Goal: Task Accomplishment & Management: Use online tool/utility

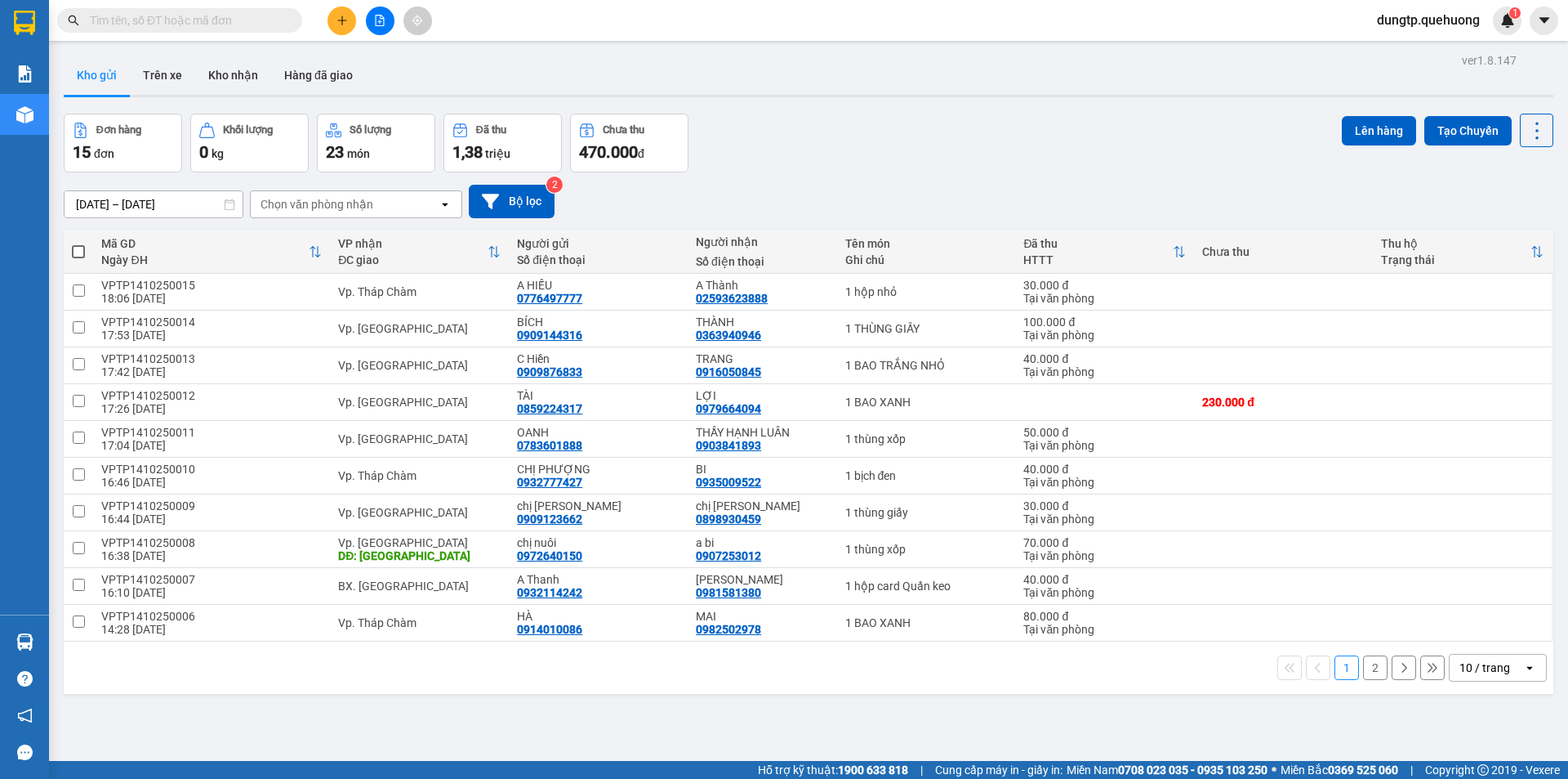
click at [169, 14] on input "text" at bounding box center [186, 21] width 193 height 18
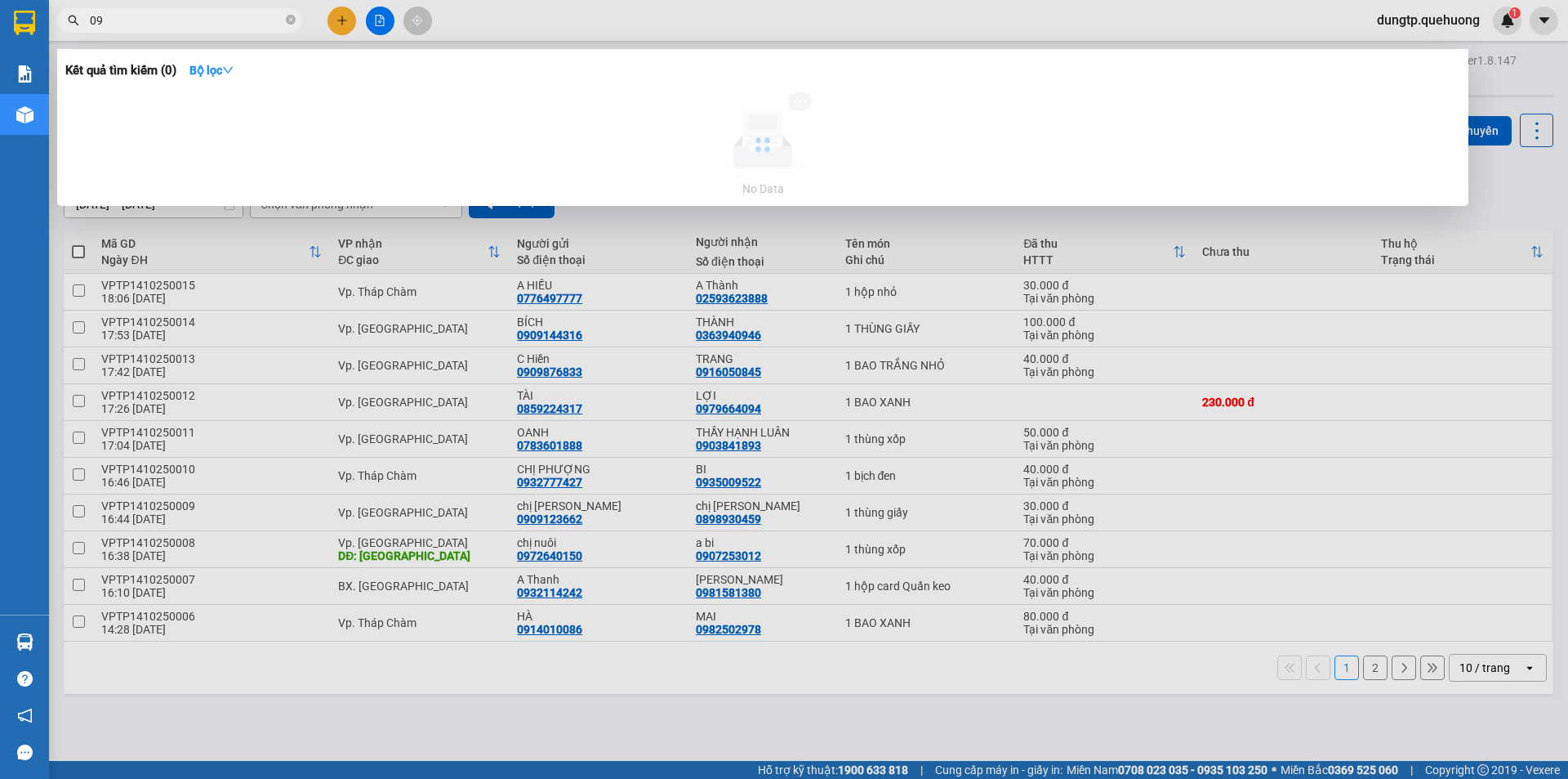
type input "0"
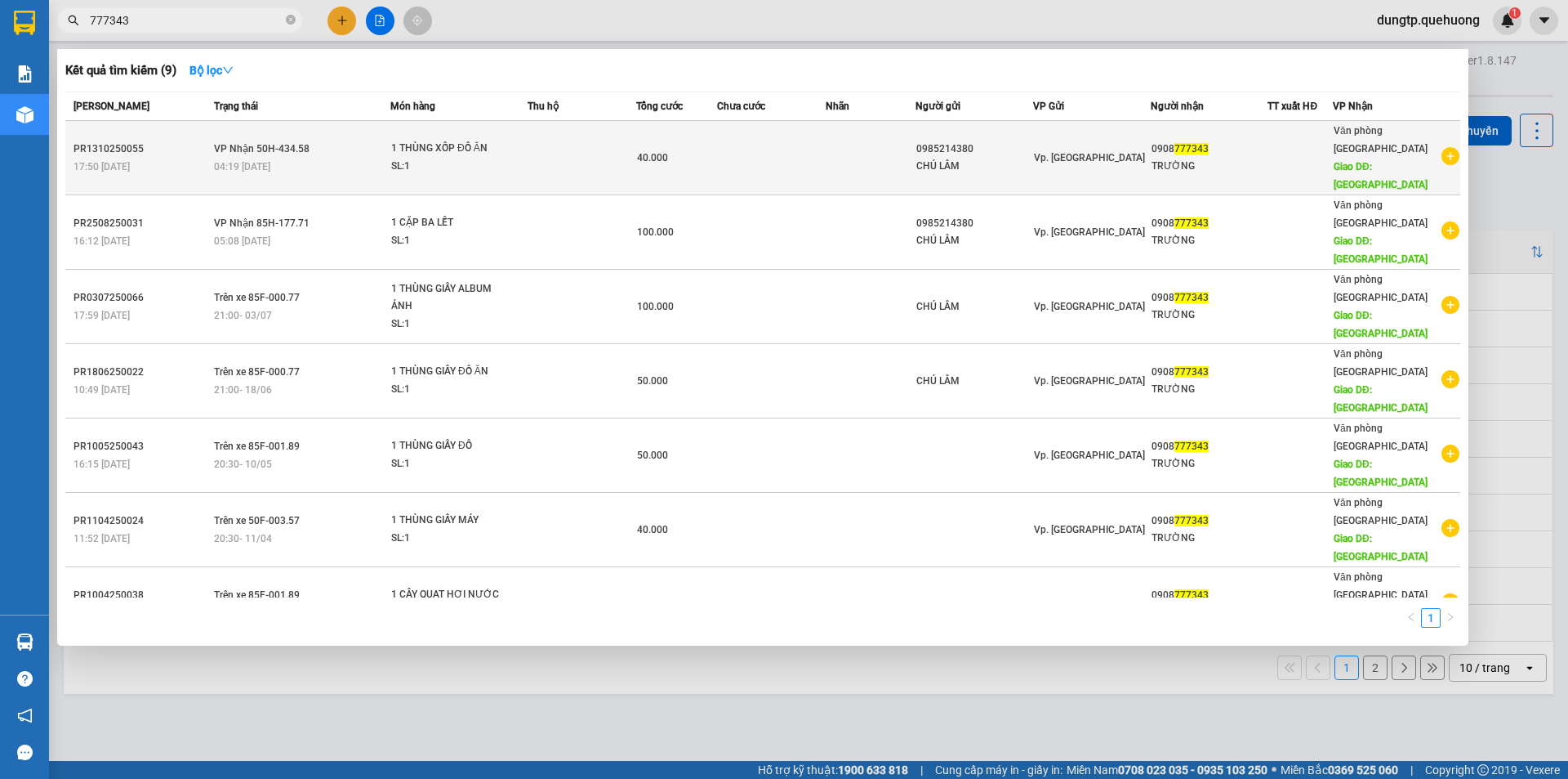
type input "777343"
click at [319, 157] on div "04:19 [DATE]" at bounding box center [301, 166] width 175 height 18
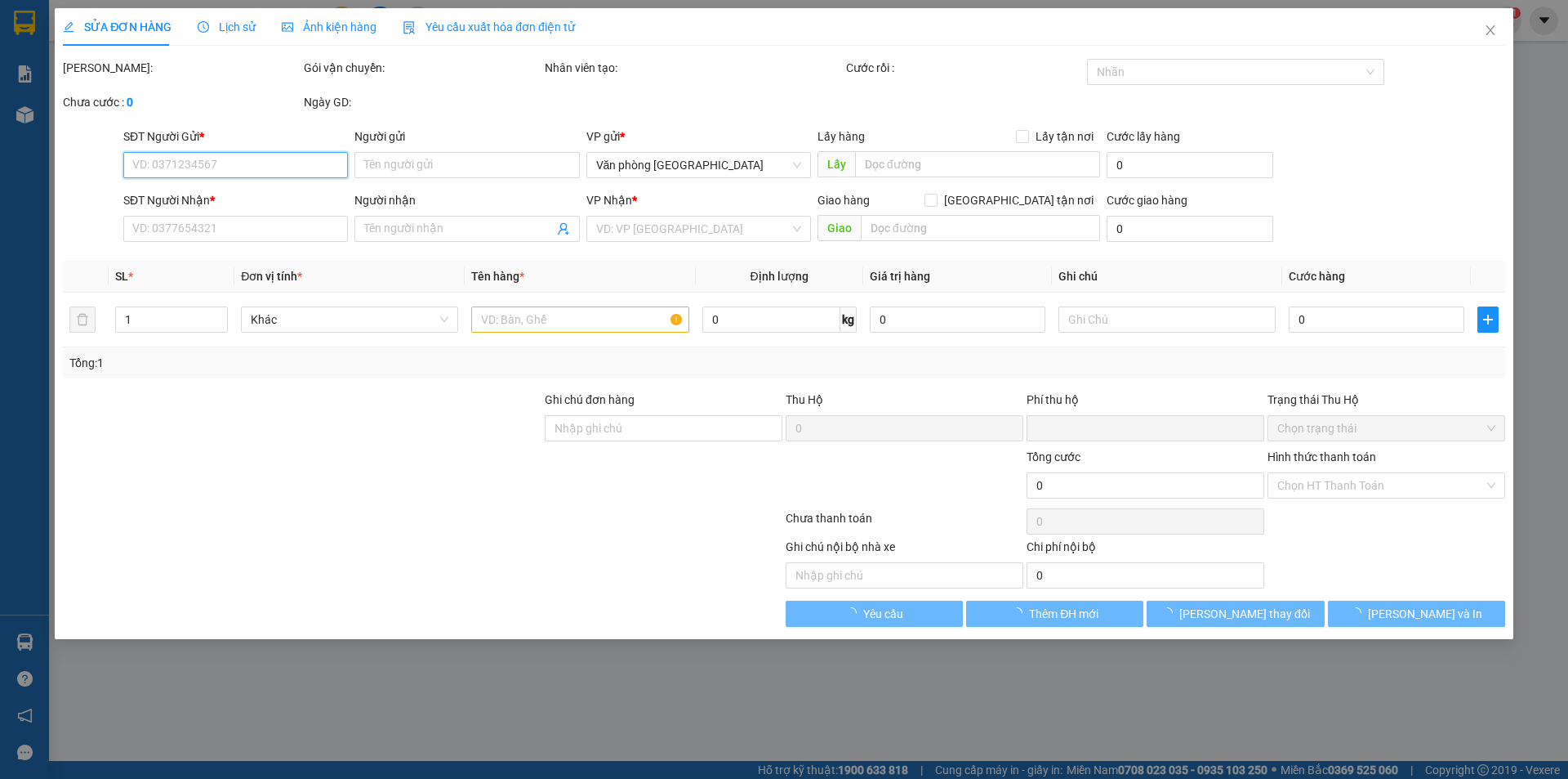
type input "0985214380"
type input "CHÚ LÂM"
type input "0908777343"
type input "TRƯỜNG"
type input "TÂN PHÚ"
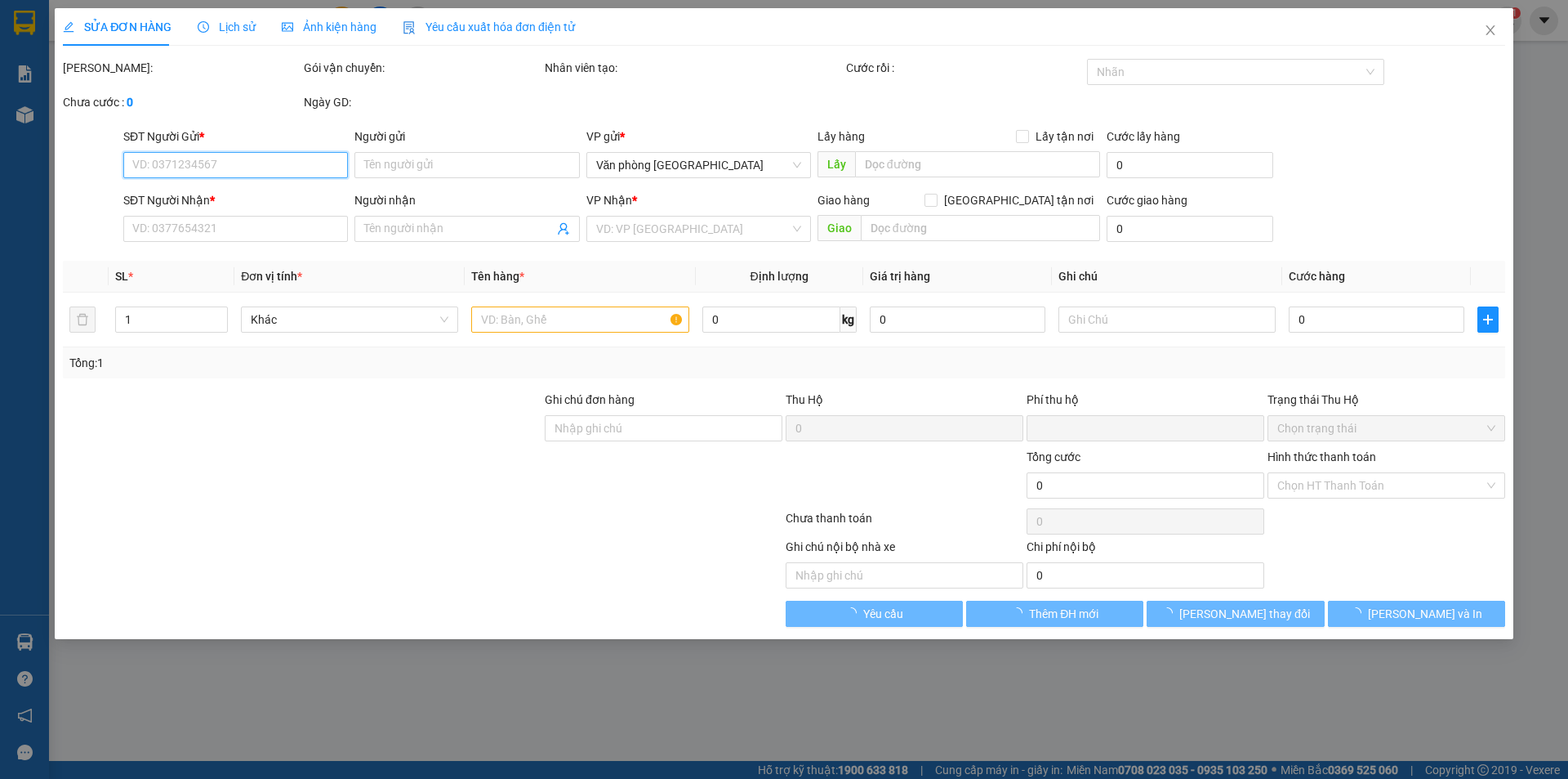
type input "0"
type input "40.000"
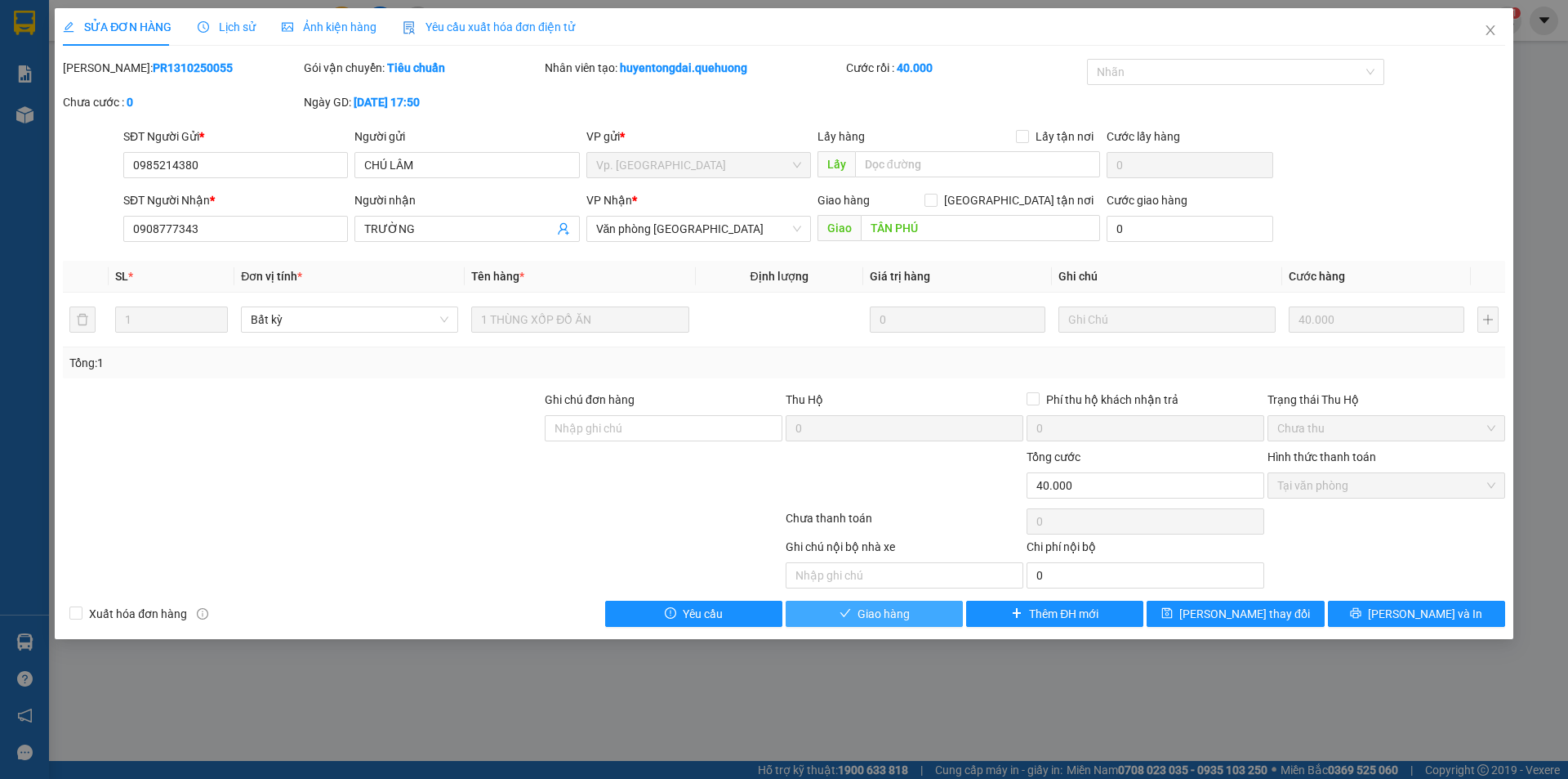
click at [882, 626] on button "Giao hàng" at bounding box center [874, 614] width 177 height 26
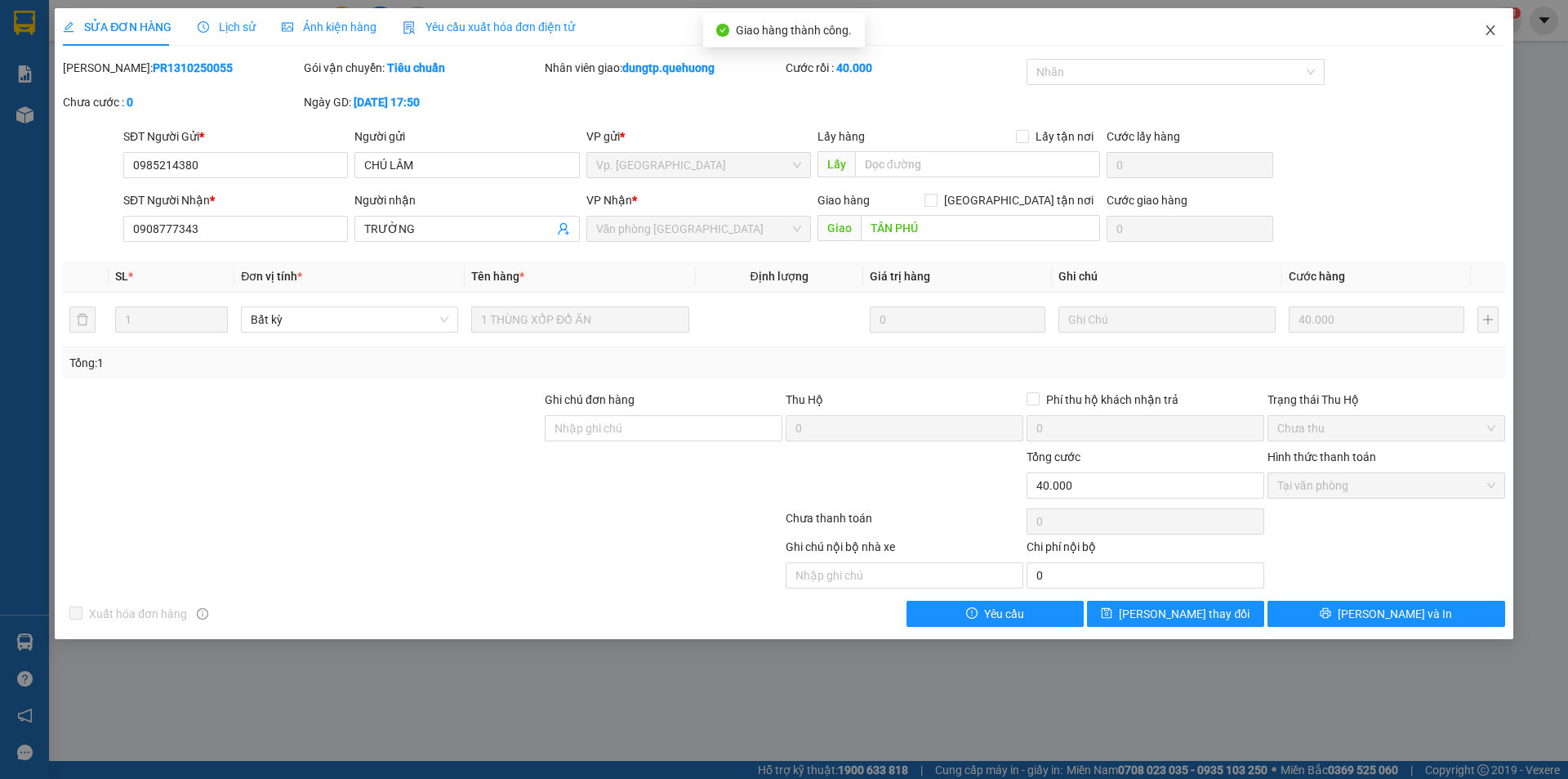
click at [1484, 37] on icon "close" at bounding box center [1490, 30] width 13 height 13
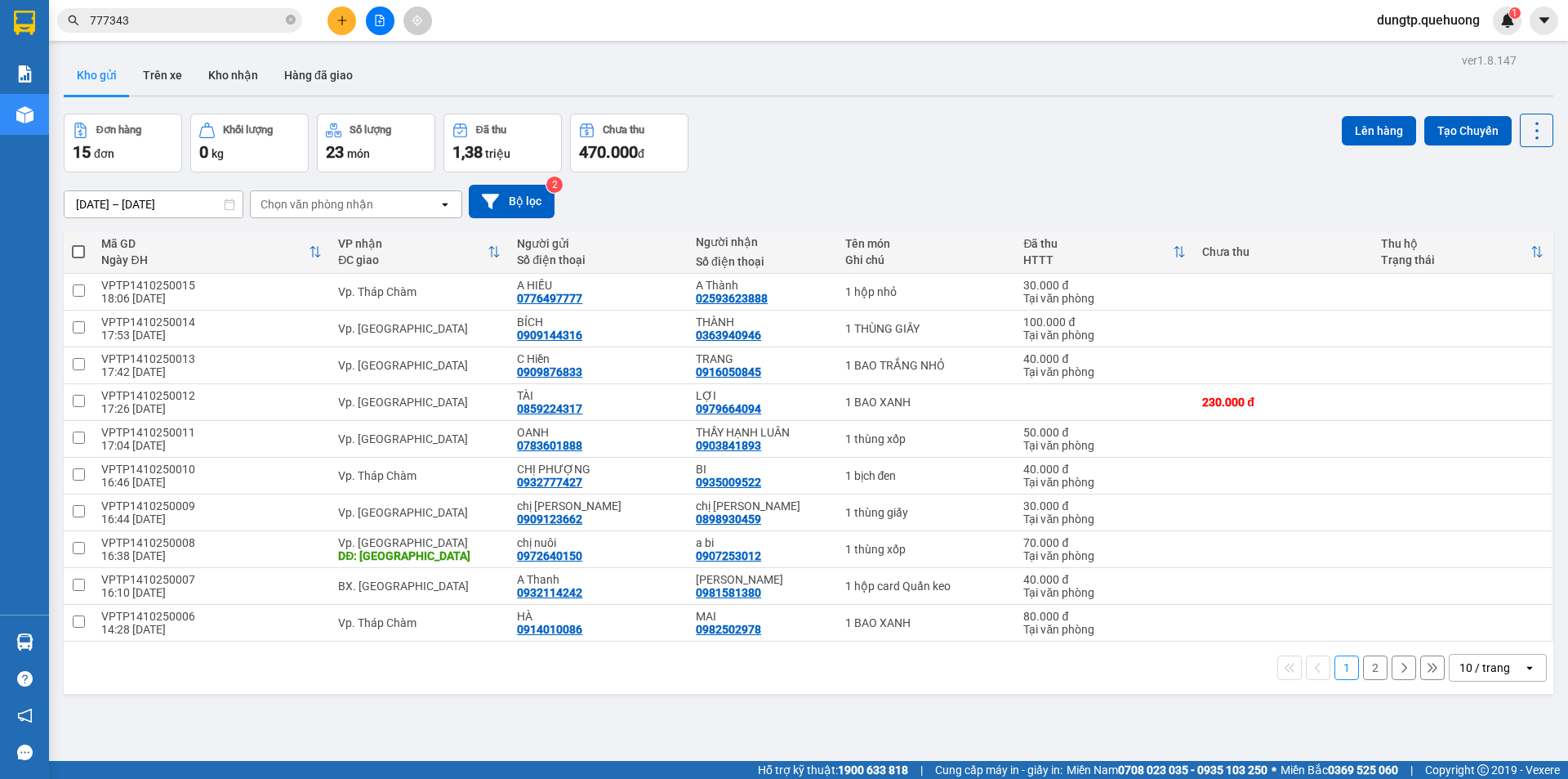
click at [154, 13] on input "777343" at bounding box center [186, 21] width 193 height 18
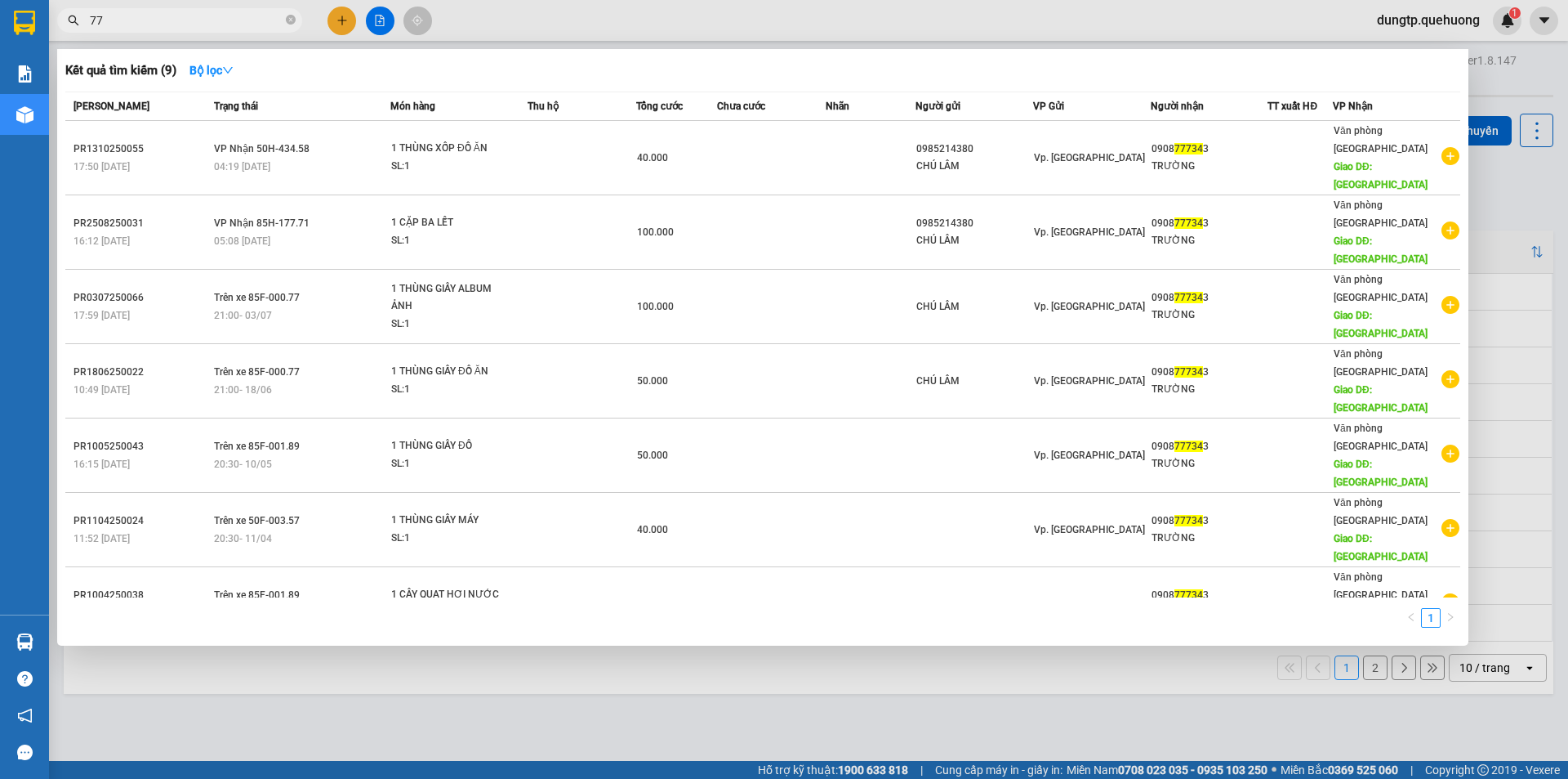
type input "7"
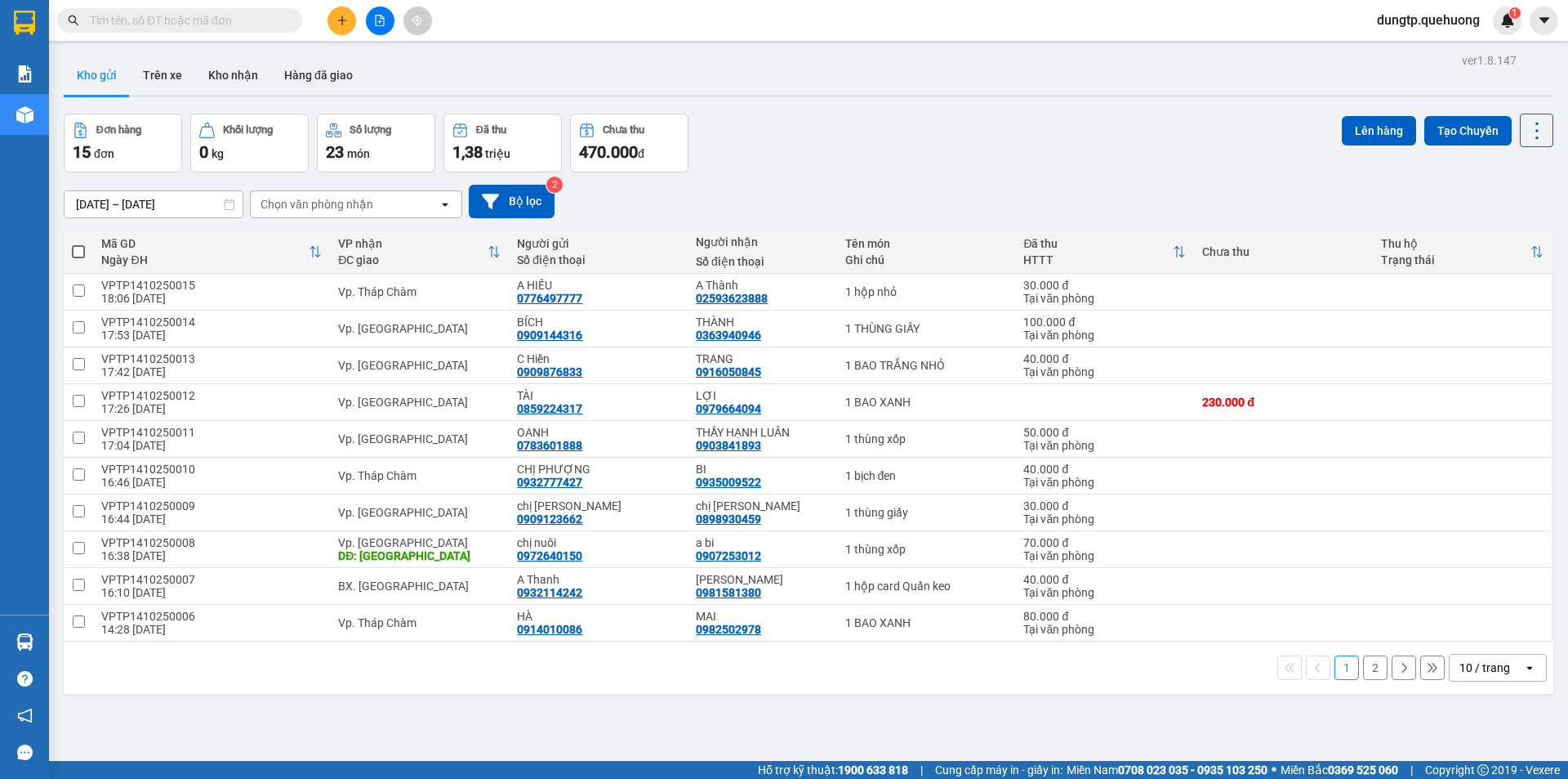
click at [344, 23] on icon "plus" at bounding box center [341, 20] width 12 height 12
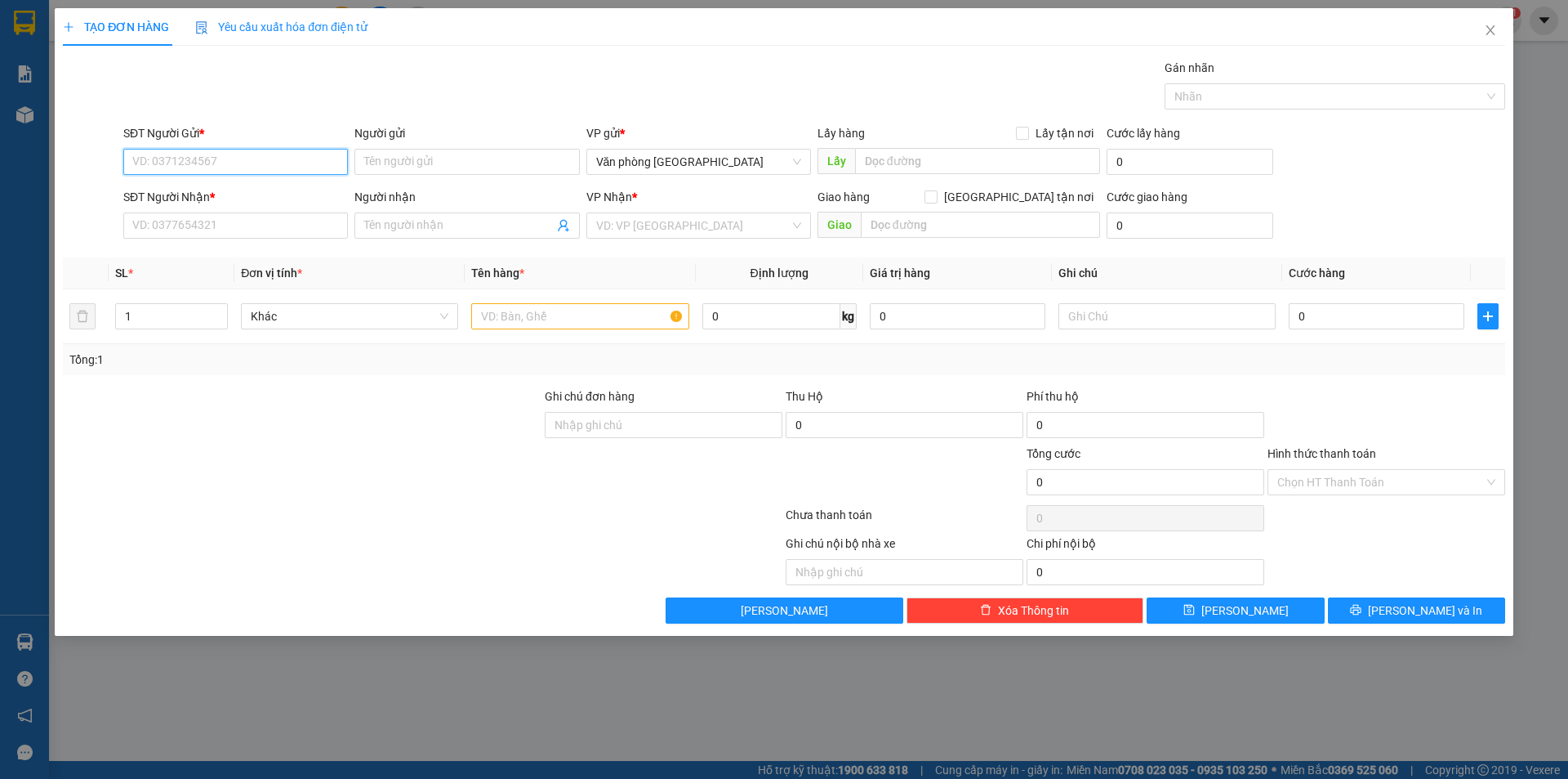
click at [190, 151] on input "SĐT Người Gửi *" at bounding box center [235, 161] width 224 height 26
type input "0904855332"
click at [201, 193] on div "0904855332 - A VŨ" at bounding box center [235, 194] width 205 height 18
type input "A VŨ"
type input "0962823899"
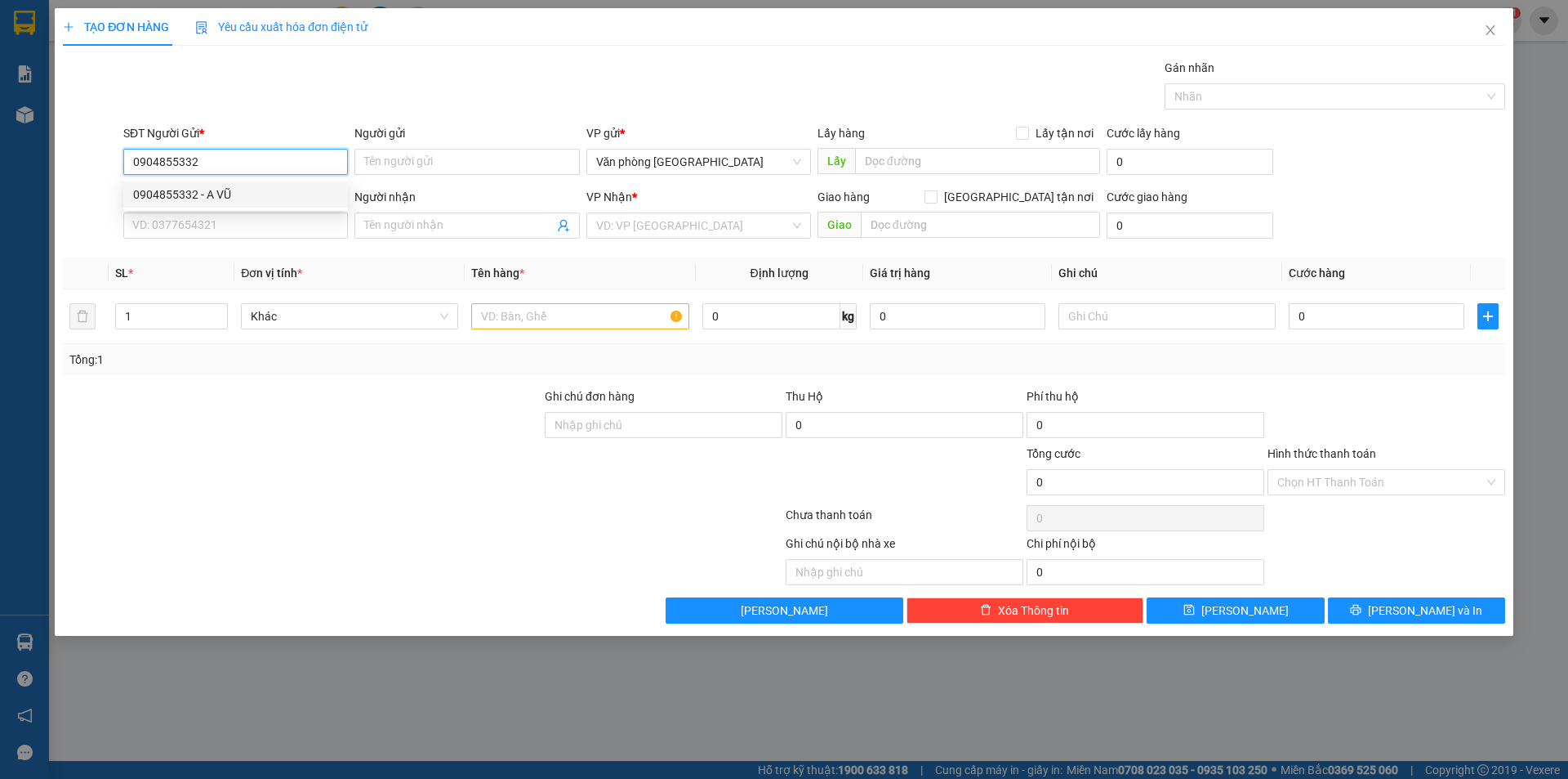
type input "QUẬY"
type input "50.000"
type input "0904855332"
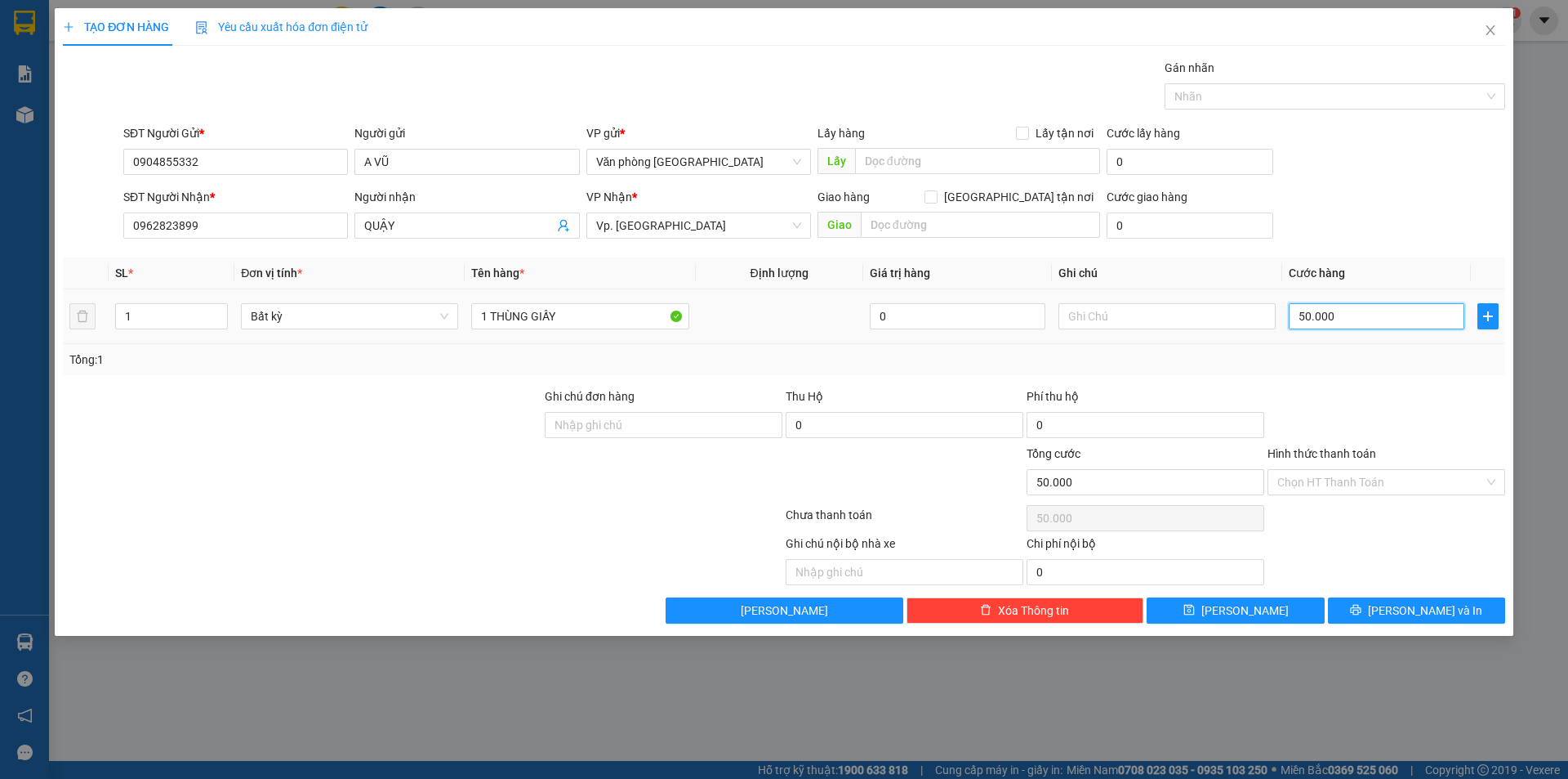
type input "0"
type input "1"
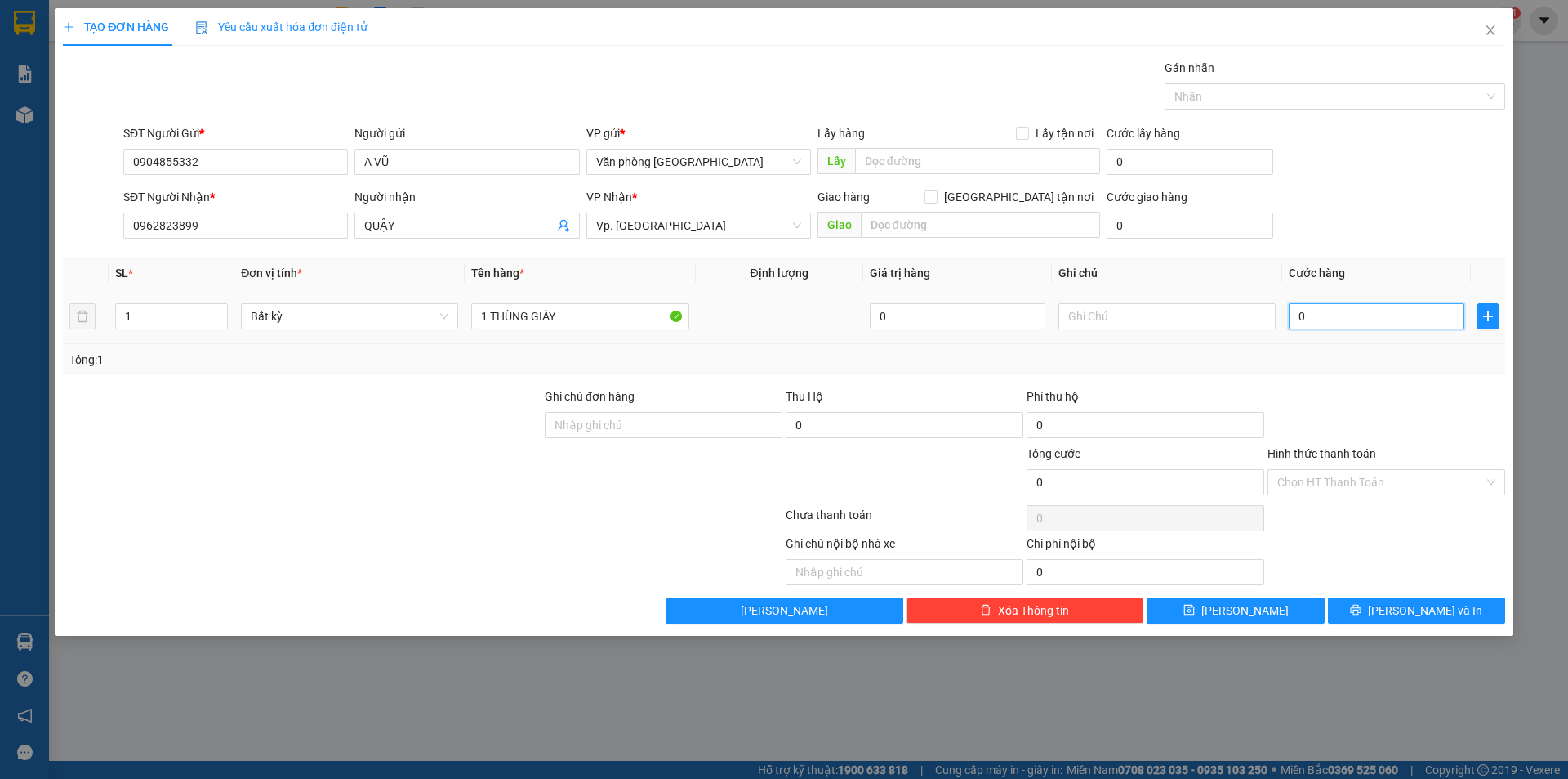
type input "01"
type input "10"
type input "010"
type input "100"
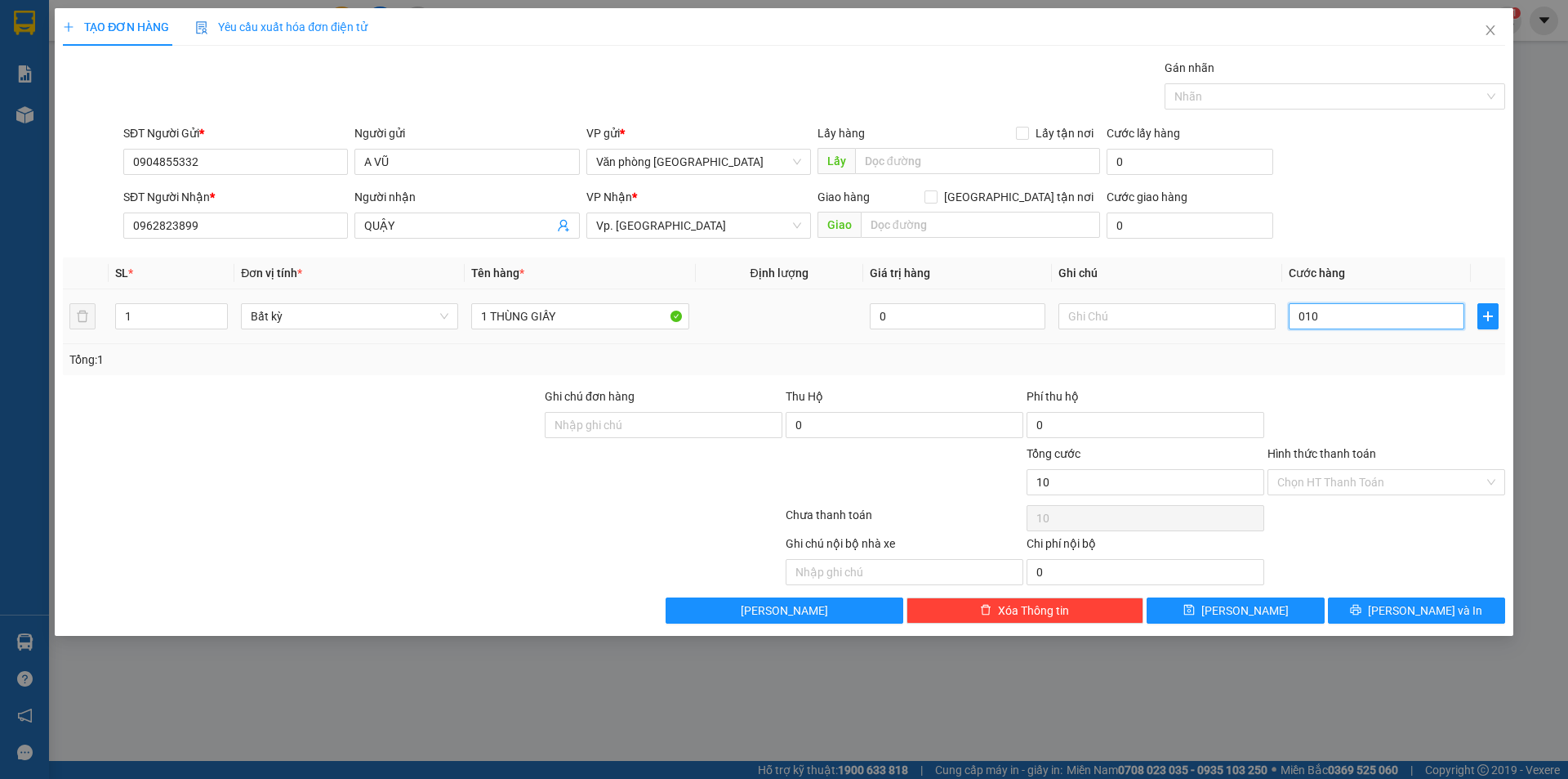
type input "100"
type input "0.100"
type input "100.000"
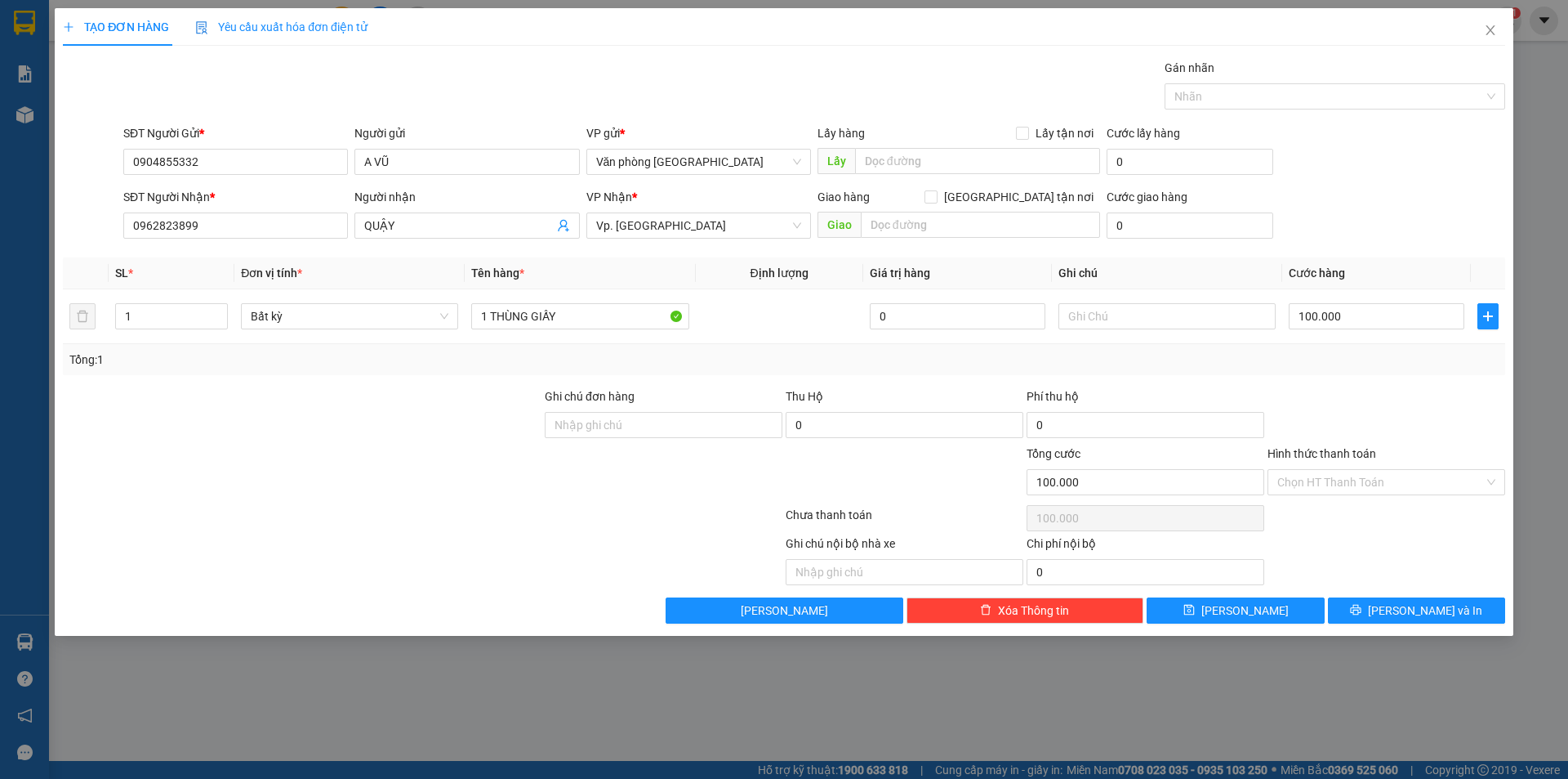
click at [1365, 376] on div "Transit Pickup Surcharge Ids Transit Deliver Surcharge Ids Transit Deliver Surc…" at bounding box center [783, 341] width 1442 height 564
click at [1361, 613] on icon "printer" at bounding box center [1355, 609] width 12 height 12
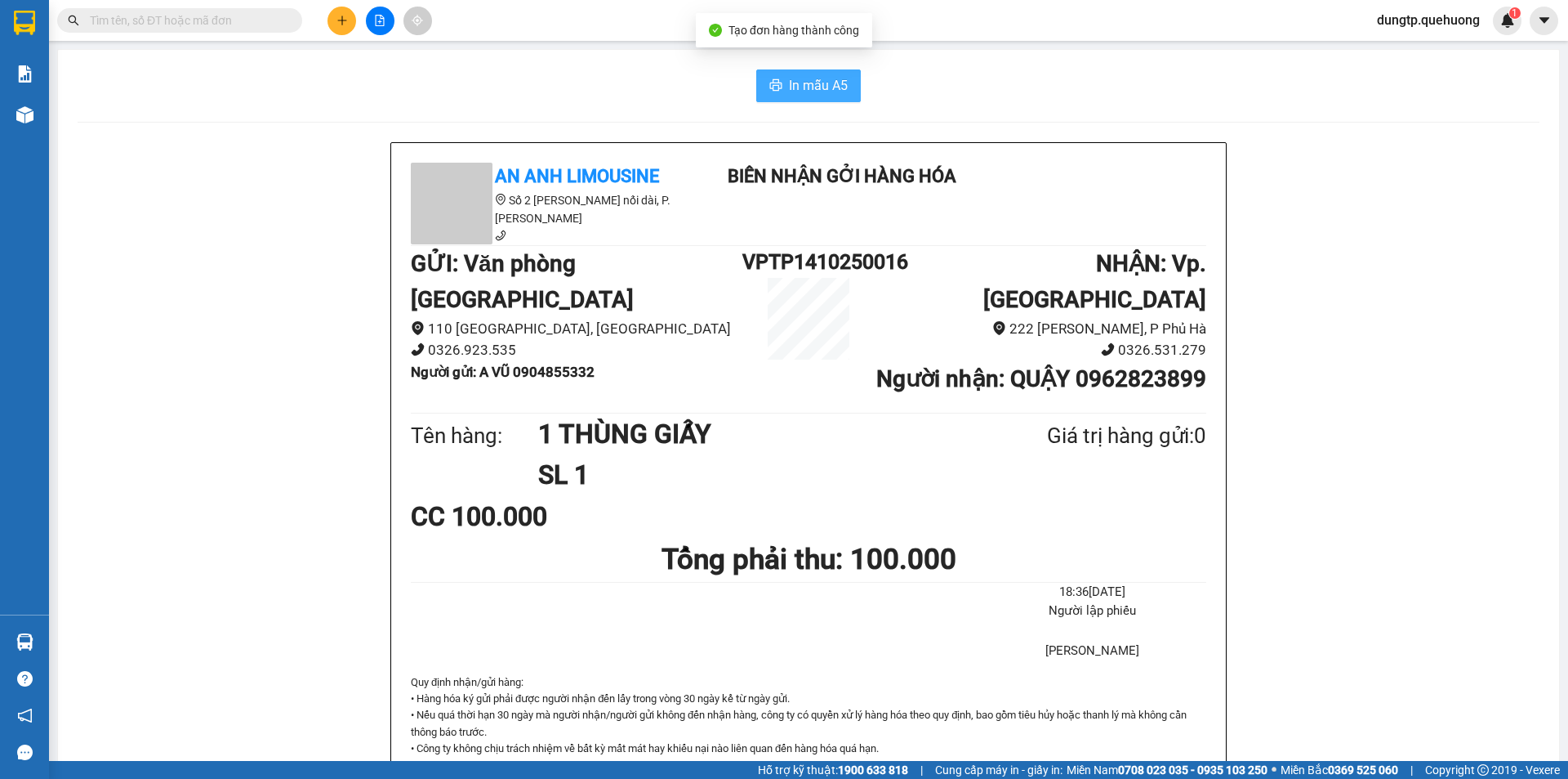
click at [826, 89] on span "In mẫu A5" at bounding box center [819, 85] width 59 height 21
click at [811, 78] on span "In mẫu A5" at bounding box center [819, 85] width 59 height 21
click at [349, 23] on button at bounding box center [341, 21] width 29 height 29
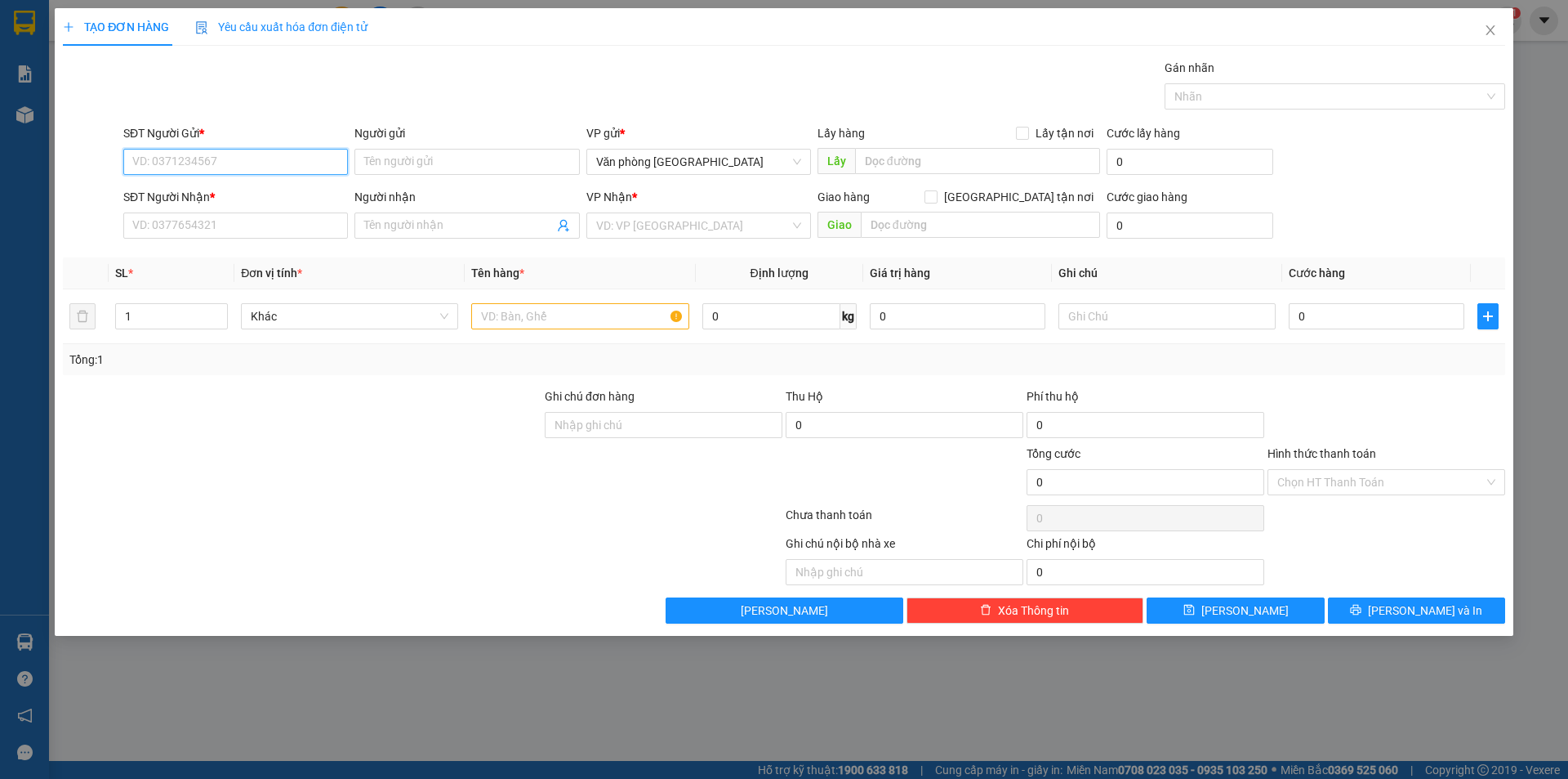
click at [184, 154] on input "SĐT Người Gửi *" at bounding box center [235, 161] width 224 height 26
click at [230, 201] on div "0972420044 - THẠCH" at bounding box center [235, 194] width 205 height 18
type input "0972420044"
type input "THẠCH"
type input "0937898288"
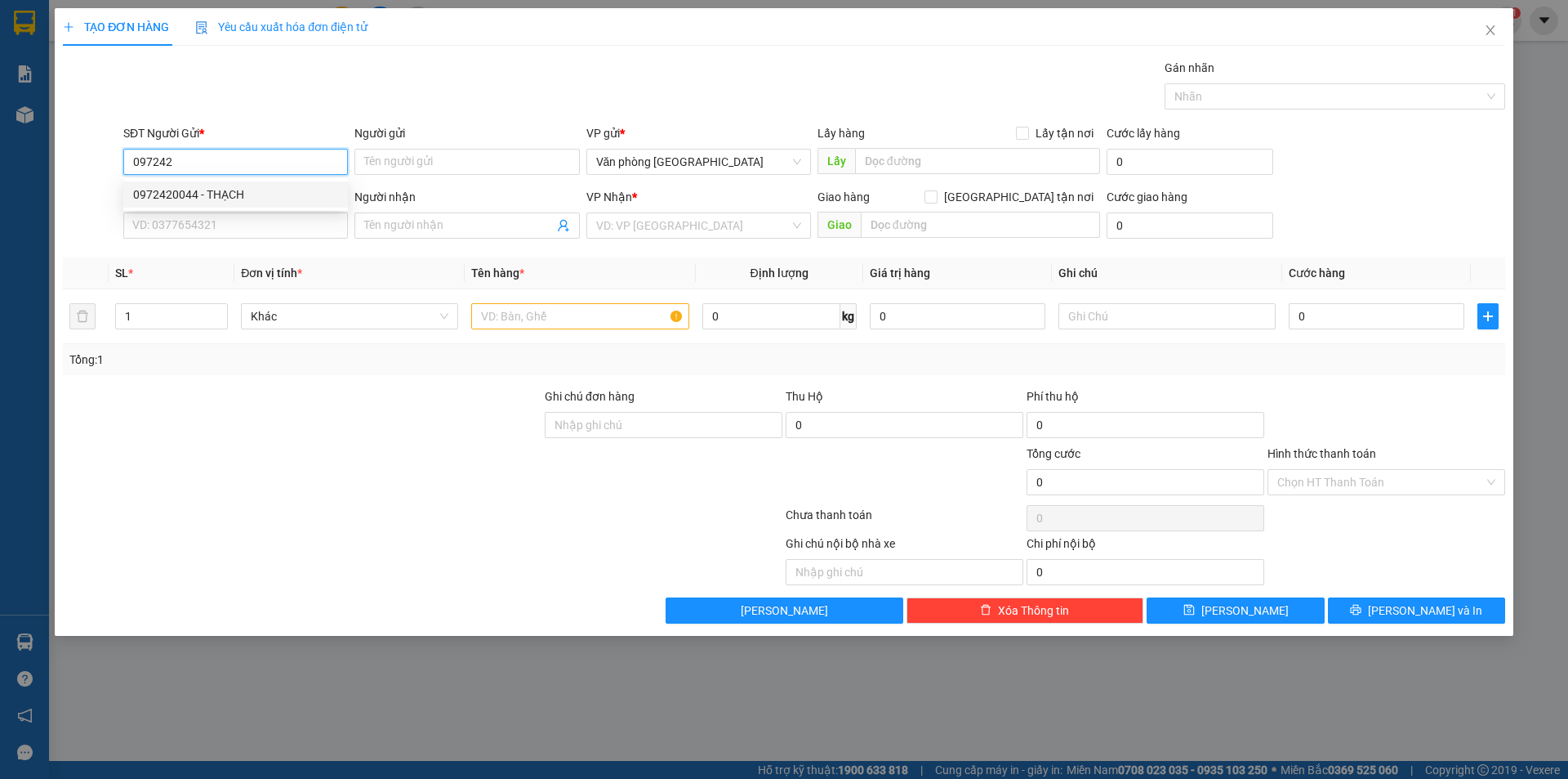
type input "SANG MOBILE"
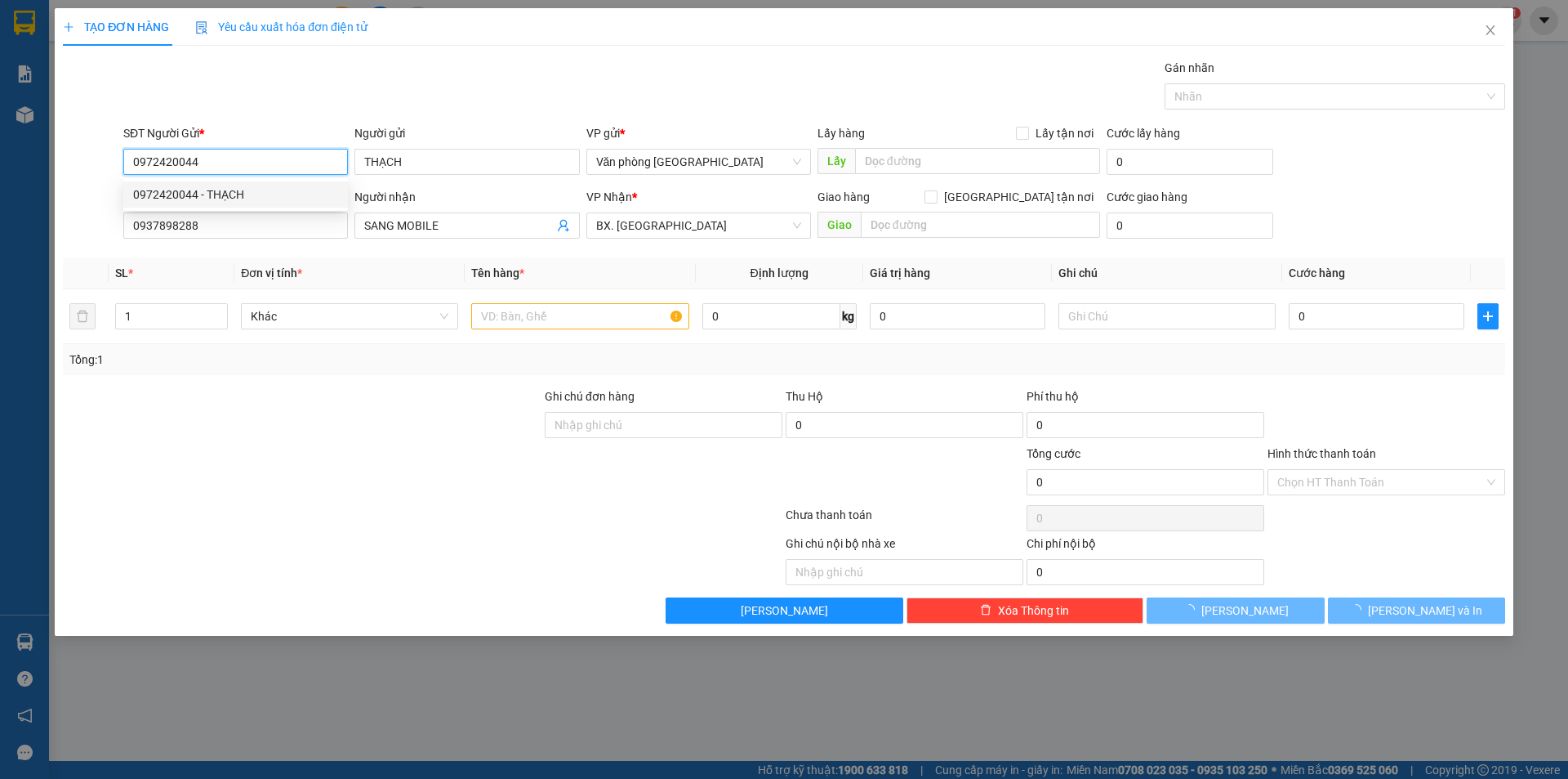
type input "30.000"
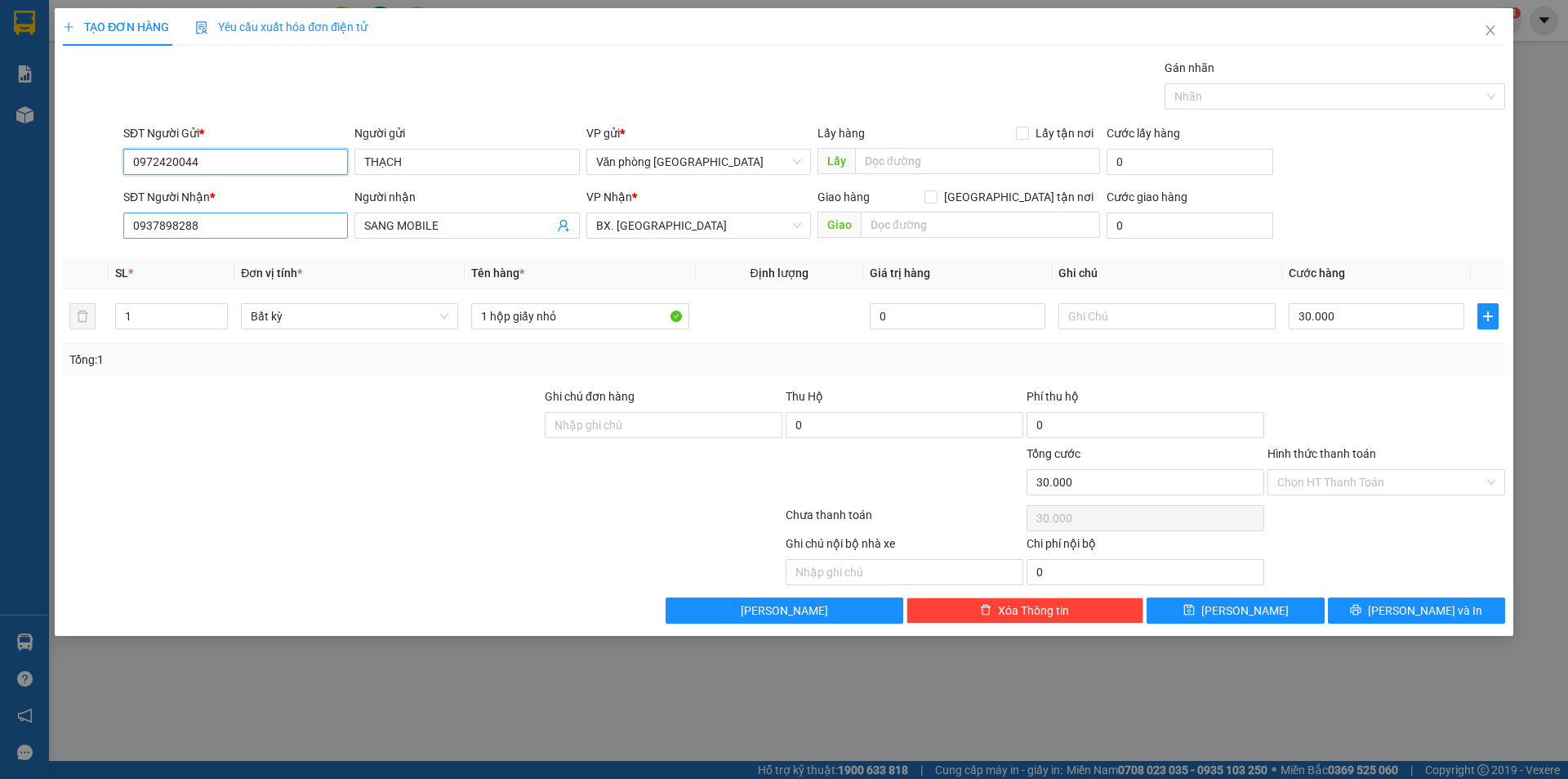
type input "0972420044"
click at [269, 232] on input "0937898288" at bounding box center [235, 225] width 224 height 26
type input "0"
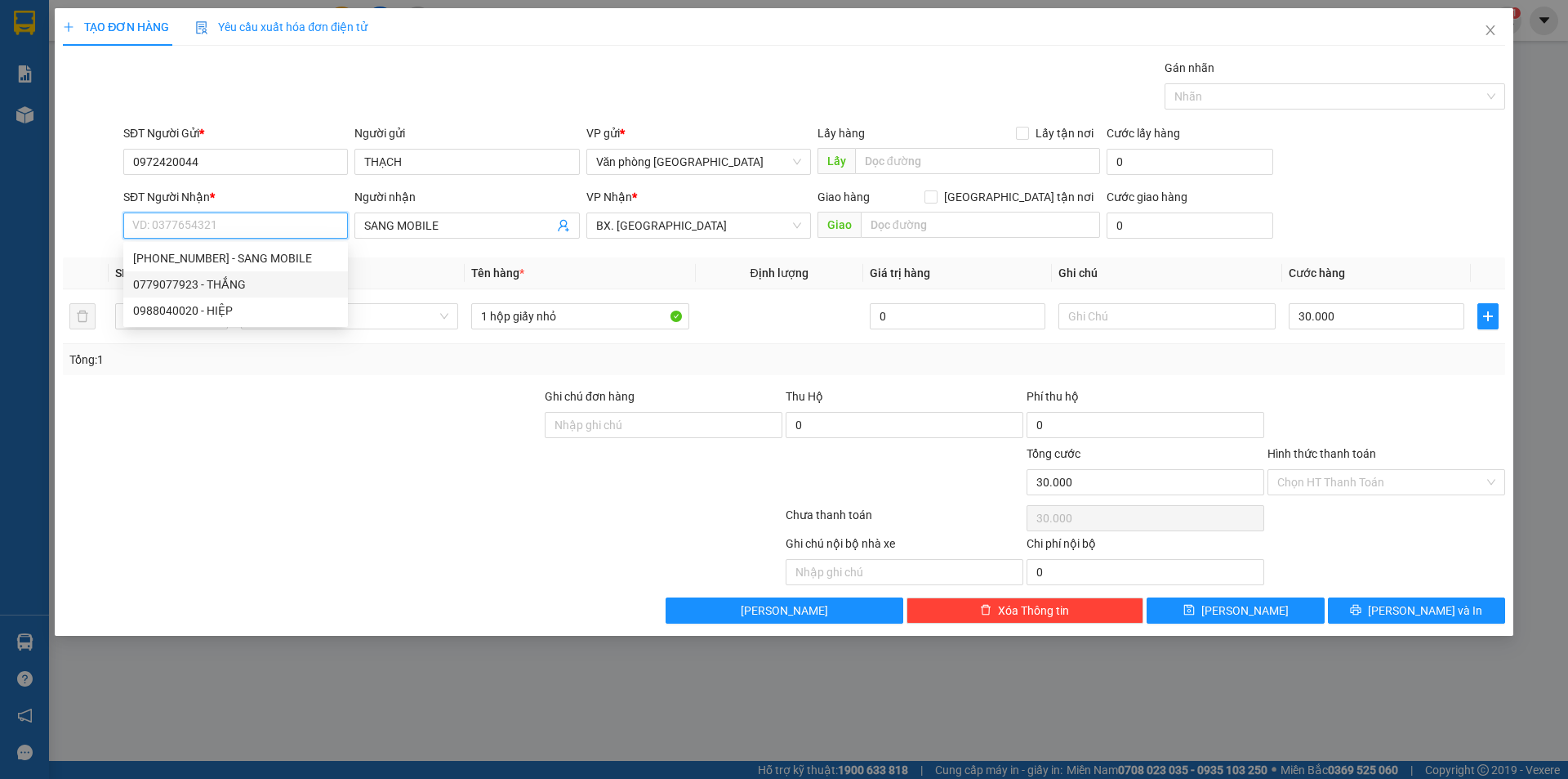
click at [256, 283] on div "0779077923 - THẮNG" at bounding box center [235, 284] width 205 height 18
type input "0779077923"
type input "THẮNG"
type input "0779077923"
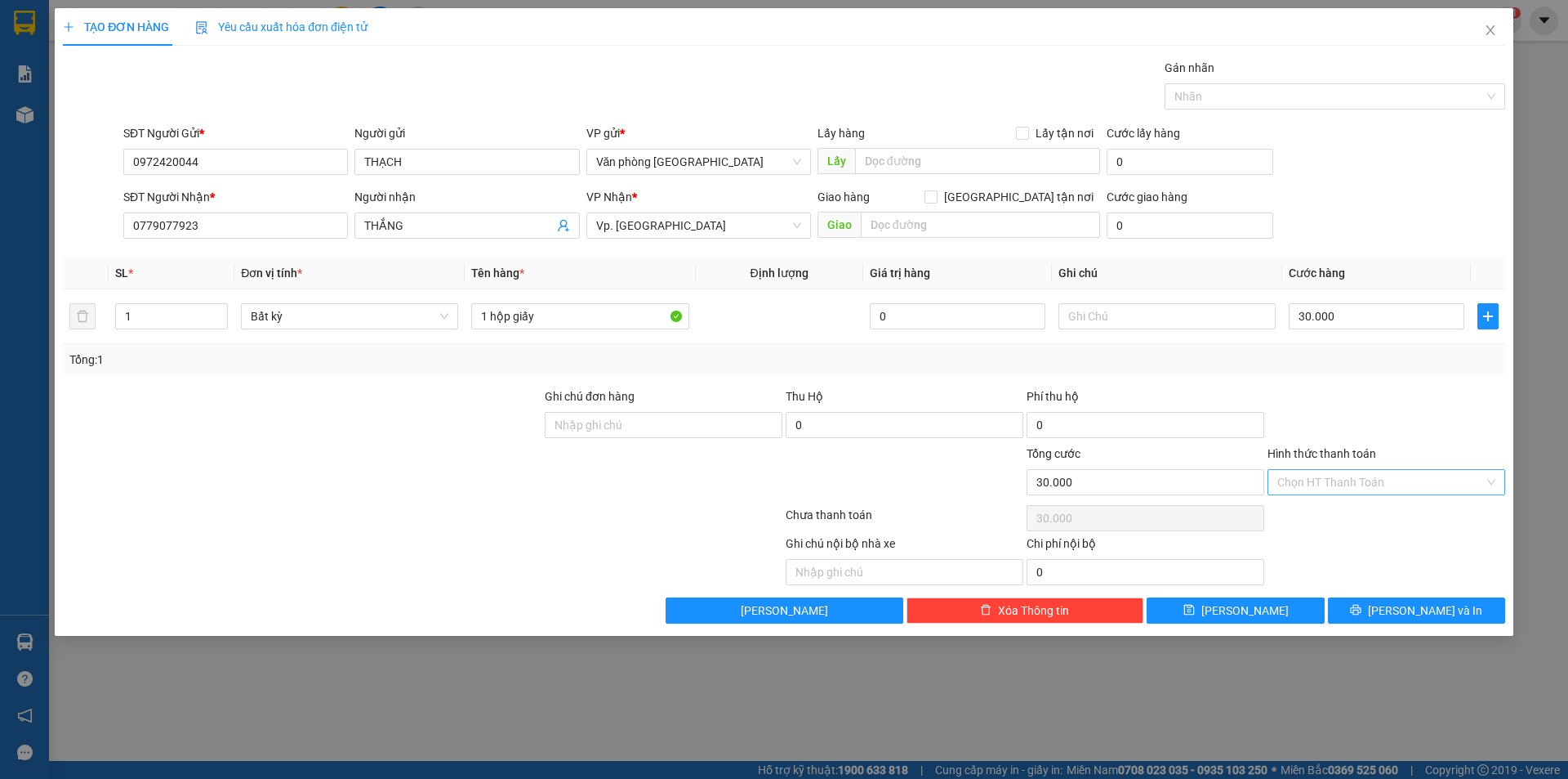
click at [1376, 490] on input "Hình thức thanh toán" at bounding box center [1380, 481] width 207 height 24
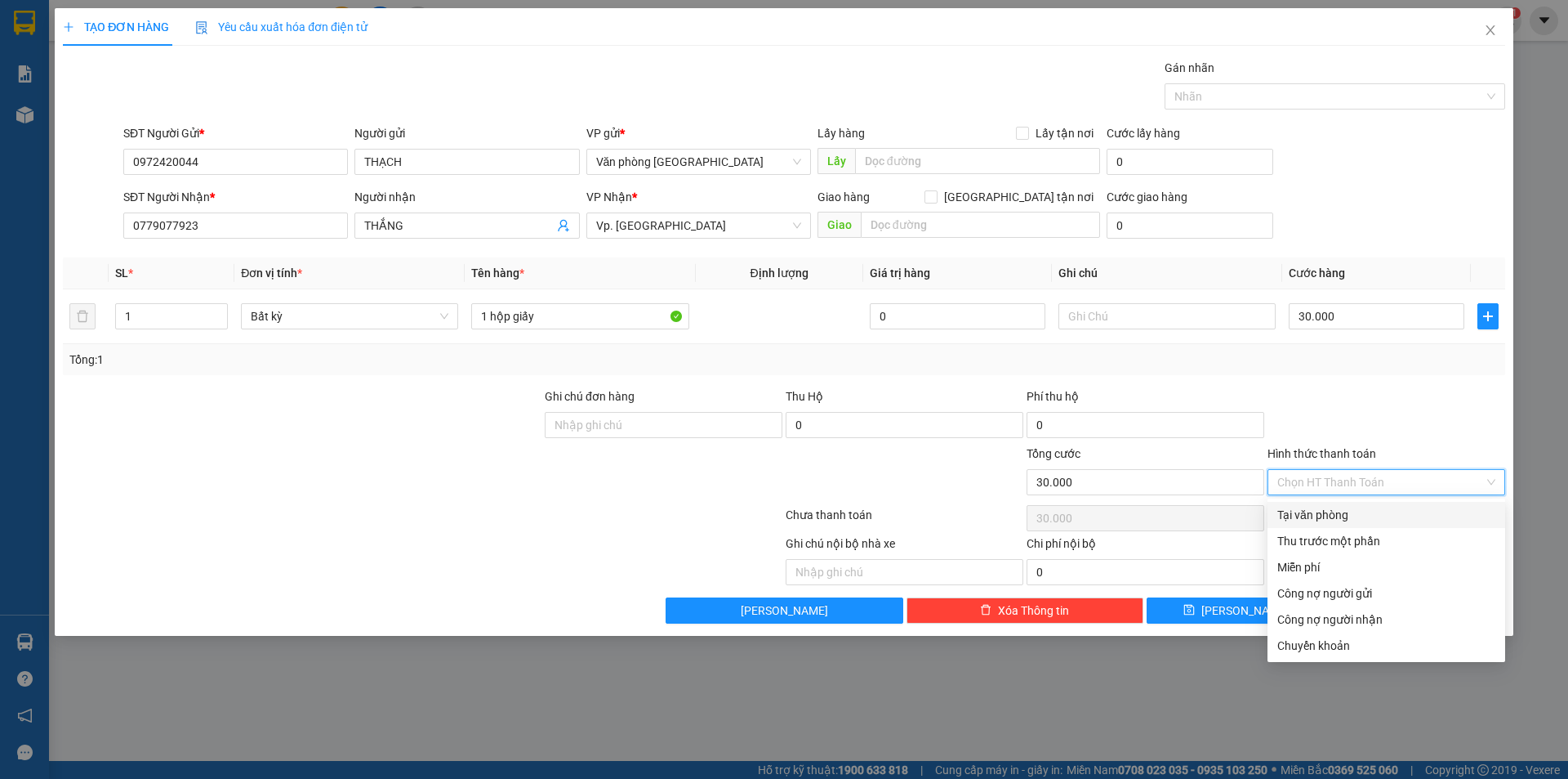
click at [1333, 515] on div "Tại văn phòng" at bounding box center [1387, 515] width 218 height 18
type input "0"
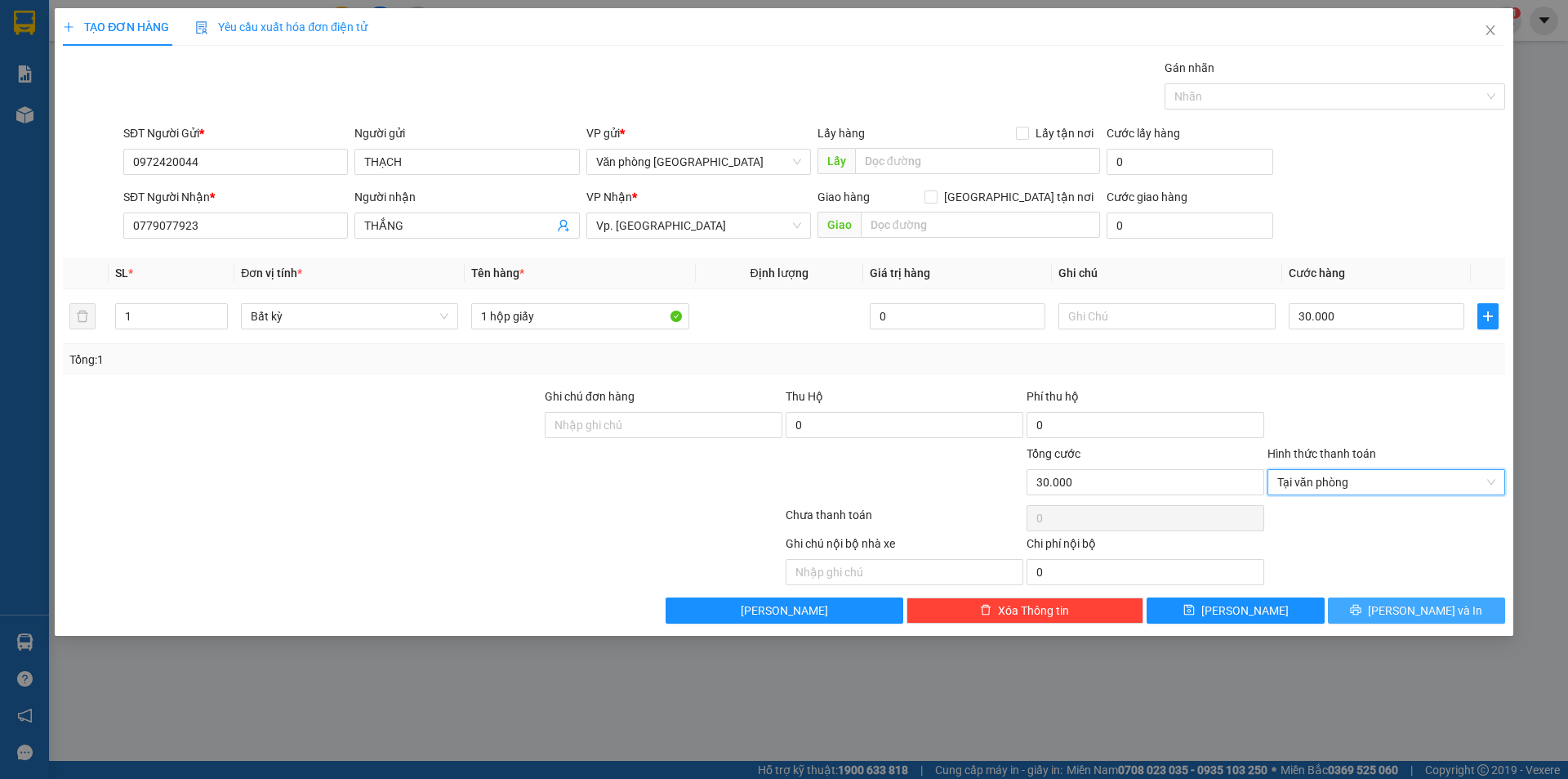
click at [1366, 610] on button "[PERSON_NAME] và In" at bounding box center [1417, 610] width 177 height 26
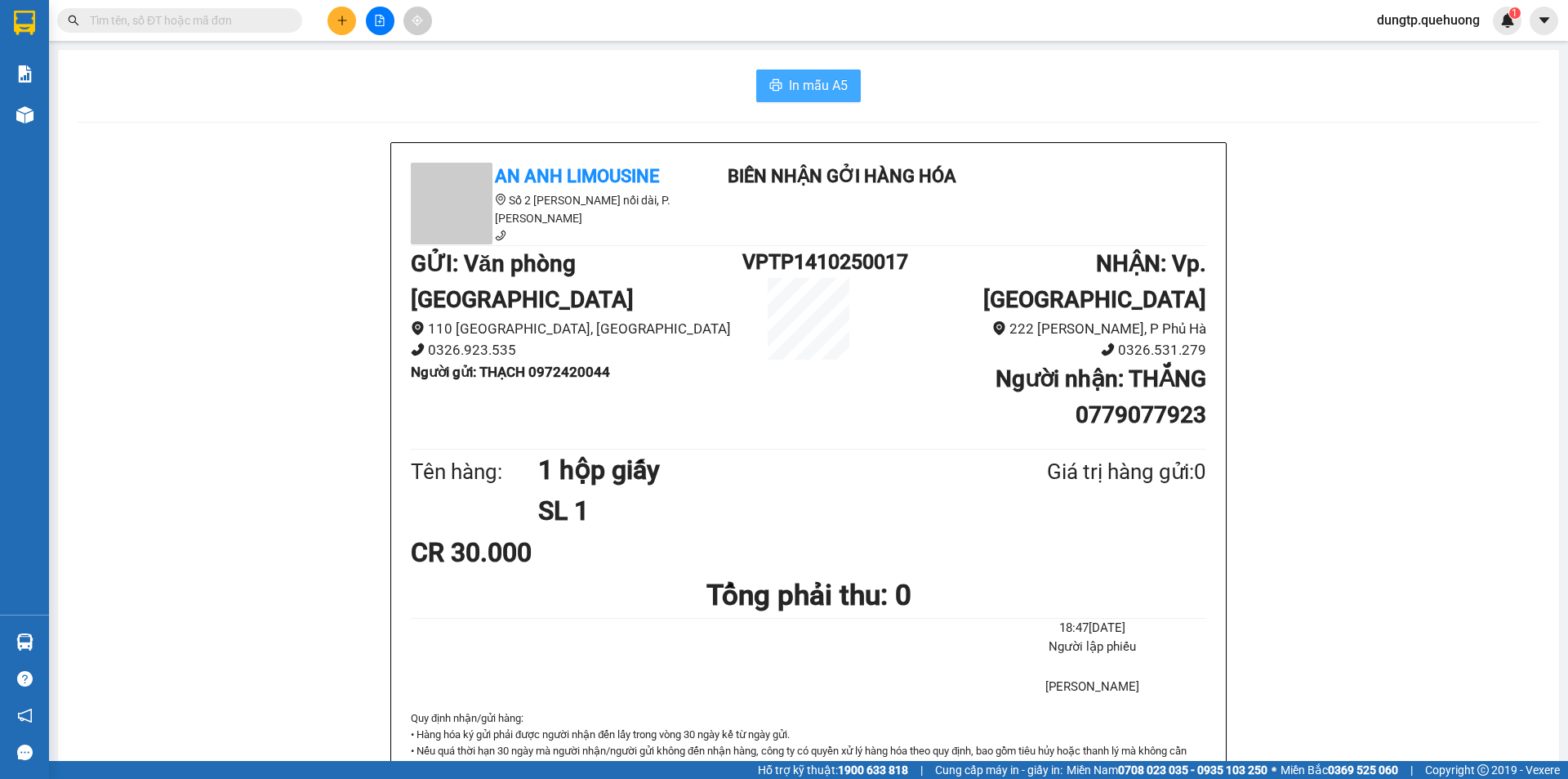
click at [822, 93] on span "In mẫu A5" at bounding box center [819, 85] width 59 height 21
click at [345, 30] on button at bounding box center [341, 21] width 29 height 29
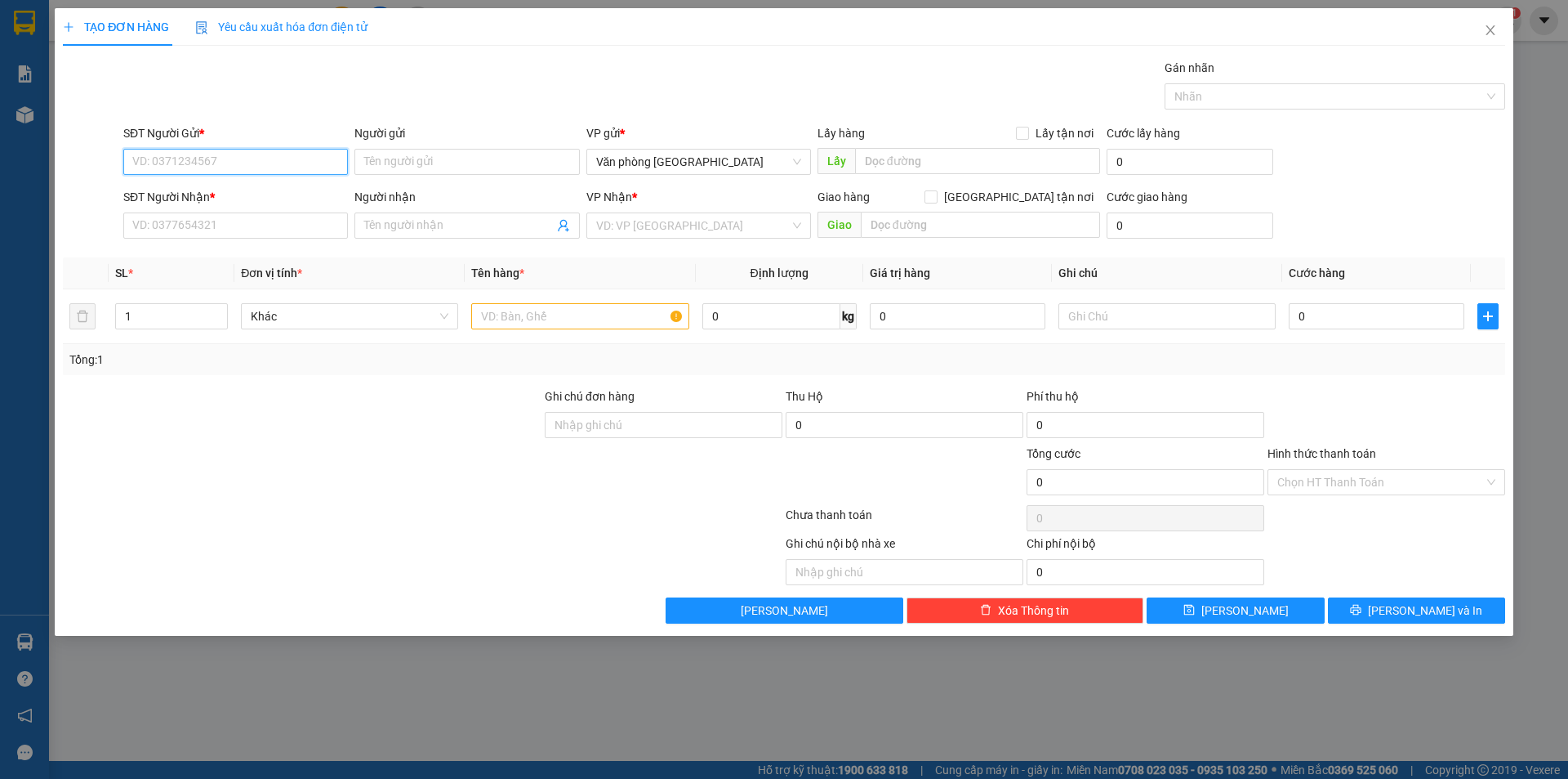
click at [218, 160] on input "SĐT Người Gửi *" at bounding box center [235, 161] width 224 height 26
click at [213, 223] on input "SĐT Người Nhận *" at bounding box center [235, 225] width 224 height 26
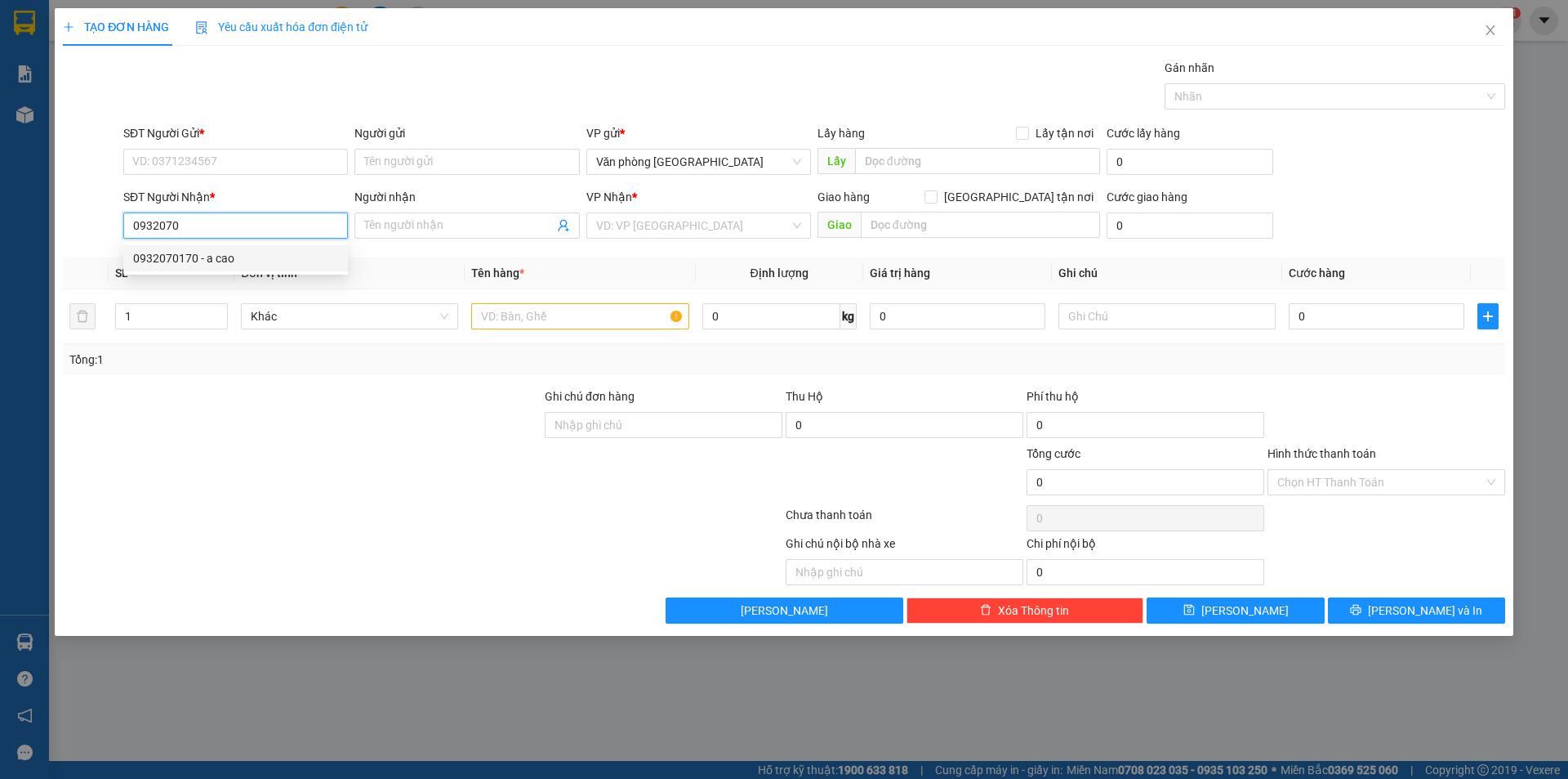
click at [250, 256] on div "0932070170 - a cao" at bounding box center [235, 258] width 205 height 18
type input "0932070170"
type input "a cao"
type input "40.000"
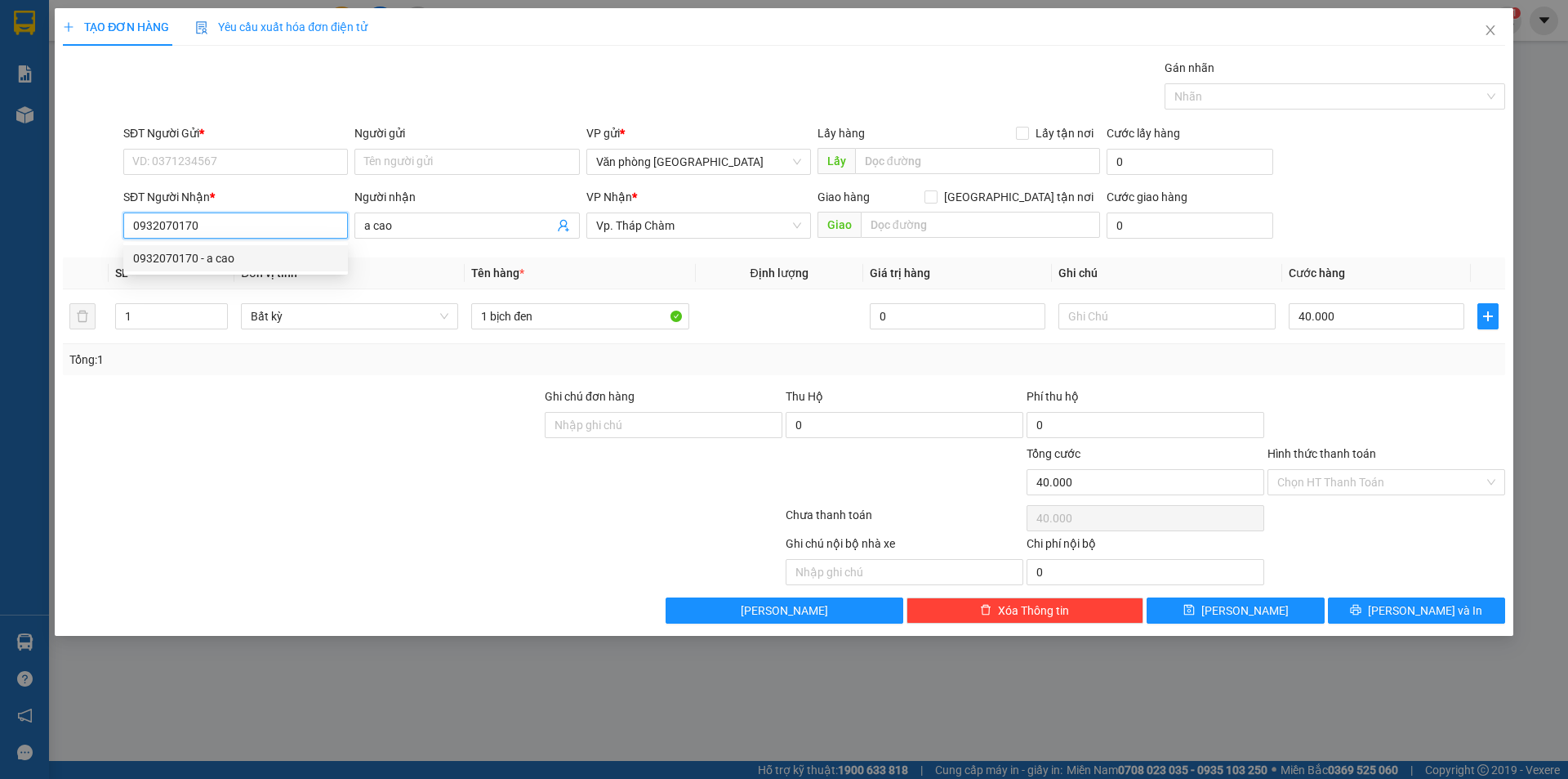
drag, startPoint x: 214, startPoint y: 229, endPoint x: 92, endPoint y: 240, distance: 122.5
click at [92, 240] on div "SĐT Người Nhận * 0932070170 Người nhận a cao VP Nhận * Vp. Tháp Chàm Giao hàng …" at bounding box center [784, 216] width 1446 height 57
type input "0932070170"
click at [142, 169] on input "SĐT Người Gửi *" at bounding box center [235, 161] width 224 height 26
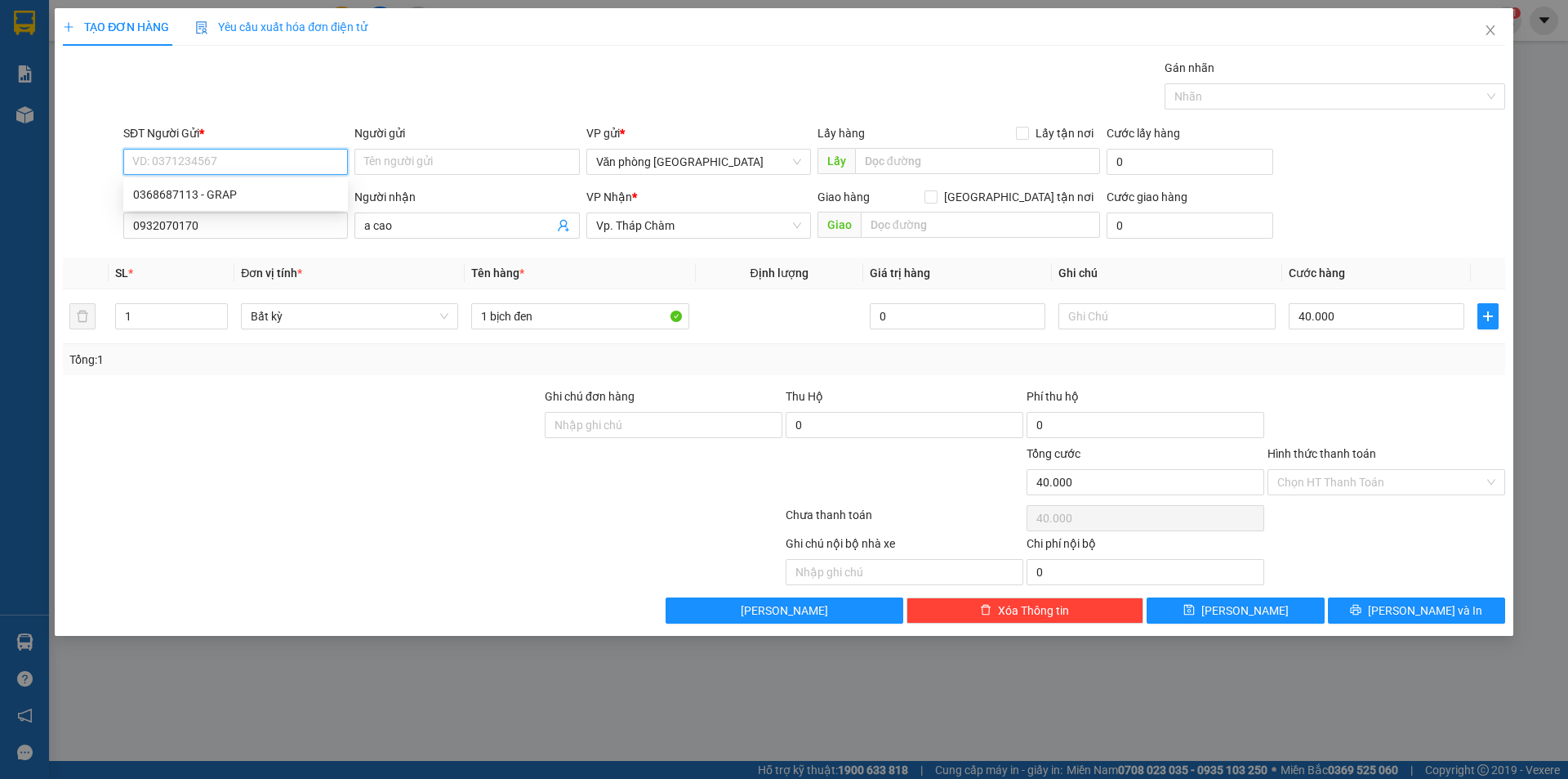
paste input "0932070170"
type input "0932070170"
drag, startPoint x: 392, startPoint y: 232, endPoint x: 344, endPoint y: 241, distance: 48.8
click at [350, 242] on div "SĐT Người Nhận * 0932070170 Người nhận a cao a cao VP Nhận * Vp. Tháp Chàm Giao…" at bounding box center [814, 216] width 1388 height 57
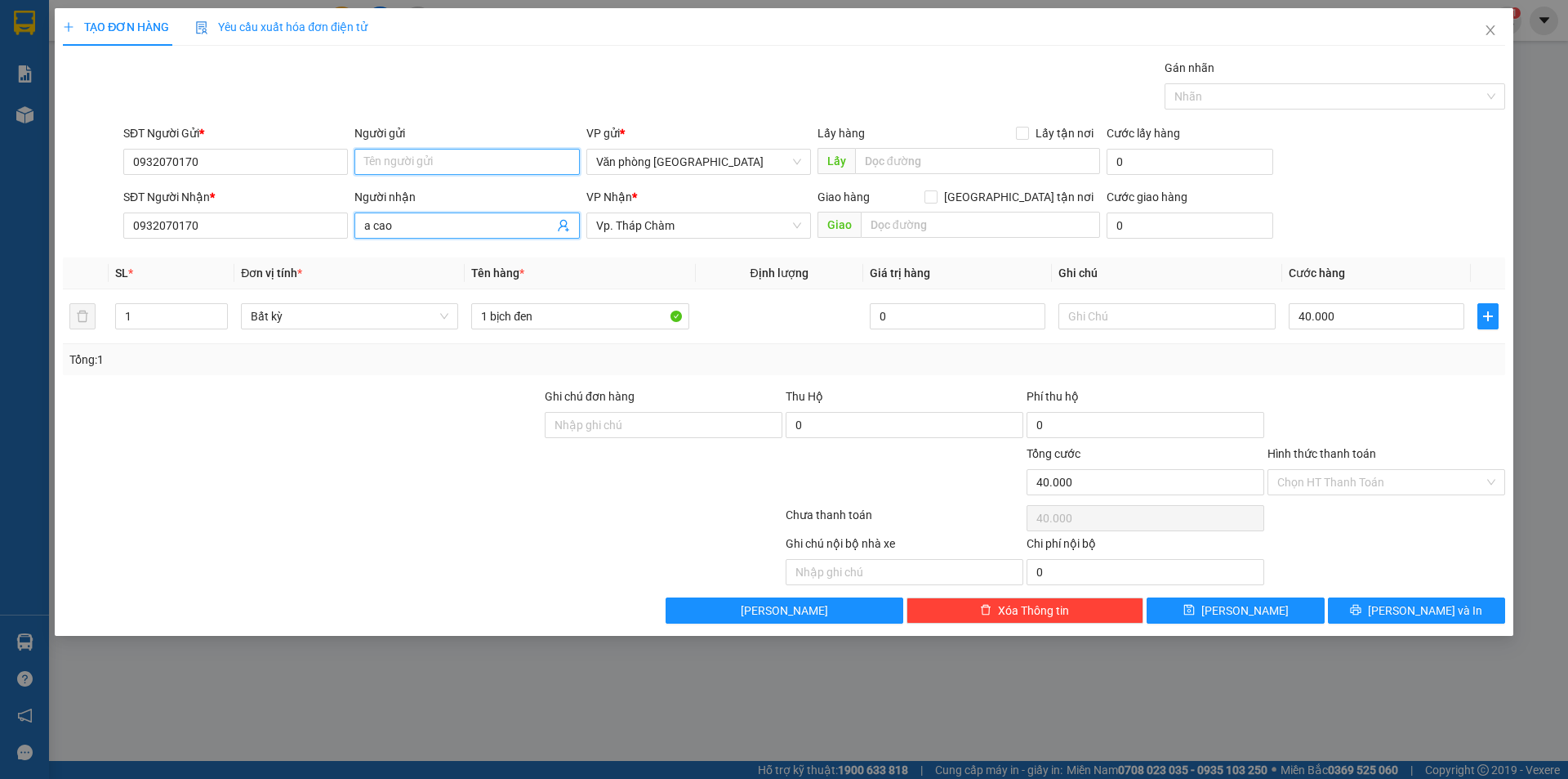
click at [396, 155] on input "Người gửi" at bounding box center [467, 161] width 224 height 26
paste input "a cao"
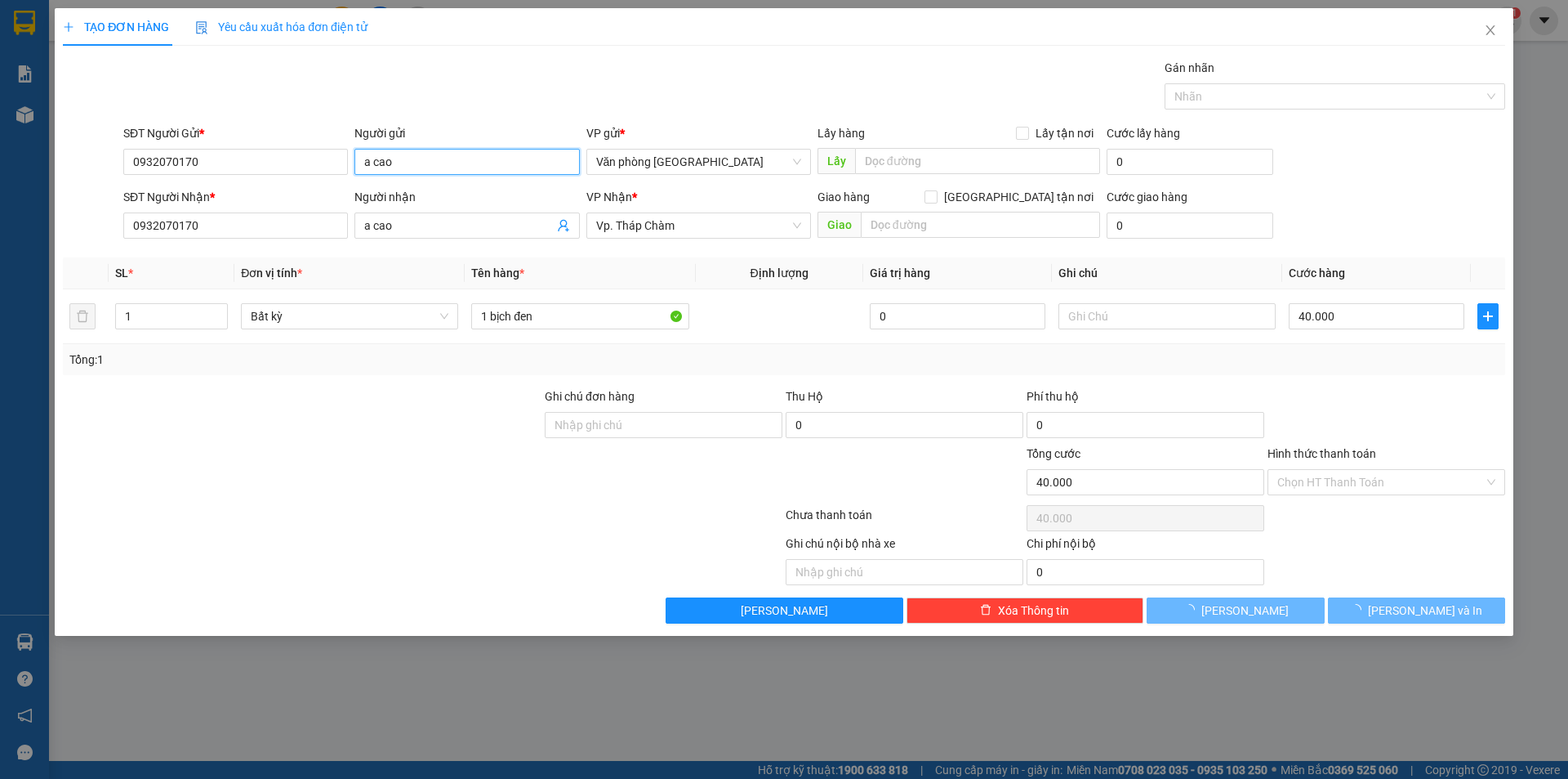
type input "a cao"
click at [374, 420] on div at bounding box center [302, 416] width 482 height 57
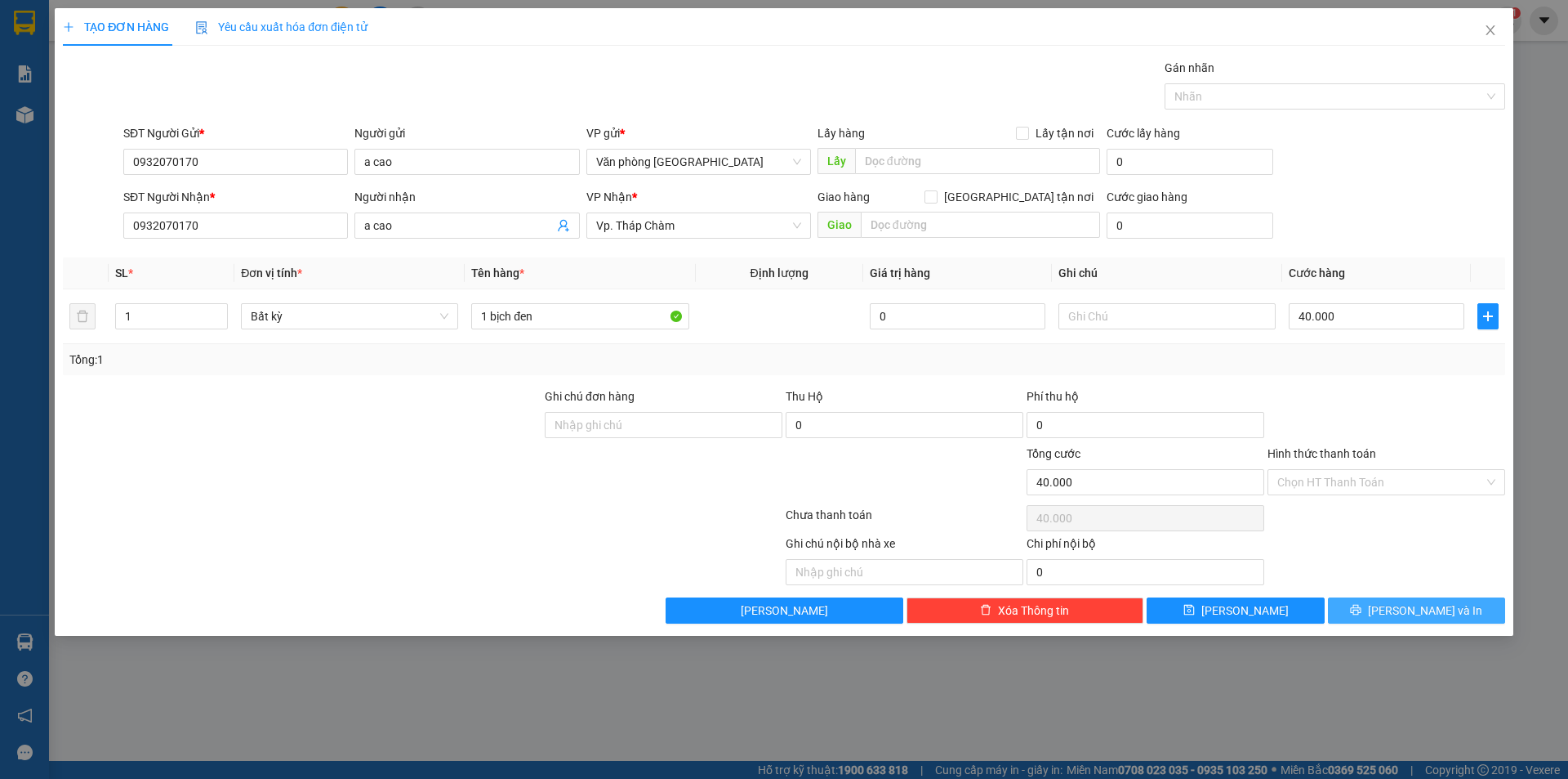
click at [1410, 614] on span "[PERSON_NAME] và In" at bounding box center [1425, 610] width 114 height 18
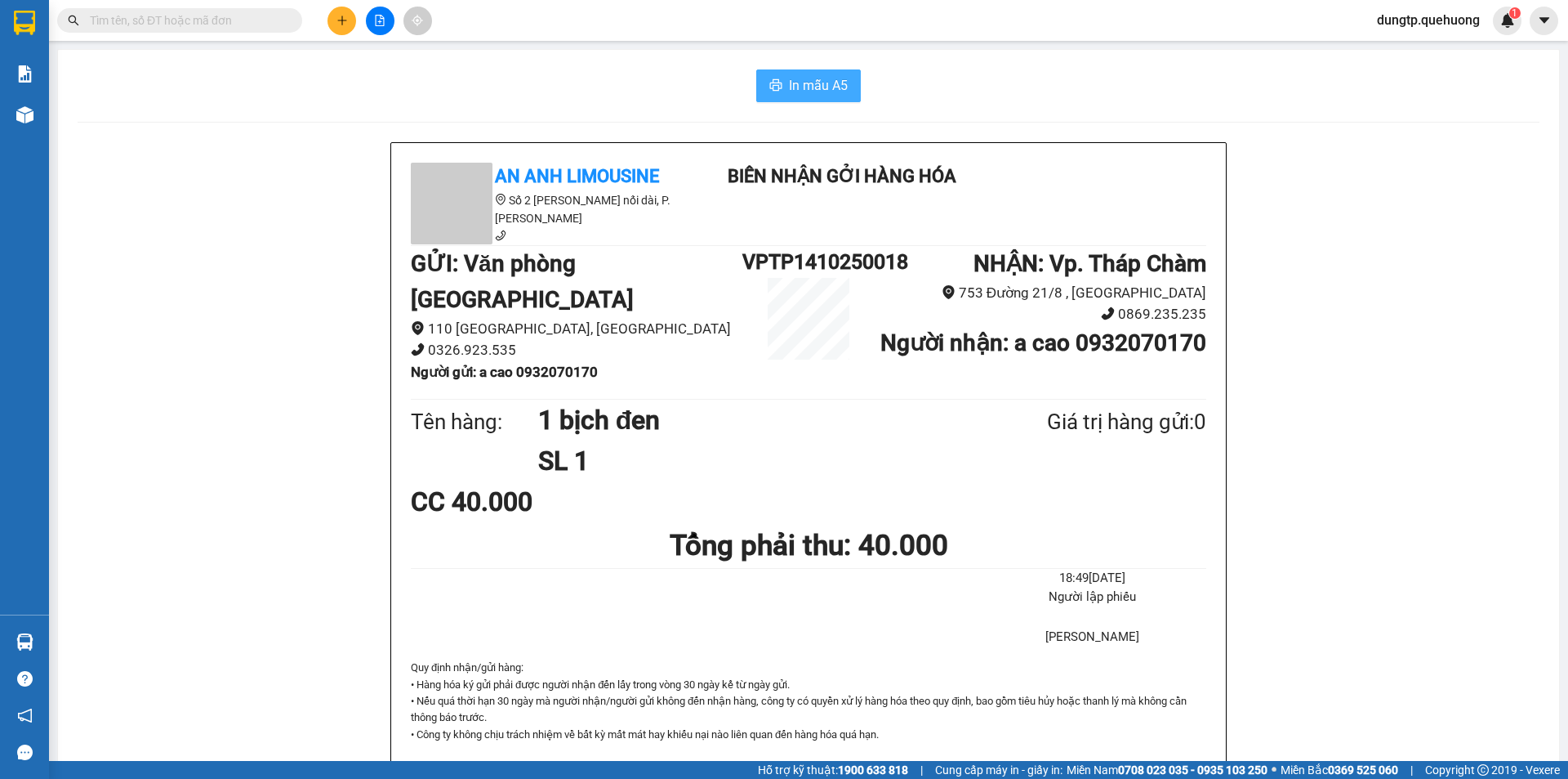
click at [820, 86] on span "In mẫu A5" at bounding box center [819, 85] width 59 height 21
click at [352, 30] on button at bounding box center [341, 21] width 29 height 29
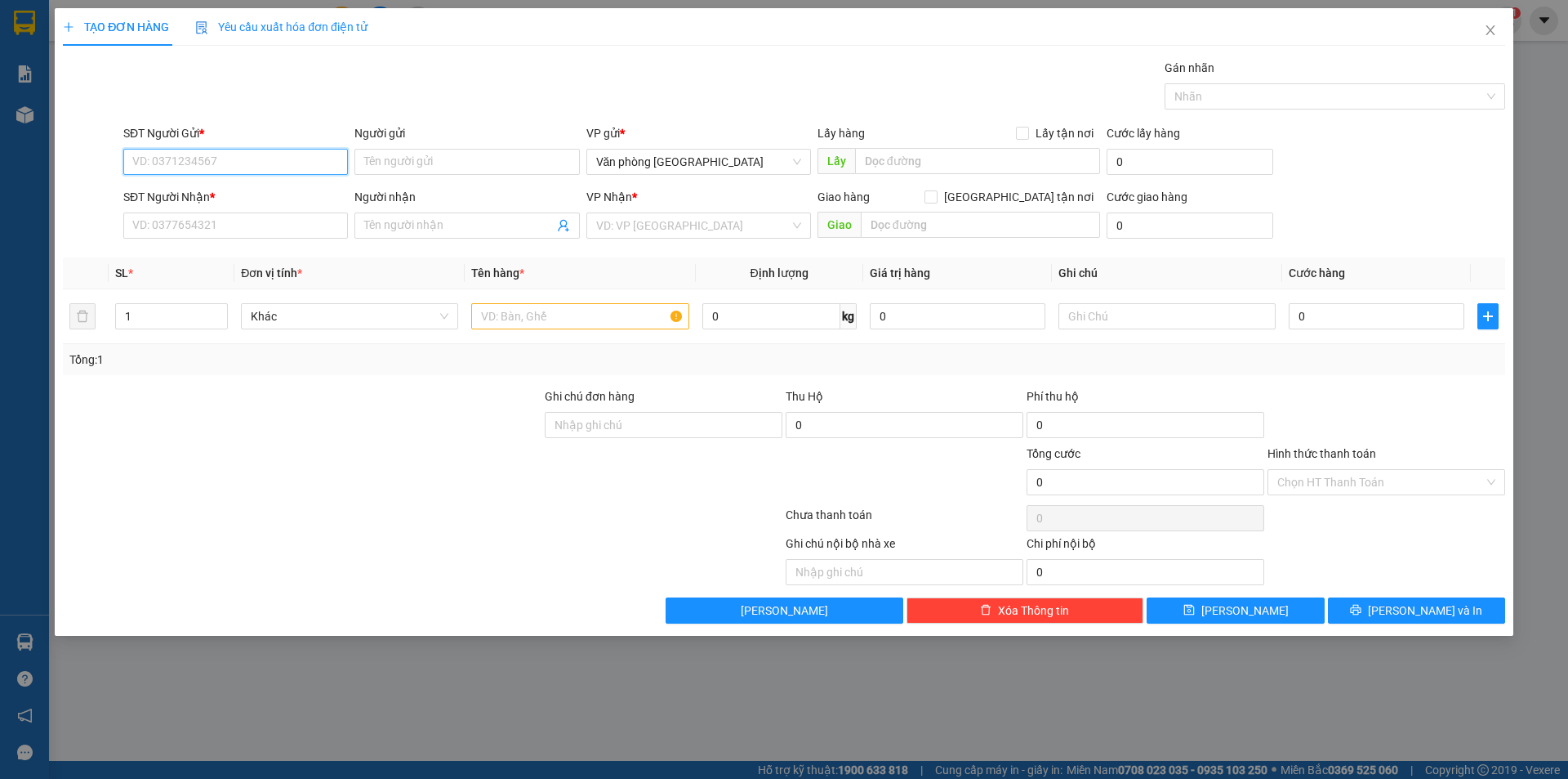
click at [253, 160] on input "SĐT Người Gửi *" at bounding box center [235, 161] width 224 height 26
type input "0932026199"
click at [241, 200] on div "0932026199 - A TIẾN" at bounding box center [235, 194] width 205 height 18
type input "A TIẾN"
type input "0919721078"
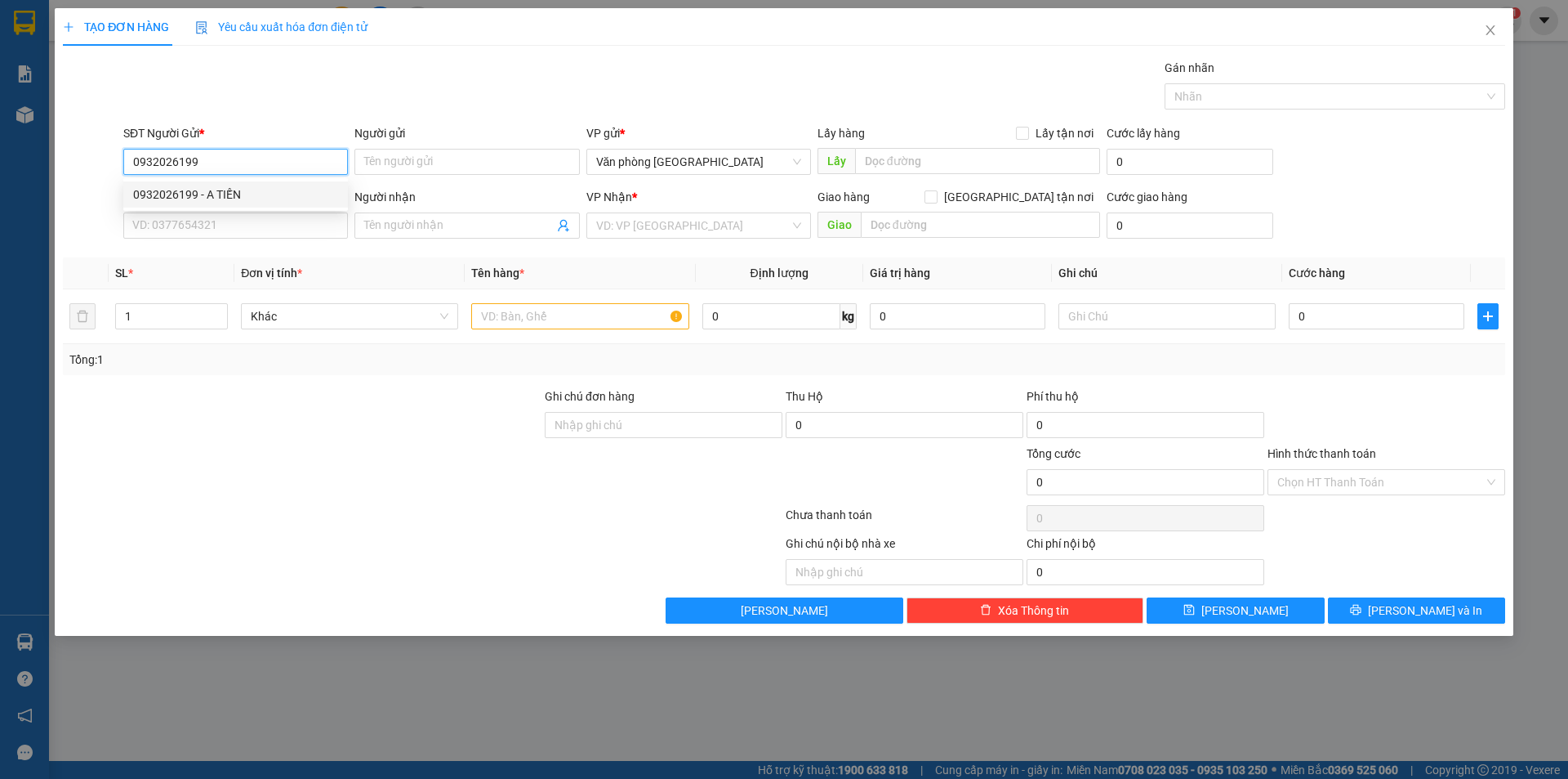
type input "[PERSON_NAME]"
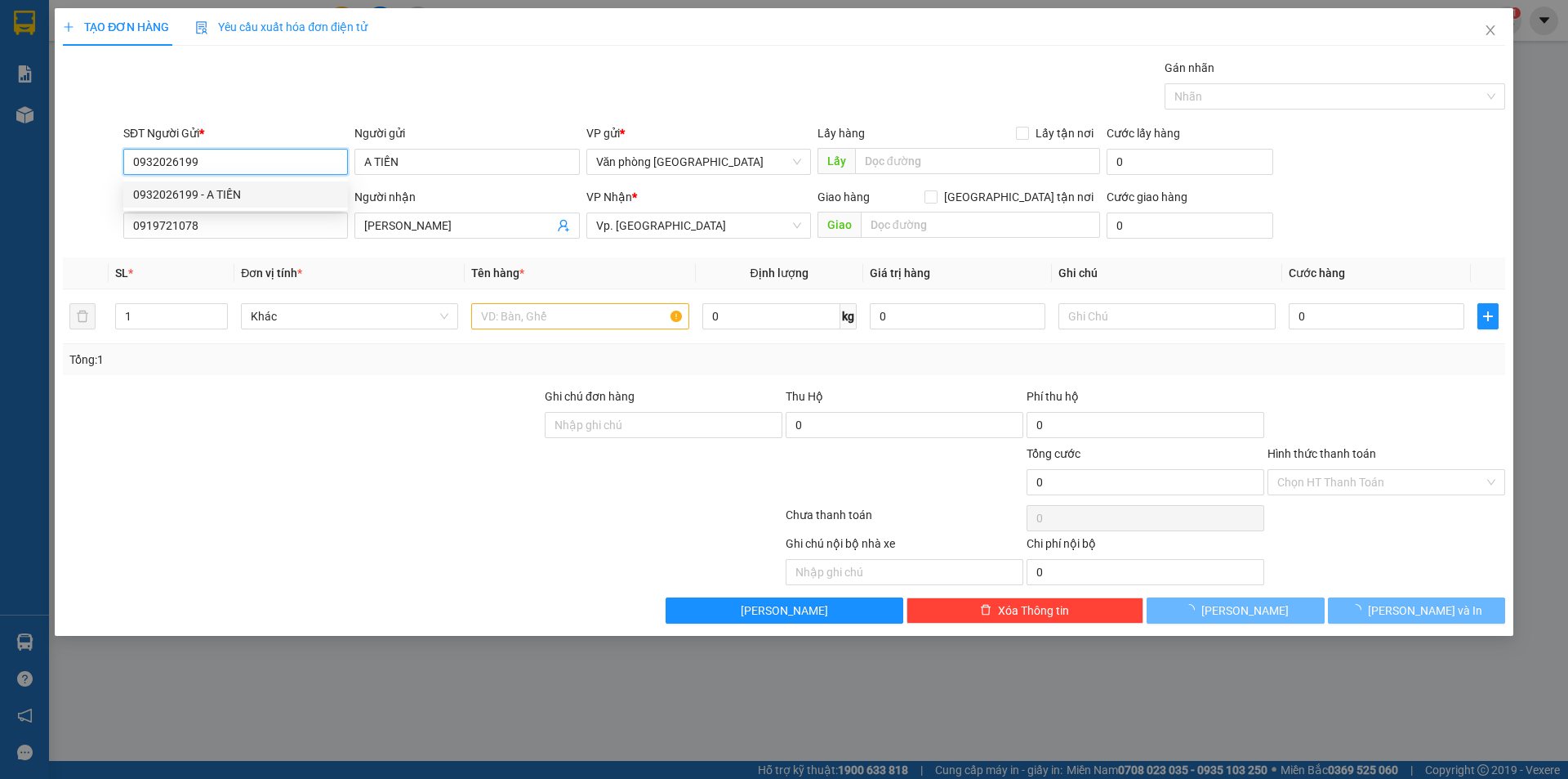
type input "50.000"
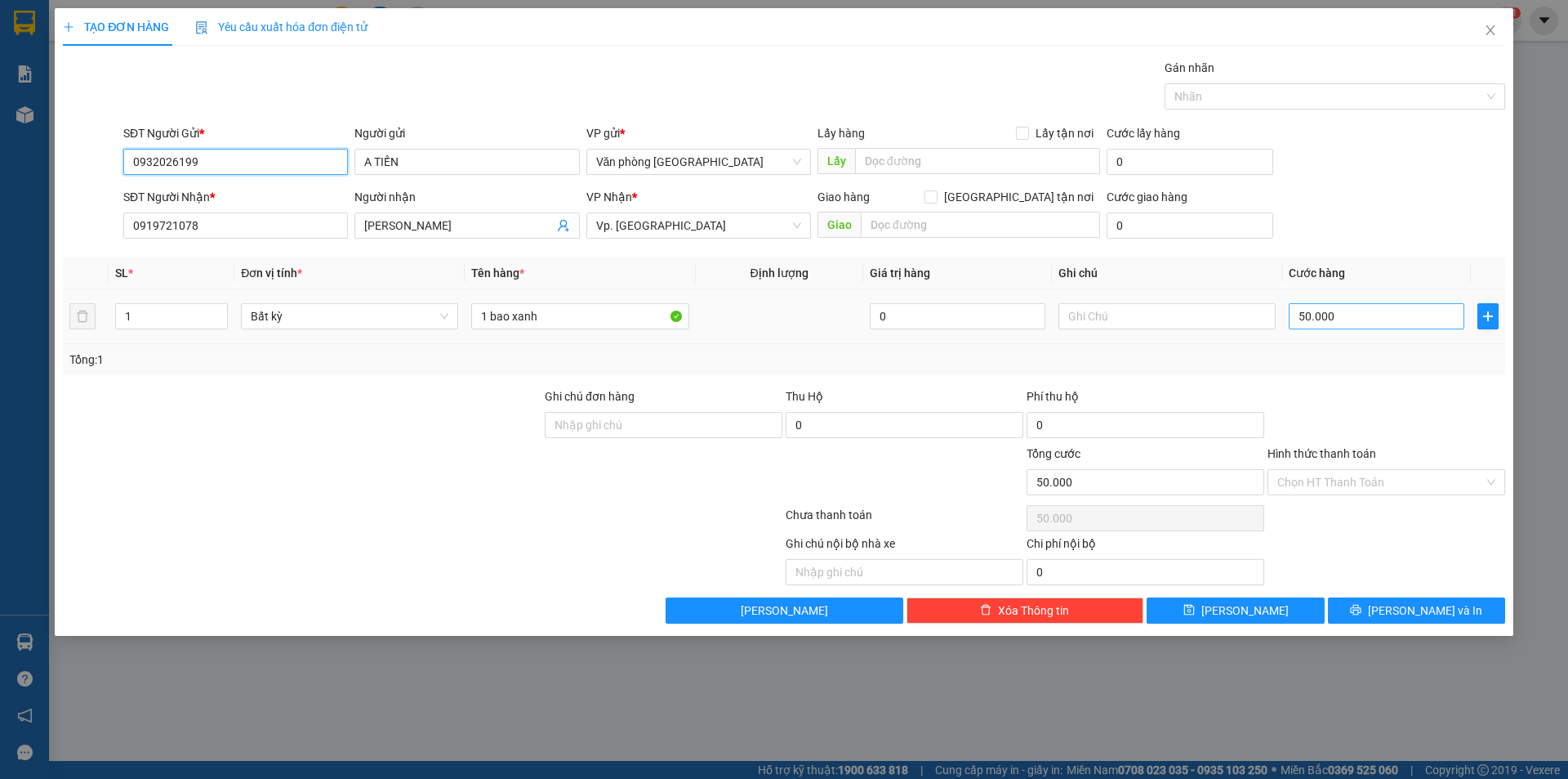
type input "0932026199"
click at [1361, 318] on input "50.000" at bounding box center [1377, 316] width 175 height 26
type input "0"
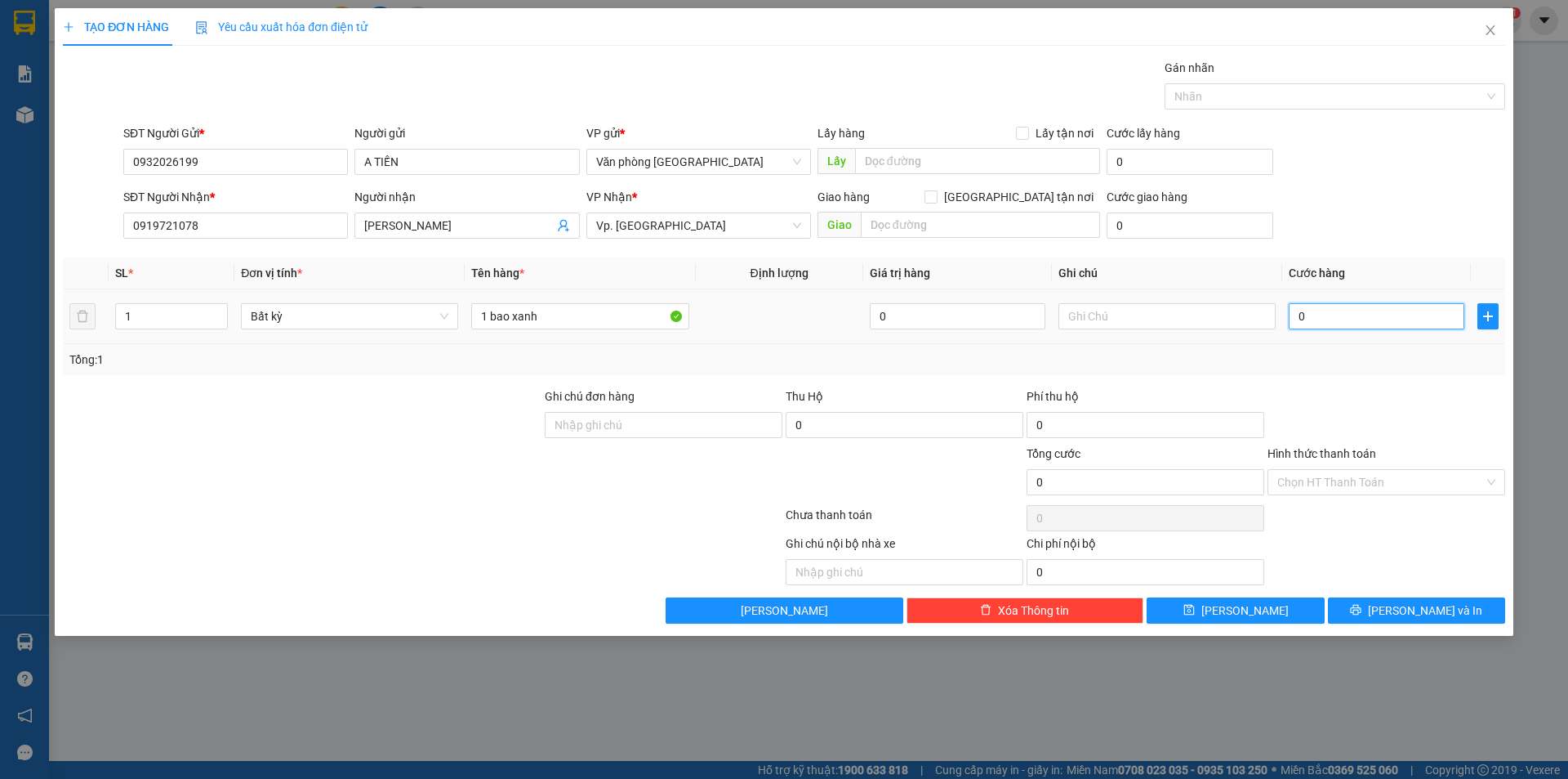
type input "6"
type input "06"
type input "60"
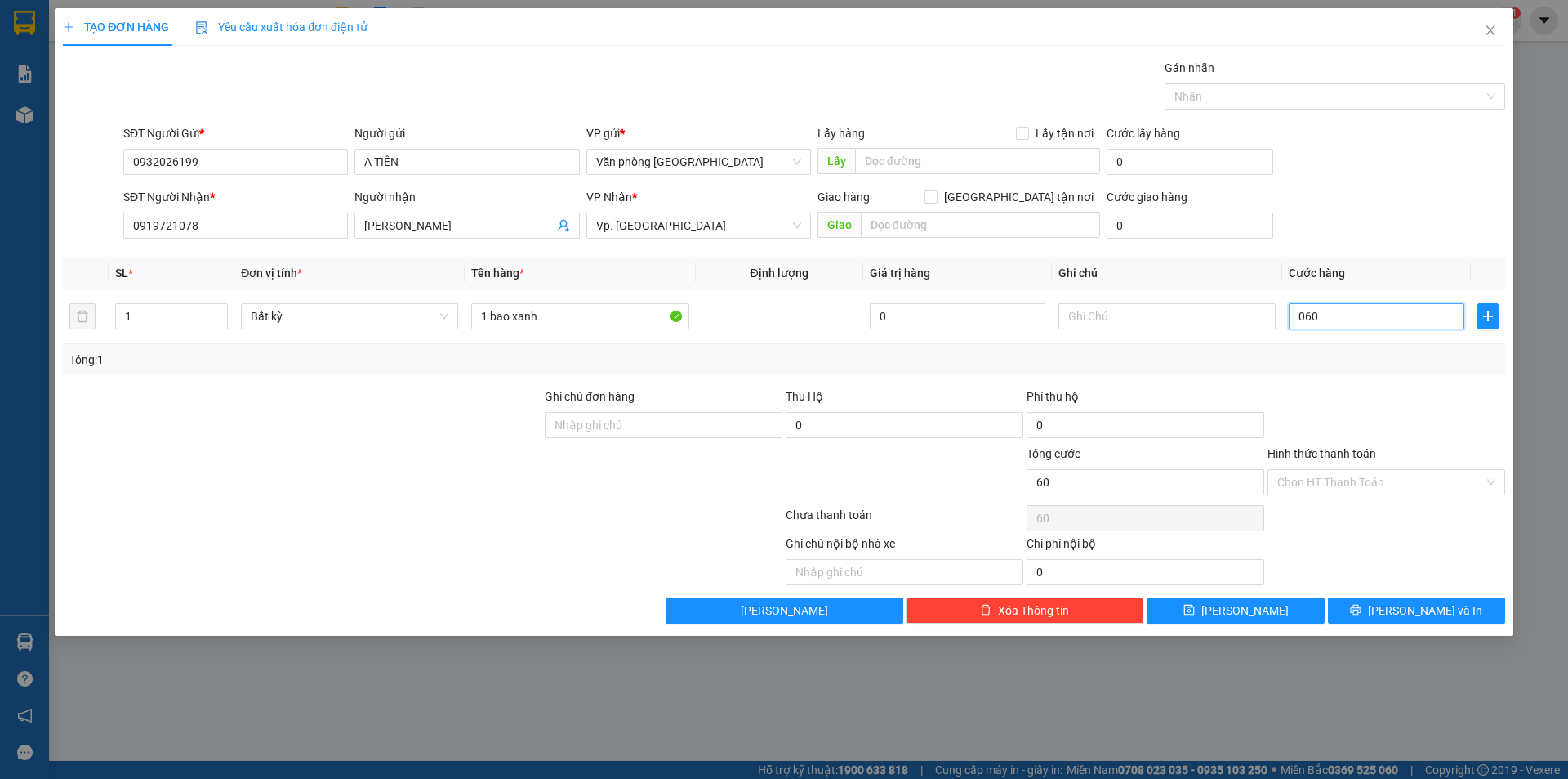
type input "060"
type input "60.000"
click at [1359, 398] on div at bounding box center [1387, 416] width 241 height 57
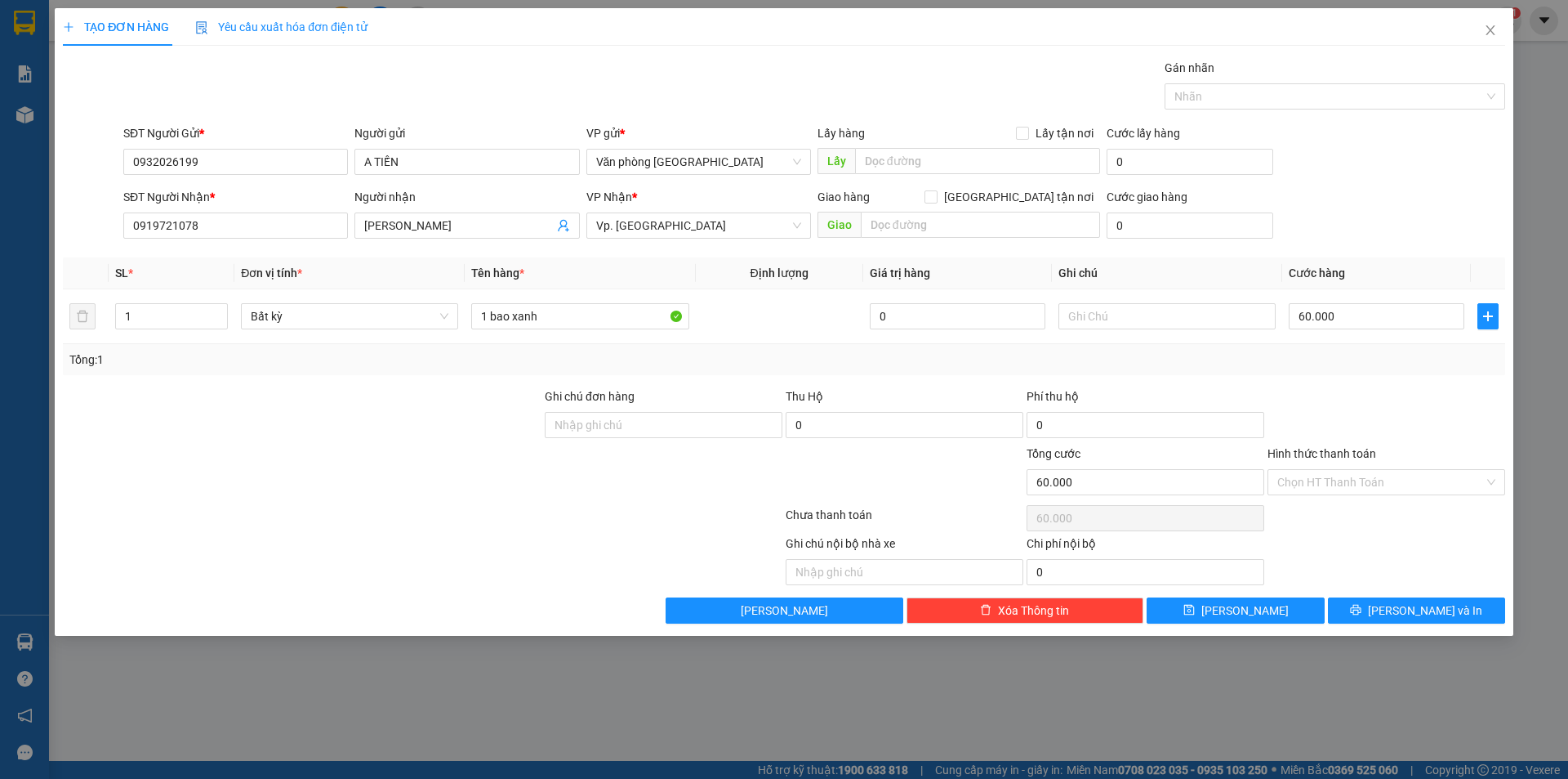
click at [1349, 396] on div at bounding box center [1387, 416] width 241 height 57
click at [1385, 487] on input "Hình thức thanh toán" at bounding box center [1380, 481] width 207 height 24
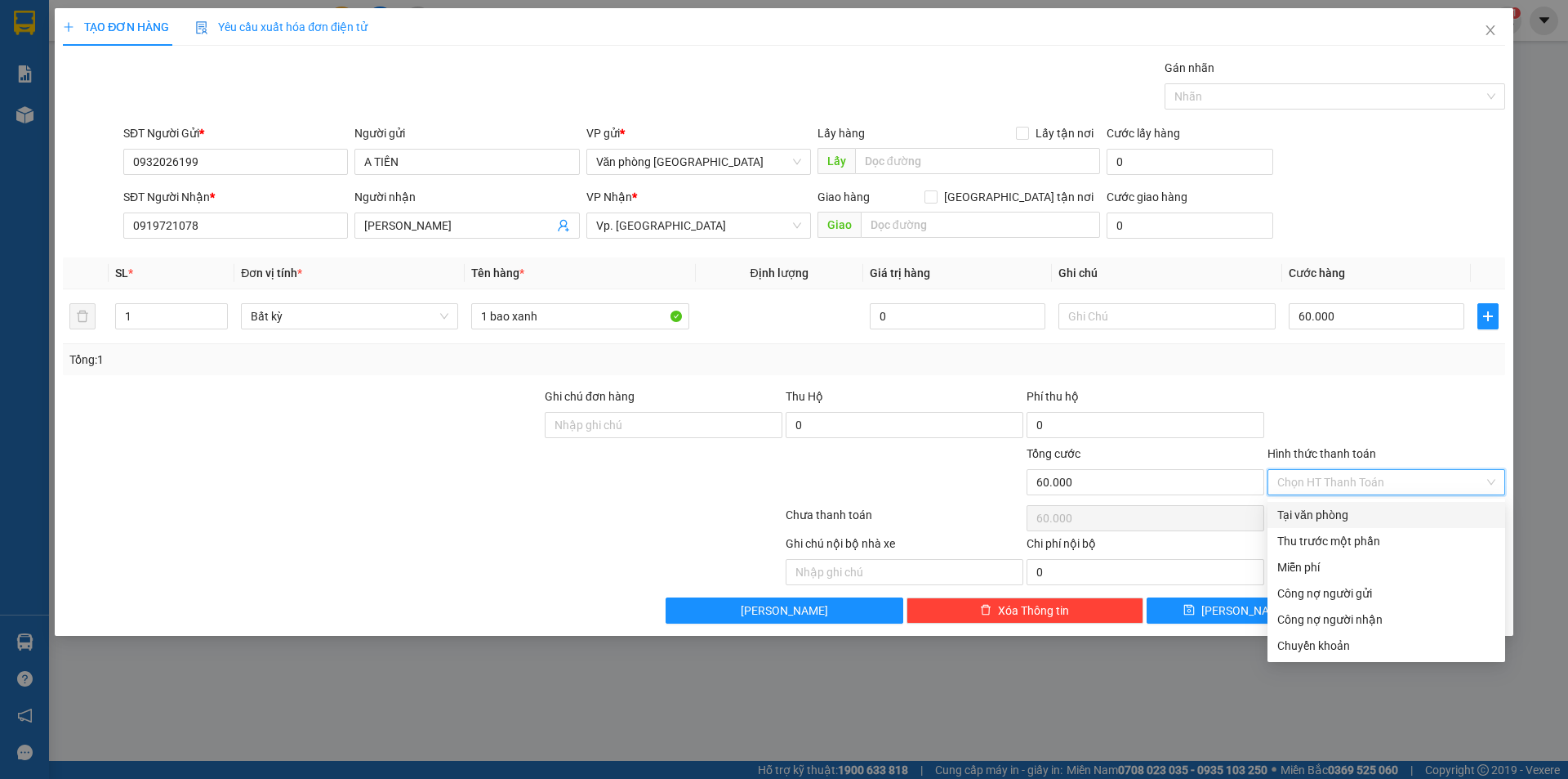
click at [1351, 514] on div "Tại văn phòng" at bounding box center [1387, 515] width 218 height 18
type input "0"
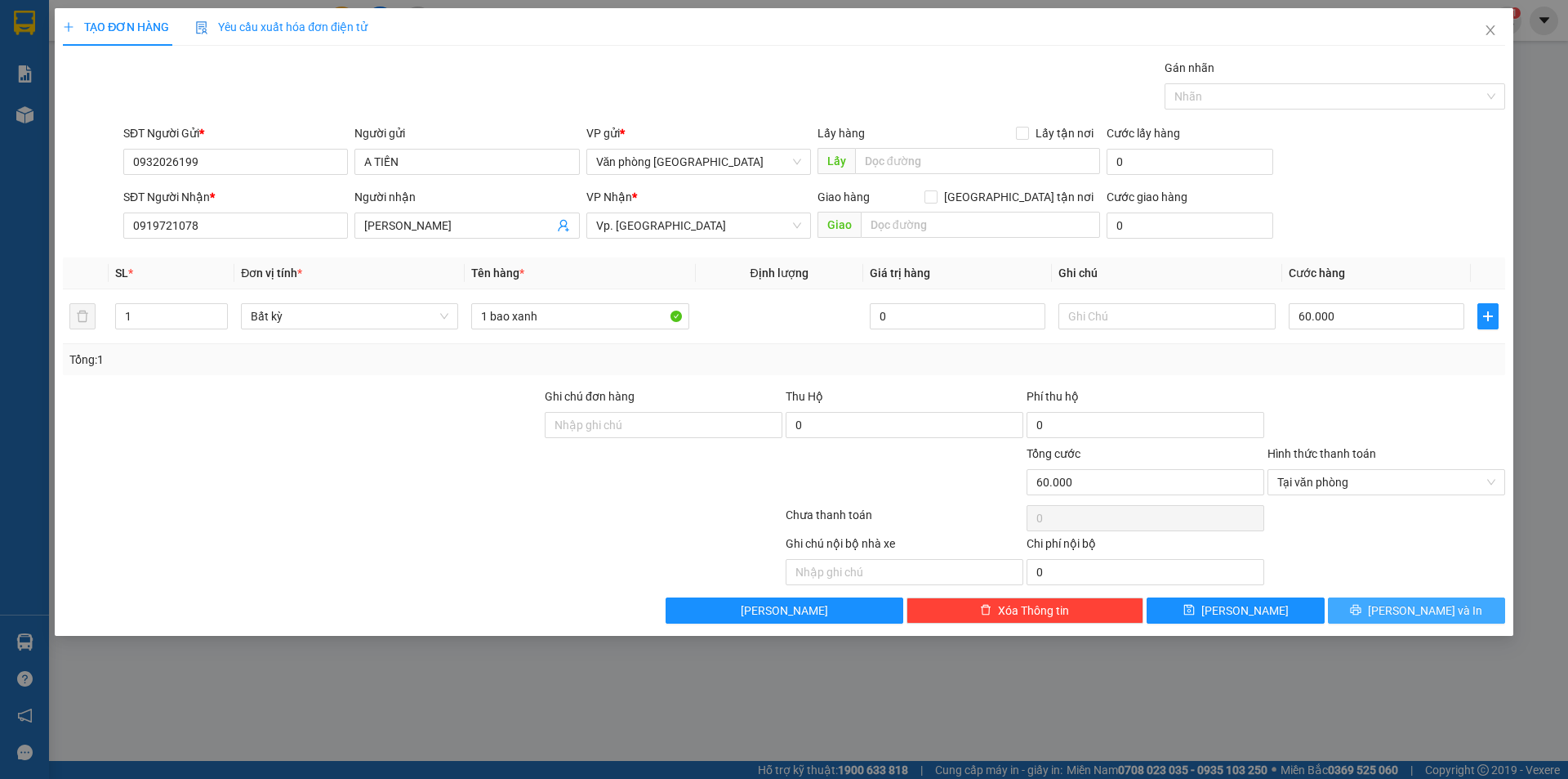
click at [1425, 605] on span "[PERSON_NAME] và In" at bounding box center [1425, 610] width 114 height 18
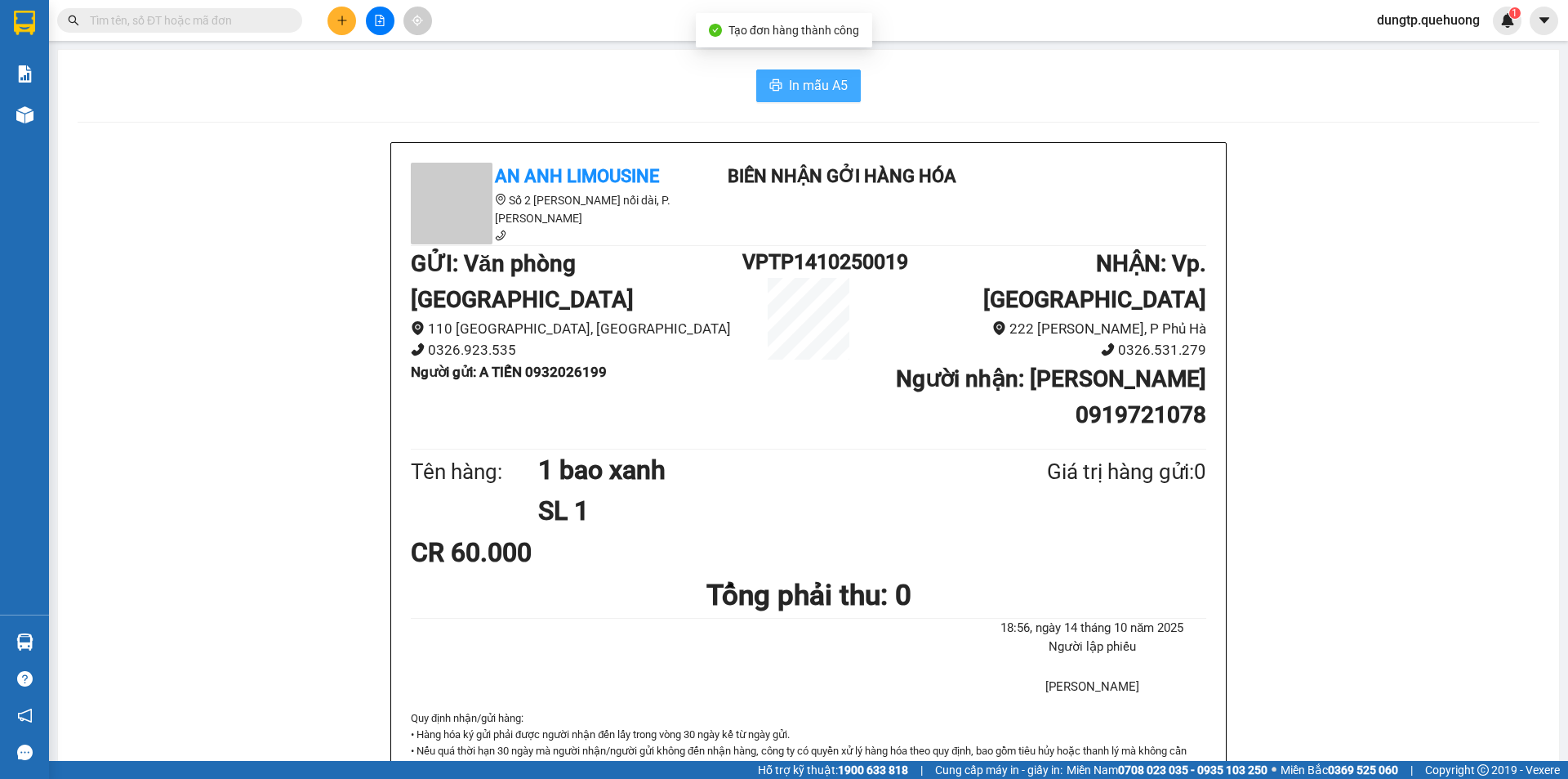
click at [799, 85] on span "In mẫu A5" at bounding box center [819, 85] width 59 height 21
click at [196, 14] on input "text" at bounding box center [186, 21] width 193 height 18
paste input "0949831697"
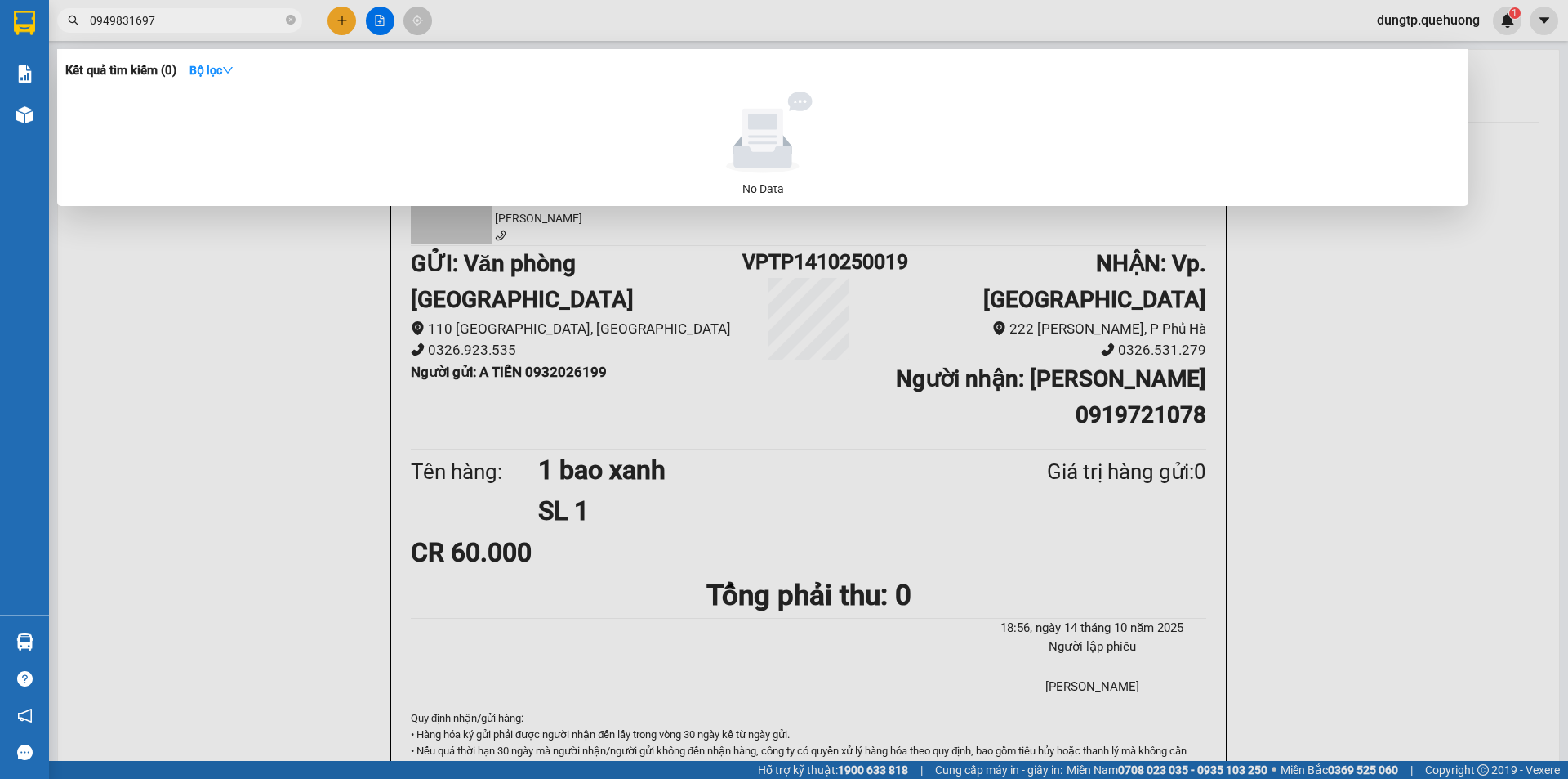
type input "0949831697"
click at [294, 391] on div at bounding box center [784, 389] width 1568 height 779
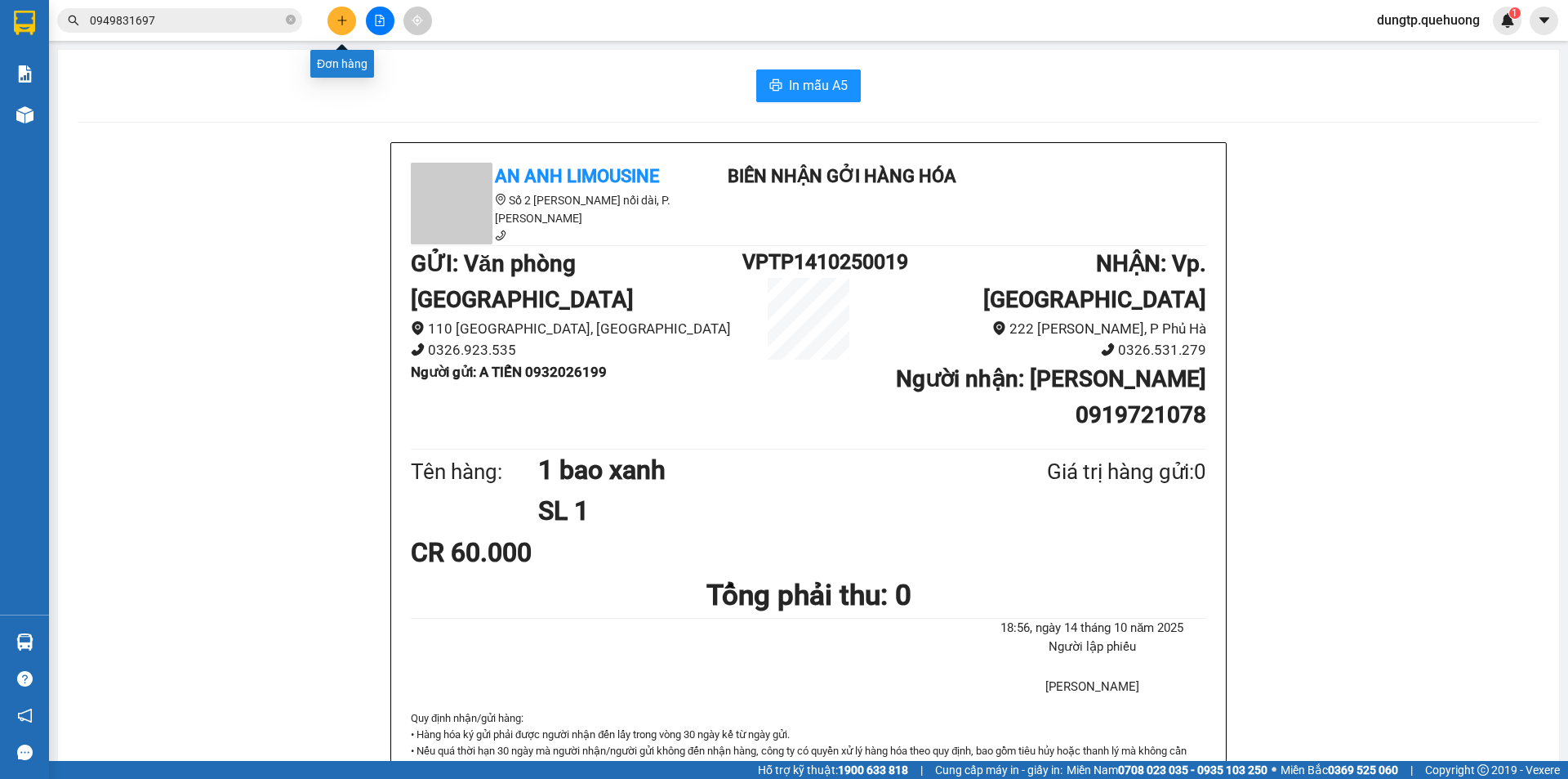
click at [341, 19] on icon "plus" at bounding box center [341, 20] width 12 height 12
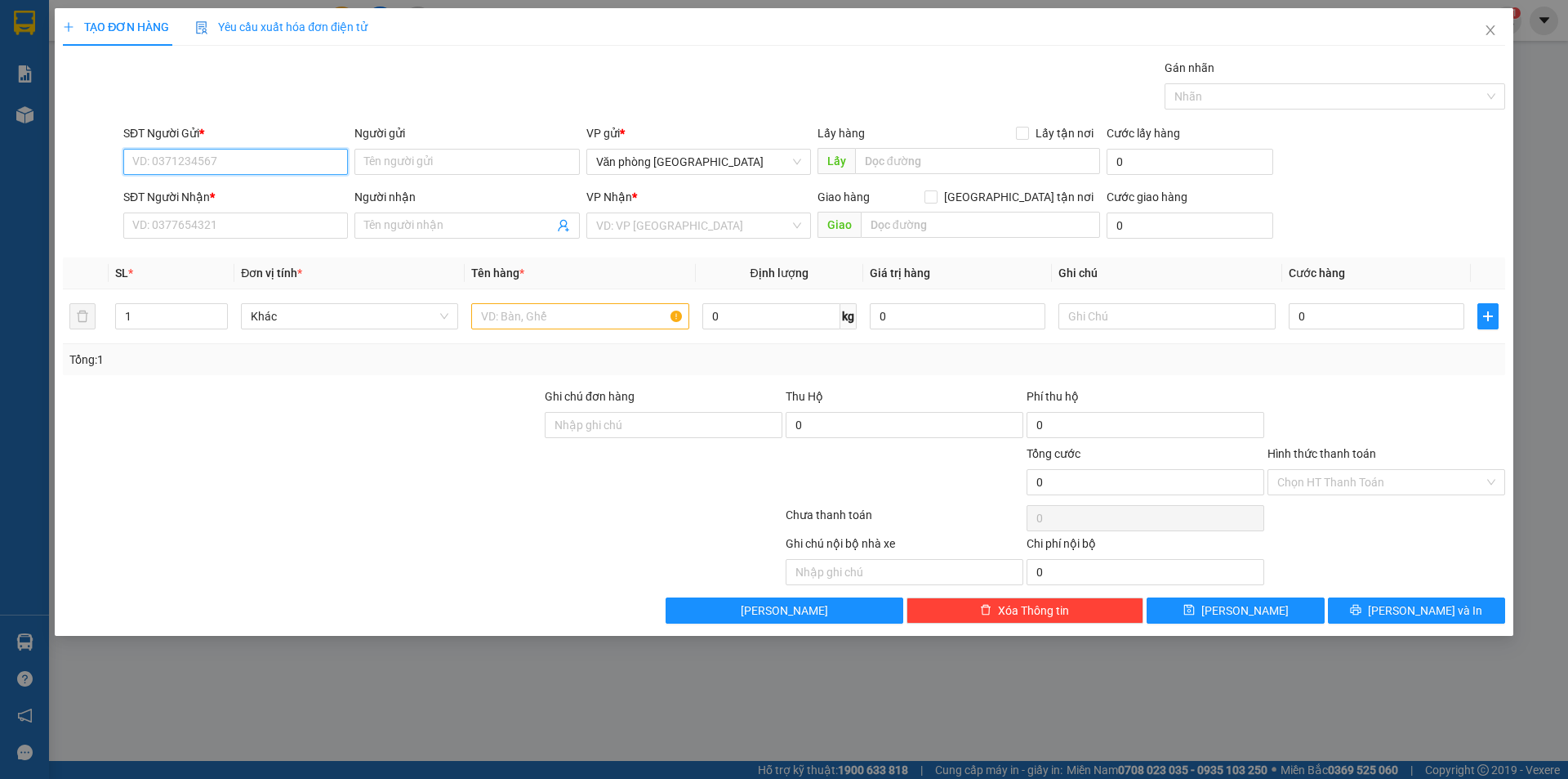
click at [211, 159] on input "SĐT Người Gửi *" at bounding box center [235, 161] width 224 height 26
click at [207, 164] on input "0906345" at bounding box center [235, 161] width 224 height 26
type input "0906345416"
click at [216, 194] on div "0906345416 - Duyên" at bounding box center [235, 194] width 205 height 18
type input "Duyên"
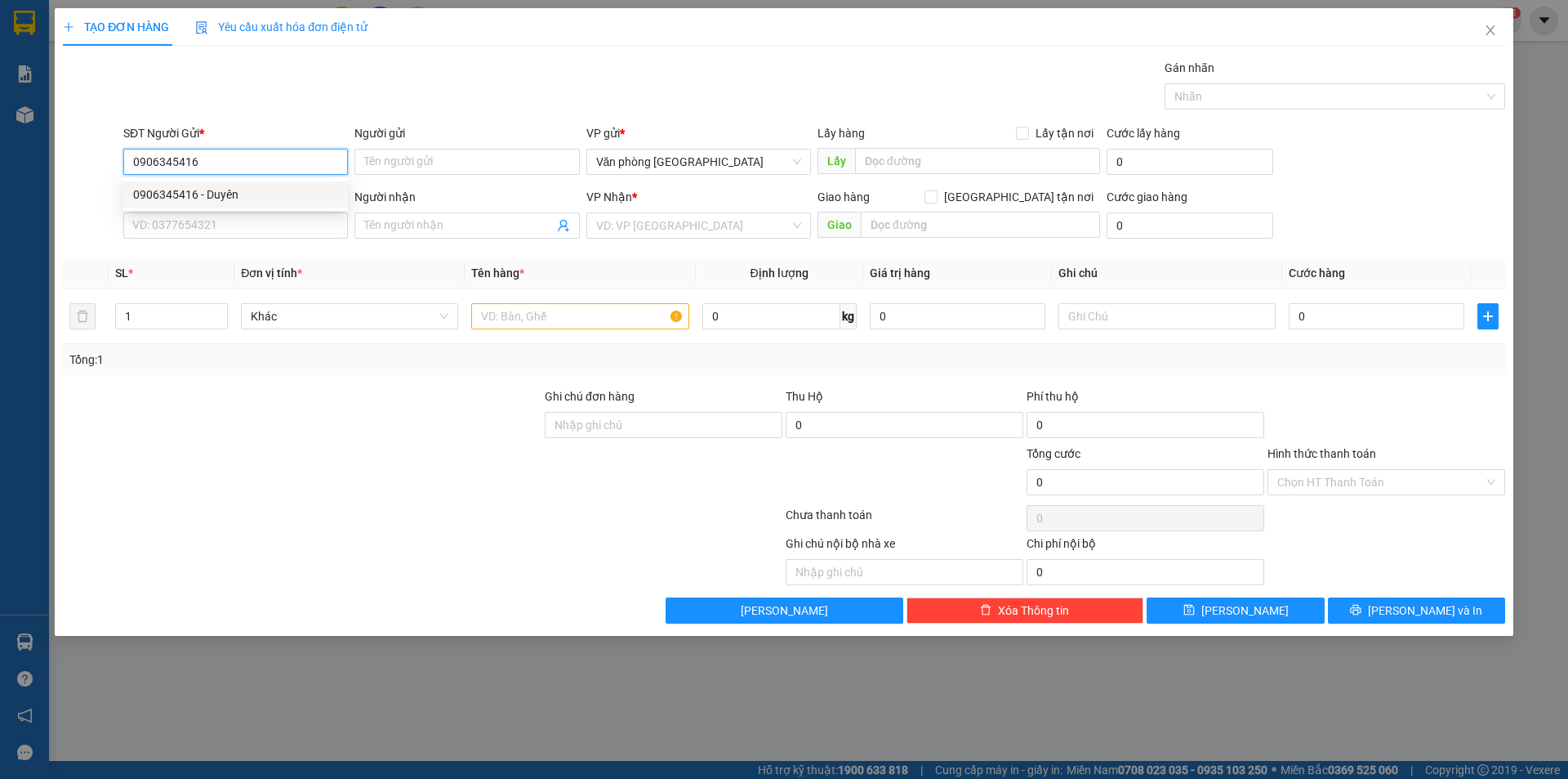
type input "0357142472"
type input "[PERSON_NAME]"
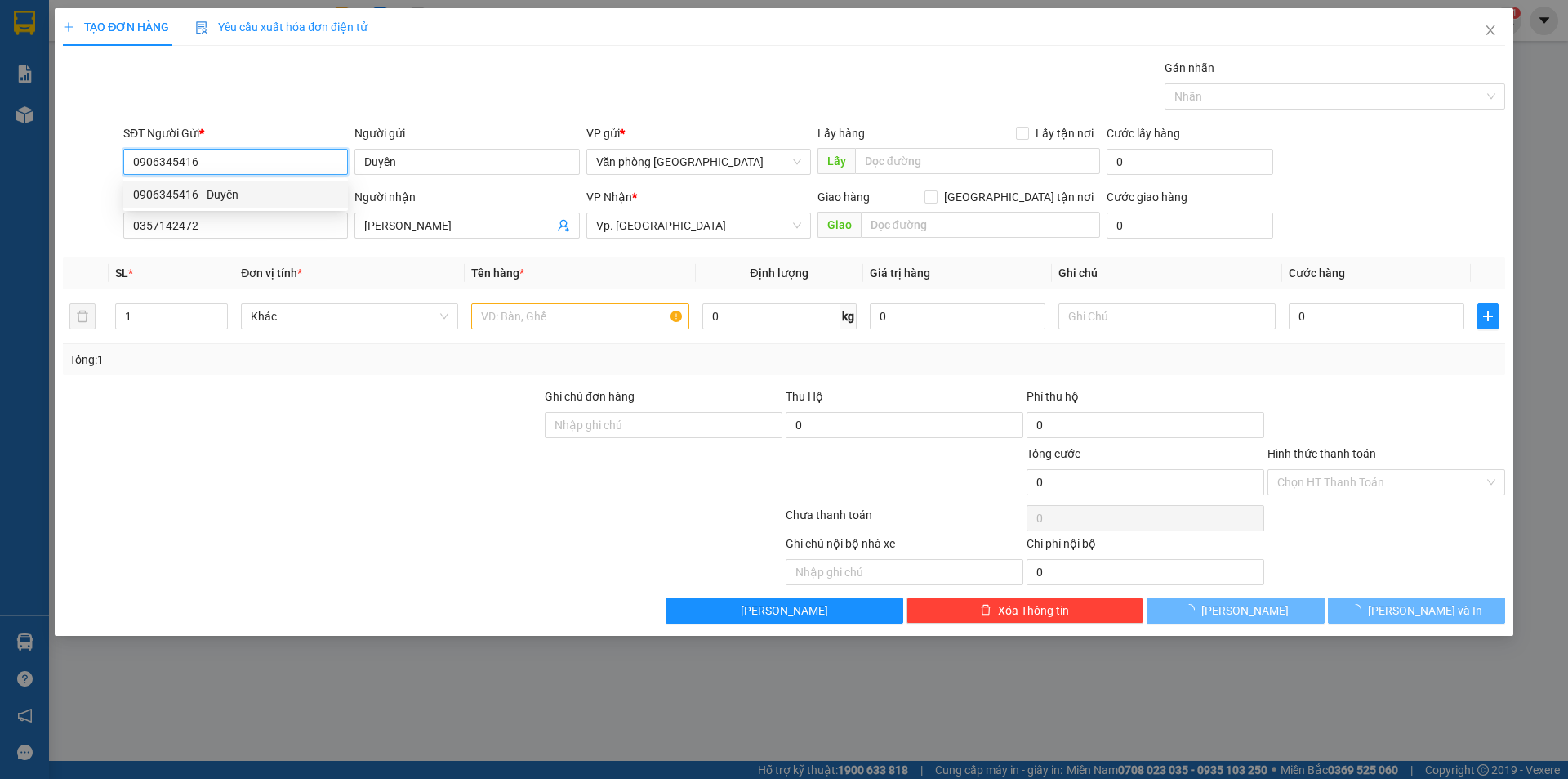
type input "770.000"
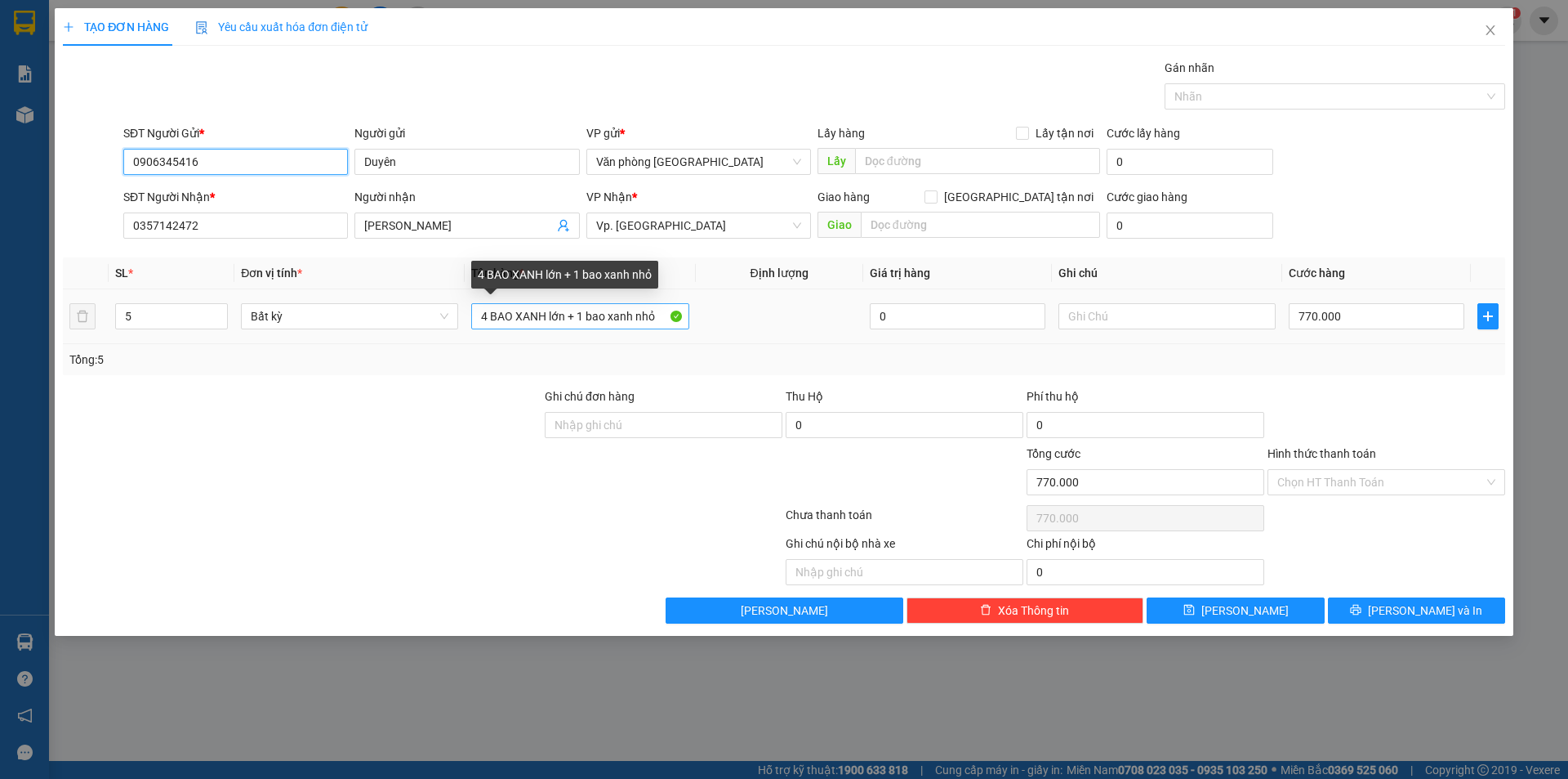
type input "0906345416"
click at [489, 314] on input "4 BAO XANH lớn + 1 bao xanh nhỏ" at bounding box center [579, 316] width 217 height 26
drag, startPoint x: 578, startPoint y: 311, endPoint x: 684, endPoint y: 323, distance: 106.7
click at [684, 323] on input "8BAO XANH lớn + 1 bao xanh nhỏ" at bounding box center [579, 316] width 217 height 26
click at [589, 318] on input "8BAO XANH lớn +" at bounding box center [579, 316] width 217 height 26
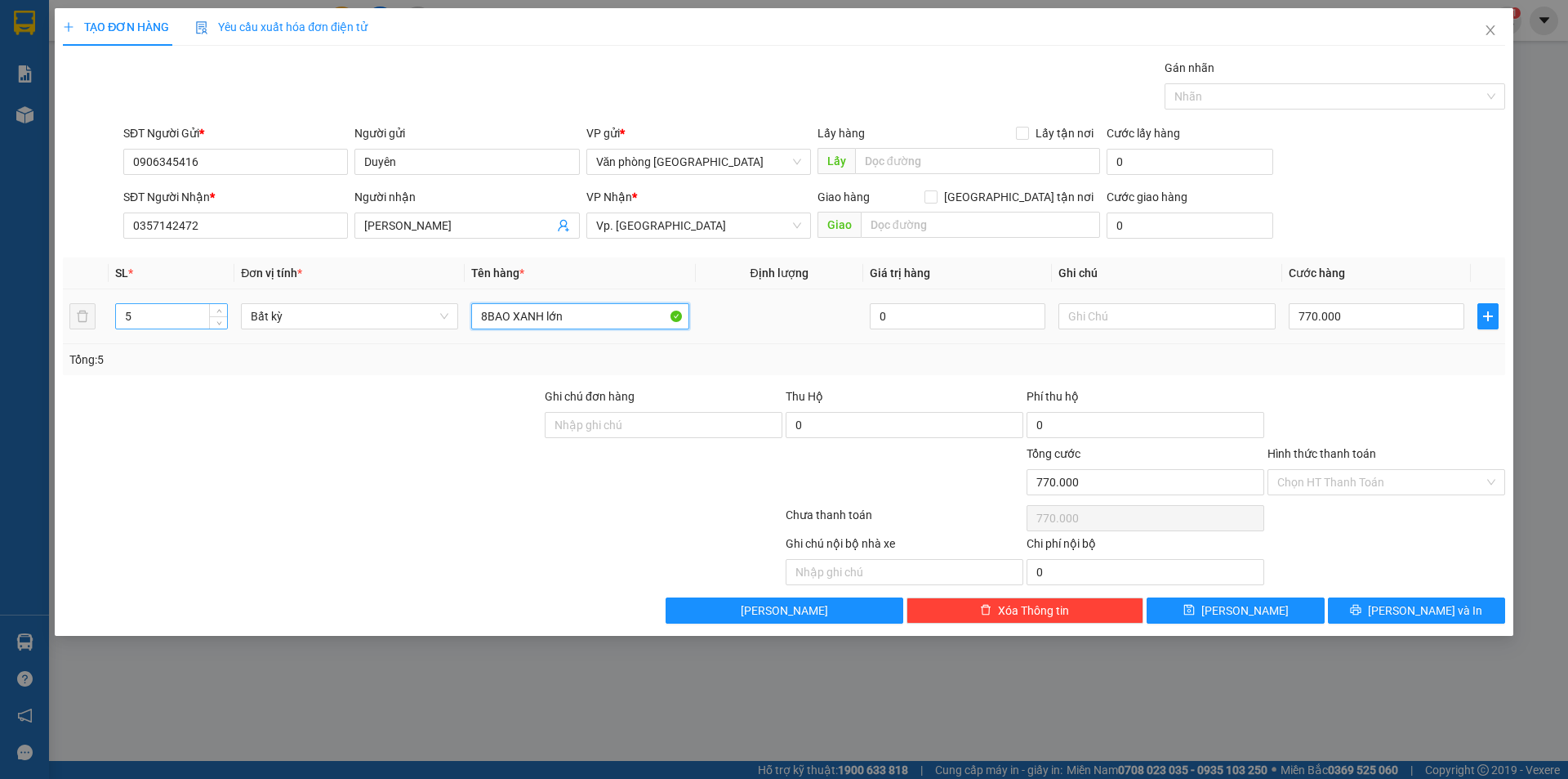
type input "8BAO XANH lớn"
click at [154, 312] on input "5" at bounding box center [172, 316] width 111 height 24
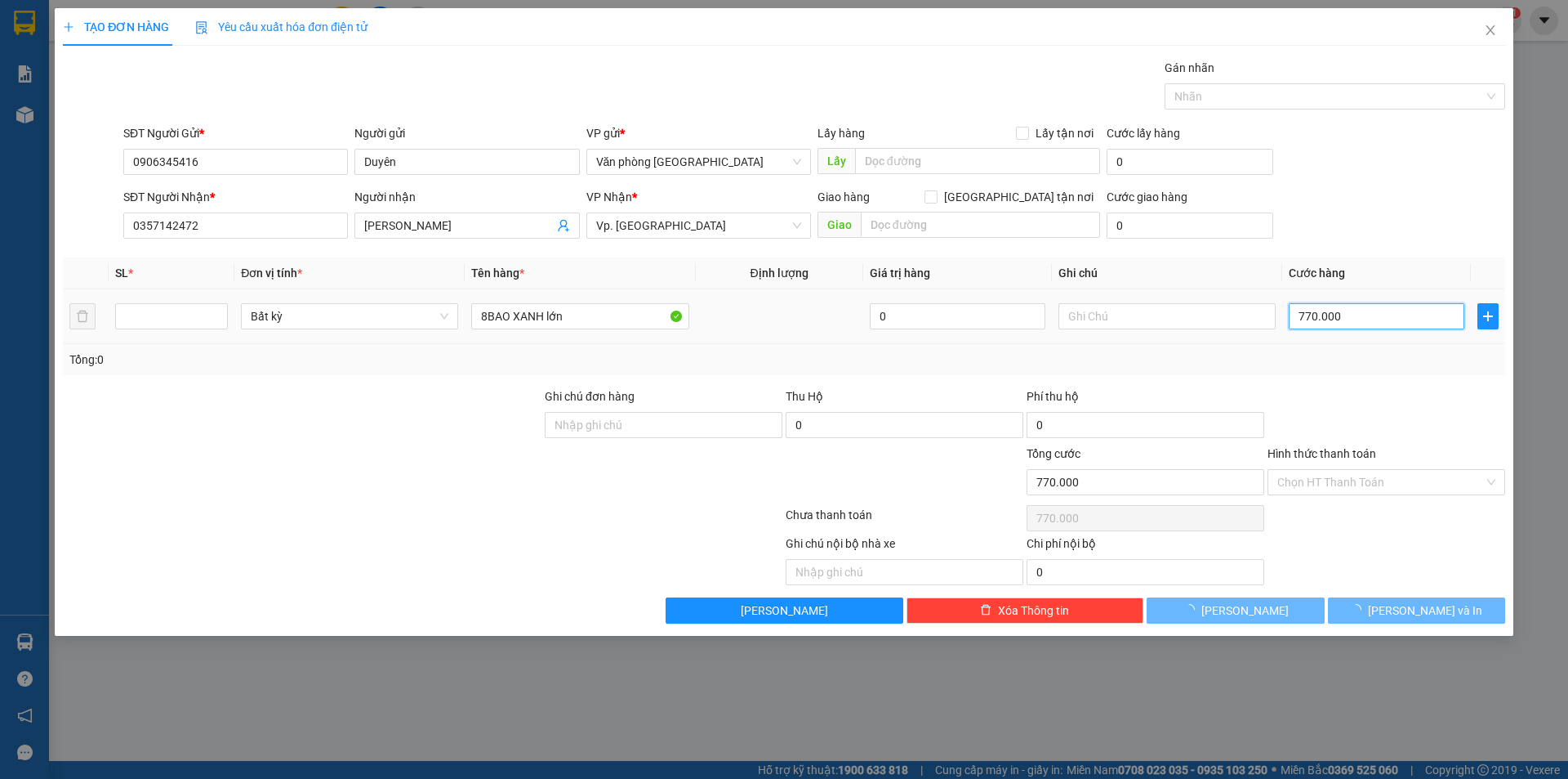
click at [1342, 316] on input "770.000" at bounding box center [1377, 316] width 175 height 26
type input "0"
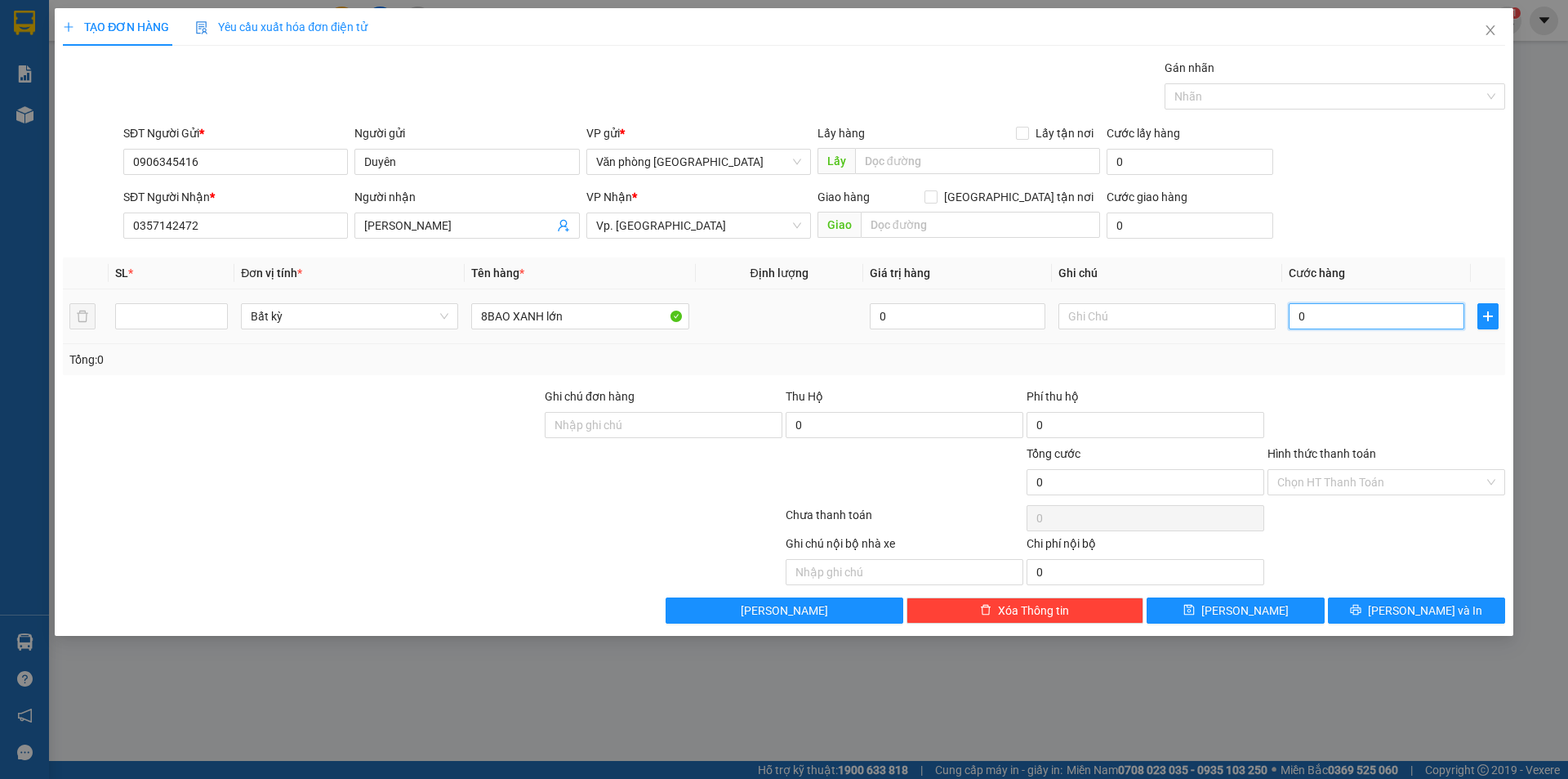
click at [1342, 316] on input "0" at bounding box center [1377, 316] width 175 height 26
type input "0"
type input "1"
type input "01"
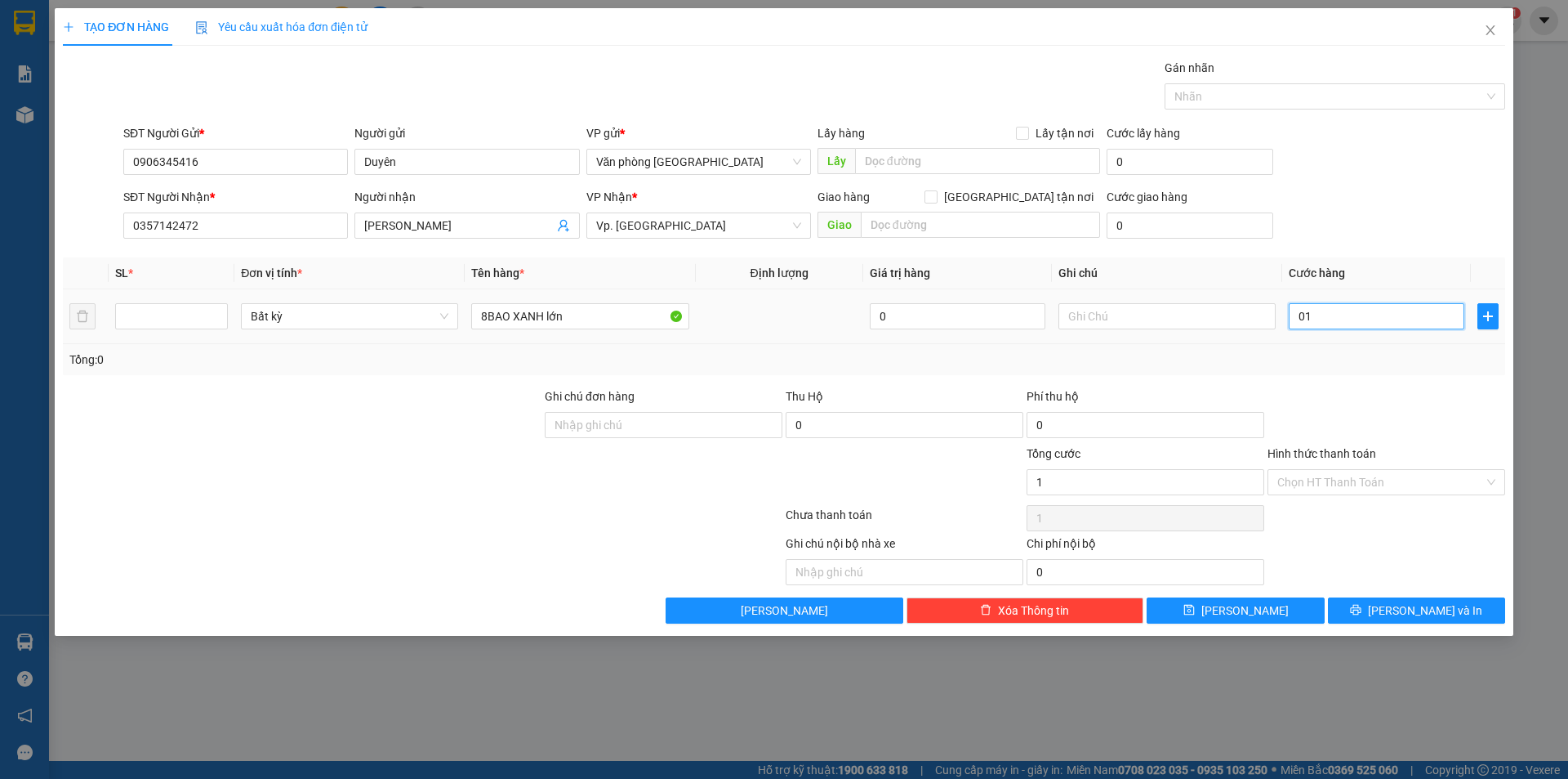
type input "13"
type input "013"
type input "136"
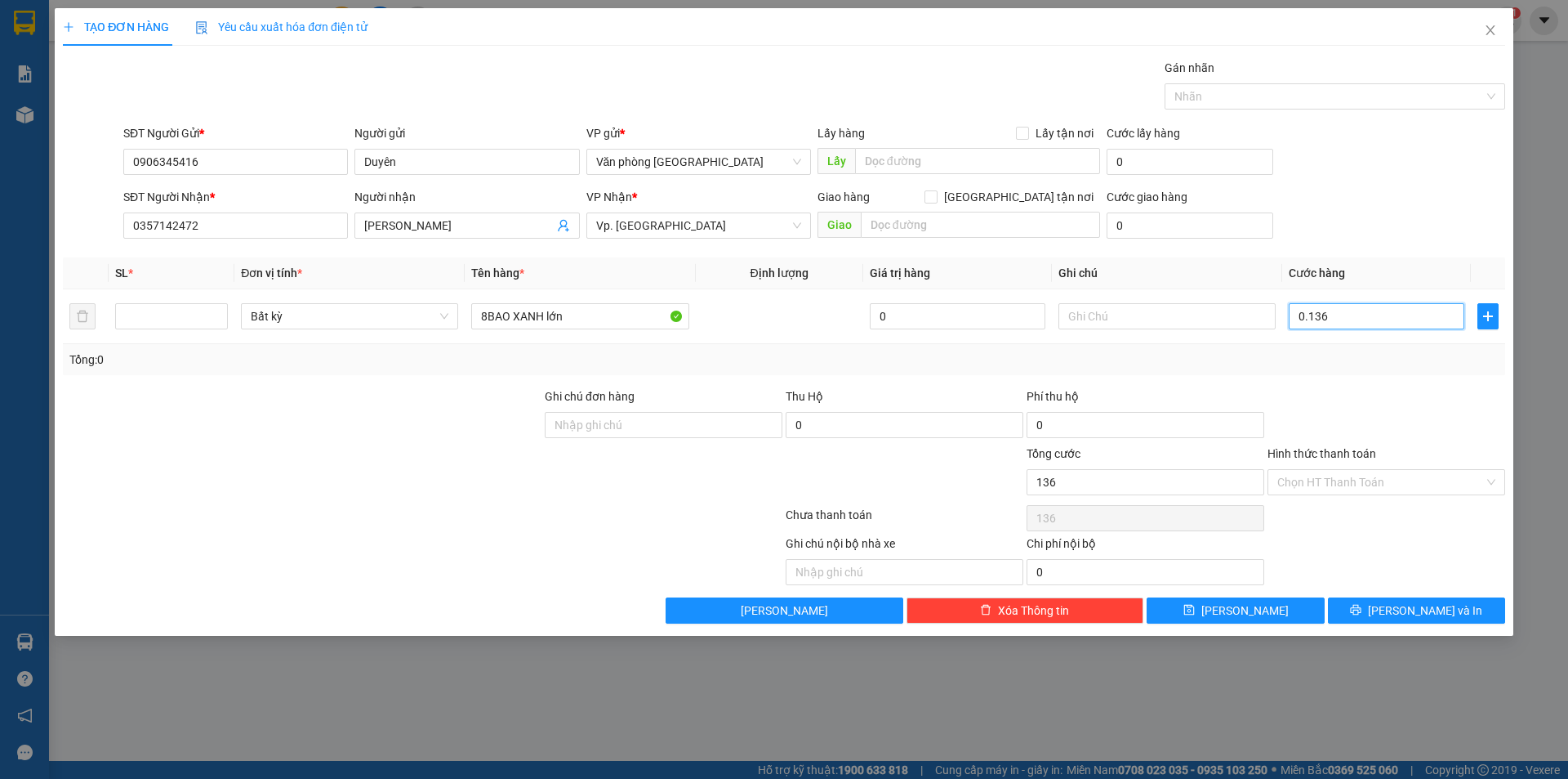
type input "0.136"
type input "136.000"
click at [1334, 401] on div at bounding box center [1387, 416] width 241 height 57
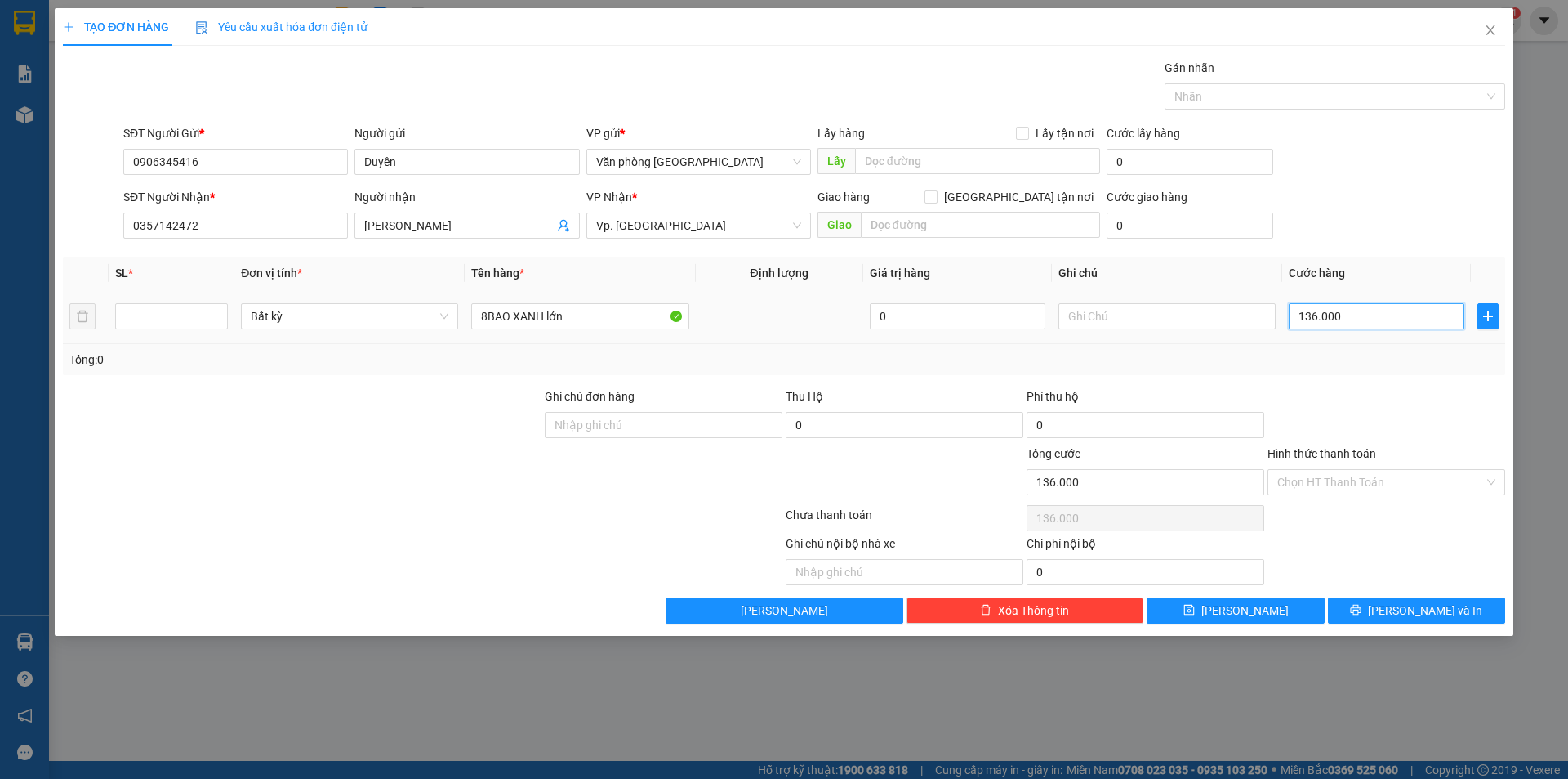
click at [1361, 323] on input "136.000" at bounding box center [1377, 316] width 175 height 26
type input "1"
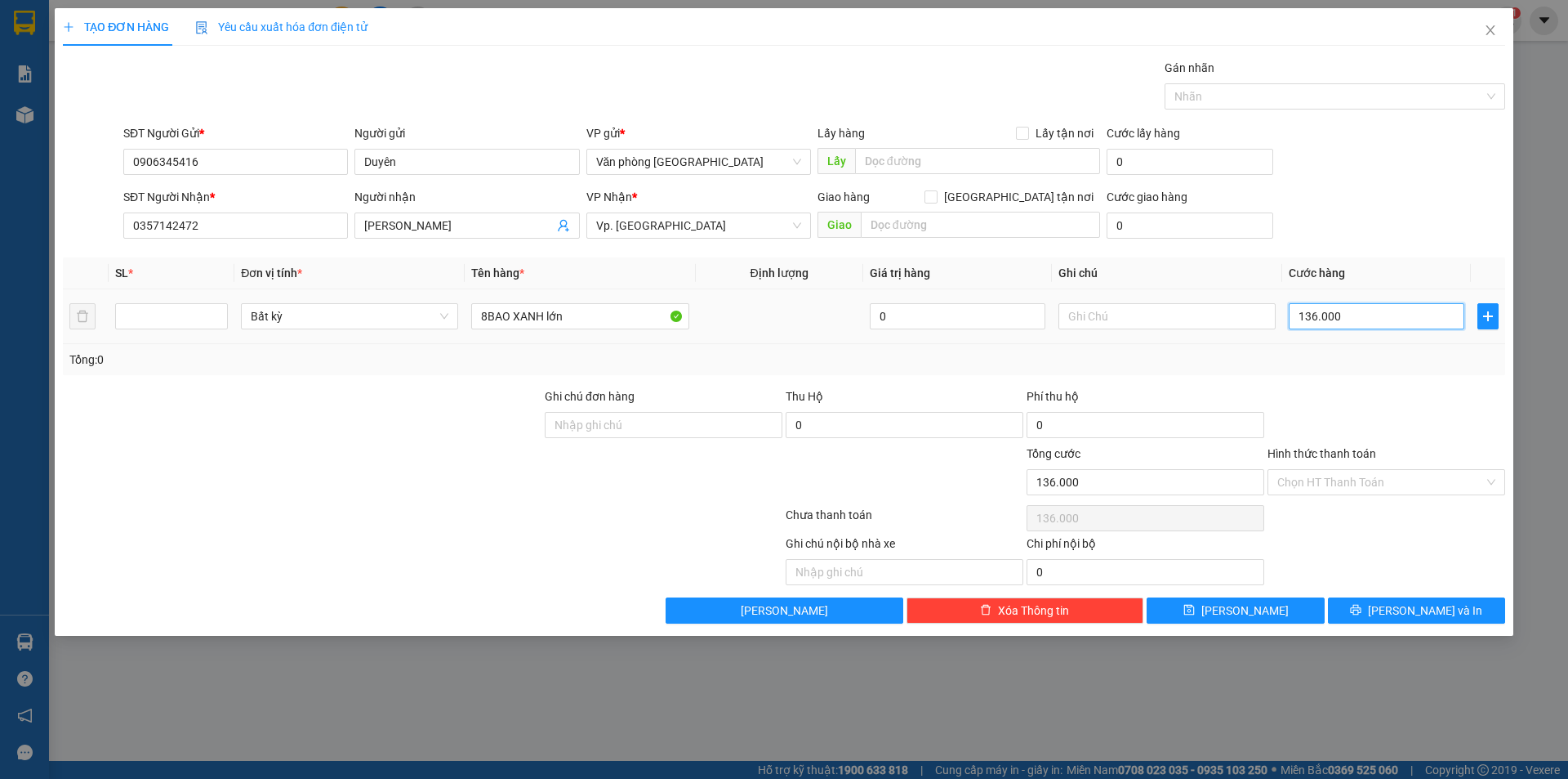
type input "1"
type input "13"
type input "136"
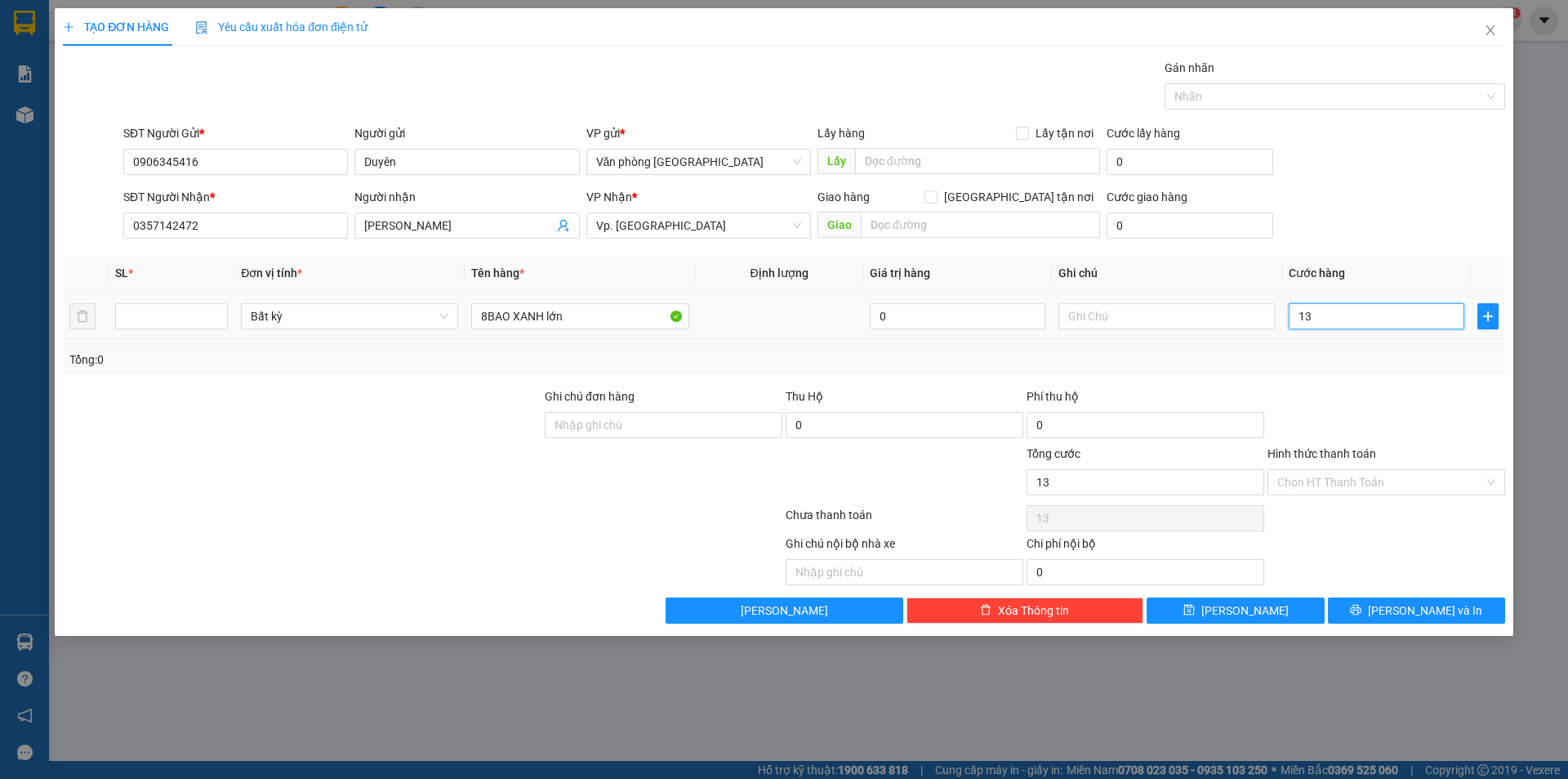
type input "136"
type input "1.360"
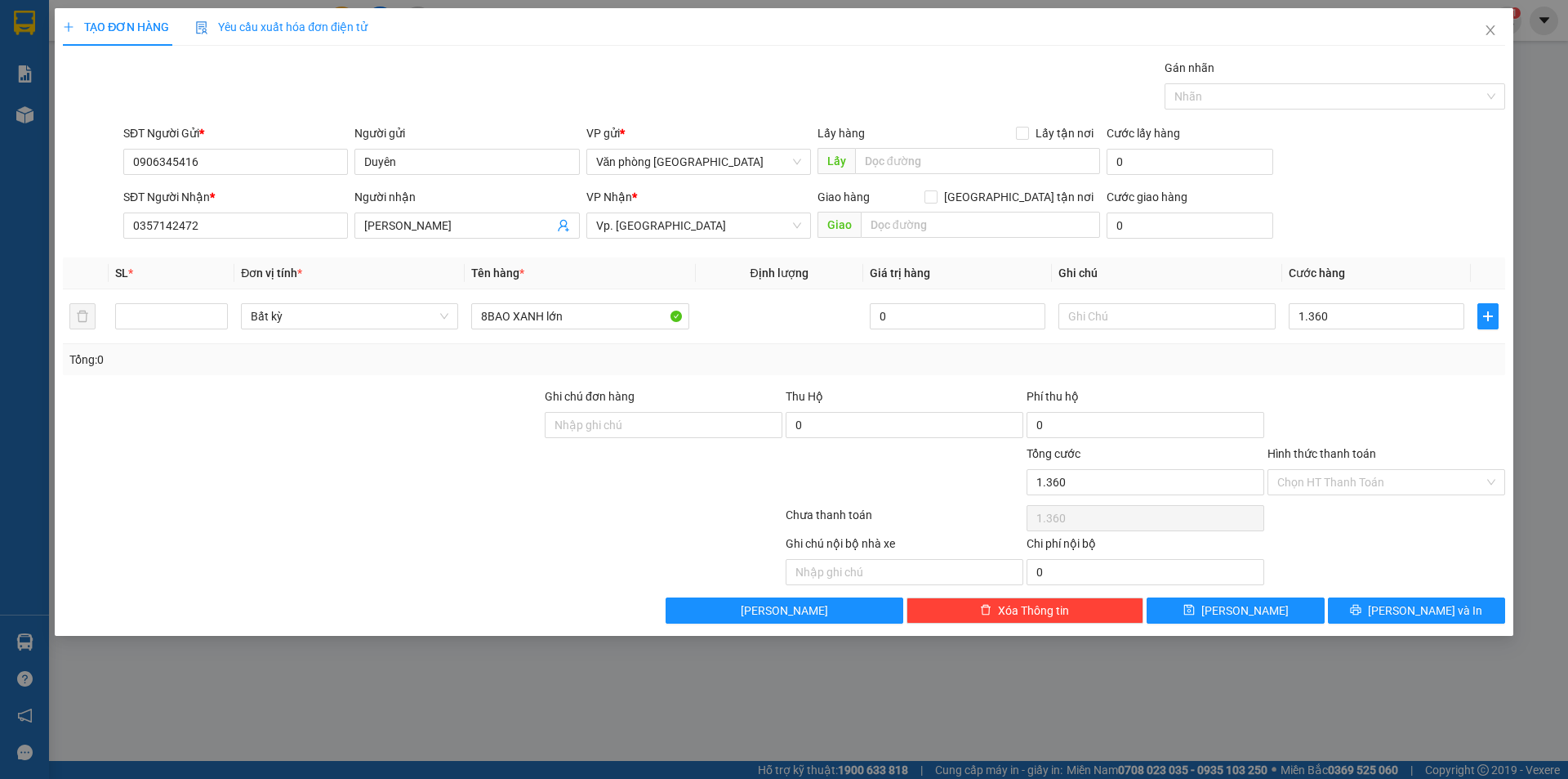
type input "1.360.000"
click at [1386, 422] on div at bounding box center [1387, 416] width 241 height 57
click at [1382, 487] on input "Hình thức thanh toán" at bounding box center [1380, 481] width 207 height 24
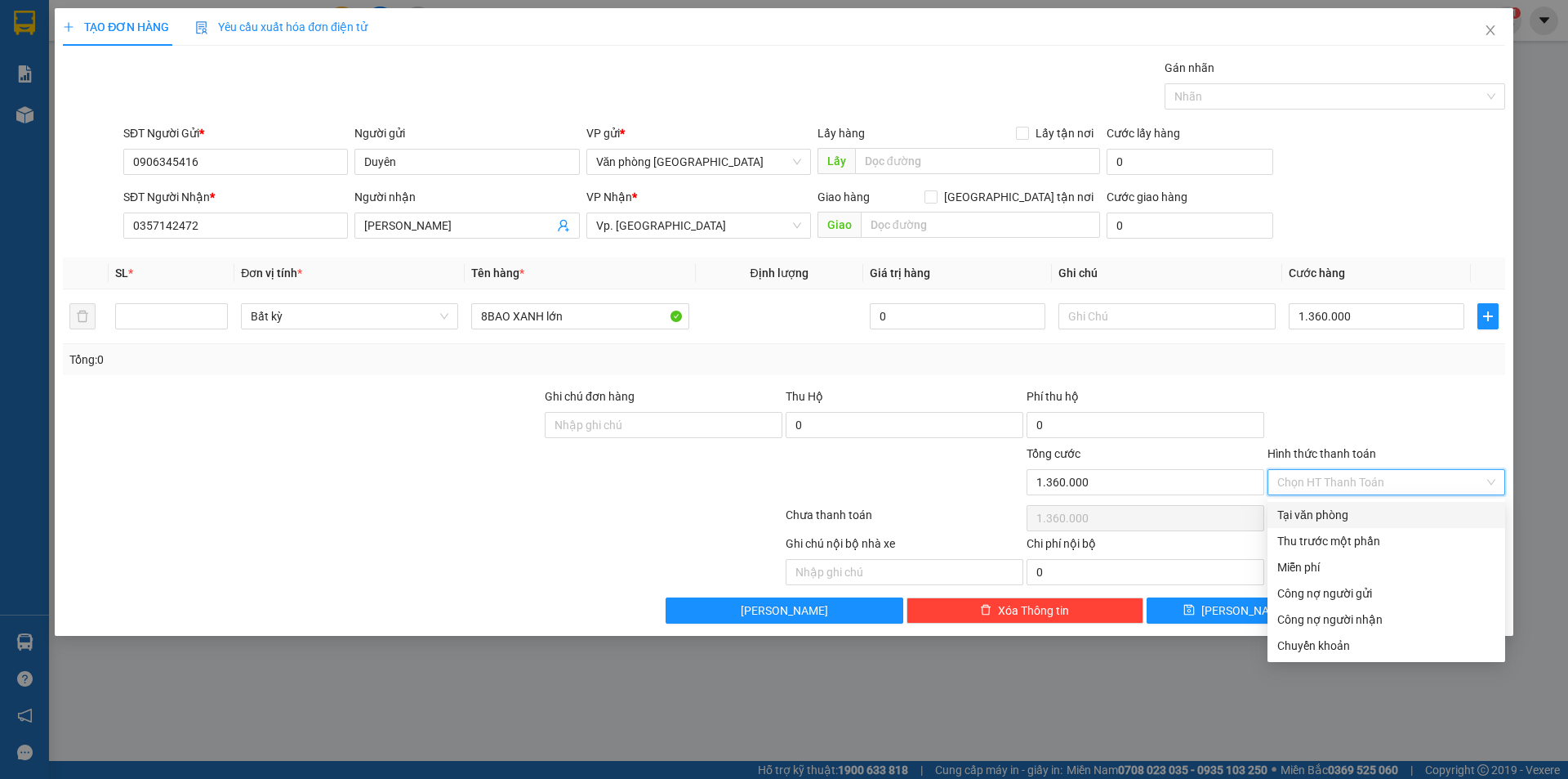
click at [1350, 512] on div "Tại văn phòng" at bounding box center [1387, 515] width 218 height 18
type input "0"
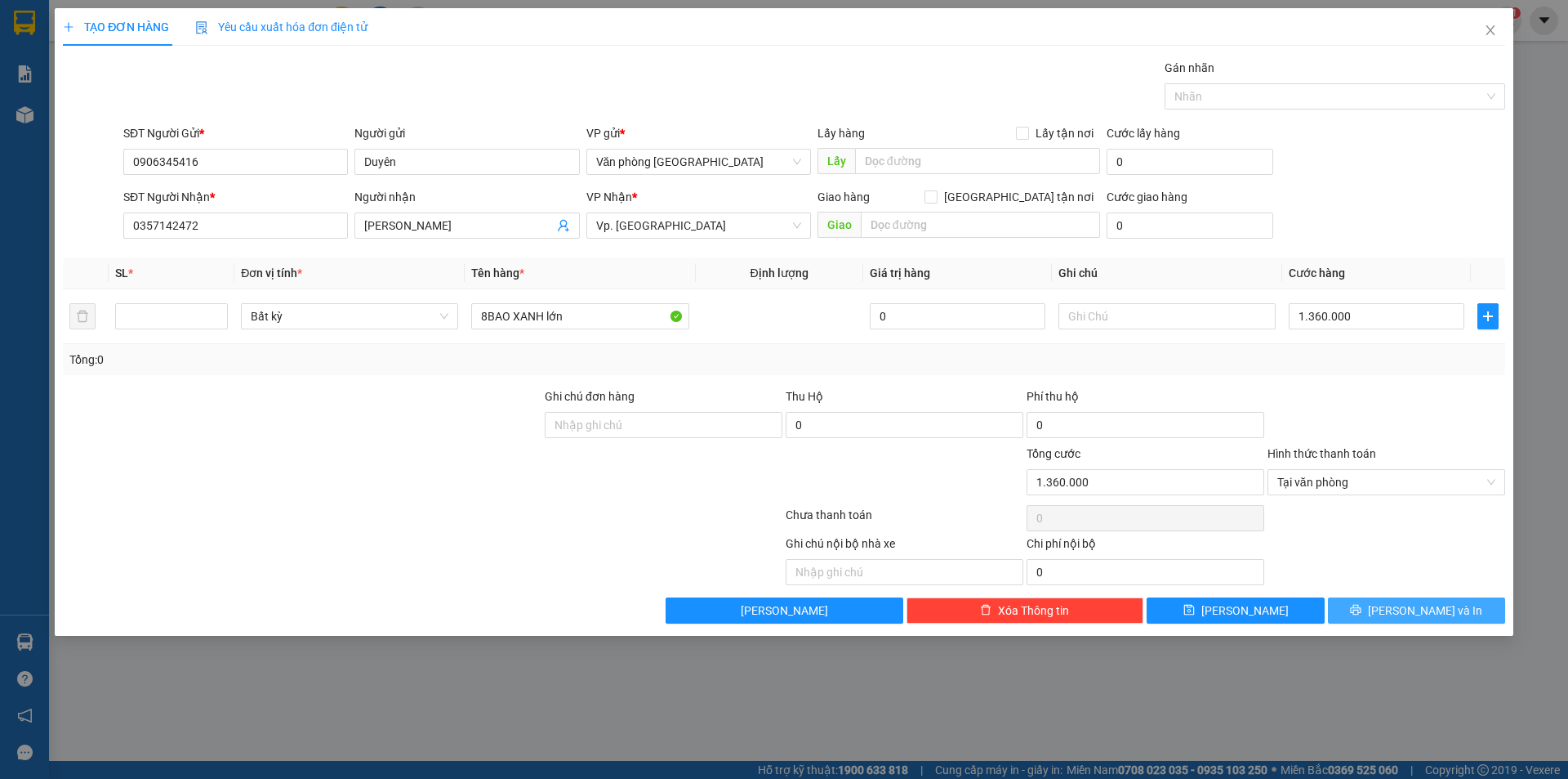
click at [1373, 604] on button "[PERSON_NAME] và In" at bounding box center [1417, 610] width 177 height 26
click at [179, 322] on input "number" at bounding box center [172, 316] width 111 height 24
type input "8"
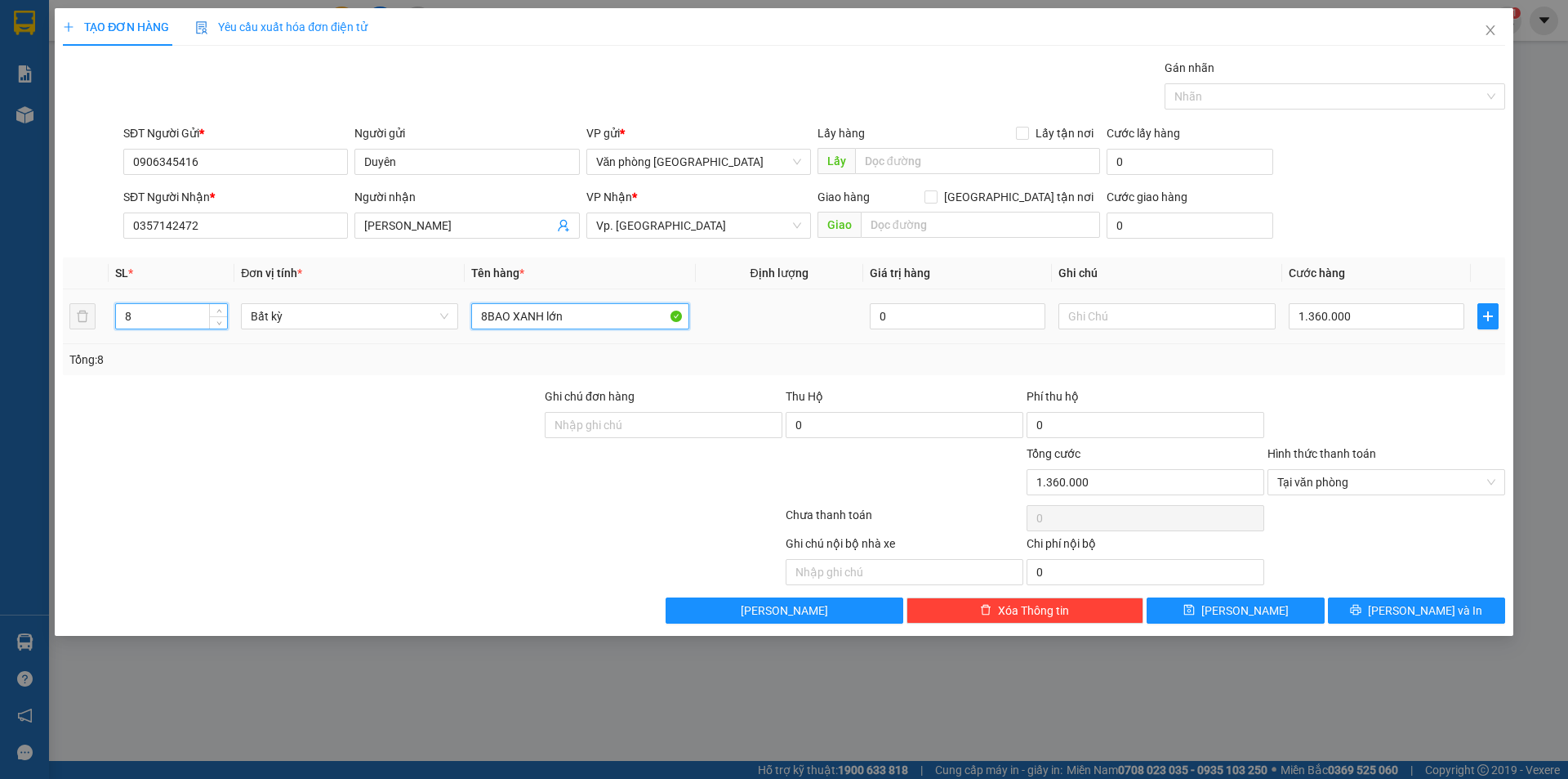
click at [488, 318] on input "8BAO XANH lớn" at bounding box center [579, 316] width 217 height 26
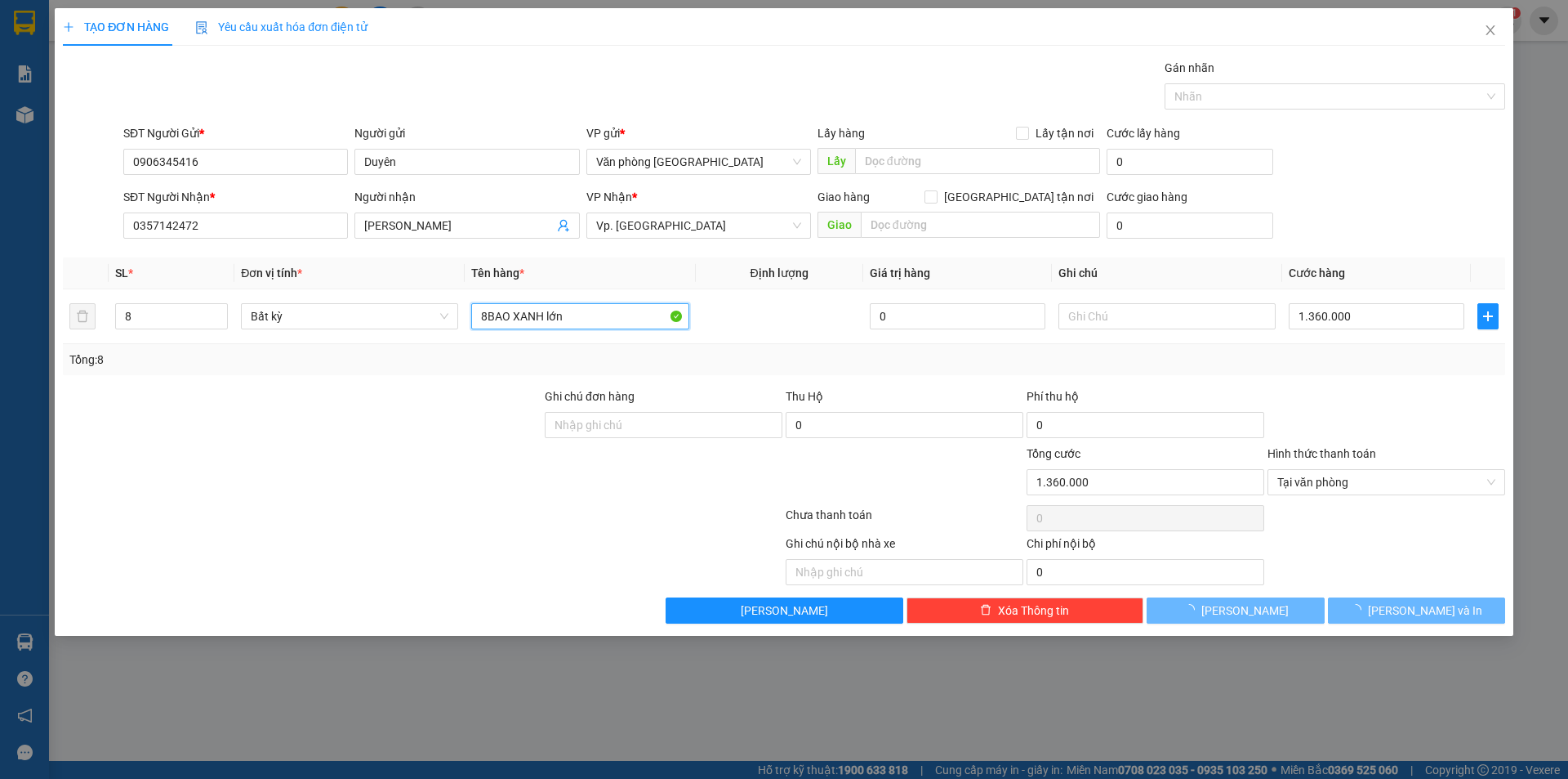
type input "0"
type input "8 BAO XANH lớn"
type input "0"
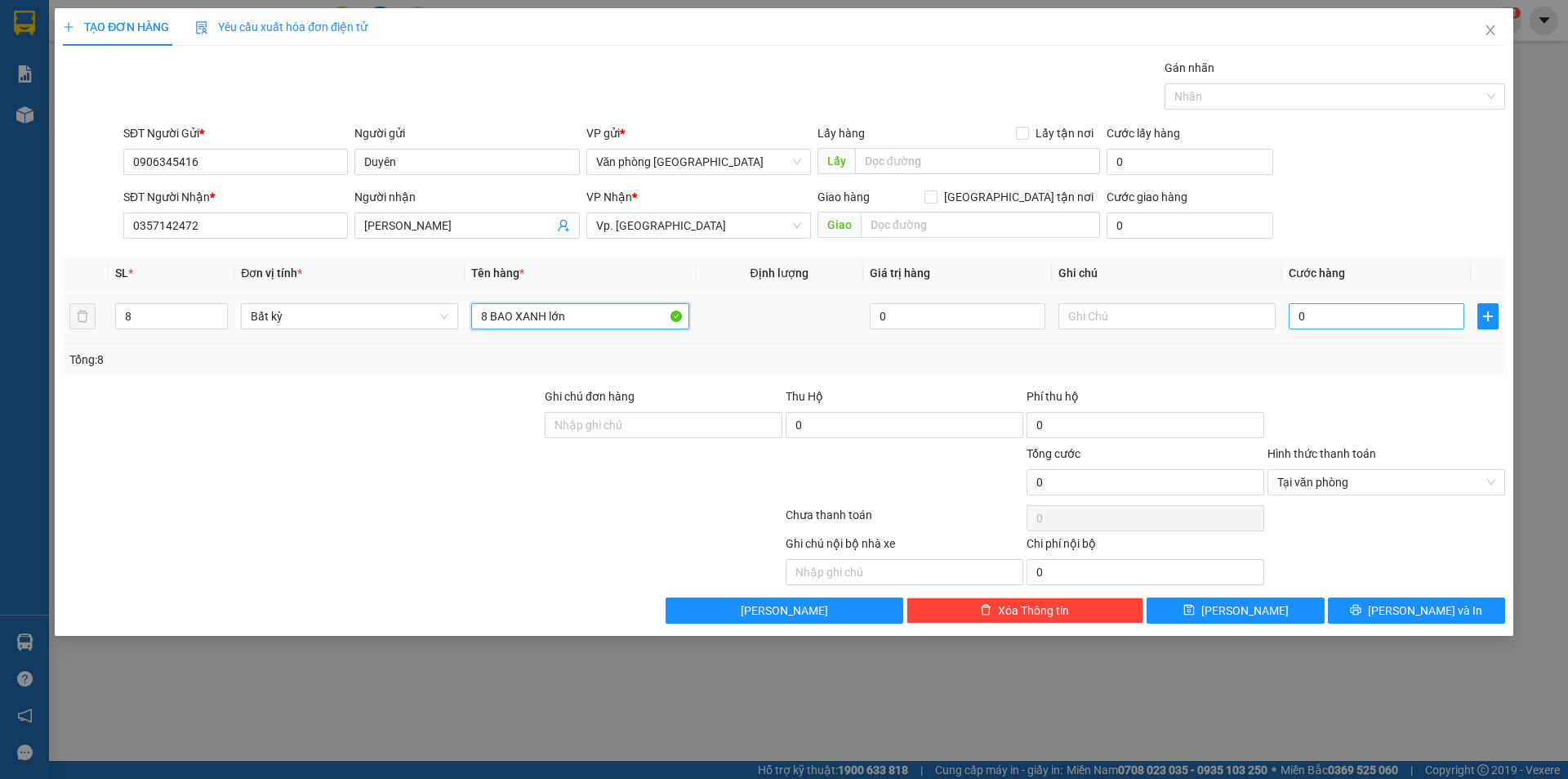
type input "8 BAO XANH lớn"
click at [1312, 324] on input "0" at bounding box center [1377, 316] width 175 height 26
type input "1"
type input "13"
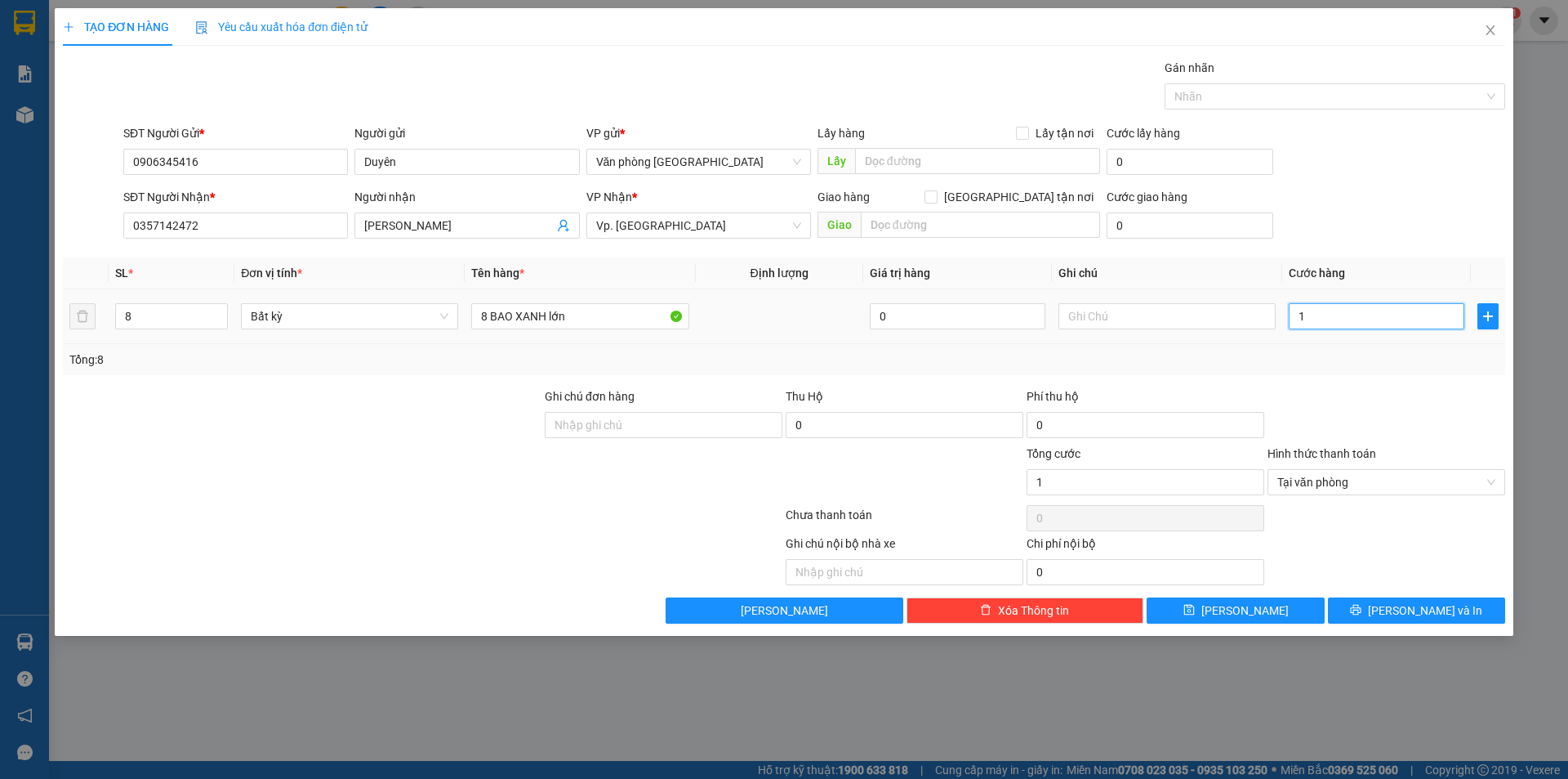
type input "13"
type input "136"
type input "1.360"
click at [1413, 478] on span "Tại văn phòng" at bounding box center [1387, 481] width 218 height 24
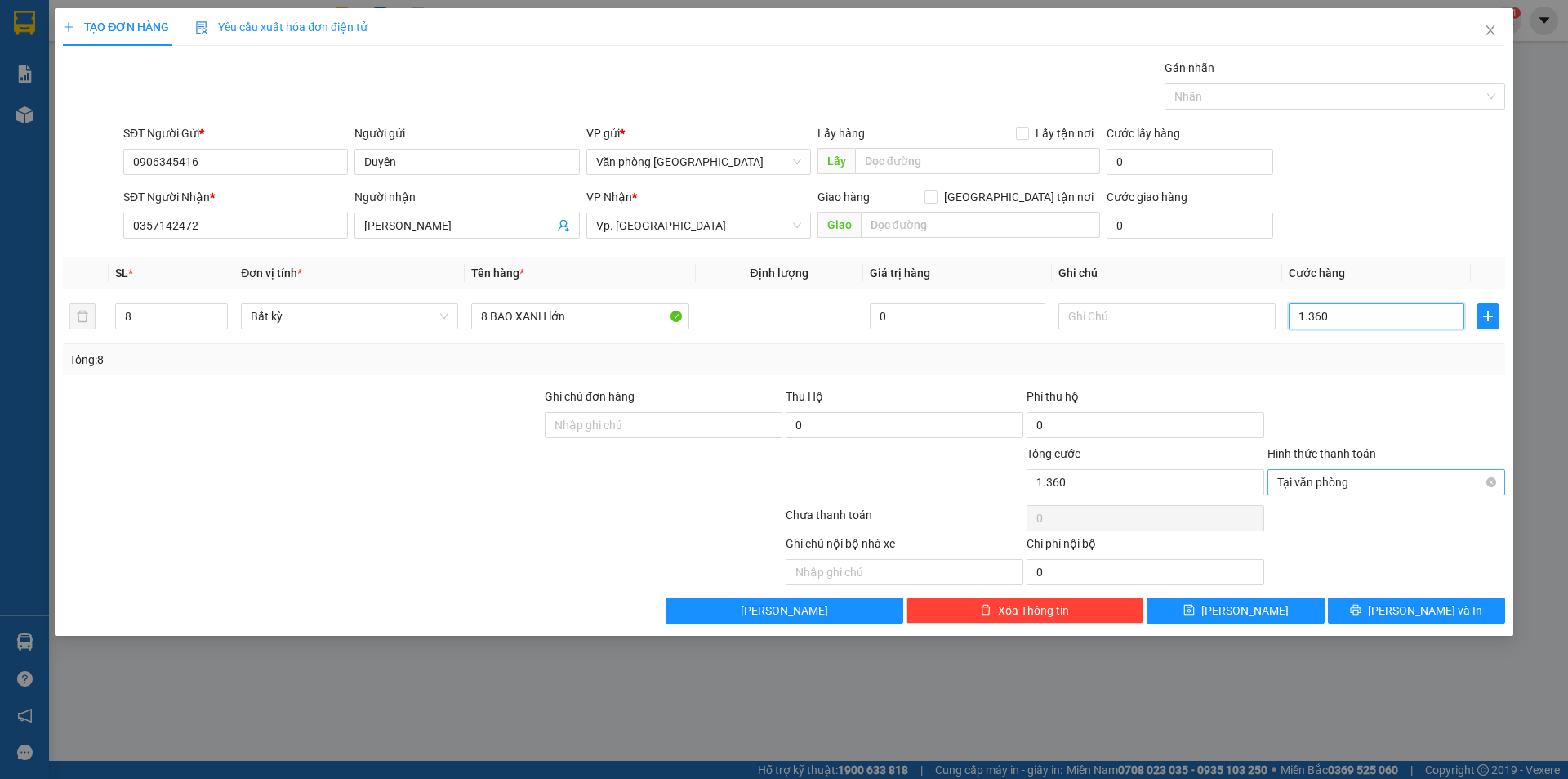
type input "1.360"
type input "1.360.000"
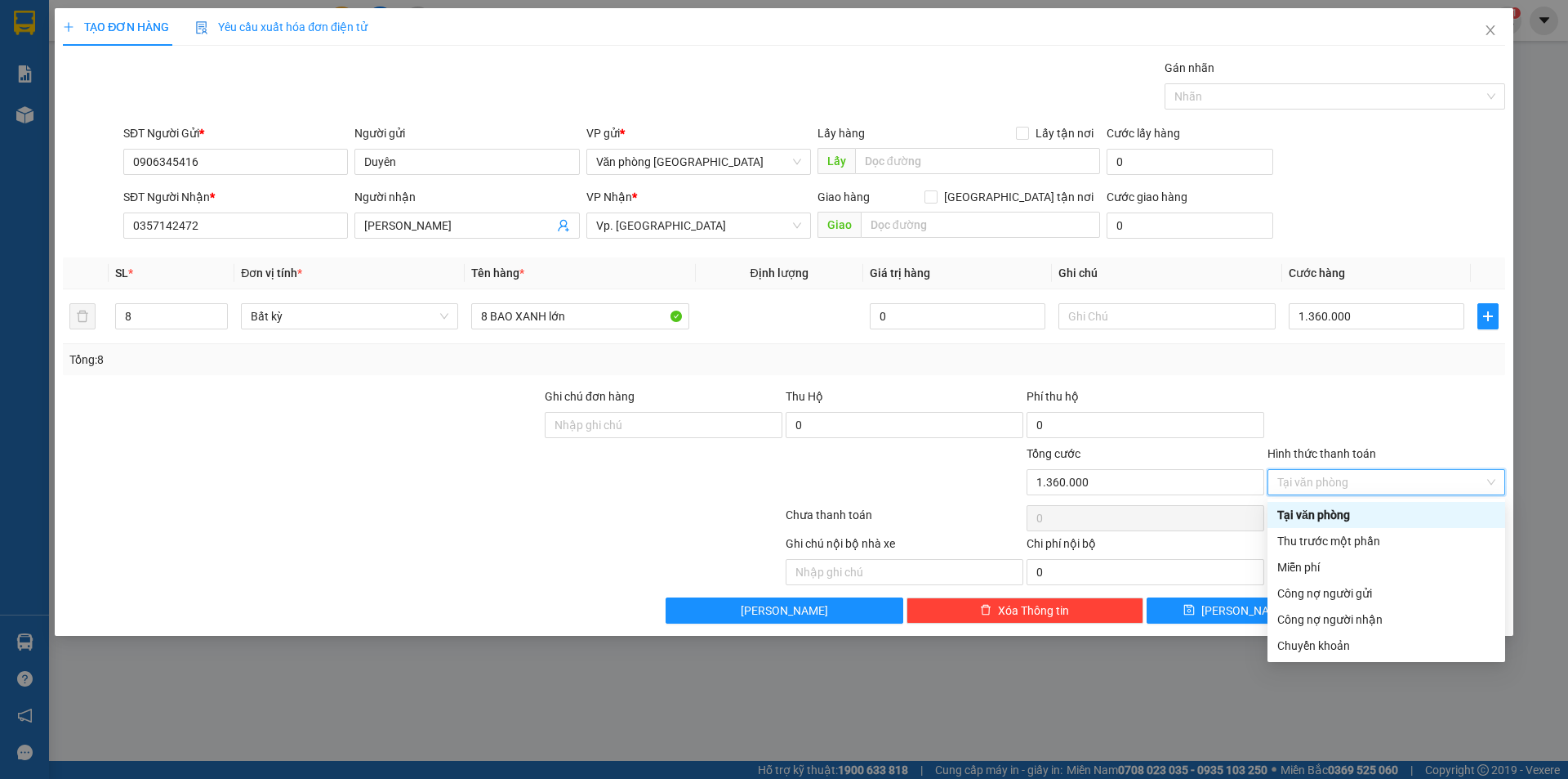
click at [1314, 516] on div "Tại văn phòng" at bounding box center [1387, 515] width 218 height 18
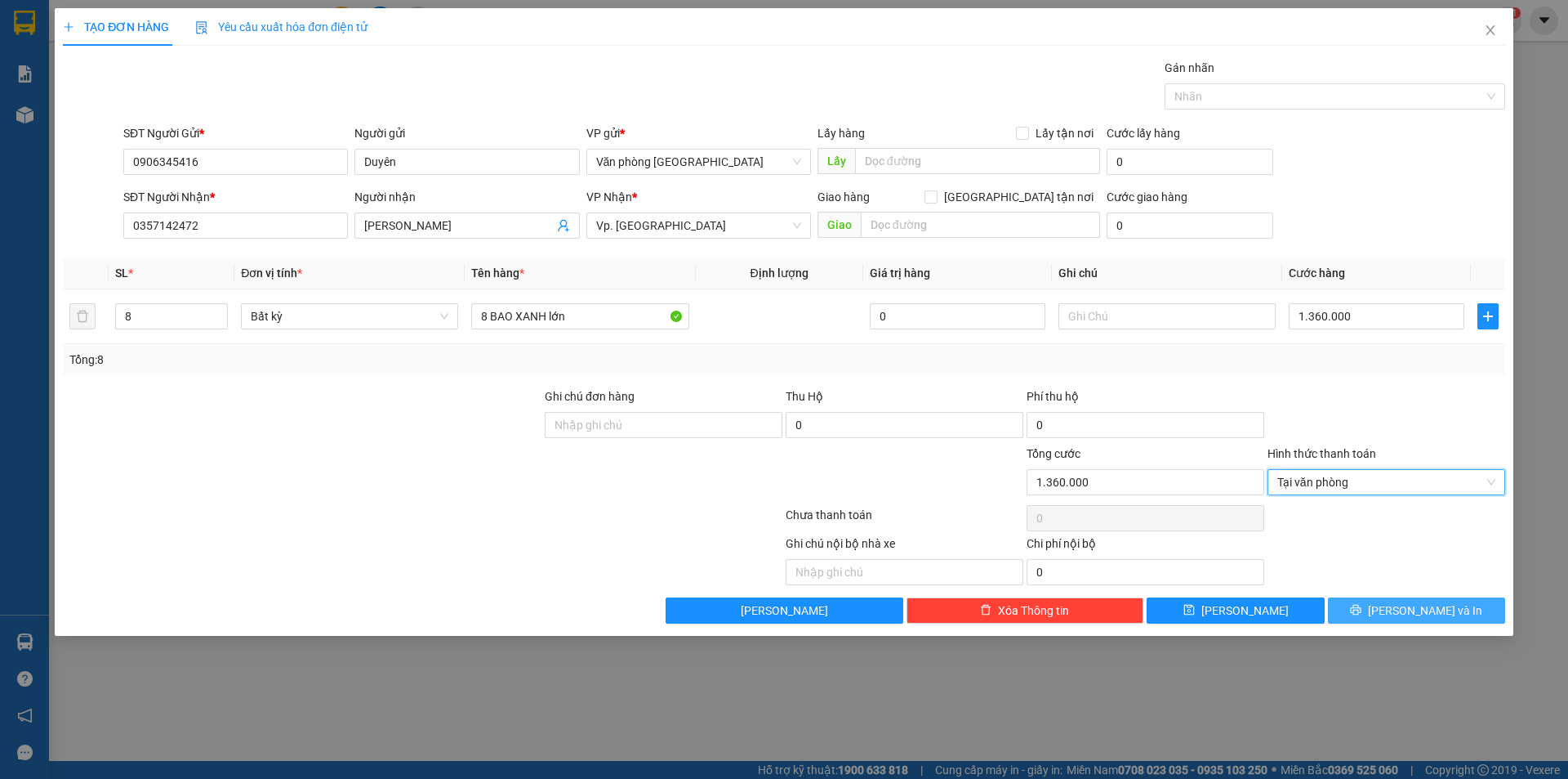
click at [1403, 607] on span "[PERSON_NAME] và In" at bounding box center [1425, 610] width 114 height 18
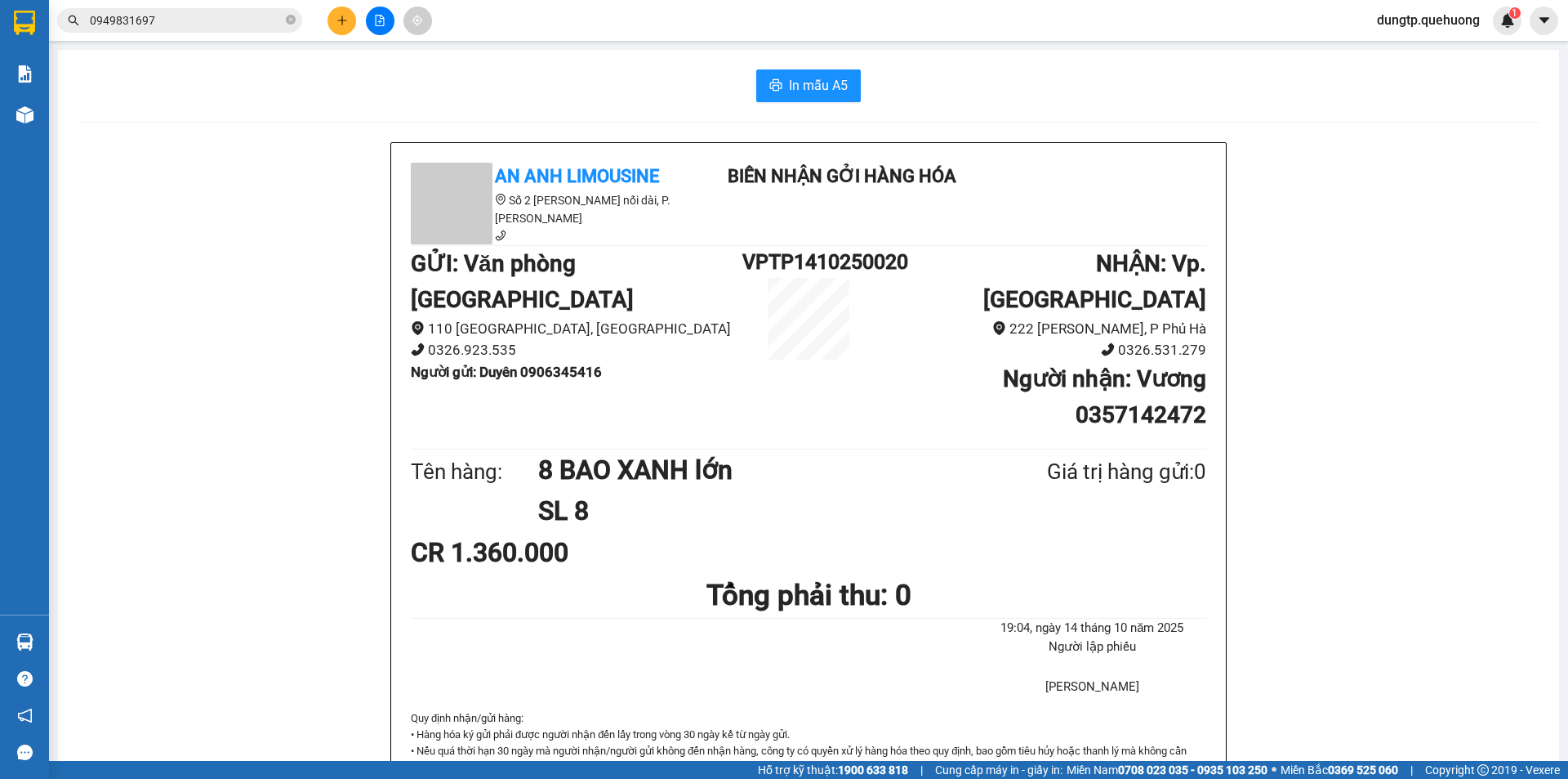
click at [97, 232] on div "An Anh Limousine Số 2 [PERSON_NAME] nối dài, P. [PERSON_NAME] Biên nhận gởi hàn…" at bounding box center [808, 782] width 1462 height 1279
click at [836, 83] on span "In mẫu A5" at bounding box center [819, 85] width 59 height 21
click at [341, 21] on icon "plus" at bounding box center [341, 20] width 9 height 1
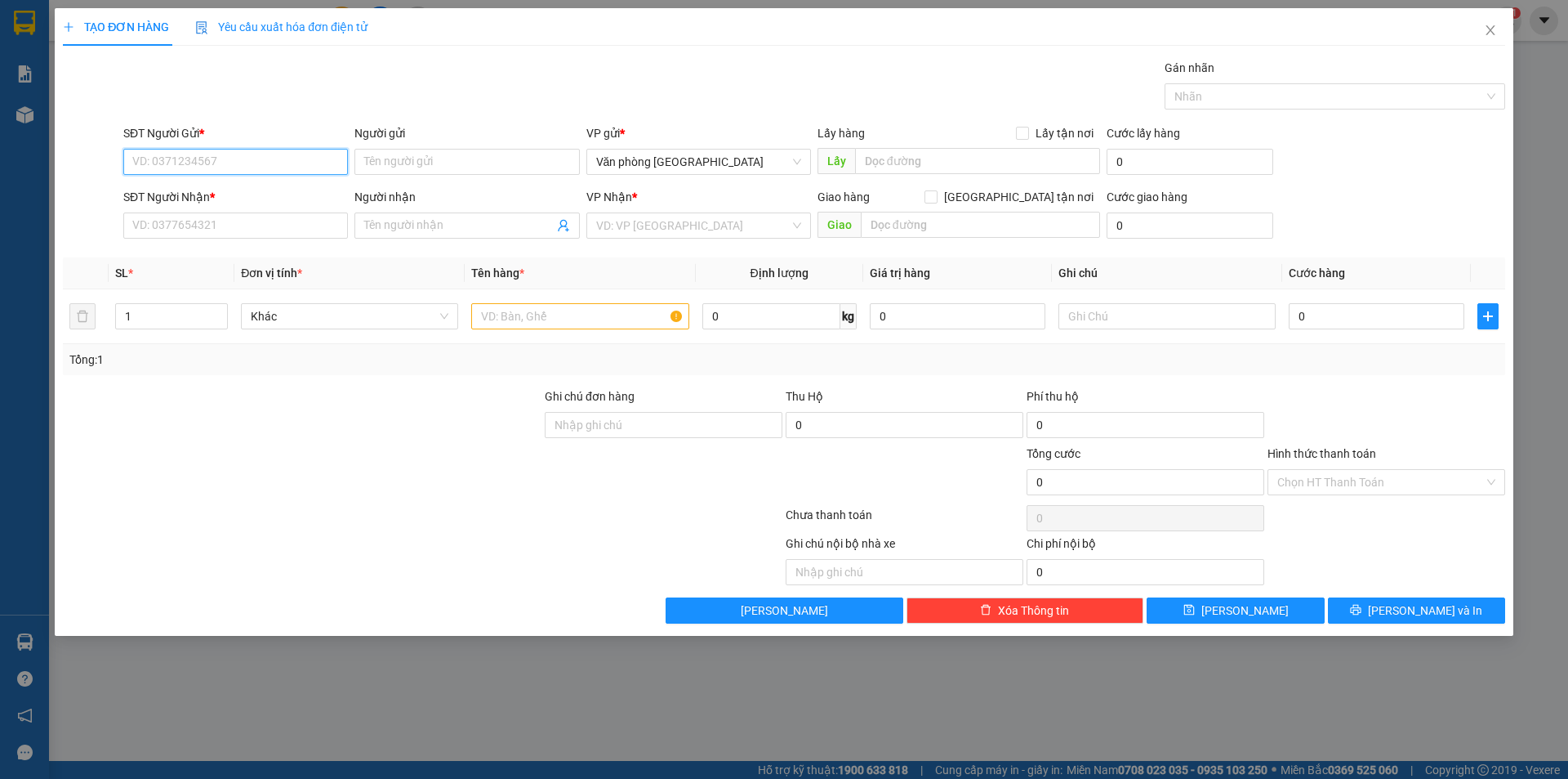
click at [190, 157] on input "SĐT Người Gửi *" at bounding box center [235, 161] width 224 height 26
type input "0327325508"
click at [426, 161] on input "Người gửi" at bounding box center [467, 161] width 224 height 26
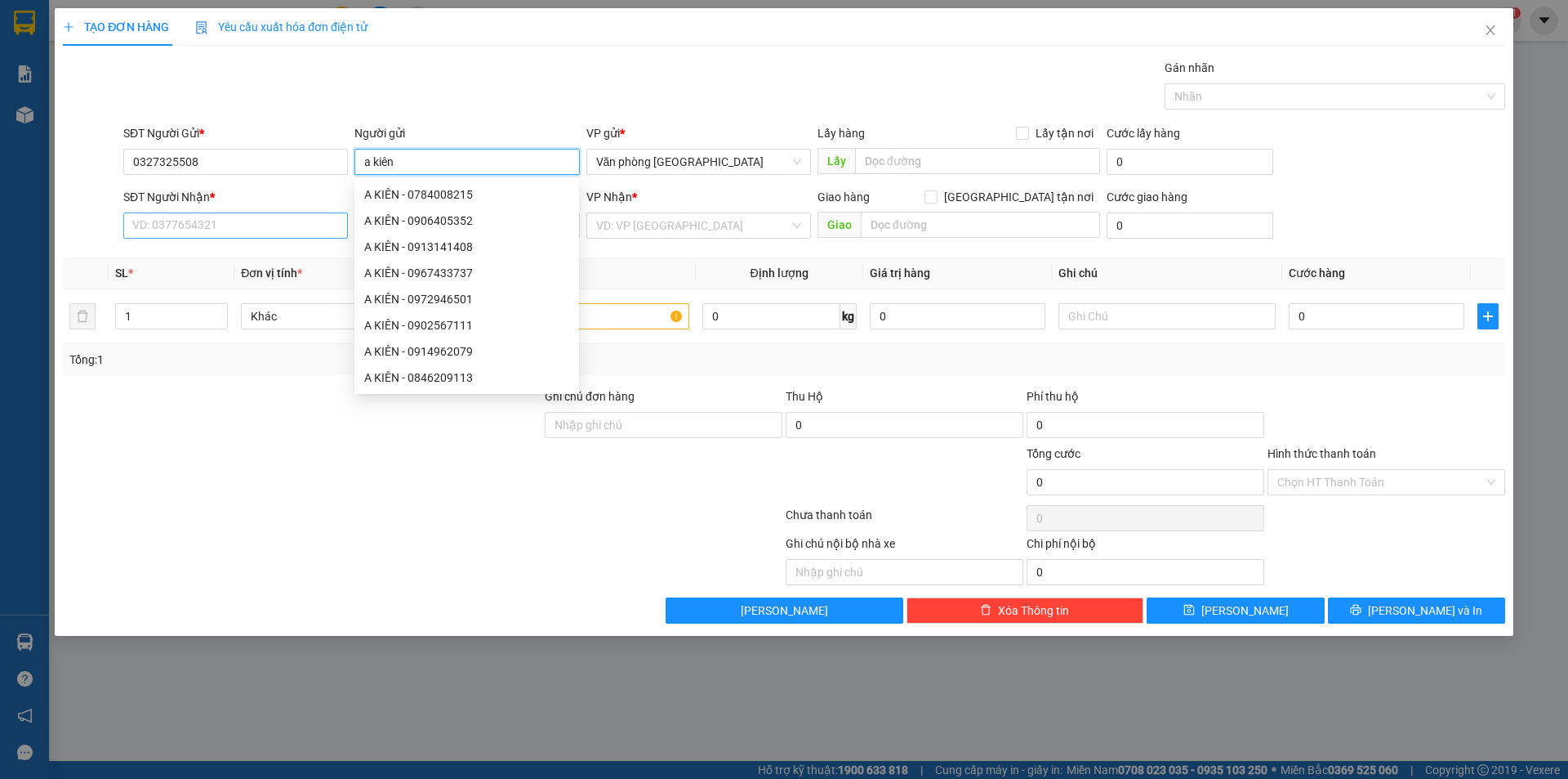
type input "a kiên"
click at [232, 223] on input "SĐT Người Nhận *" at bounding box center [235, 225] width 224 height 26
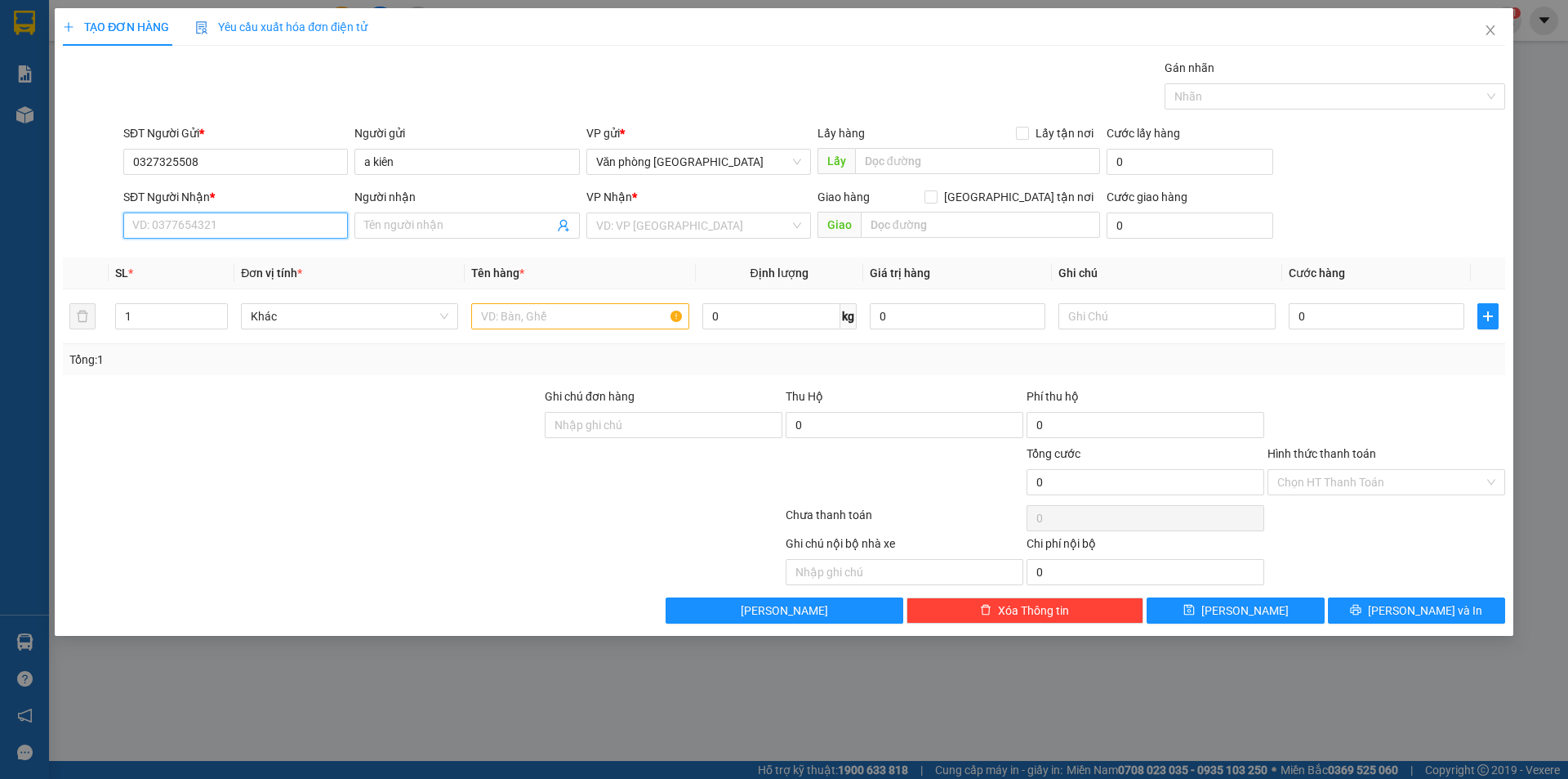
click at [265, 230] on input "SĐT Người Nhận *" at bounding box center [235, 225] width 224 height 26
type input "0853950010"
click at [396, 218] on input "Người nhận" at bounding box center [458, 225] width 189 height 18
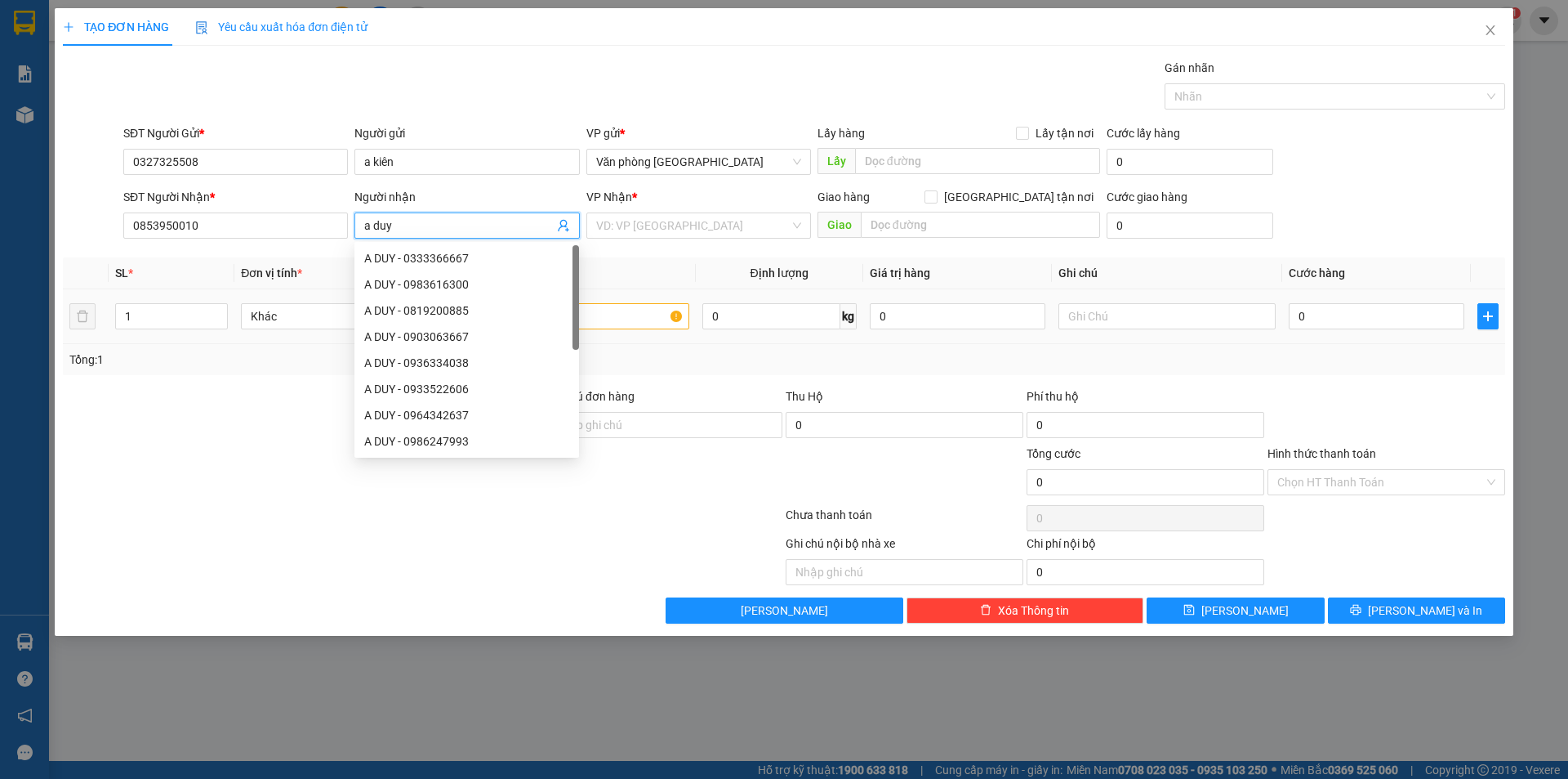
type input "a duy"
click at [196, 404] on div at bounding box center [302, 416] width 482 height 57
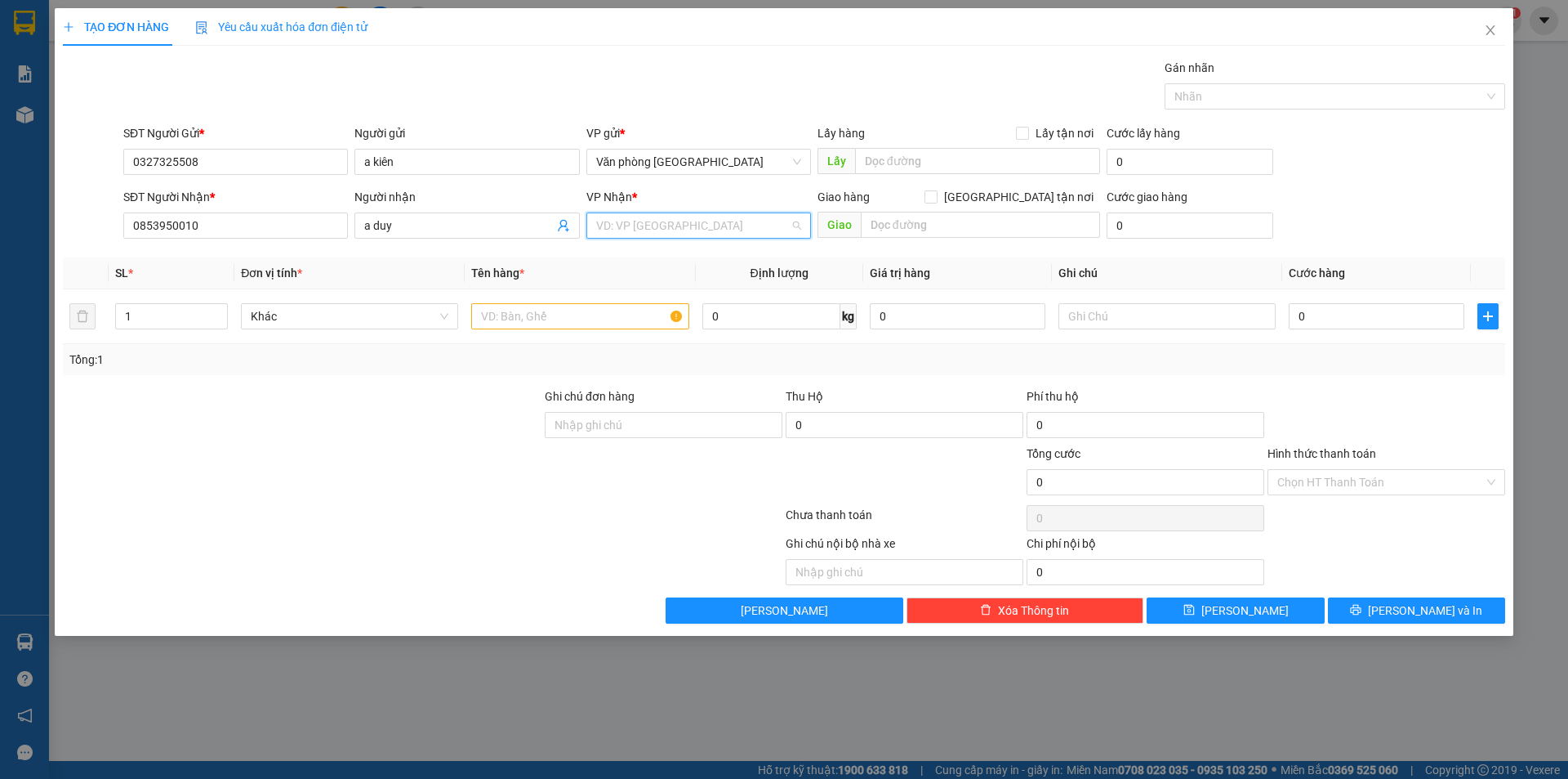
click at [740, 221] on input "search" at bounding box center [693, 224] width 194 height 24
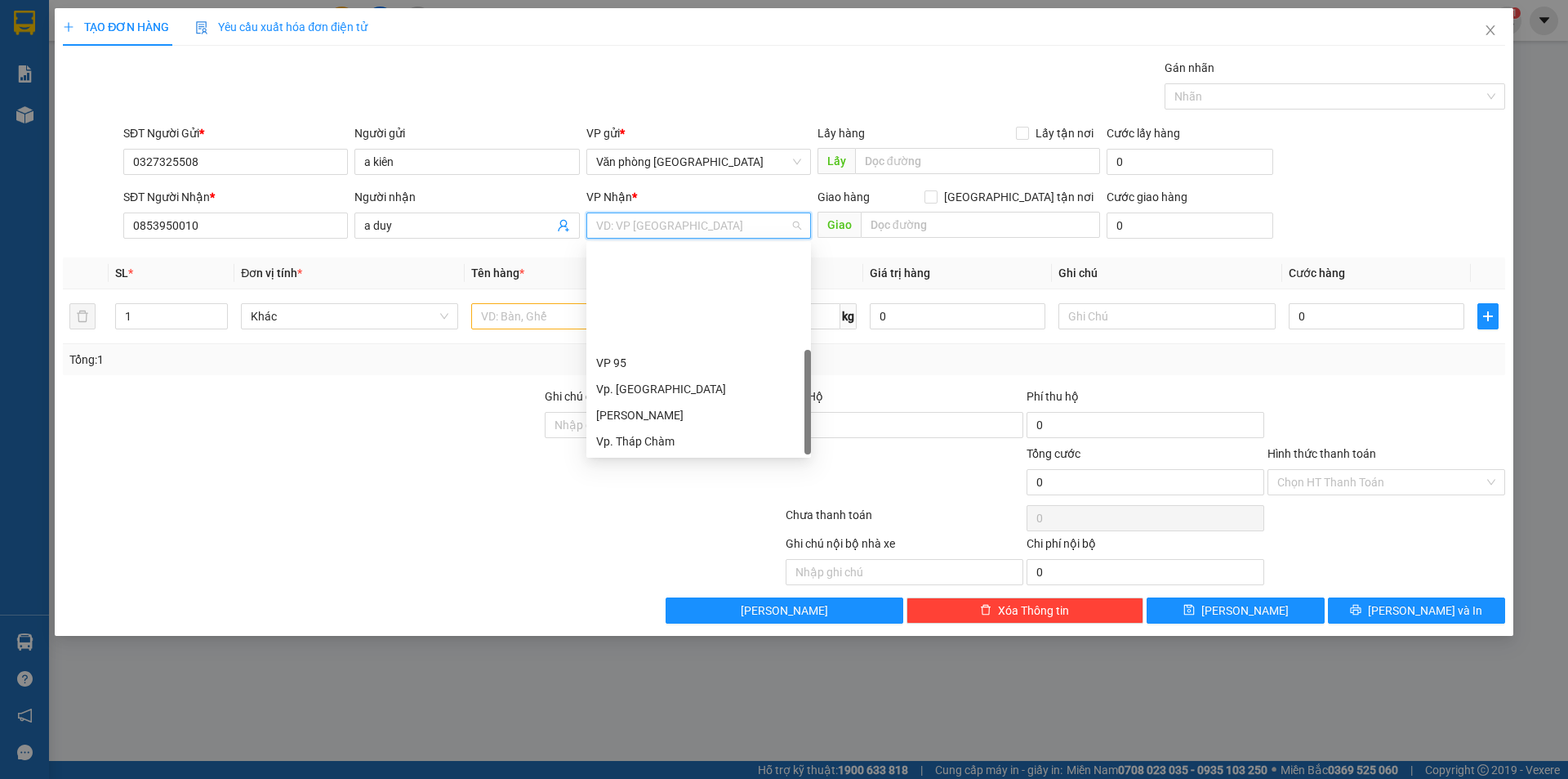
click at [681, 511] on div "BX. [GEOGRAPHIC_DATA]" at bounding box center [698, 520] width 205 height 18
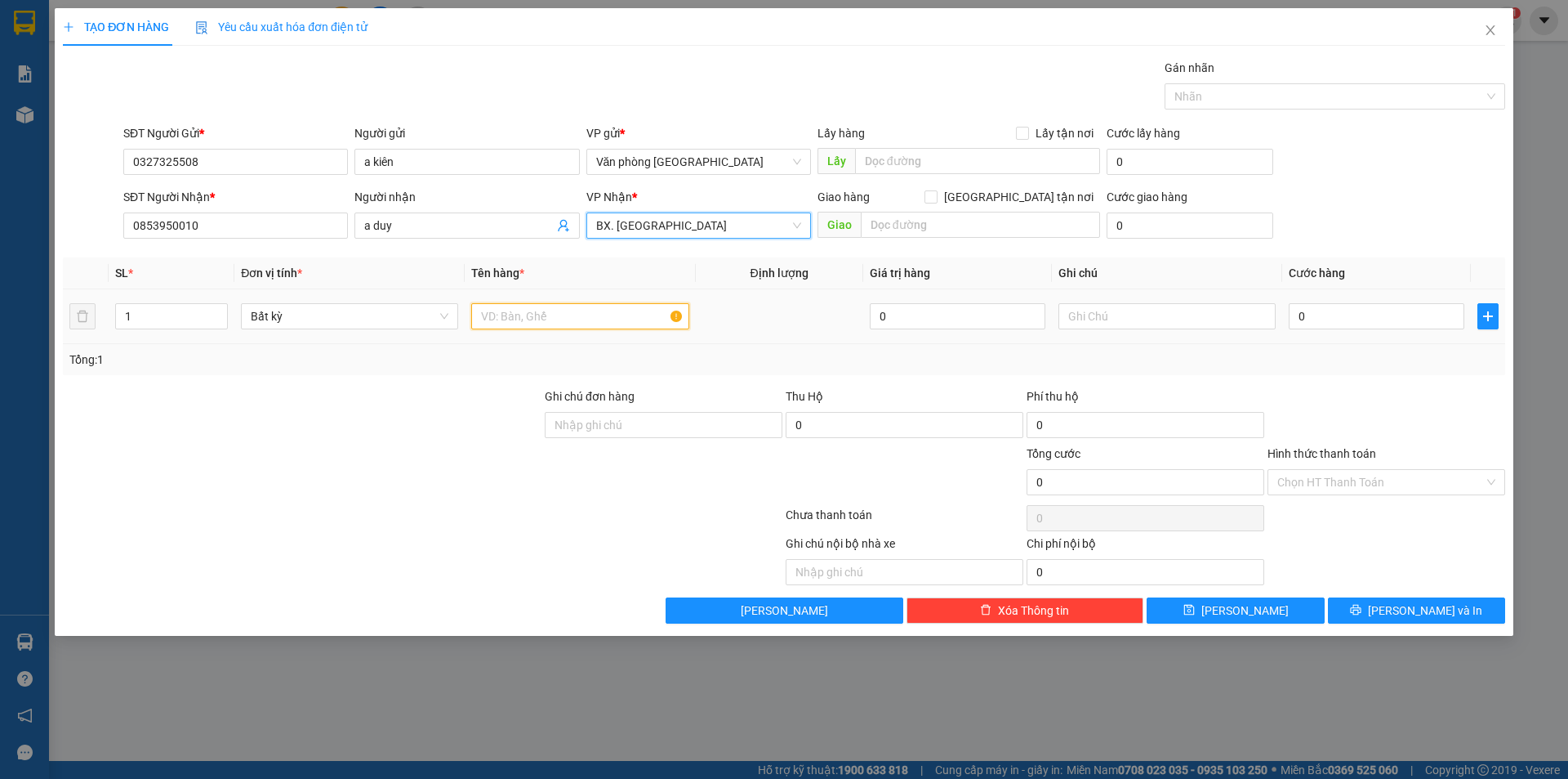
click at [547, 314] on input "text" at bounding box center [579, 316] width 217 height 26
type input "1 thùng giấy"
click at [1321, 308] on input "0" at bounding box center [1377, 316] width 175 height 26
type input "4"
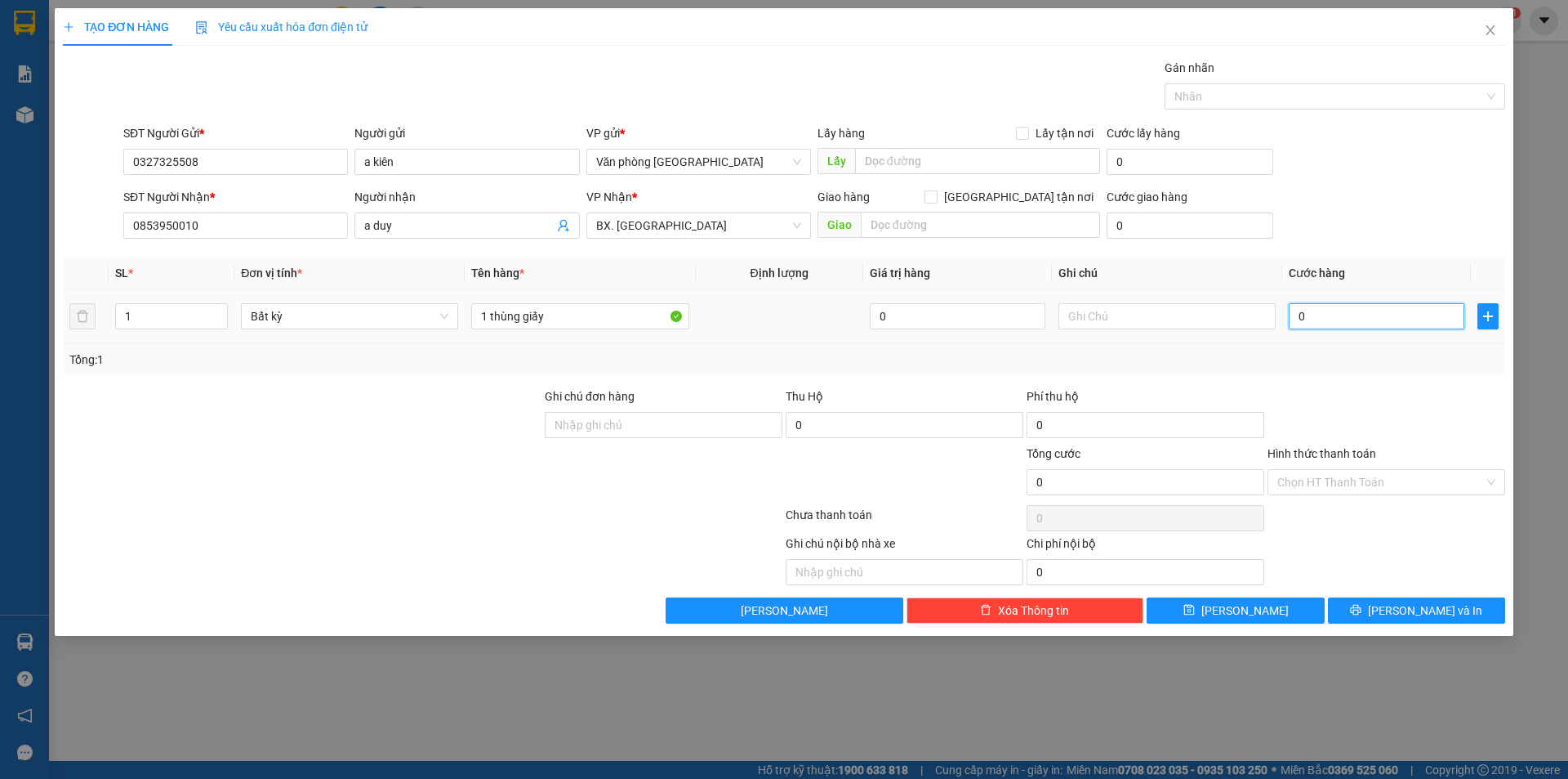
type input "4"
type input "40"
type input "40.000"
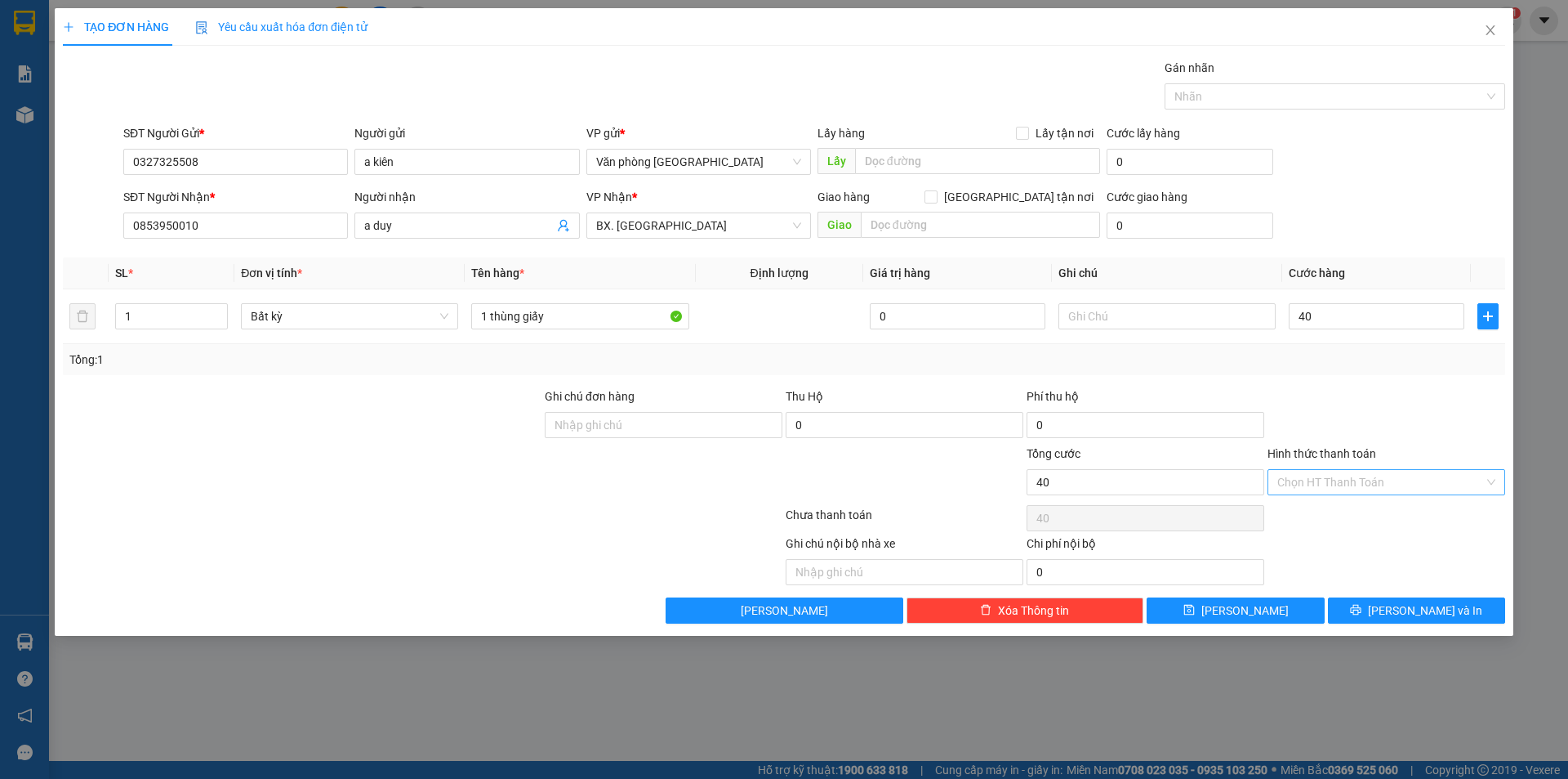
type input "40.000"
click at [1412, 480] on input "Hình thức thanh toán" at bounding box center [1380, 481] width 207 height 24
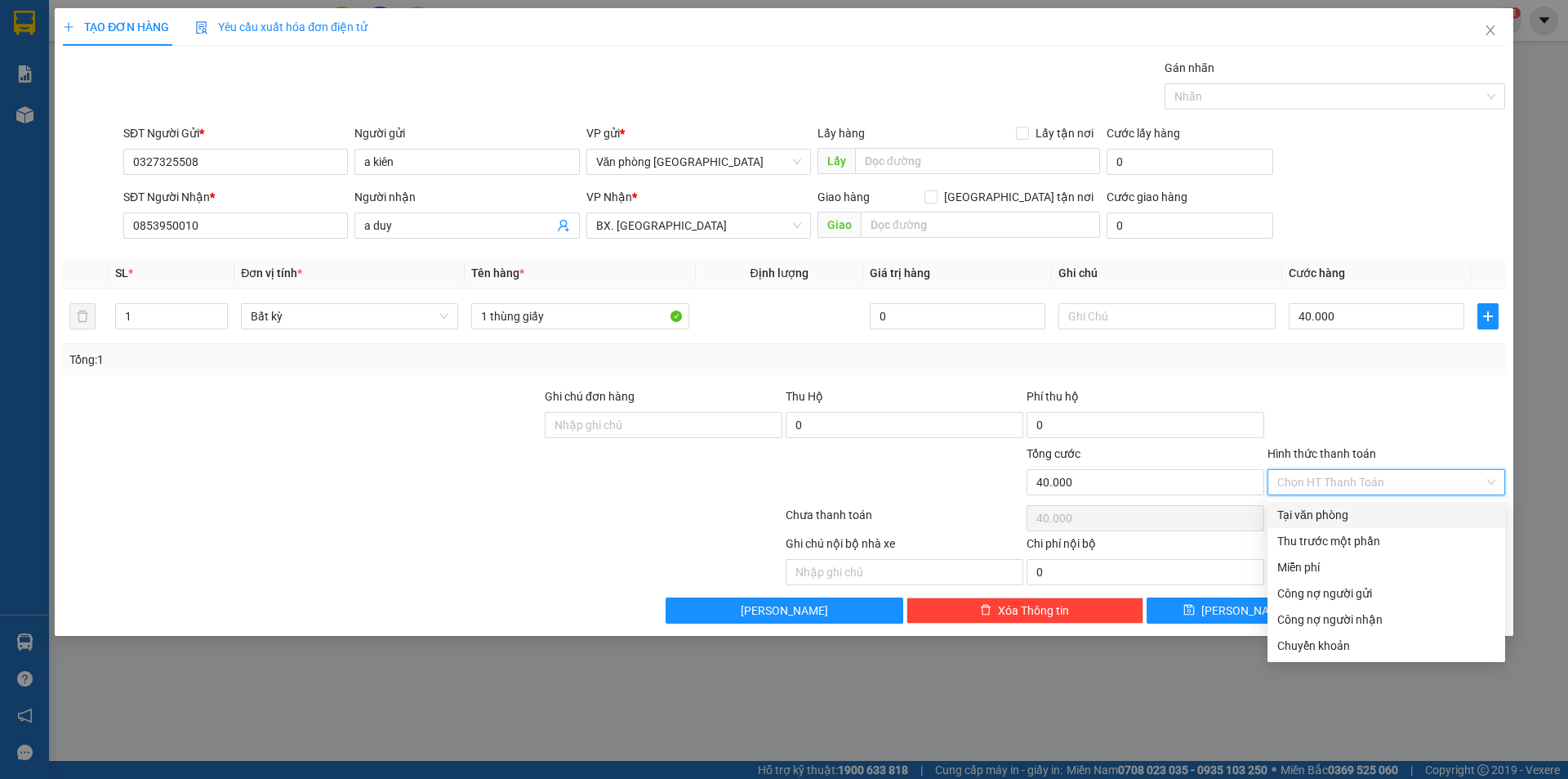
click at [1354, 521] on div "Tại văn phòng" at bounding box center [1387, 515] width 218 height 18
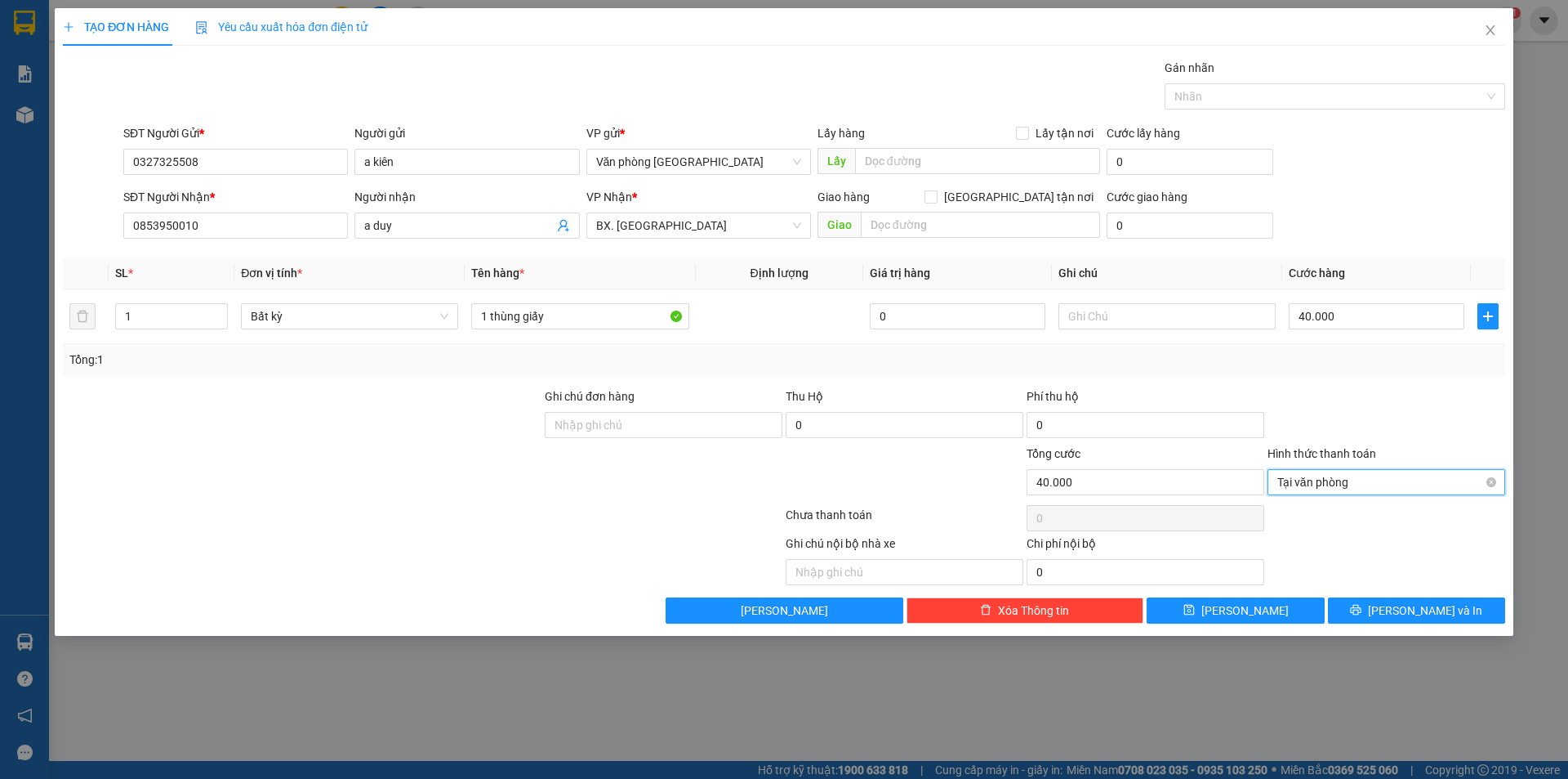
click at [1354, 485] on span "Tại văn phòng" at bounding box center [1387, 481] width 218 height 24
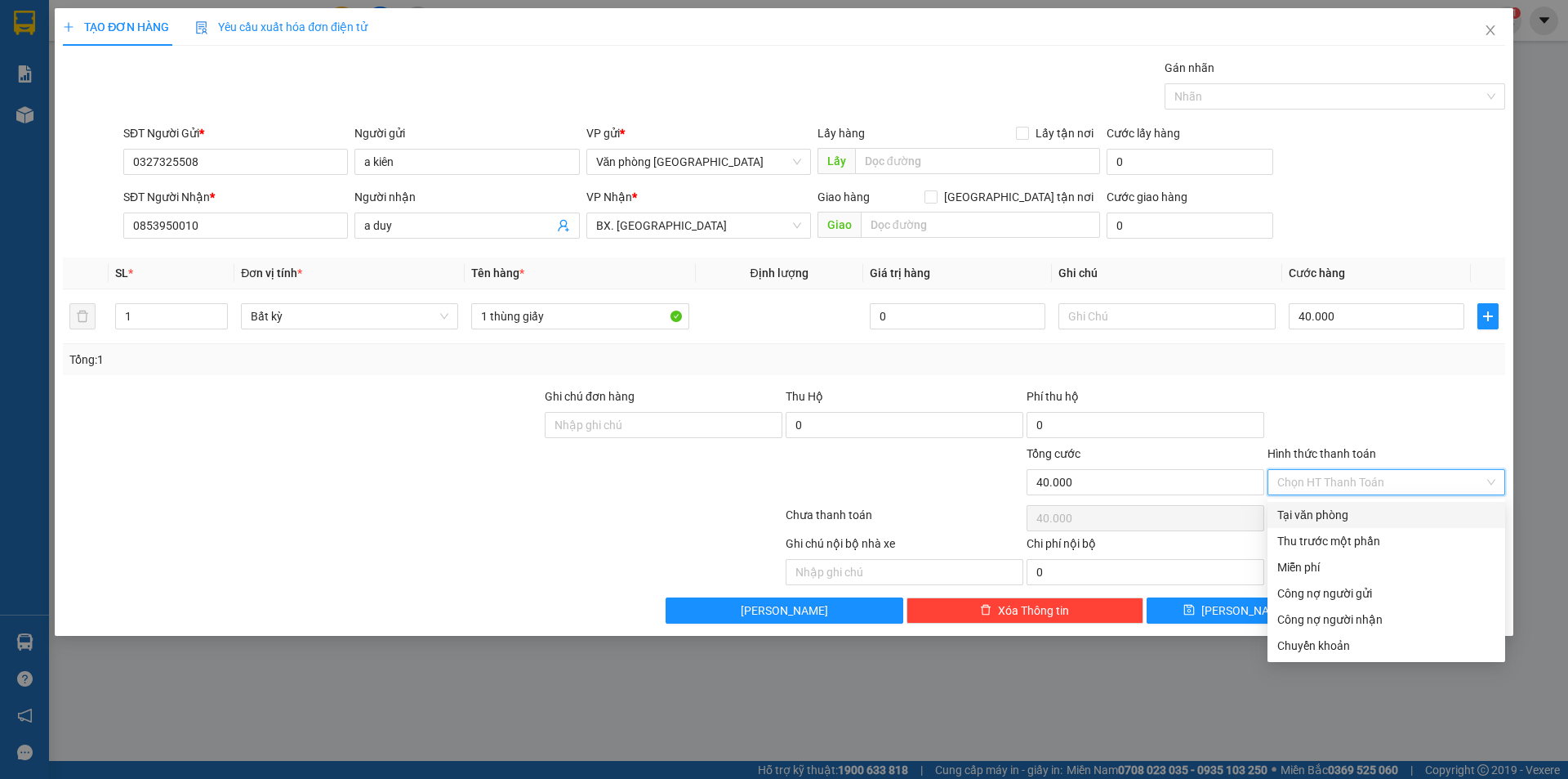
click at [1395, 393] on div at bounding box center [1387, 416] width 241 height 57
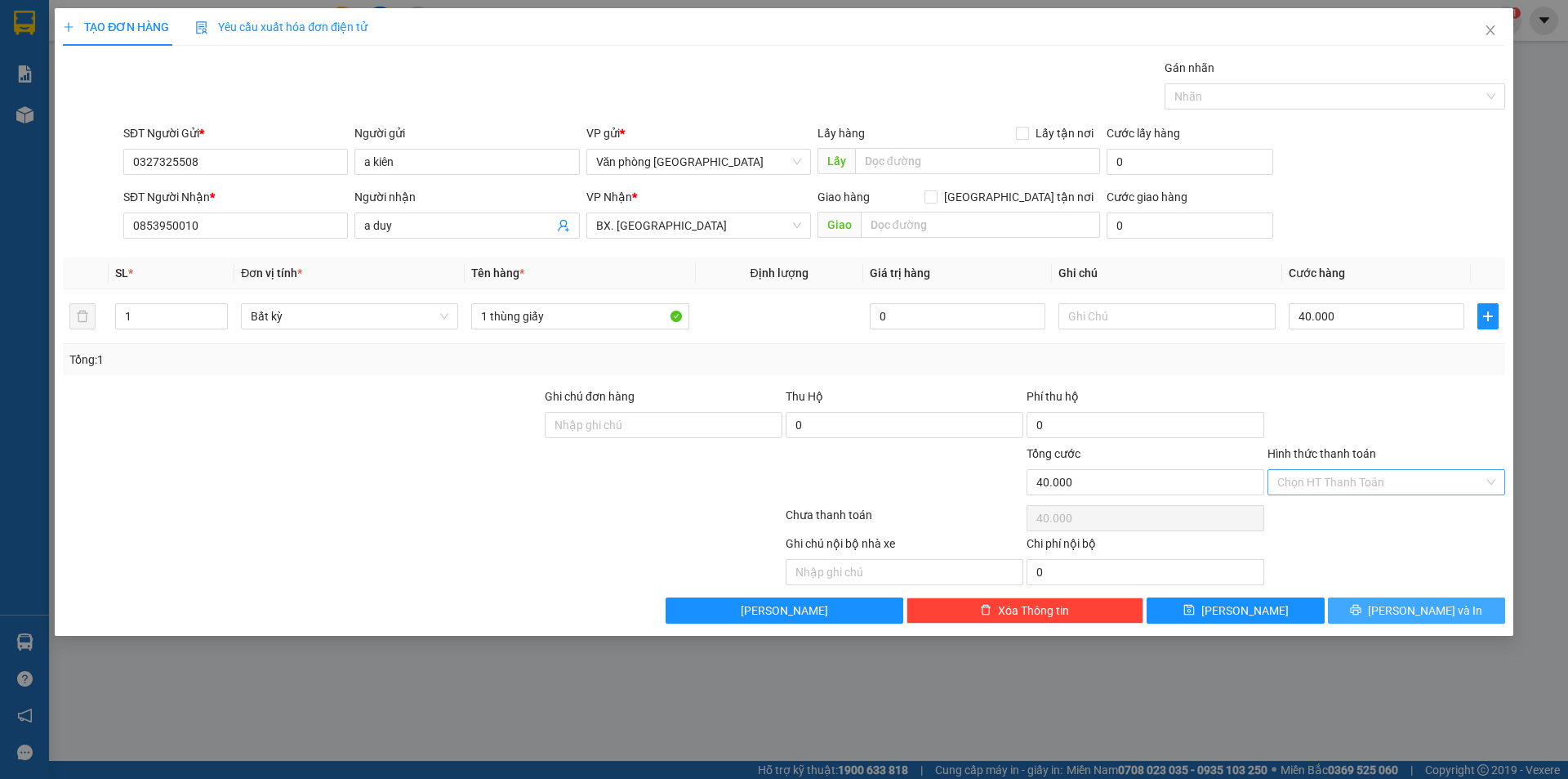
click at [1404, 622] on button "[PERSON_NAME] và In" at bounding box center [1417, 610] width 177 height 26
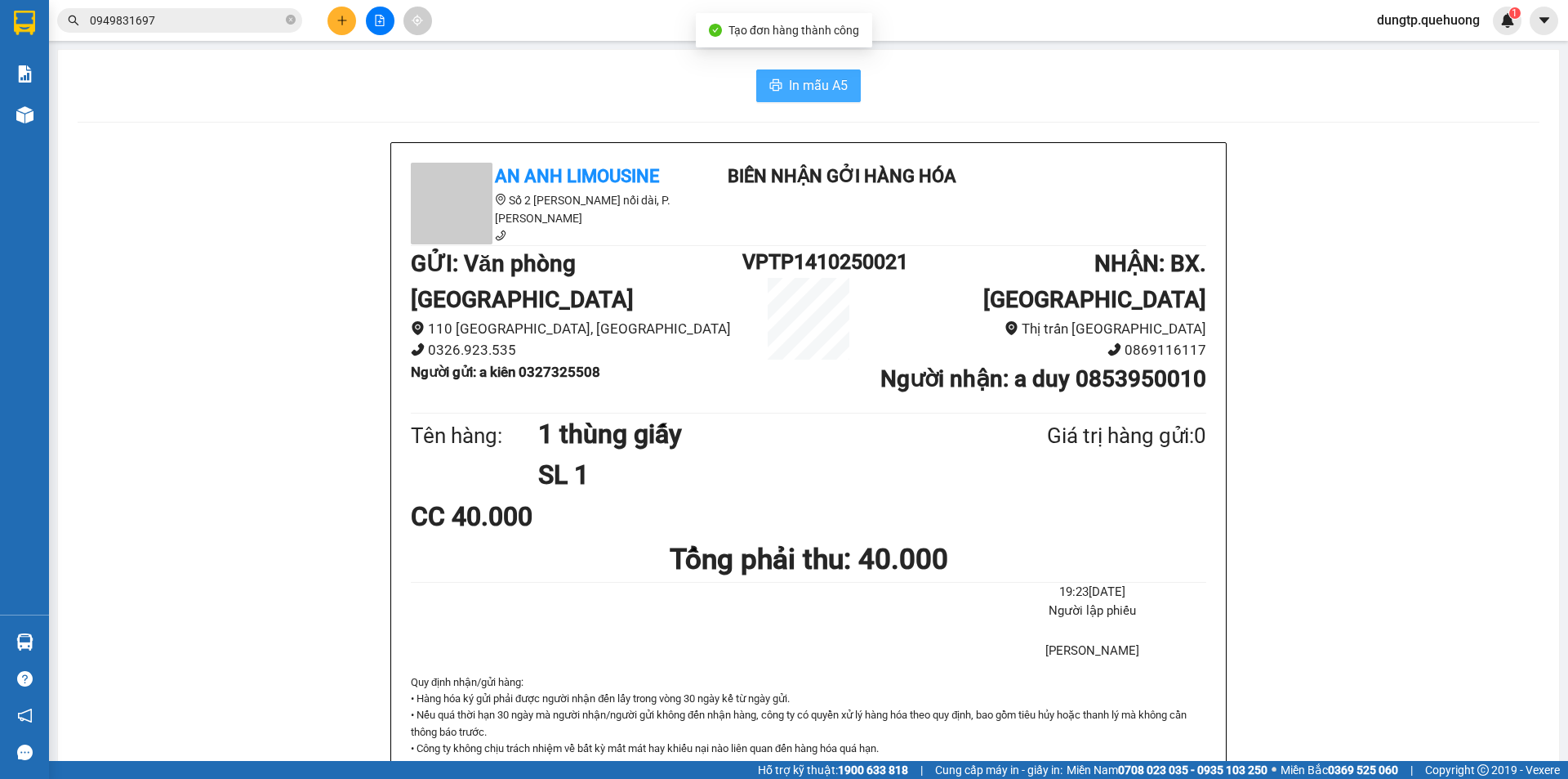
click at [815, 91] on span "In mẫu A5" at bounding box center [819, 85] width 59 height 21
click at [335, 25] on button at bounding box center [341, 21] width 29 height 29
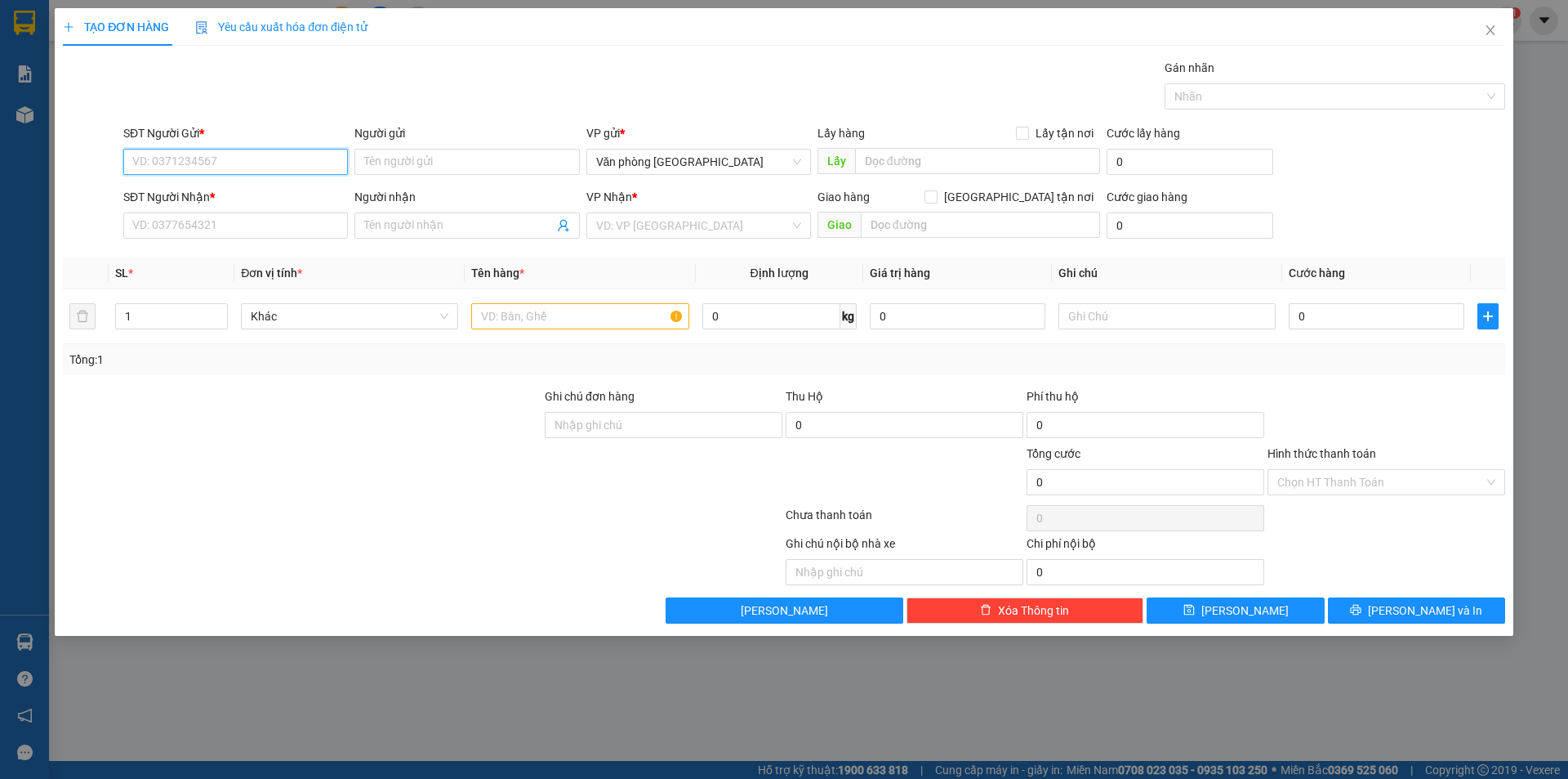
click at [204, 162] on input "SĐT Người Gửi *" at bounding box center [235, 161] width 224 height 26
click at [388, 164] on input "Người gửi" at bounding box center [467, 161] width 224 height 26
type input "m"
click at [231, 165] on input "SĐT Người Gửi *" at bounding box center [235, 161] width 224 height 26
type input "0983624151"
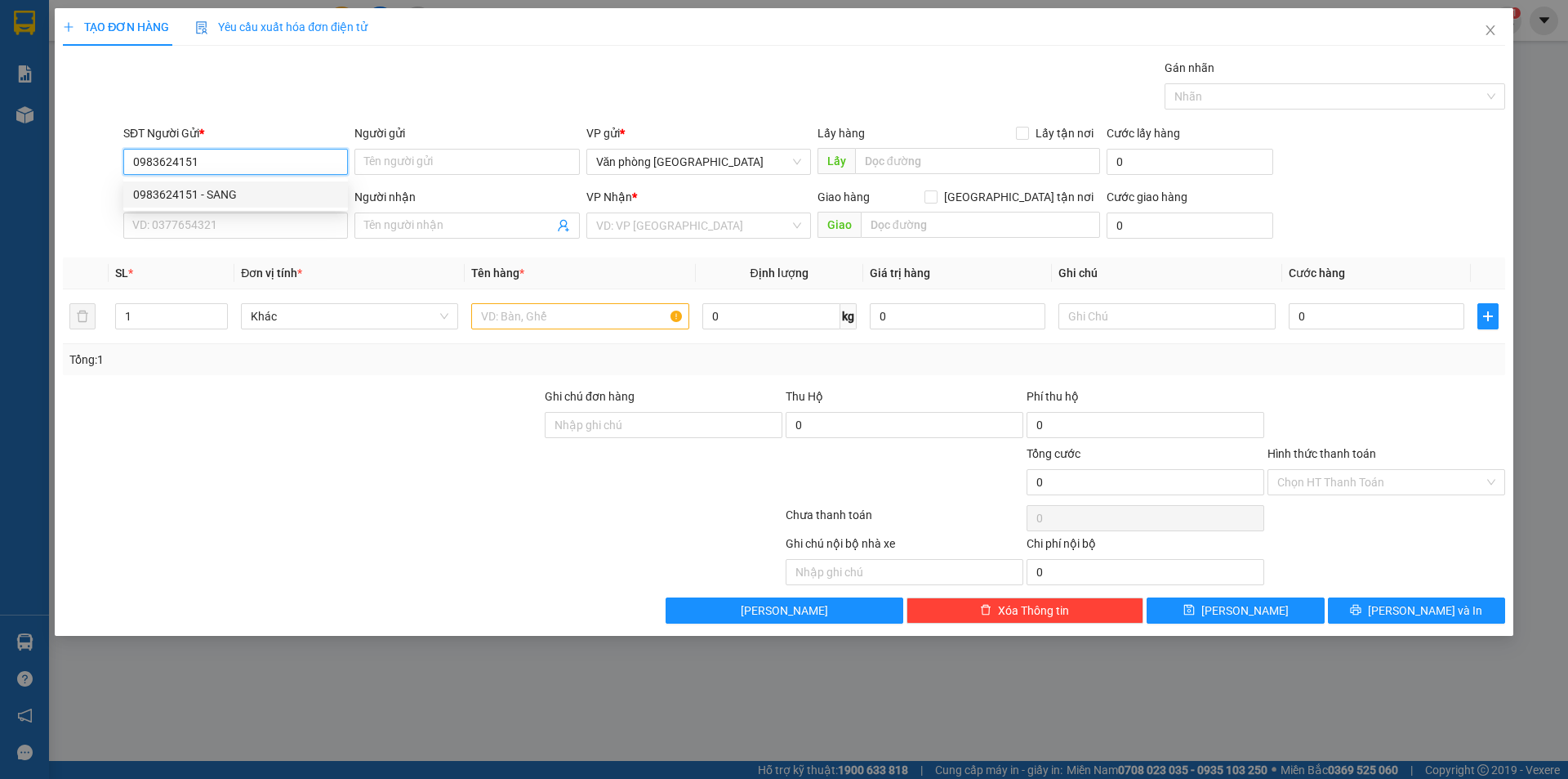
click at [225, 195] on div "0983624151 - SANG" at bounding box center [235, 194] width 205 height 18
type input "SANG"
type input "0902767345"
type input "MY CA"
type input "60.000"
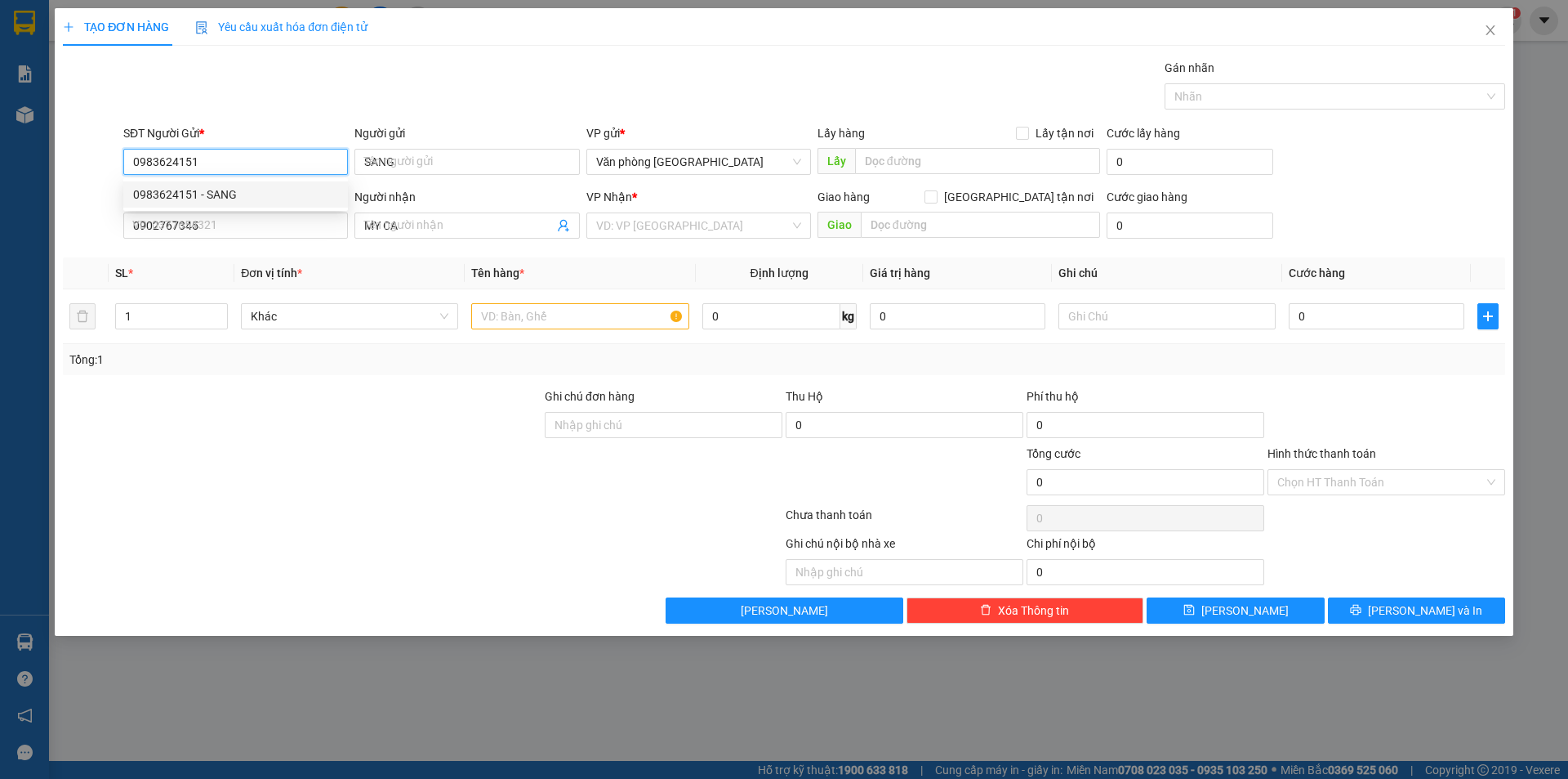
type input "60.000"
type input "0983624151"
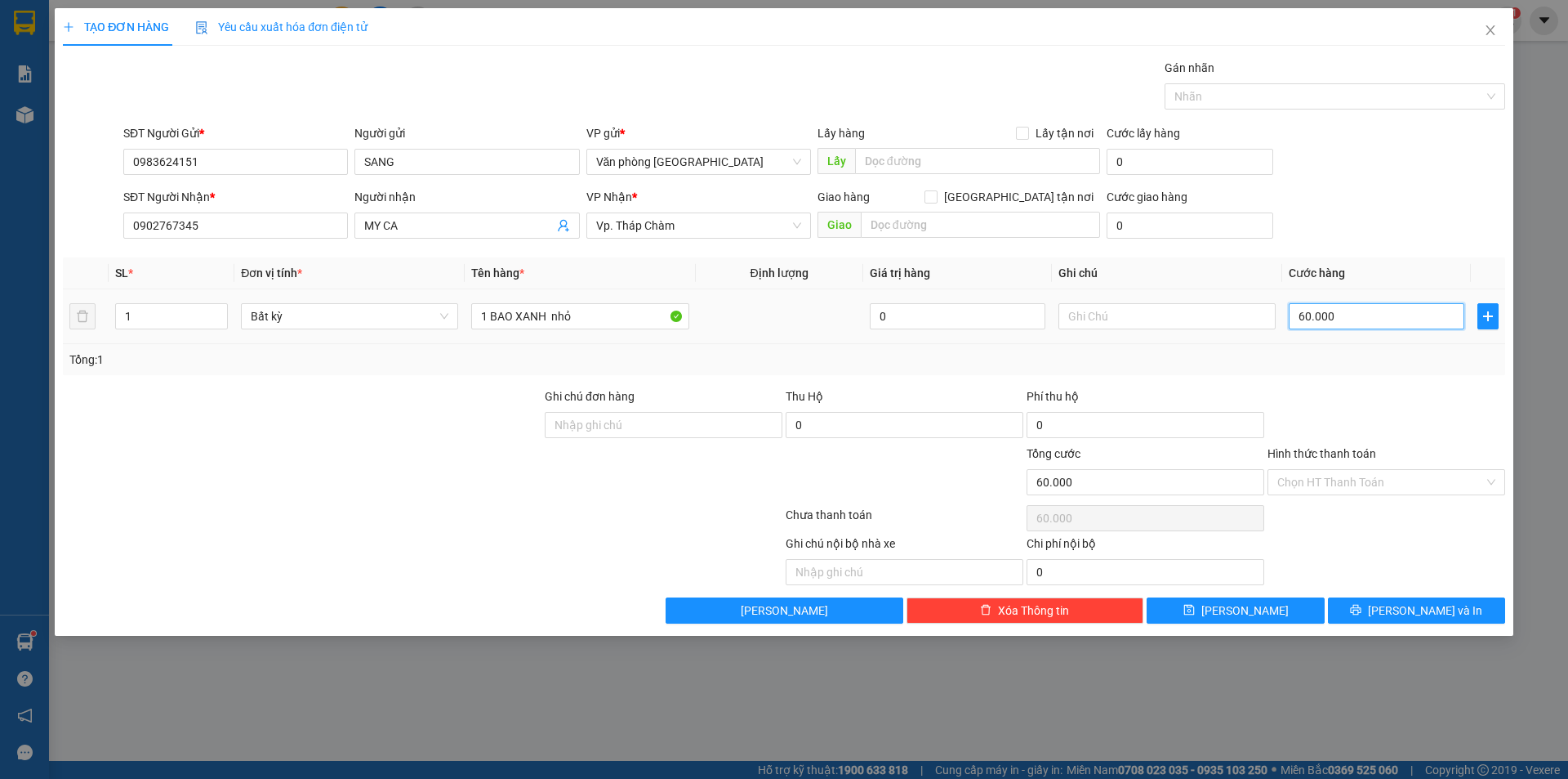
click at [1300, 318] on input "60.000" at bounding box center [1377, 316] width 175 height 26
type input "1"
type input "16"
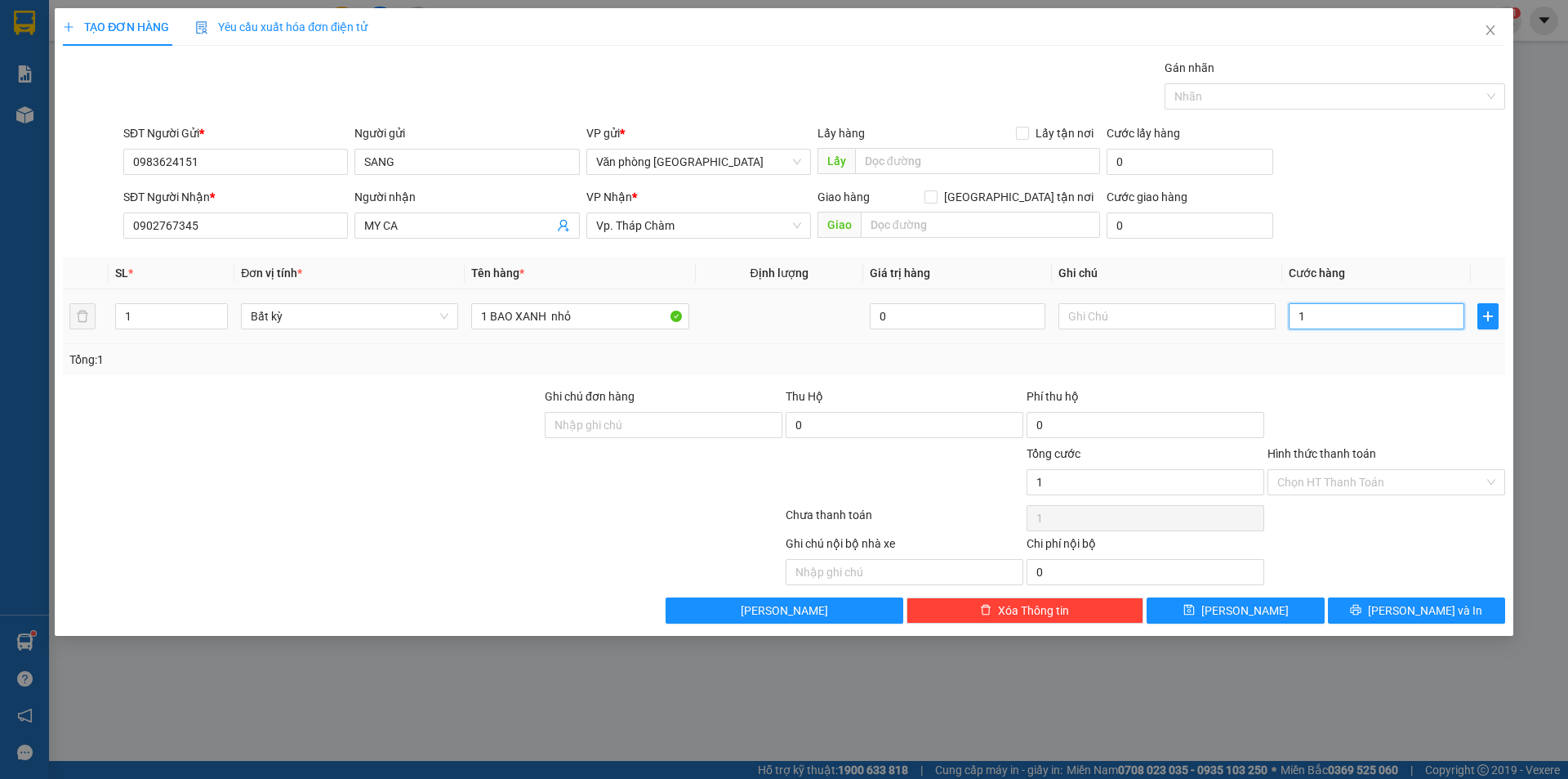
type input "16"
type input "160"
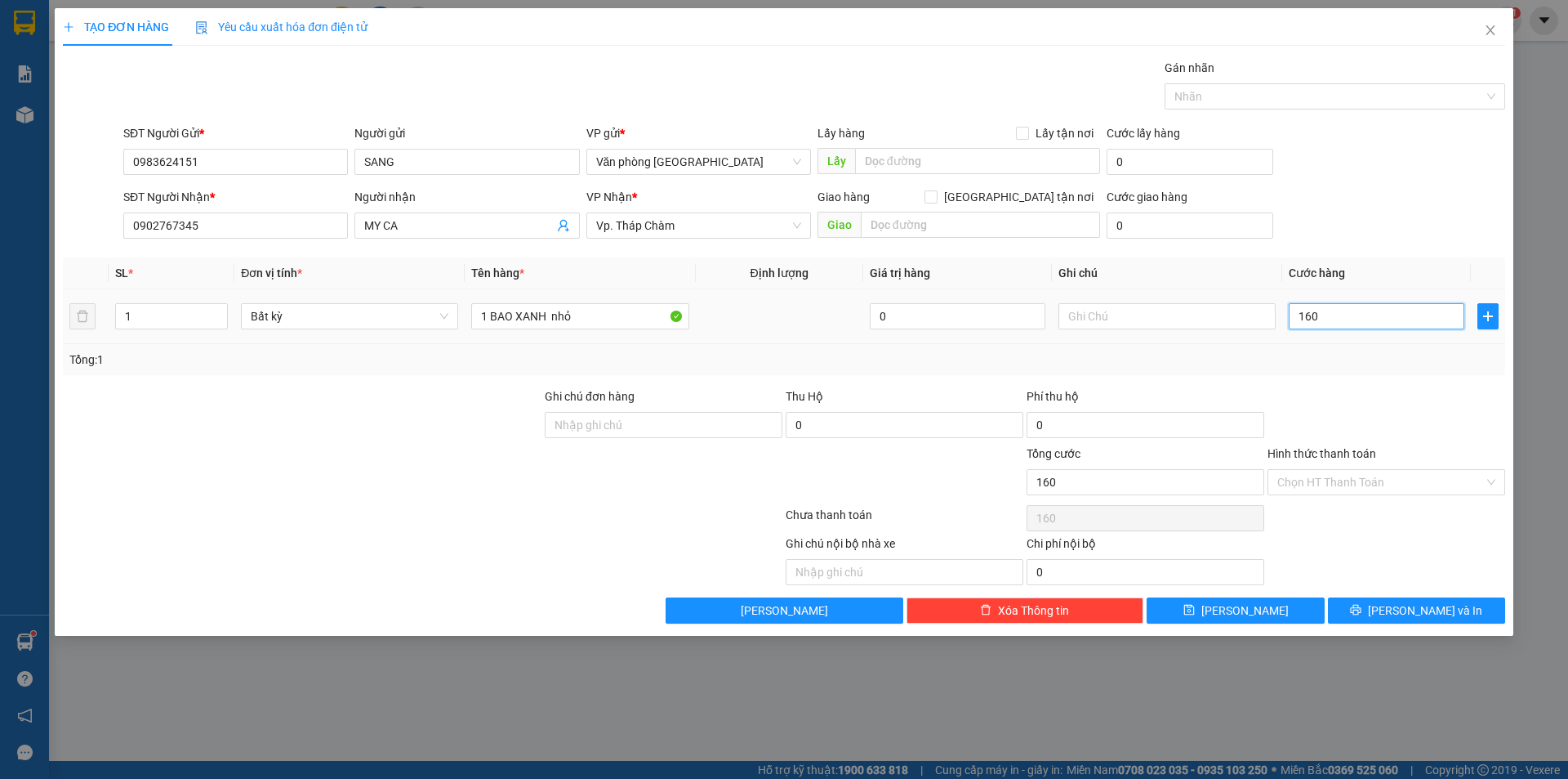
type input "16"
type input "1"
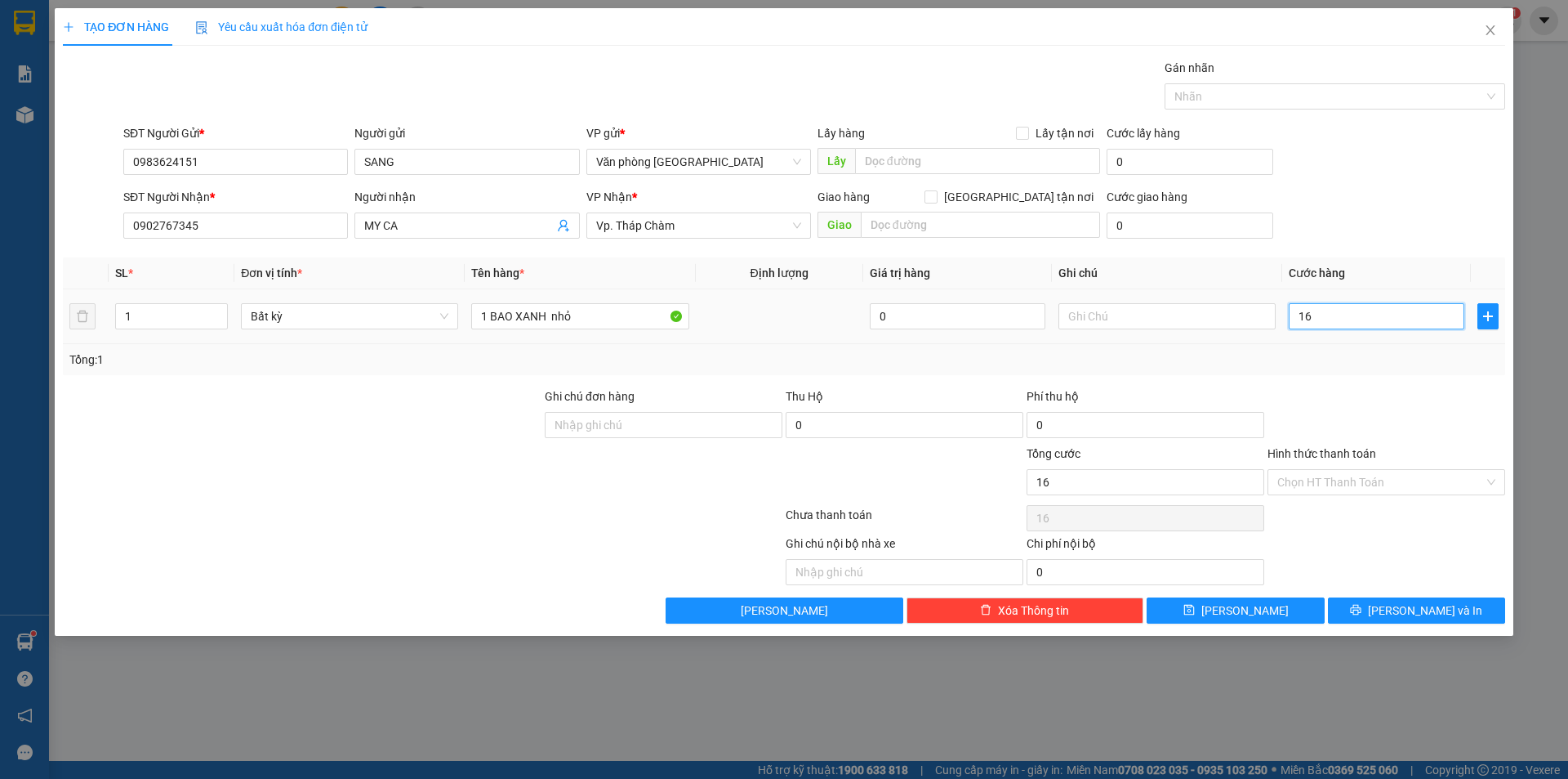
type input "1"
type input "0"
type input "1"
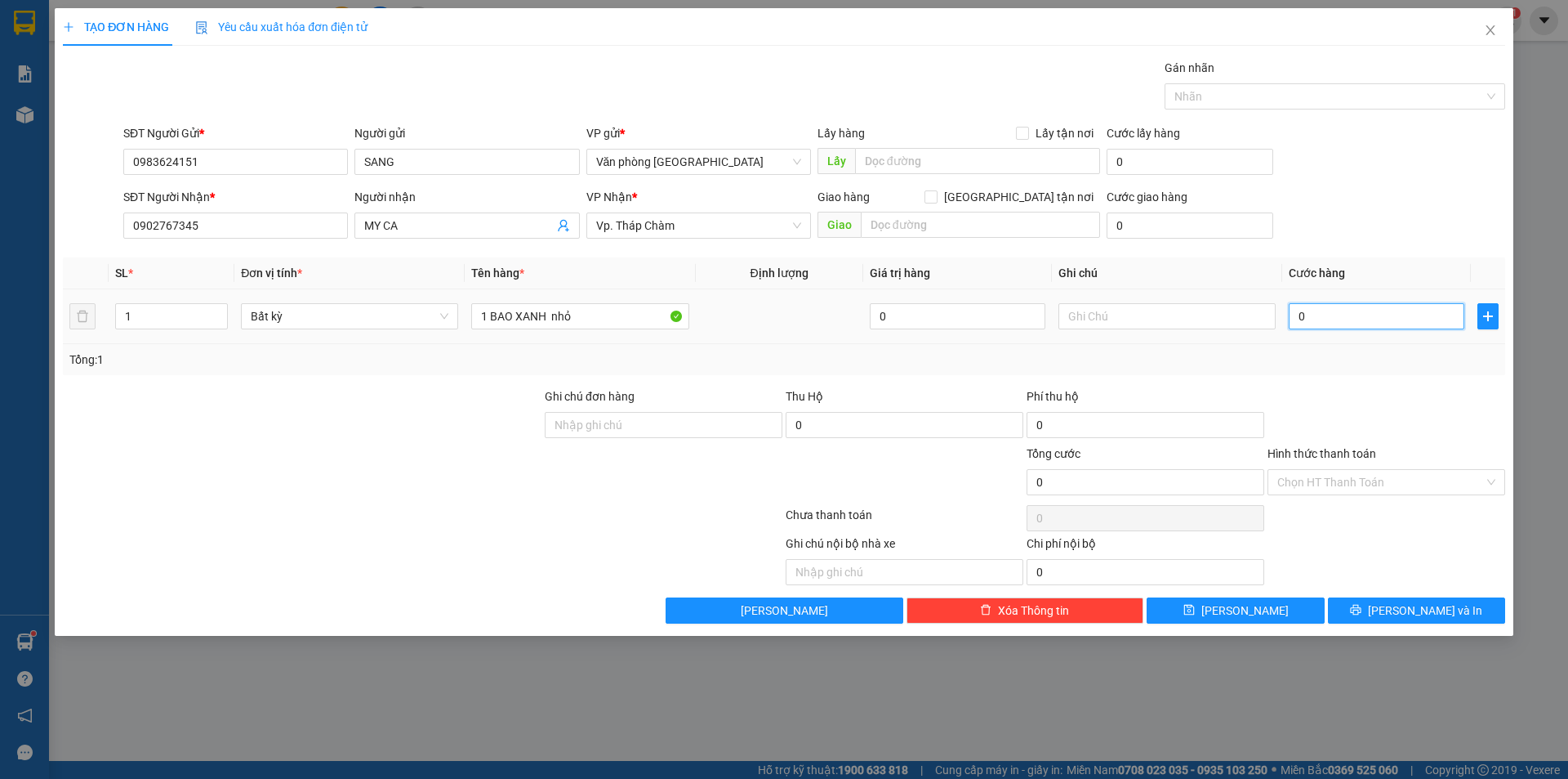
type input "1"
type input "01"
type input "15"
type input "015"
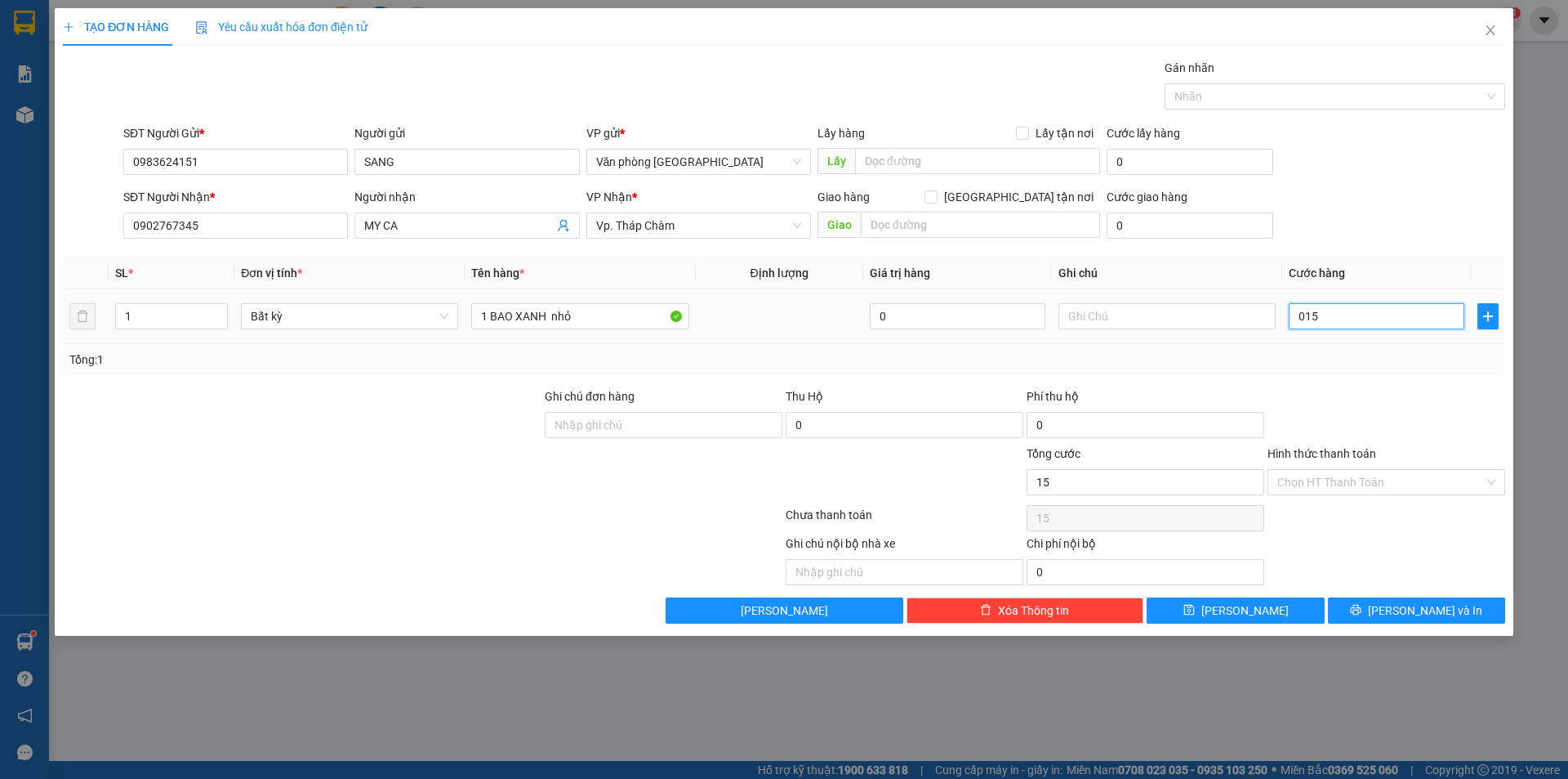
type input "150"
type input "0.150"
type input "150.000"
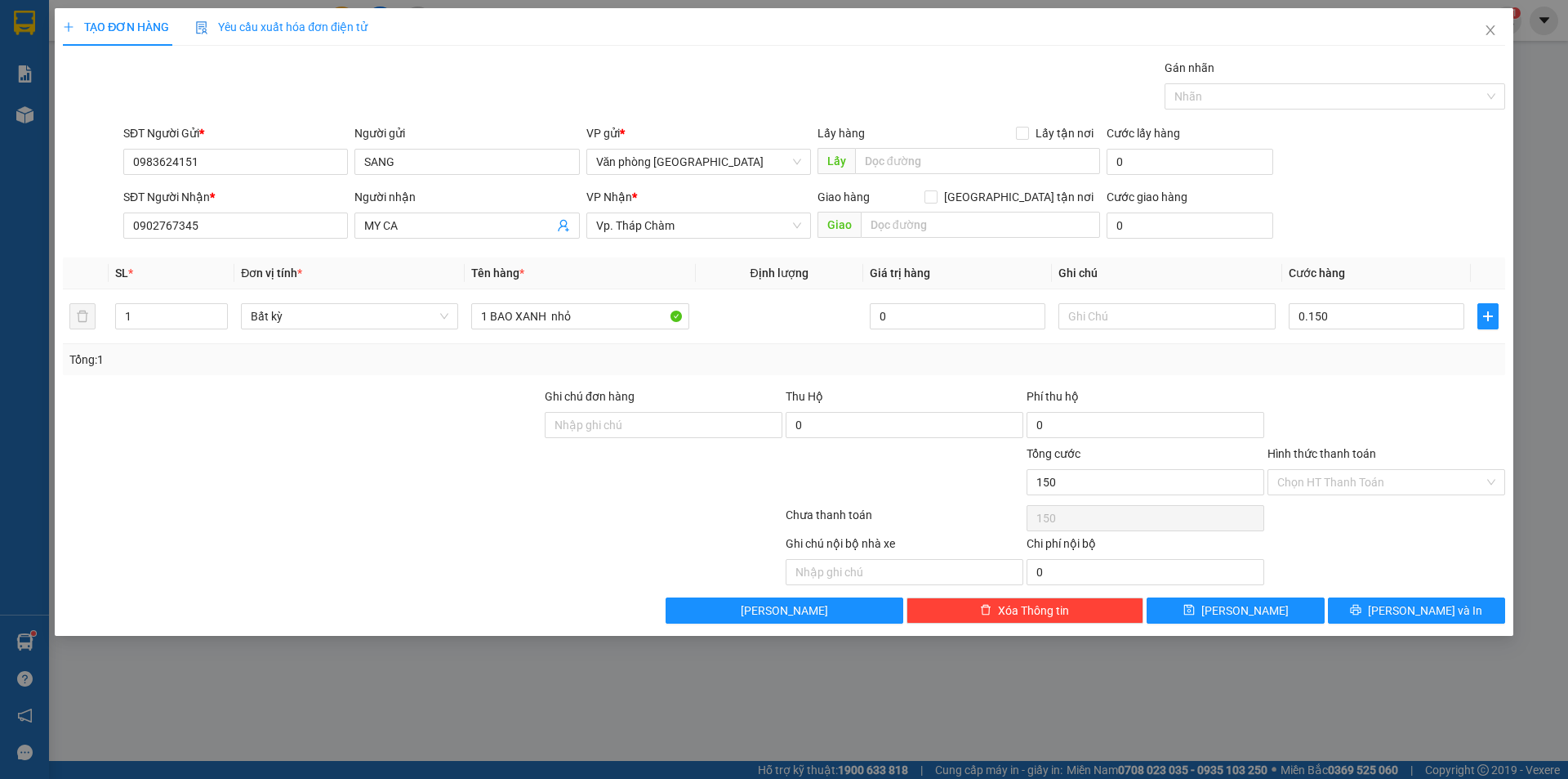
type input "150.000"
click at [1349, 366] on div "Tổng: 1" at bounding box center [784, 360] width 1429 height 18
click at [1353, 478] on input "Hình thức thanh toán" at bounding box center [1380, 481] width 207 height 24
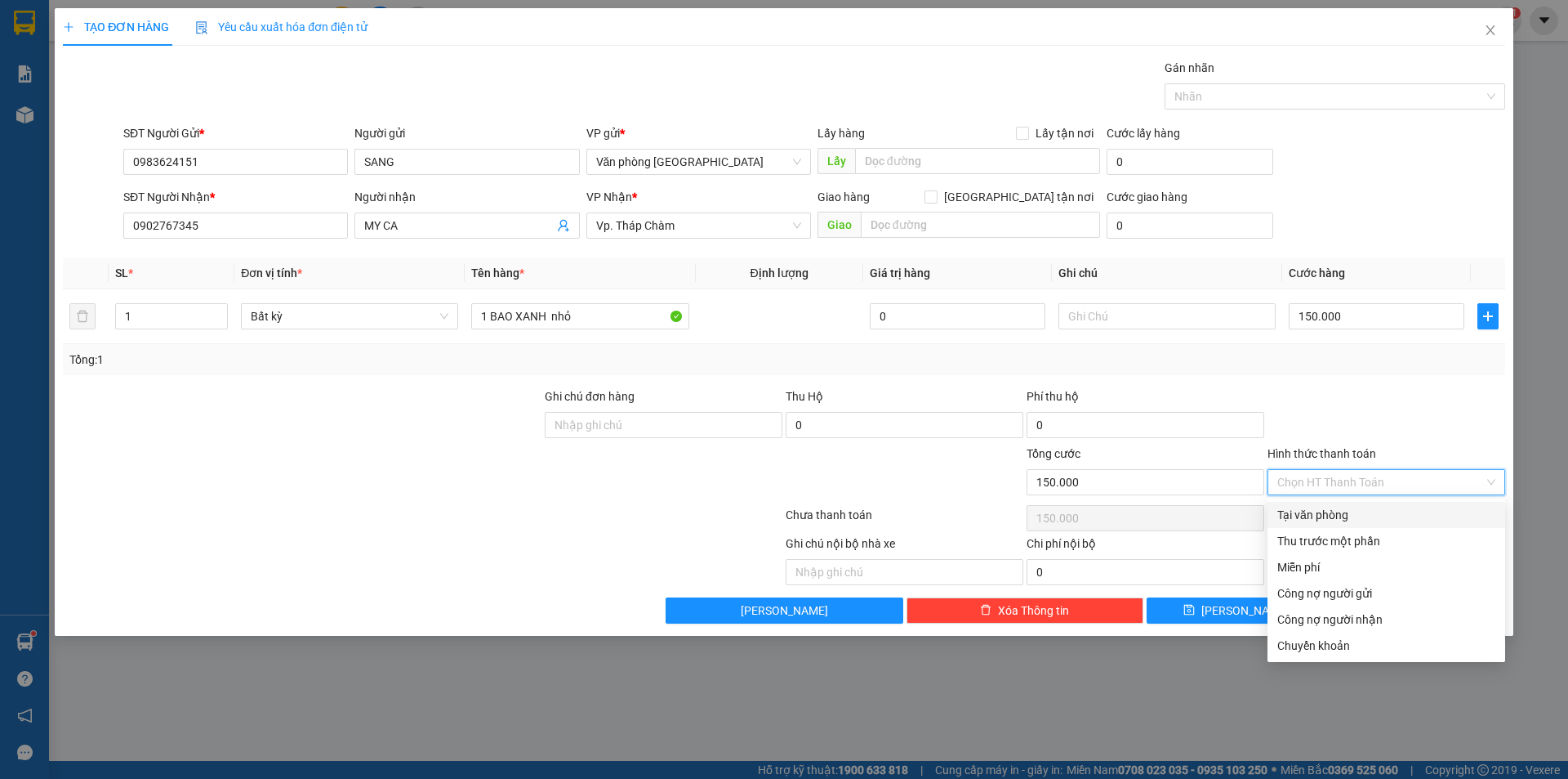
click at [1336, 510] on div "Tại văn phòng" at bounding box center [1387, 515] width 218 height 18
type input "0"
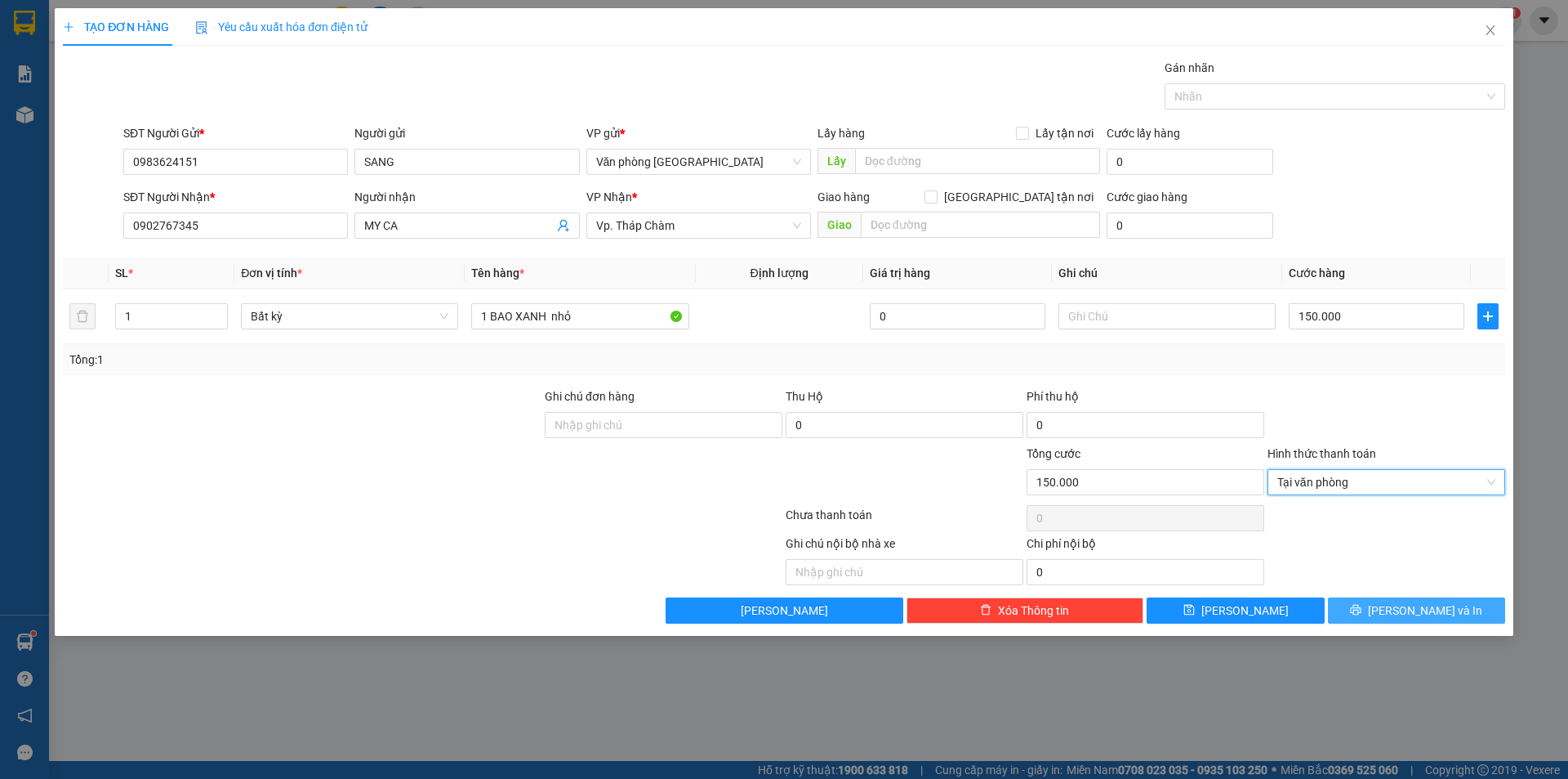
click at [1401, 610] on button "[PERSON_NAME] và In" at bounding box center [1417, 610] width 177 height 26
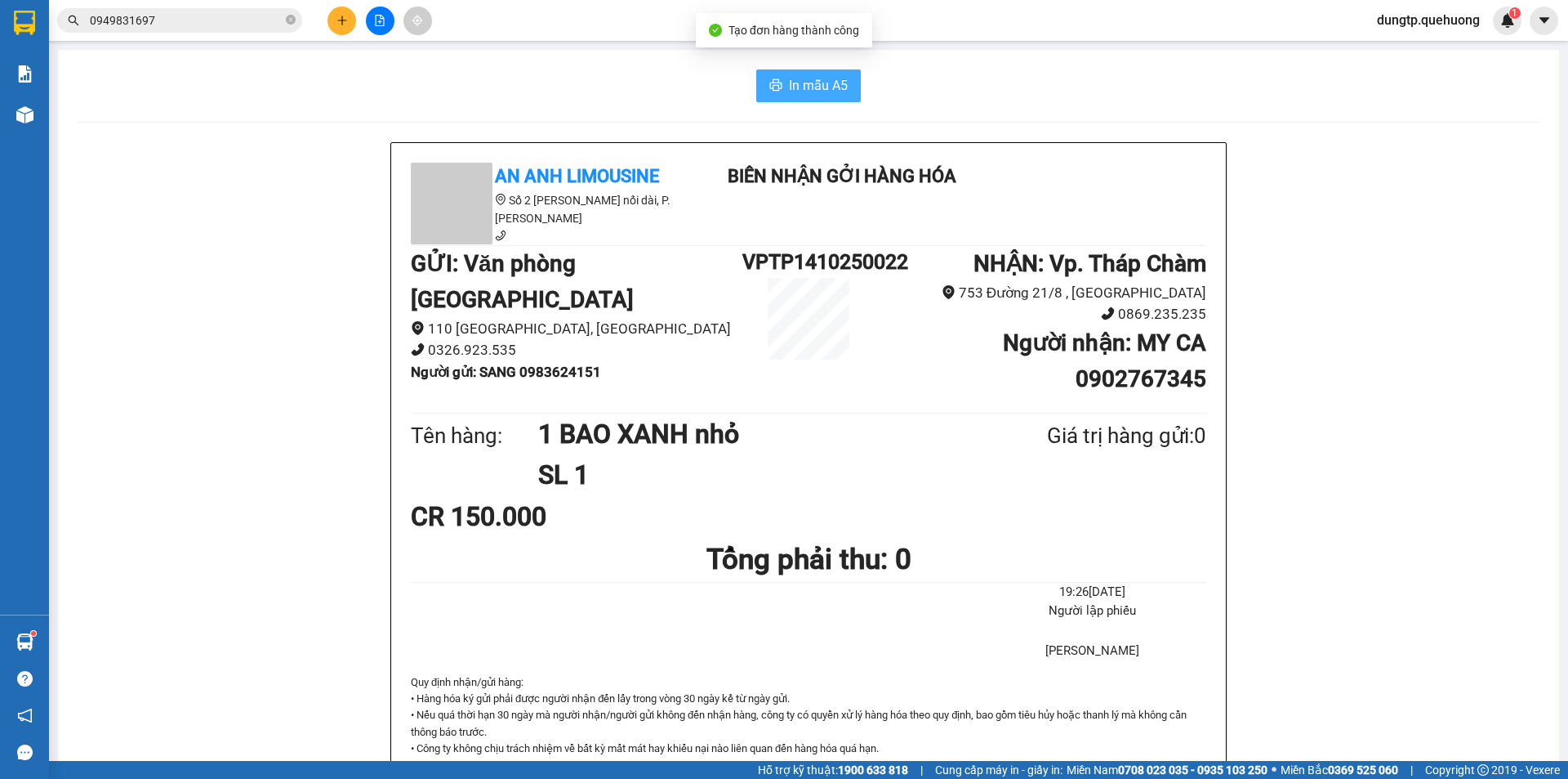
click at [808, 89] on span "In mẫu A5" at bounding box center [819, 85] width 59 height 21
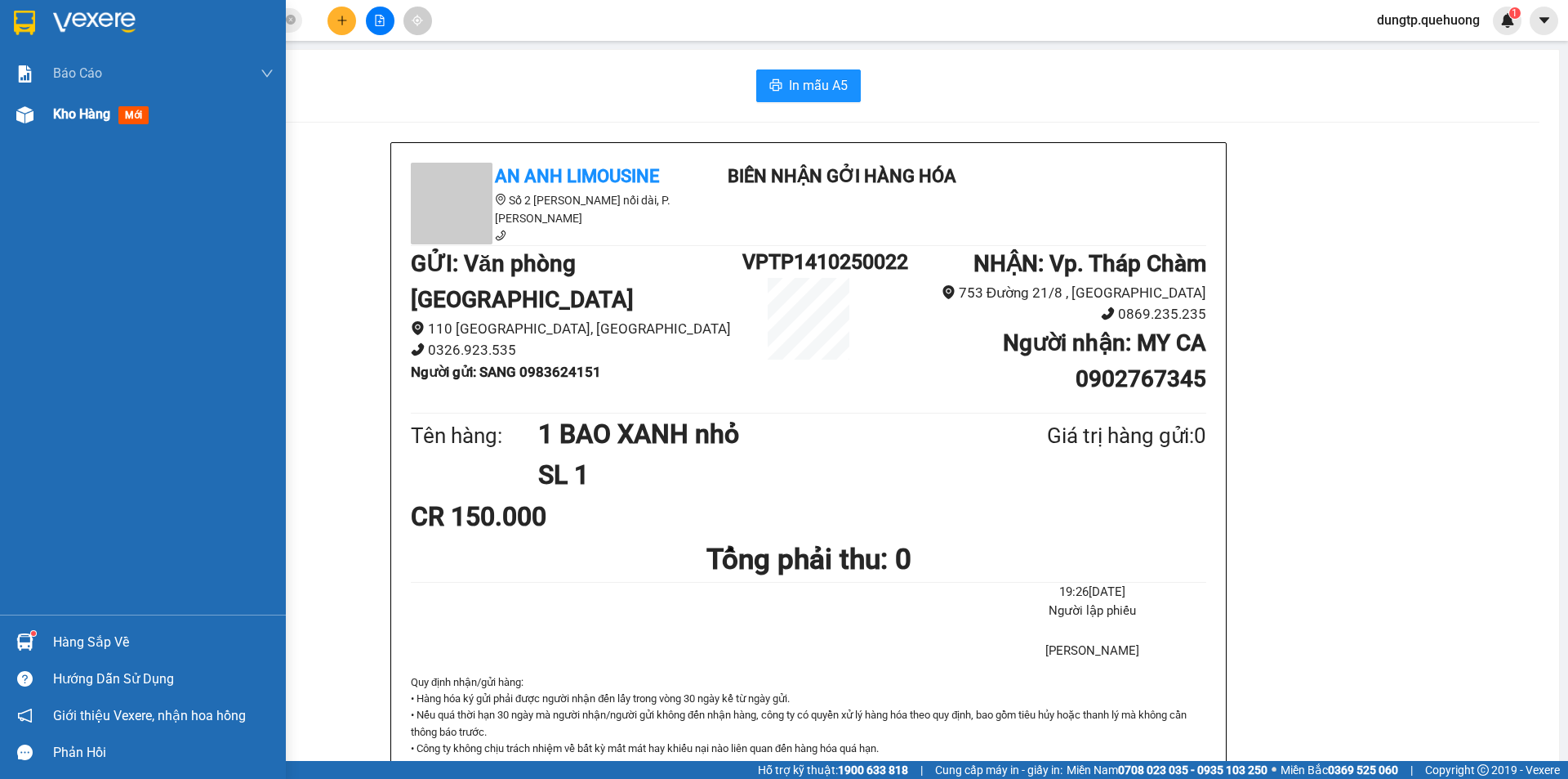
click at [27, 116] on img at bounding box center [24, 114] width 17 height 17
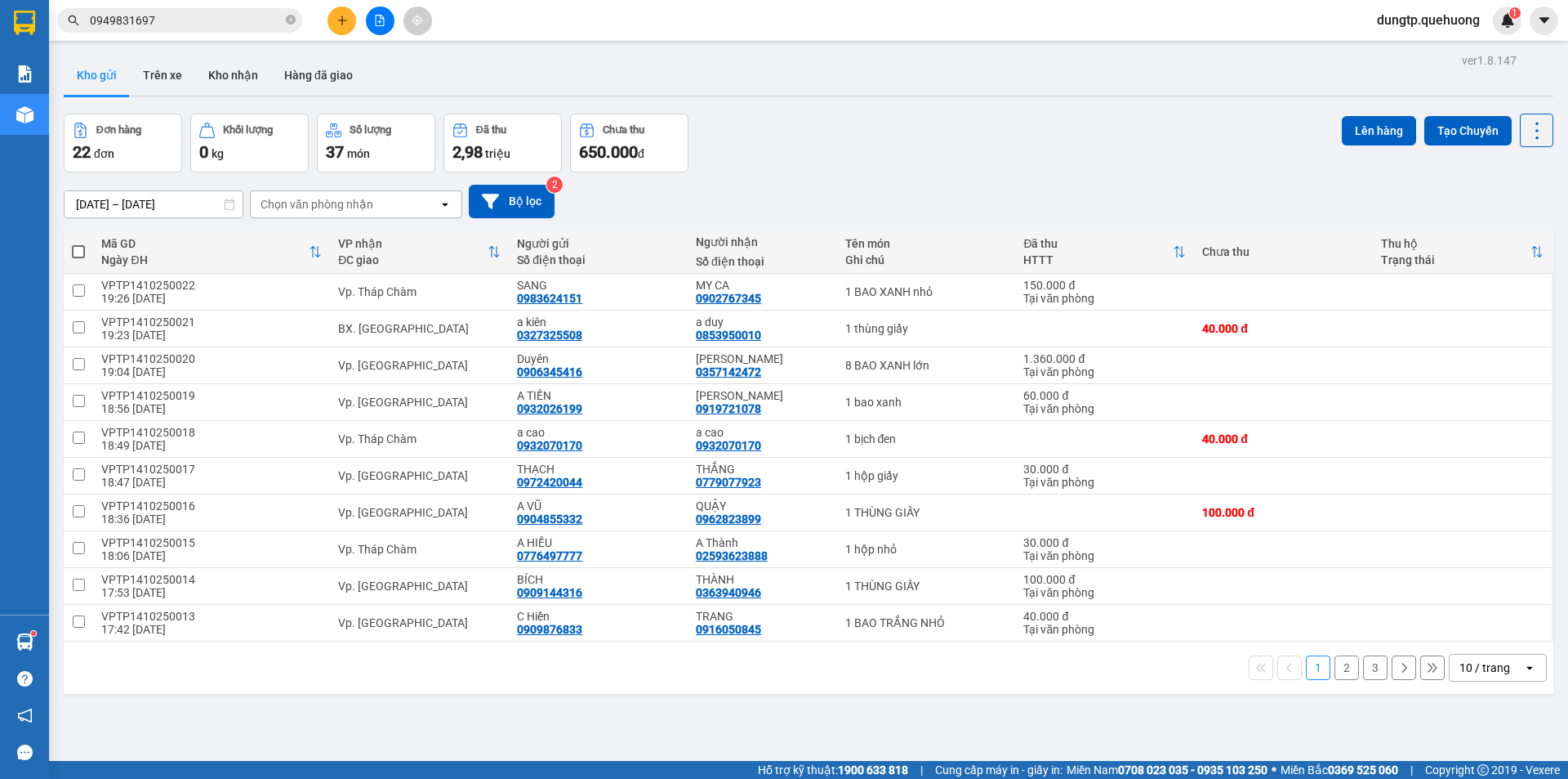
click at [336, 18] on icon "plus" at bounding box center [341, 20] width 12 height 12
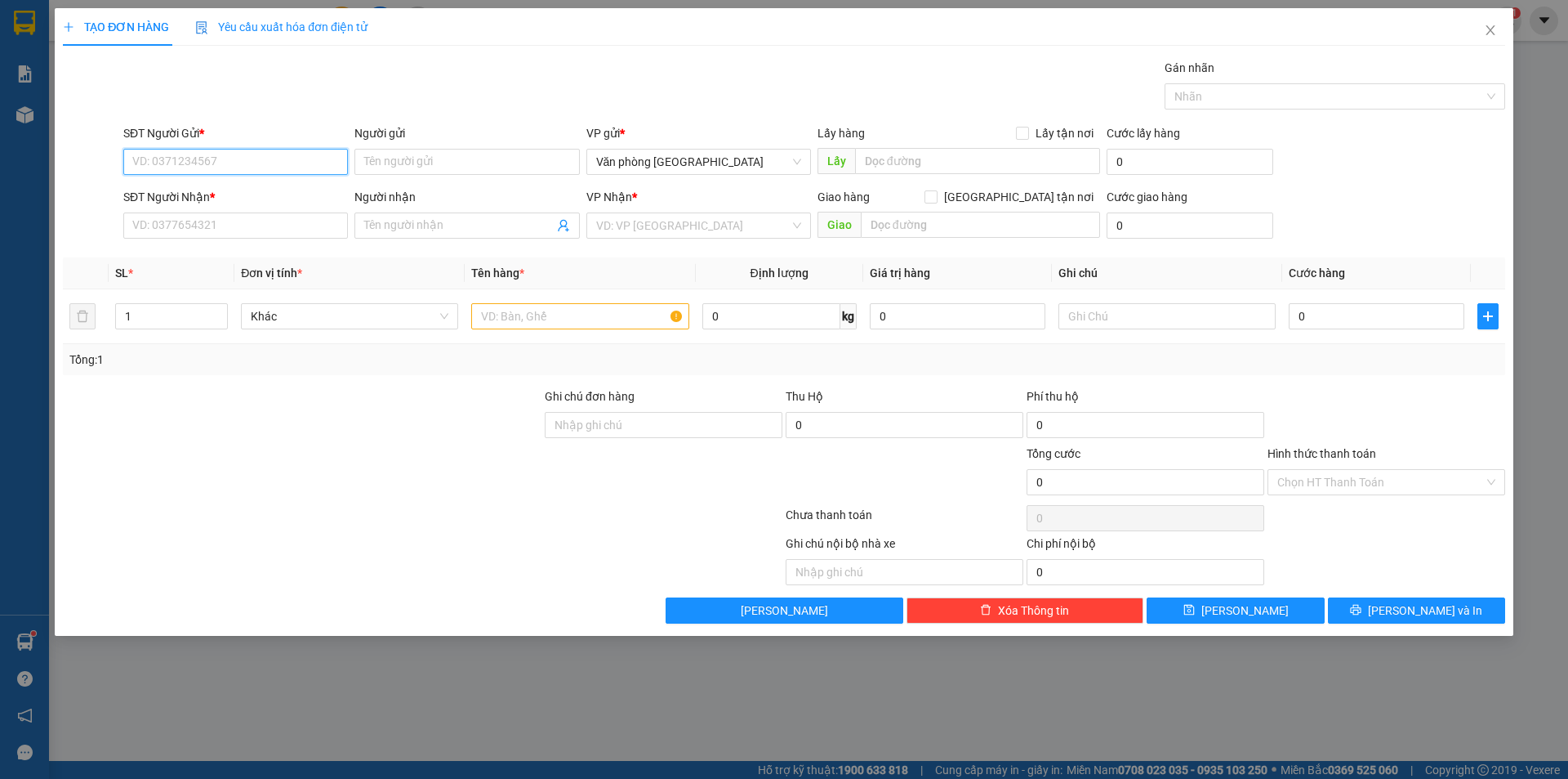
click at [247, 166] on input "SĐT Người Gửi *" at bounding box center [235, 161] width 224 height 26
click at [189, 193] on div "0914010086 - [GEOGRAPHIC_DATA]" at bounding box center [235, 194] width 205 height 18
type input "0914010086"
type input "HÀ"
type input "0982502978"
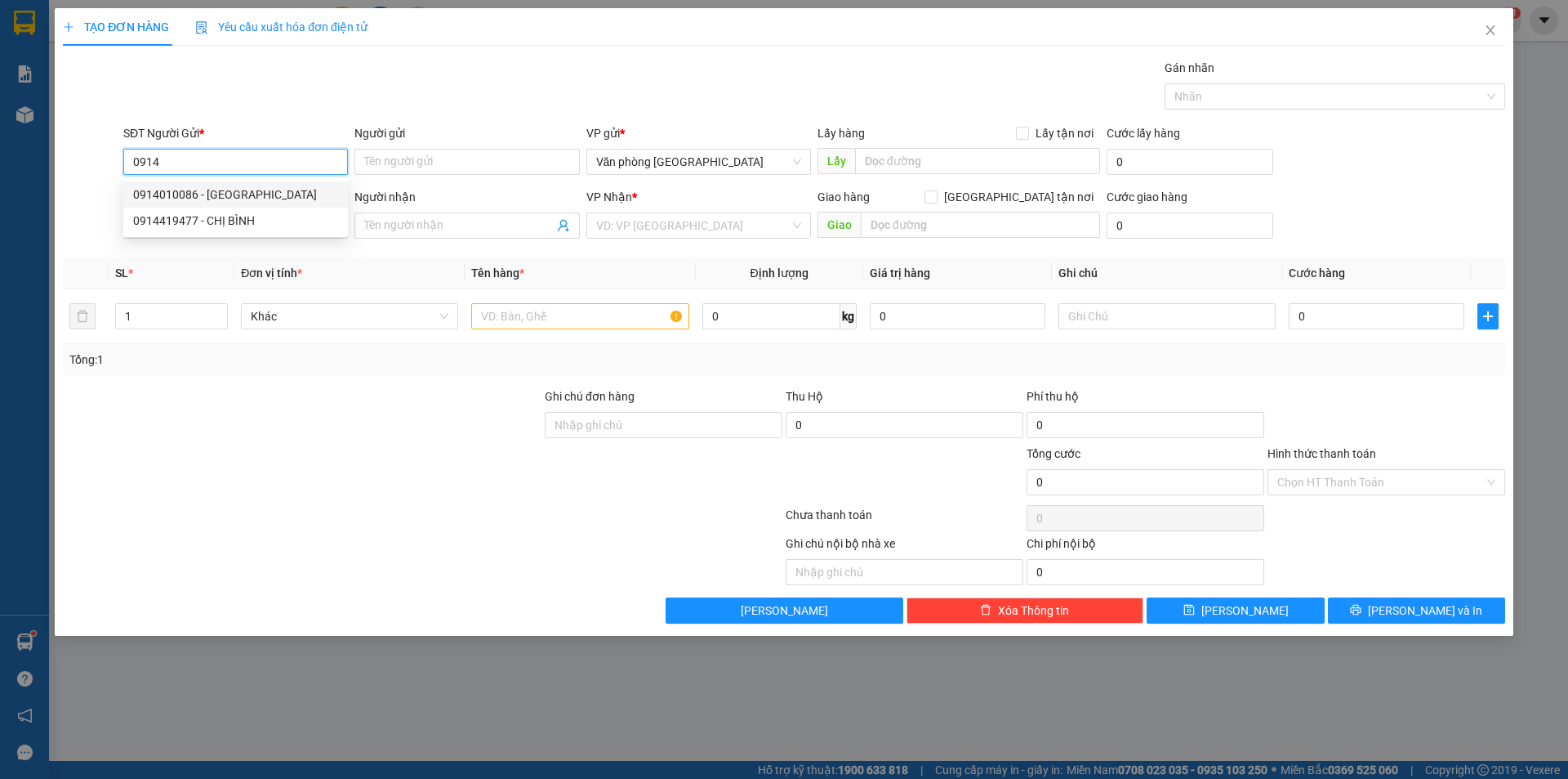
type input "MAI"
type input "80.000"
type input "0914010086"
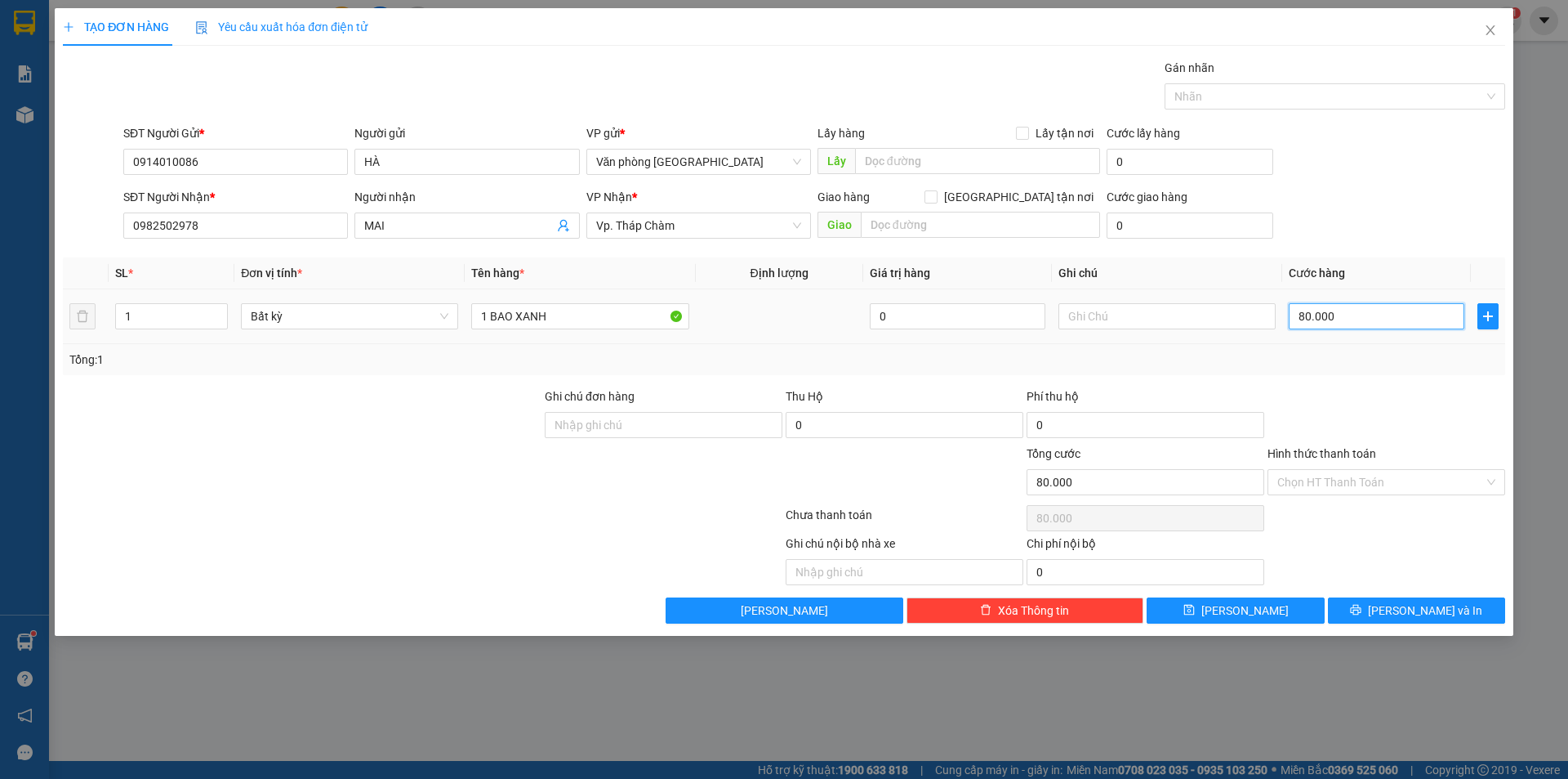
click at [1349, 313] on input "80.000" at bounding box center [1377, 316] width 175 height 26
type input "0"
type input "1"
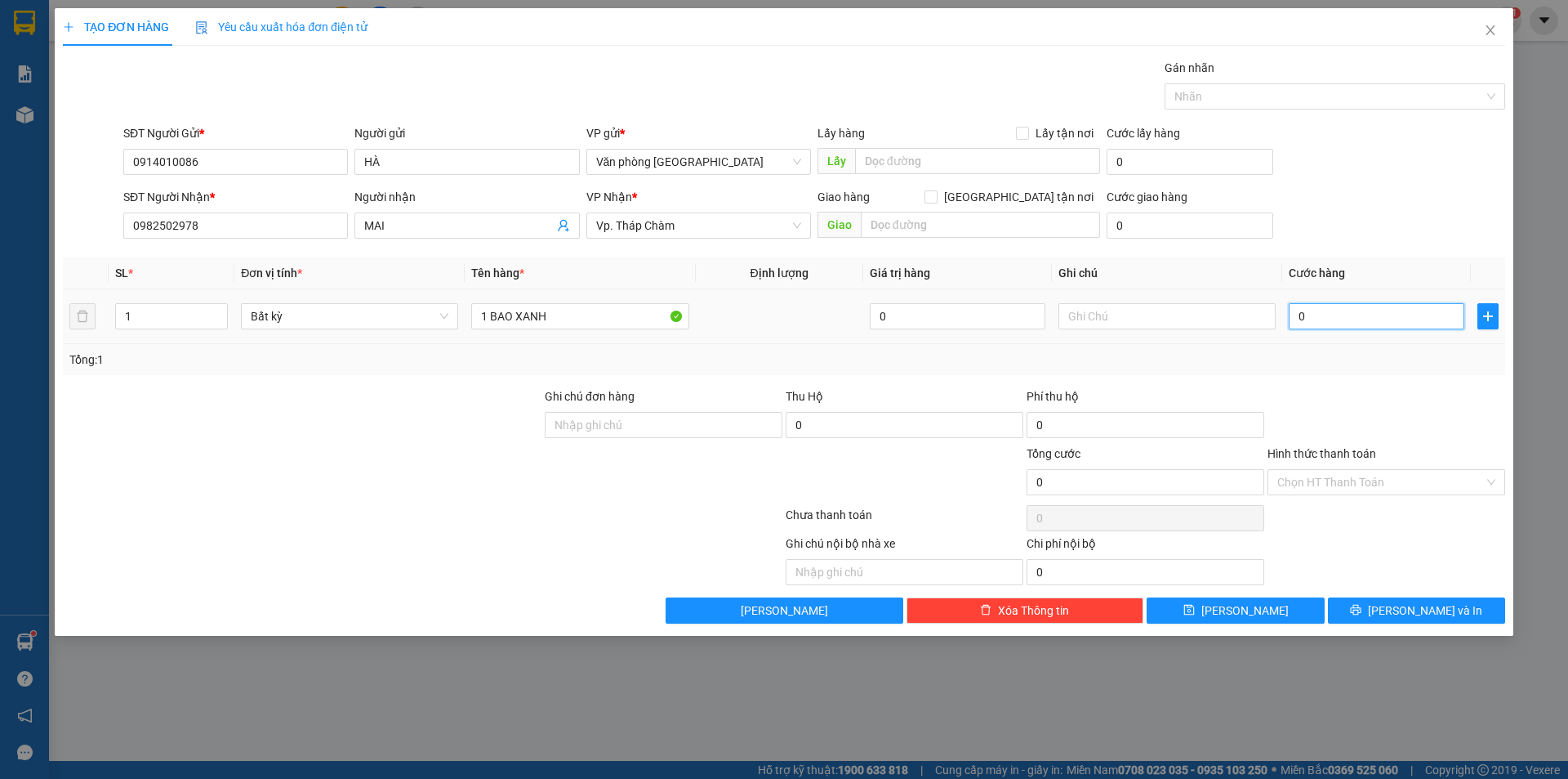
type input "1"
type input "01"
type input "15"
type input "015"
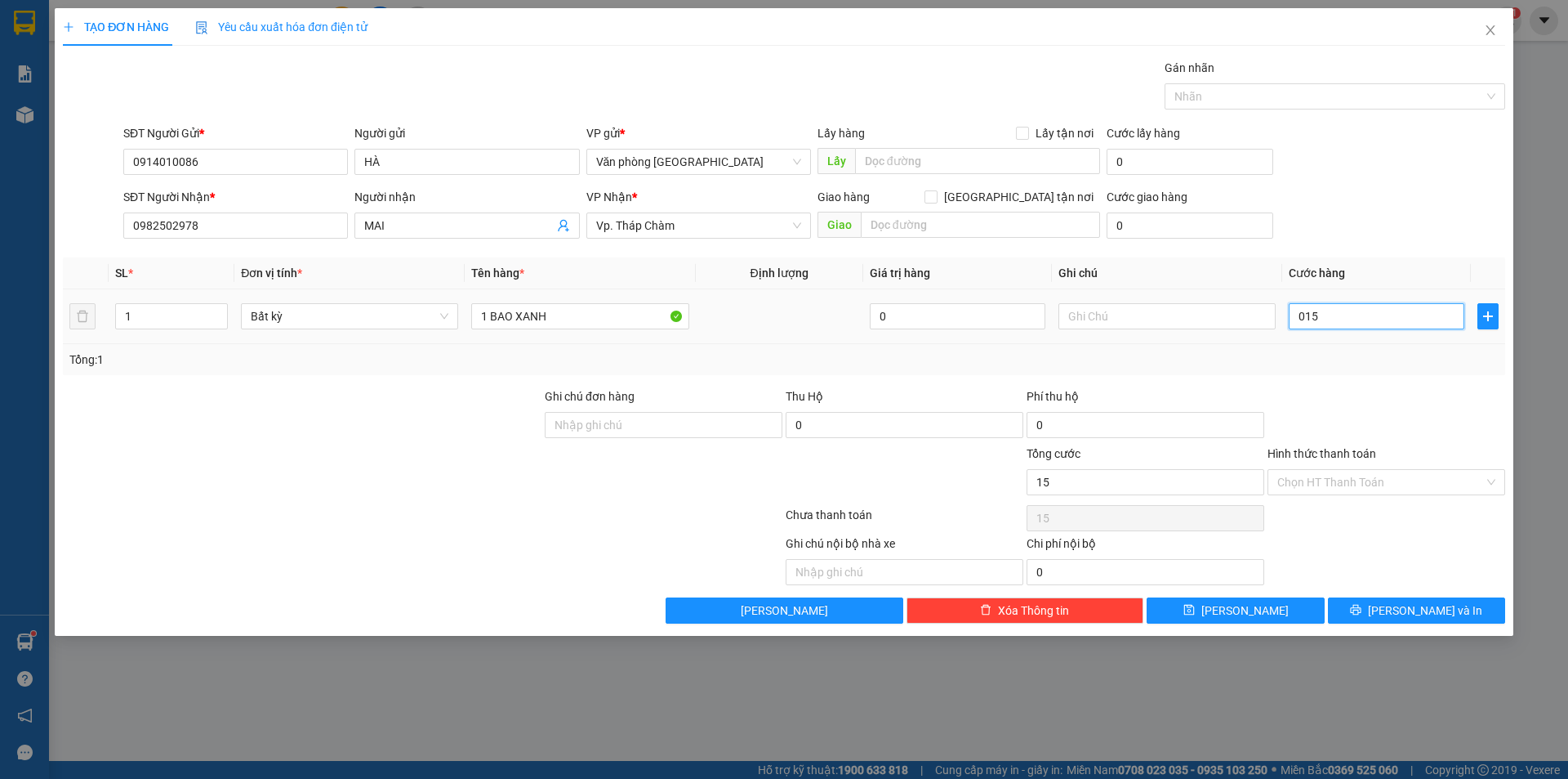
type input "150"
click at [1296, 366] on div "Tổng: 1" at bounding box center [784, 360] width 1429 height 18
click at [1386, 479] on input "Hình thức thanh toán" at bounding box center [1380, 481] width 207 height 24
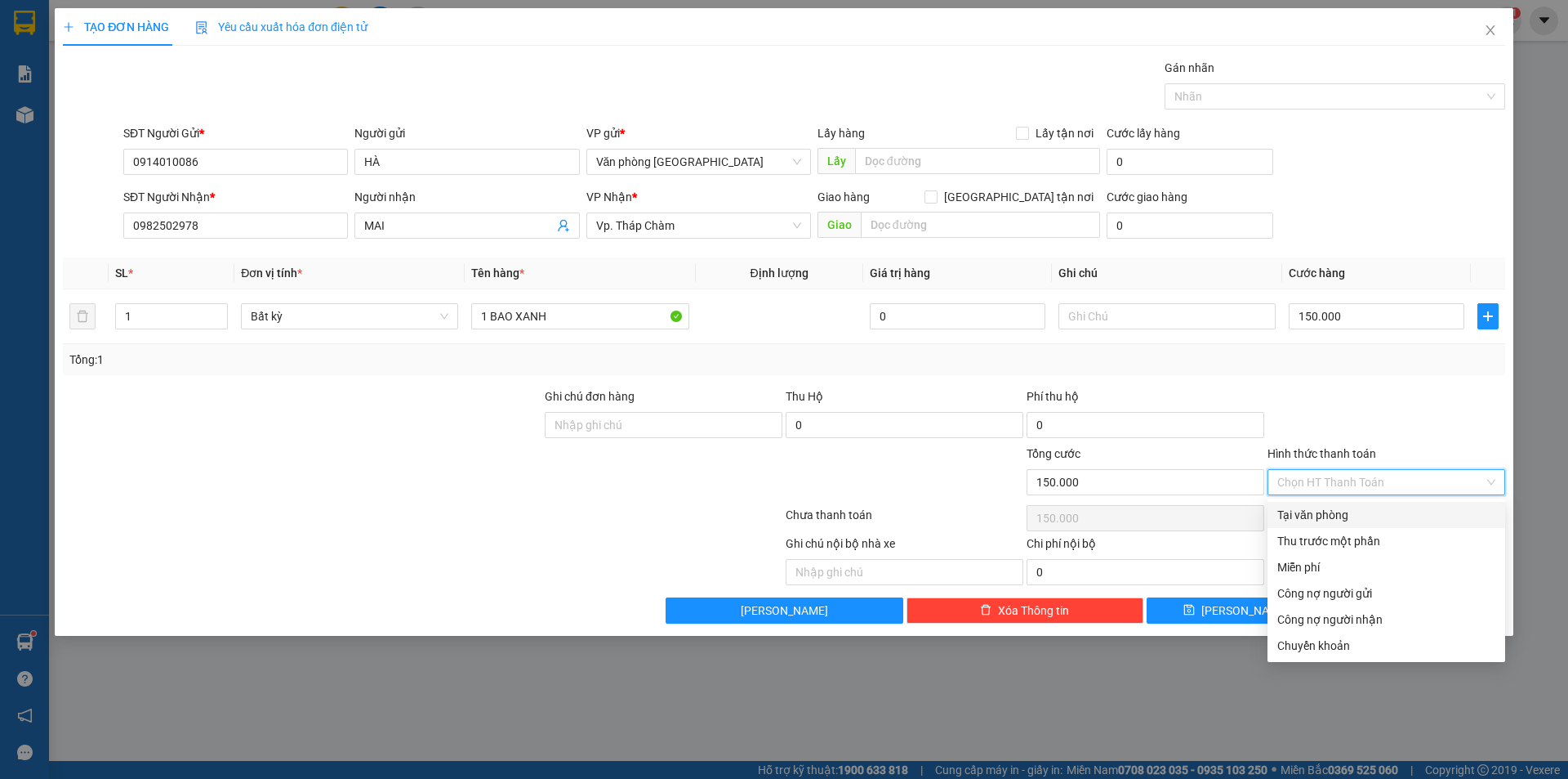
click at [1357, 512] on div "Tại văn phòng" at bounding box center [1387, 515] width 218 height 18
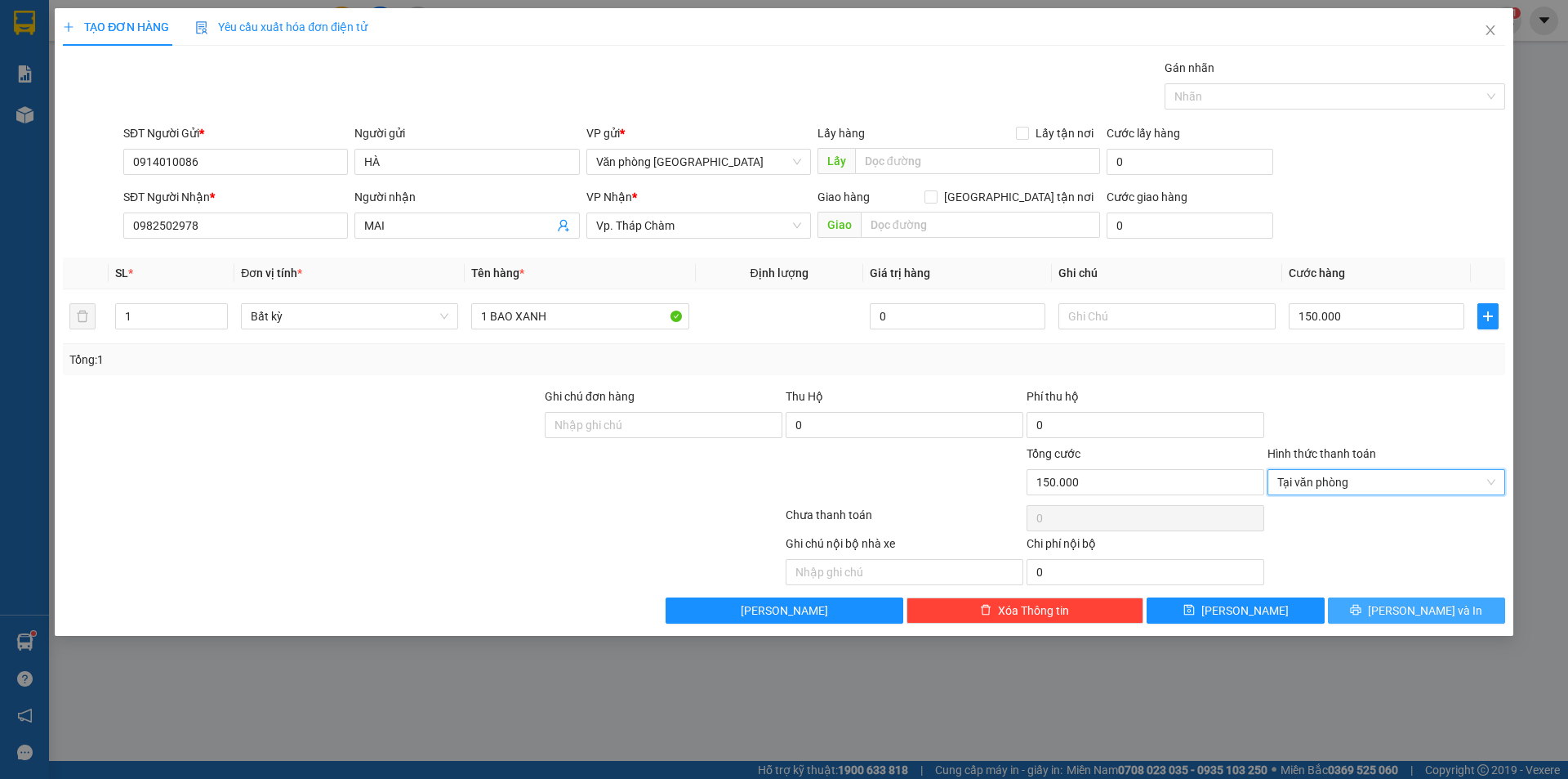
click at [1361, 607] on icon "printer" at bounding box center [1355, 609] width 12 height 12
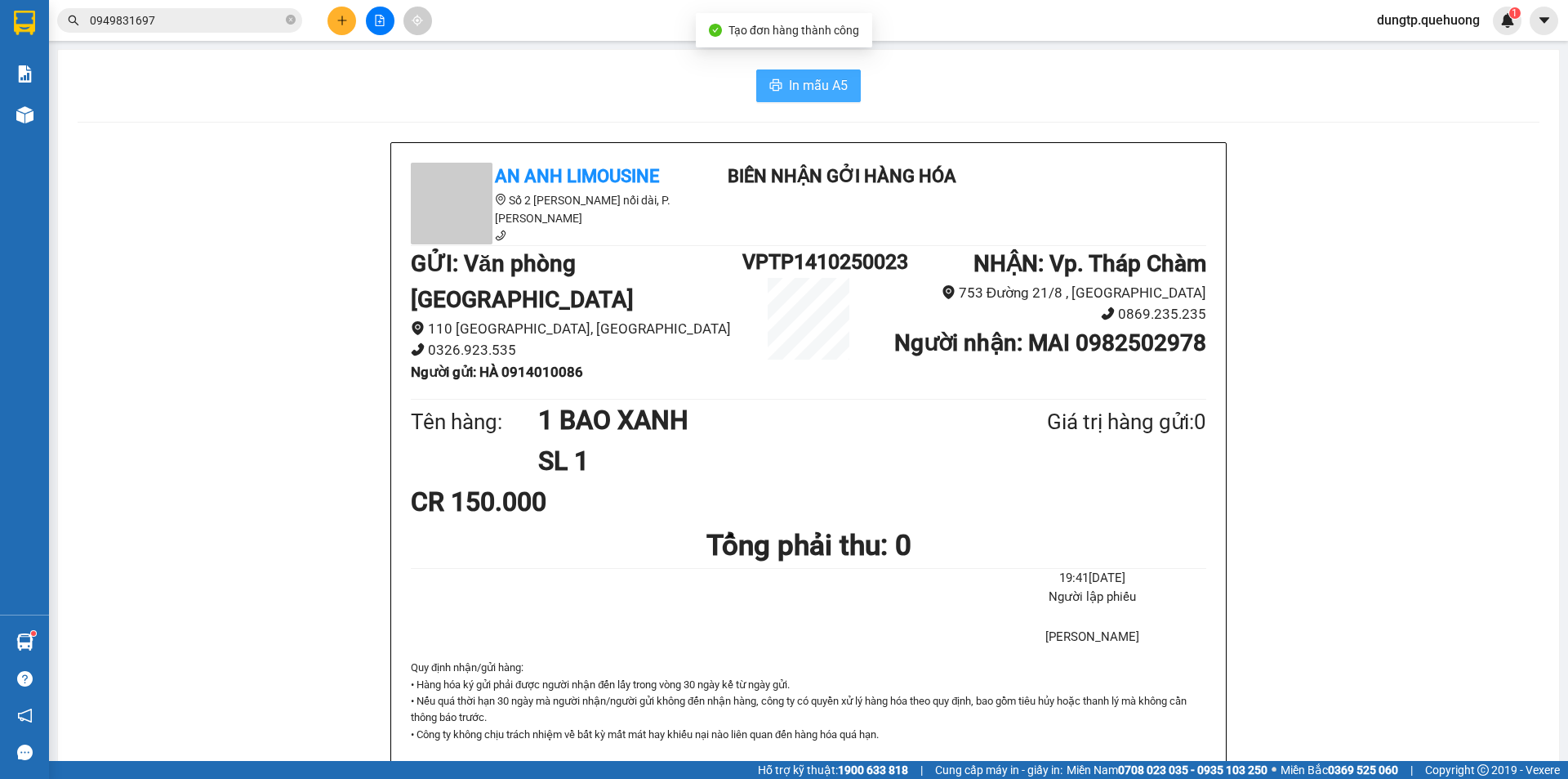
click at [816, 79] on span "In mẫu A5" at bounding box center [819, 85] width 59 height 21
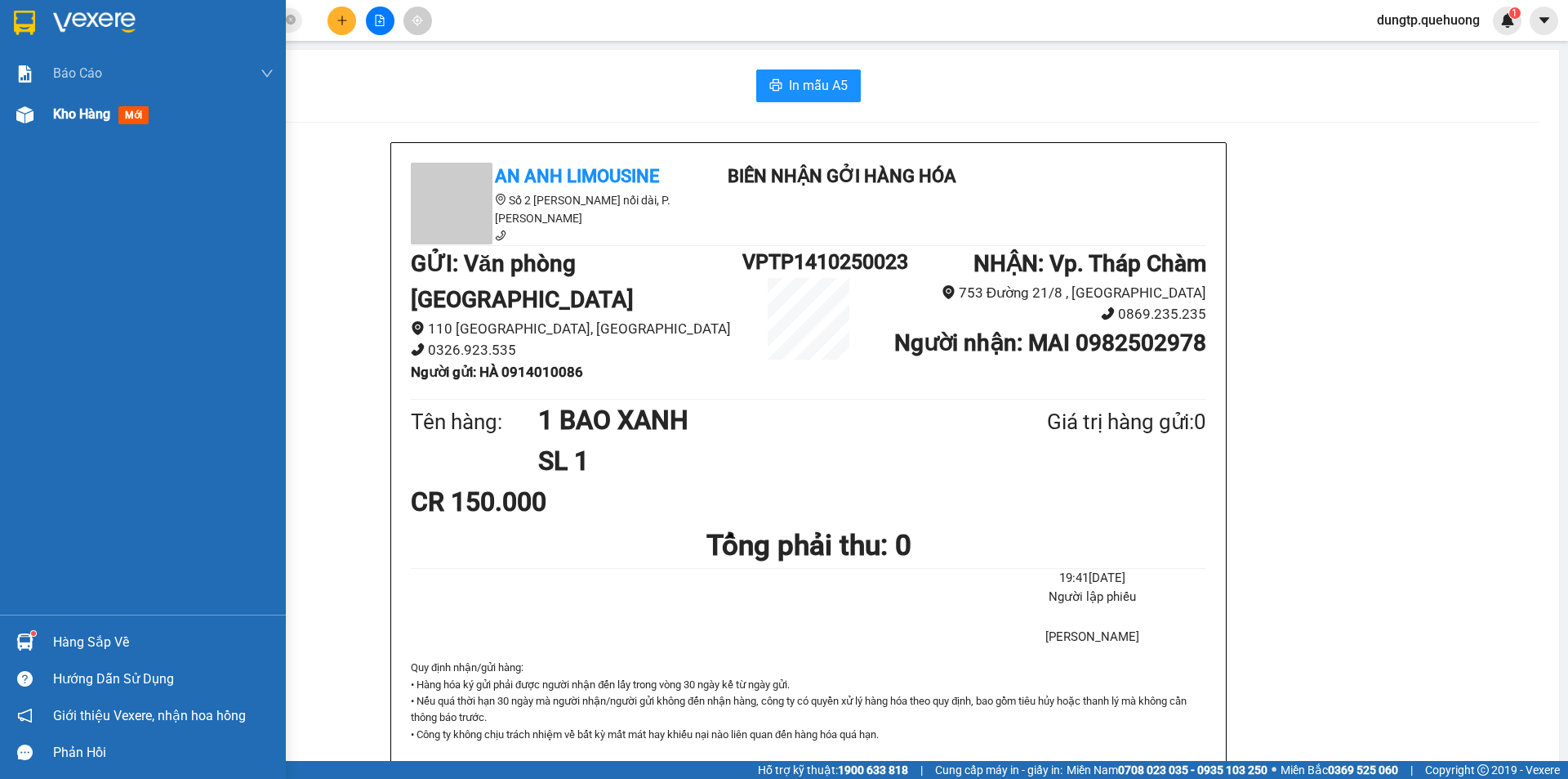
drag, startPoint x: 53, startPoint y: 129, endPoint x: 65, endPoint y: 120, distance: 15.0
click at [54, 128] on div "Kho hàng mới" at bounding box center [163, 114] width 221 height 41
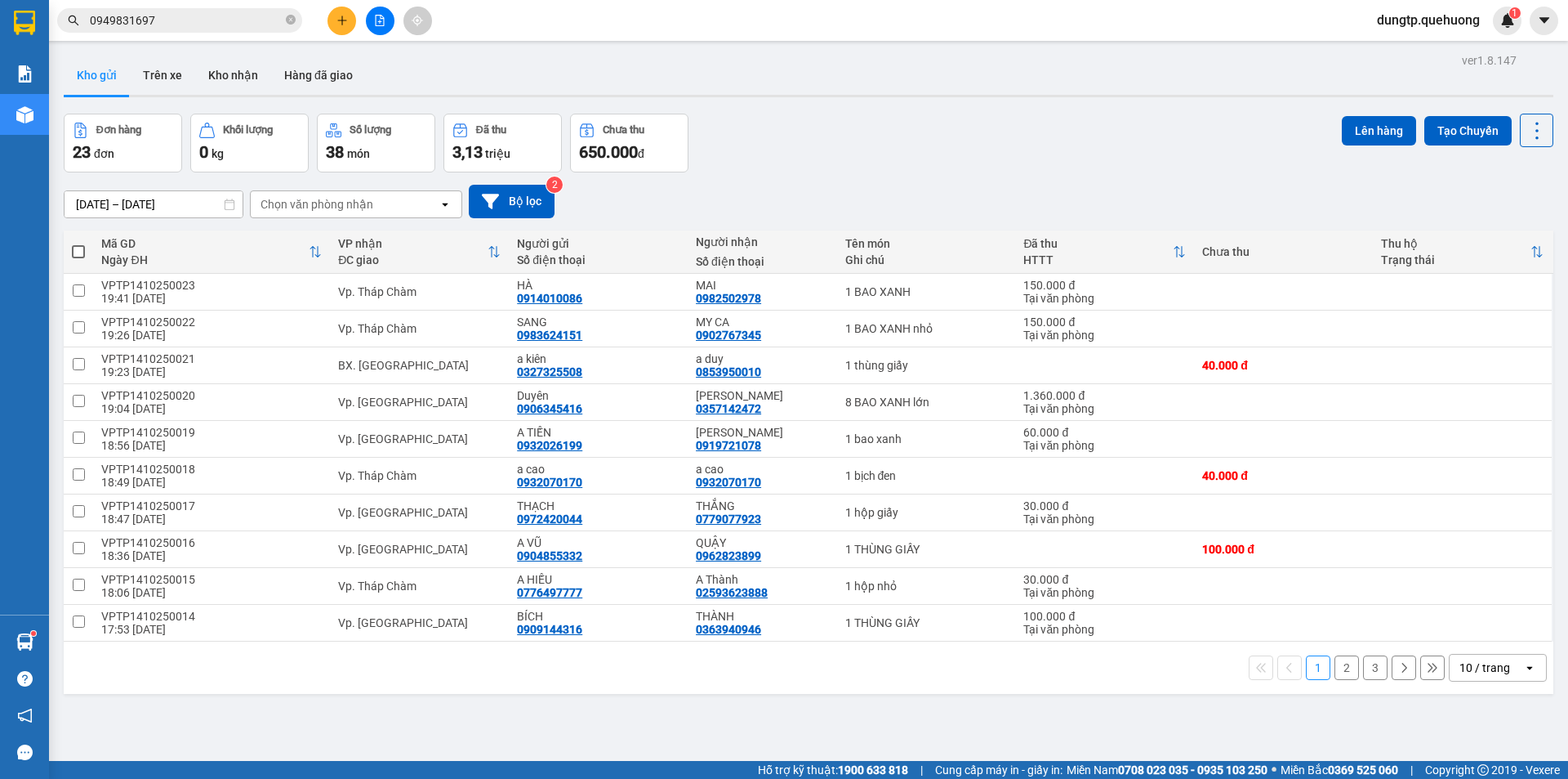
click at [201, 21] on input "0949831697" at bounding box center [186, 21] width 193 height 18
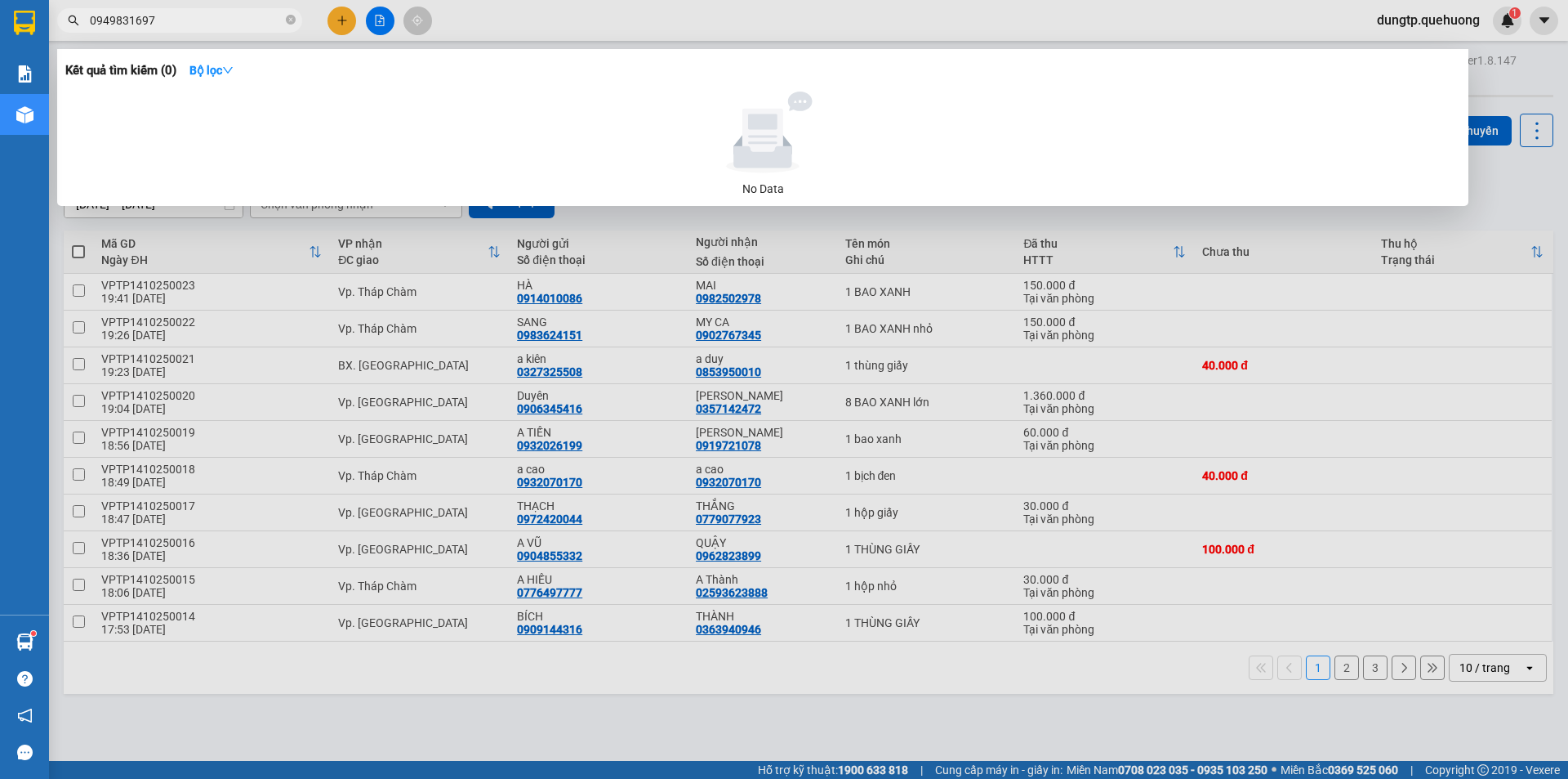
click at [339, 23] on div at bounding box center [784, 389] width 1568 height 779
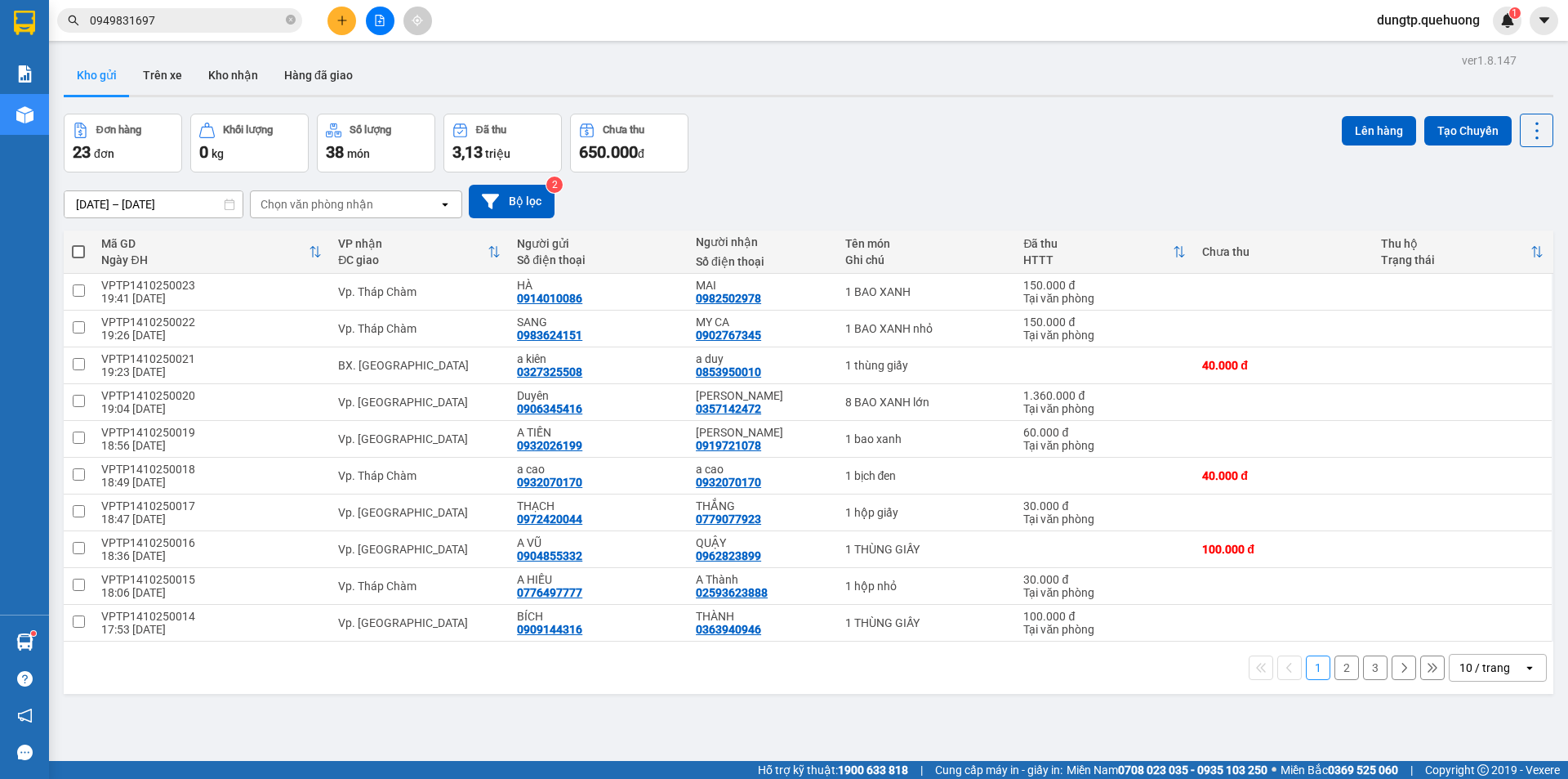
click at [336, 31] on button at bounding box center [341, 21] width 29 height 29
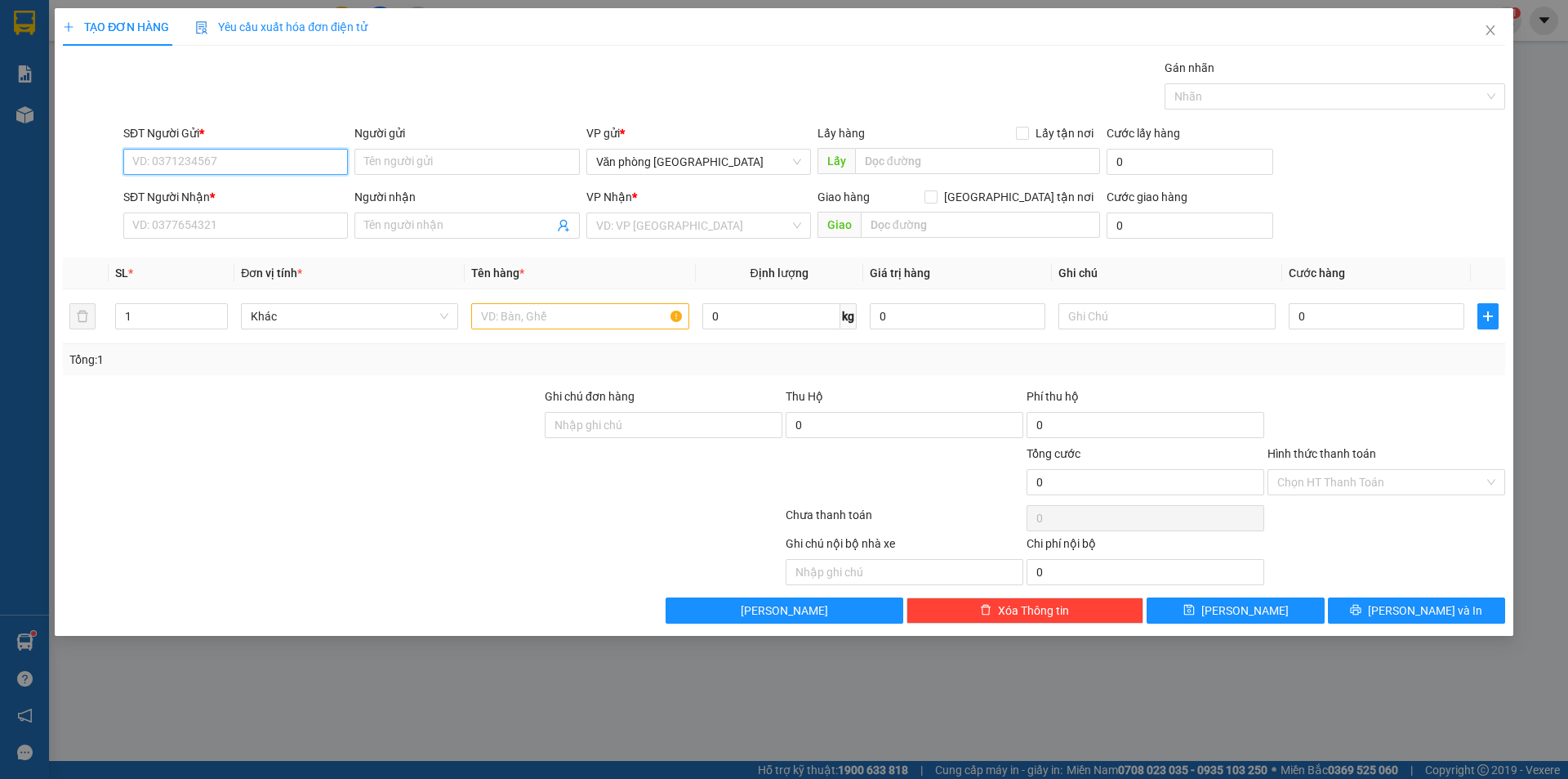
click at [211, 157] on input "SĐT Người Gửi *" at bounding box center [235, 161] width 224 height 26
click at [420, 152] on input "Người gửi" at bounding box center [467, 161] width 224 height 26
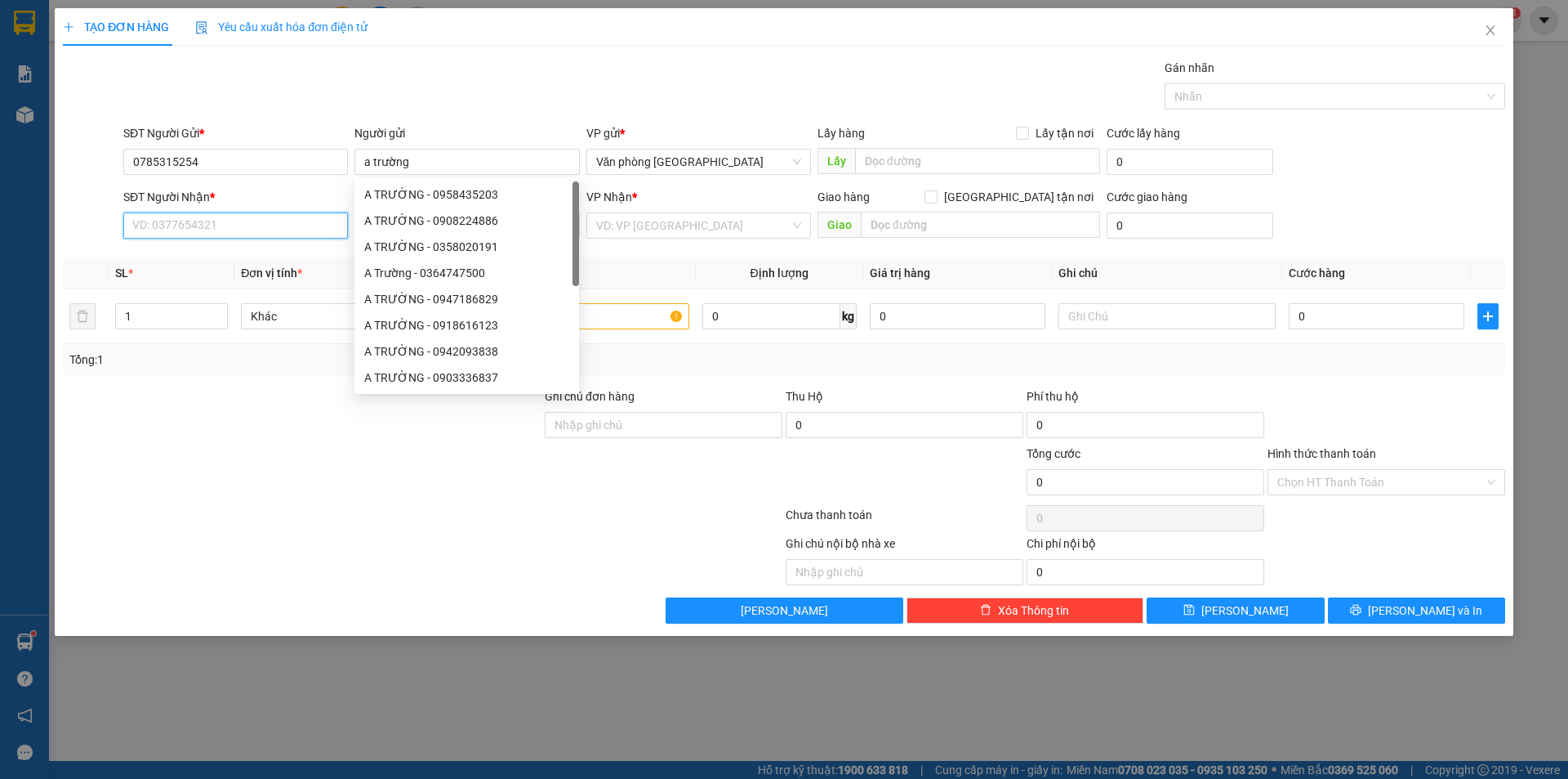
click at [146, 224] on input "SĐT Người Nhận *" at bounding box center [235, 225] width 224 height 26
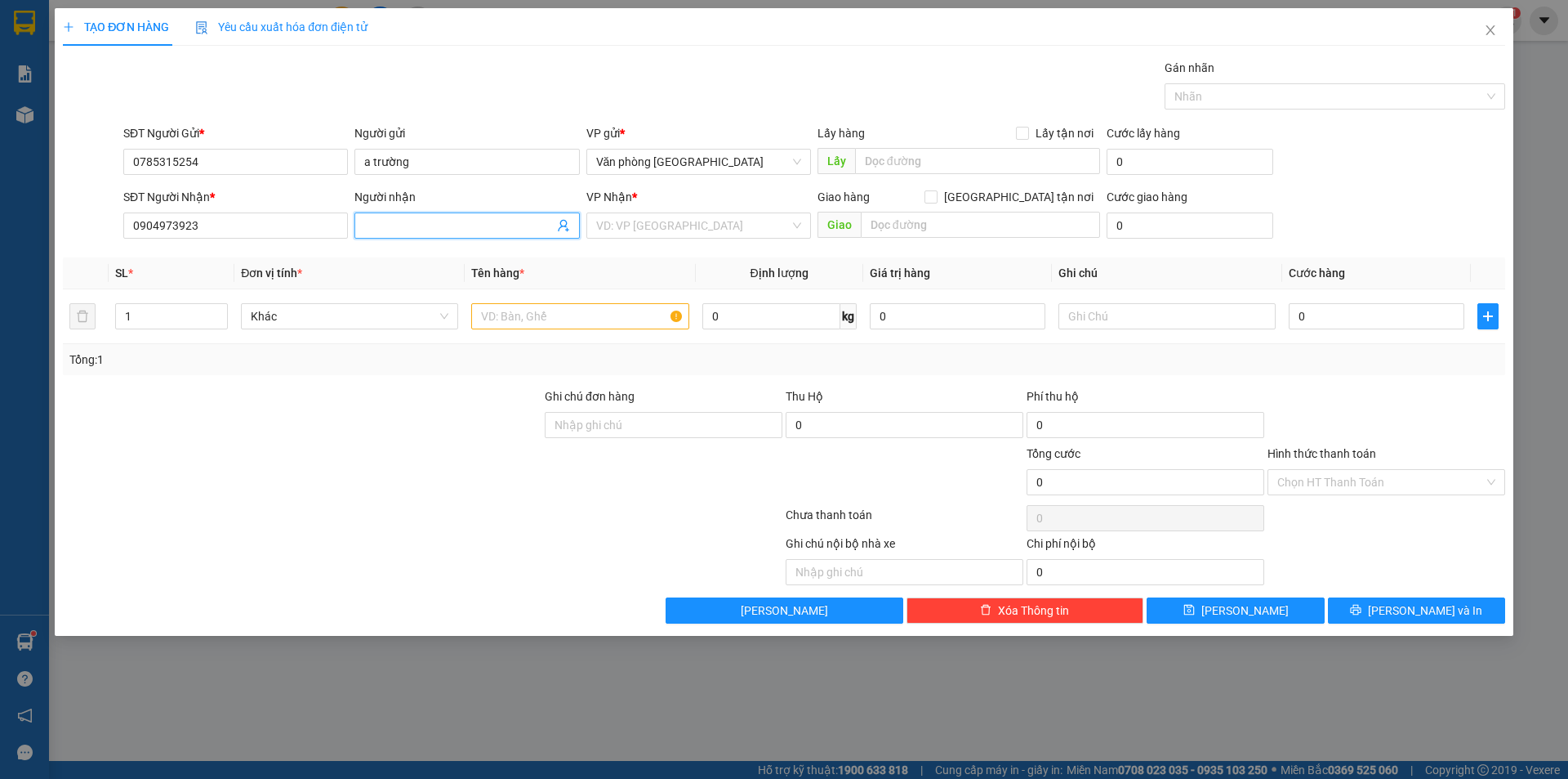
click at [411, 226] on input "Người nhận" at bounding box center [458, 225] width 189 height 18
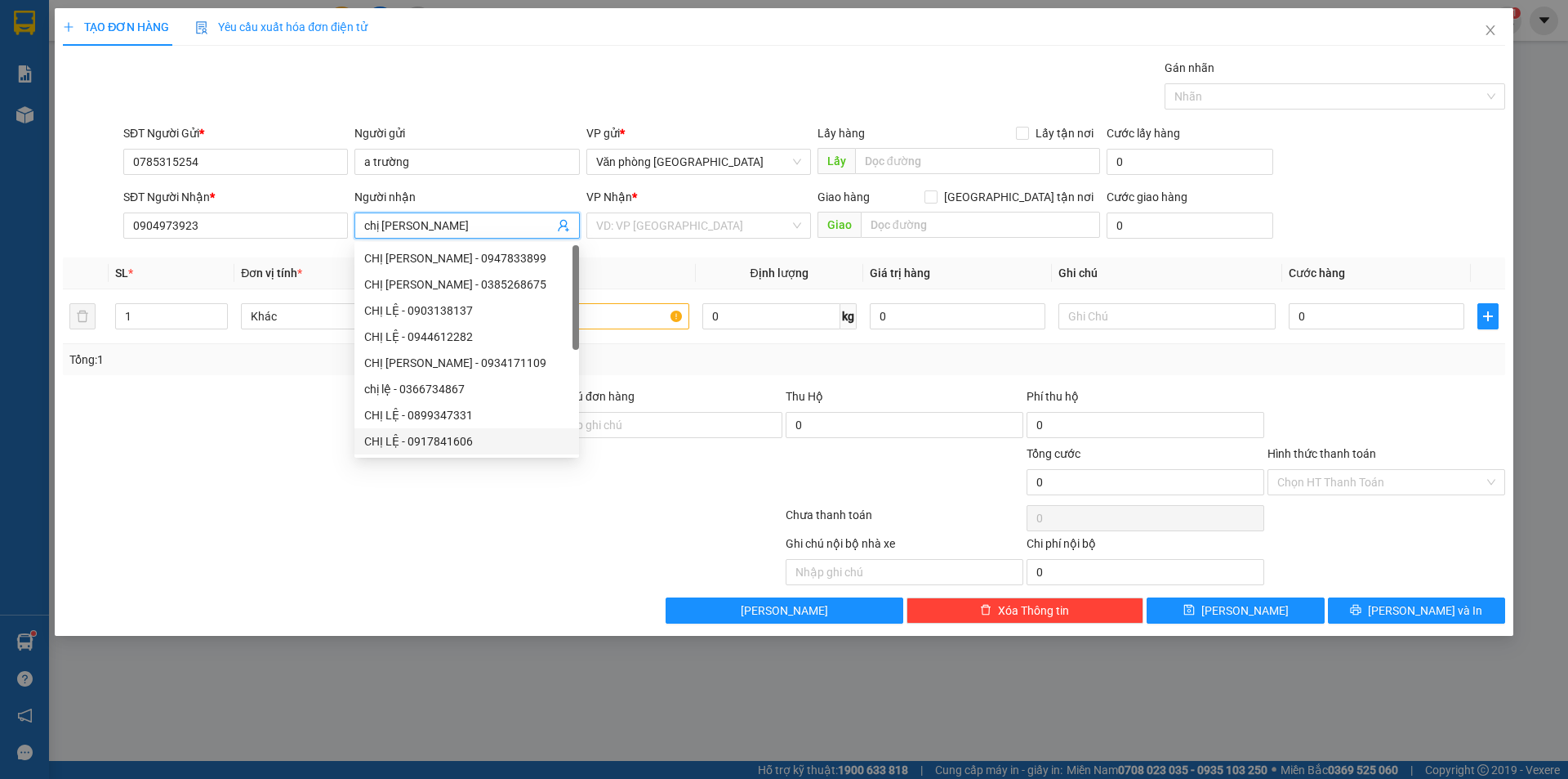
click at [443, 507] on div at bounding box center [423, 518] width 723 height 33
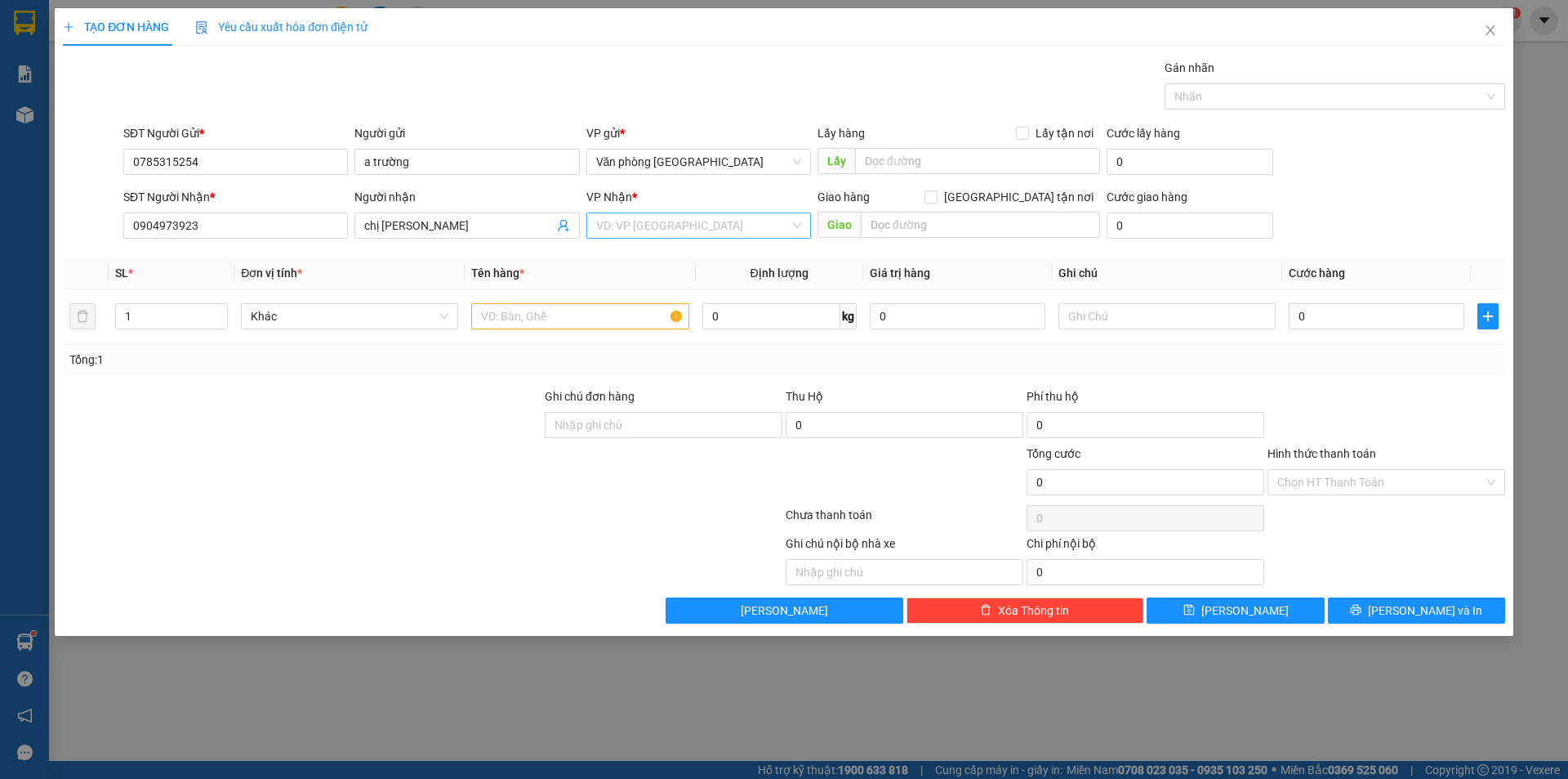
click at [771, 223] on input "search" at bounding box center [693, 224] width 194 height 24
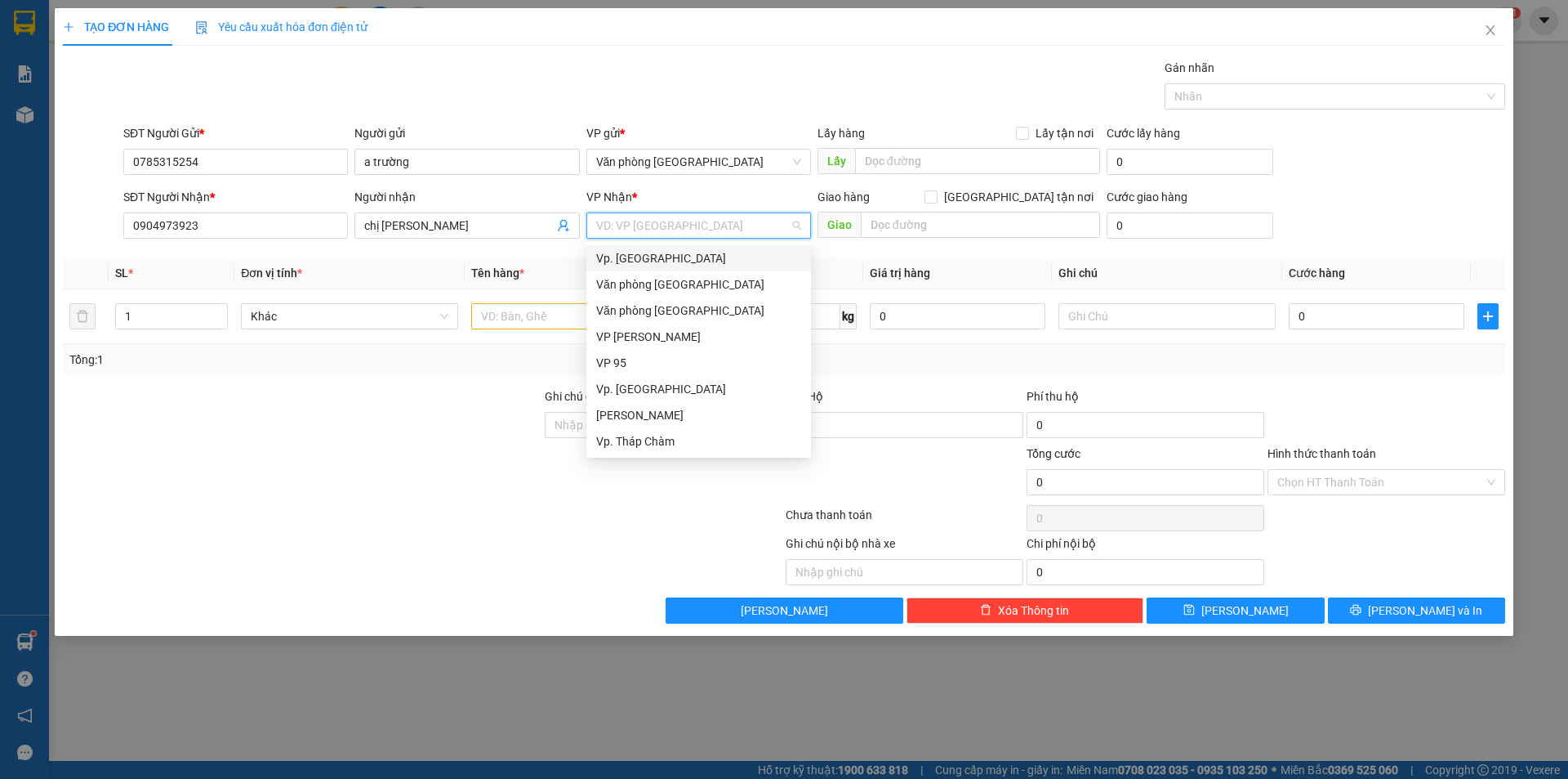
click at [686, 258] on div "Vp. [GEOGRAPHIC_DATA]" at bounding box center [698, 258] width 205 height 18
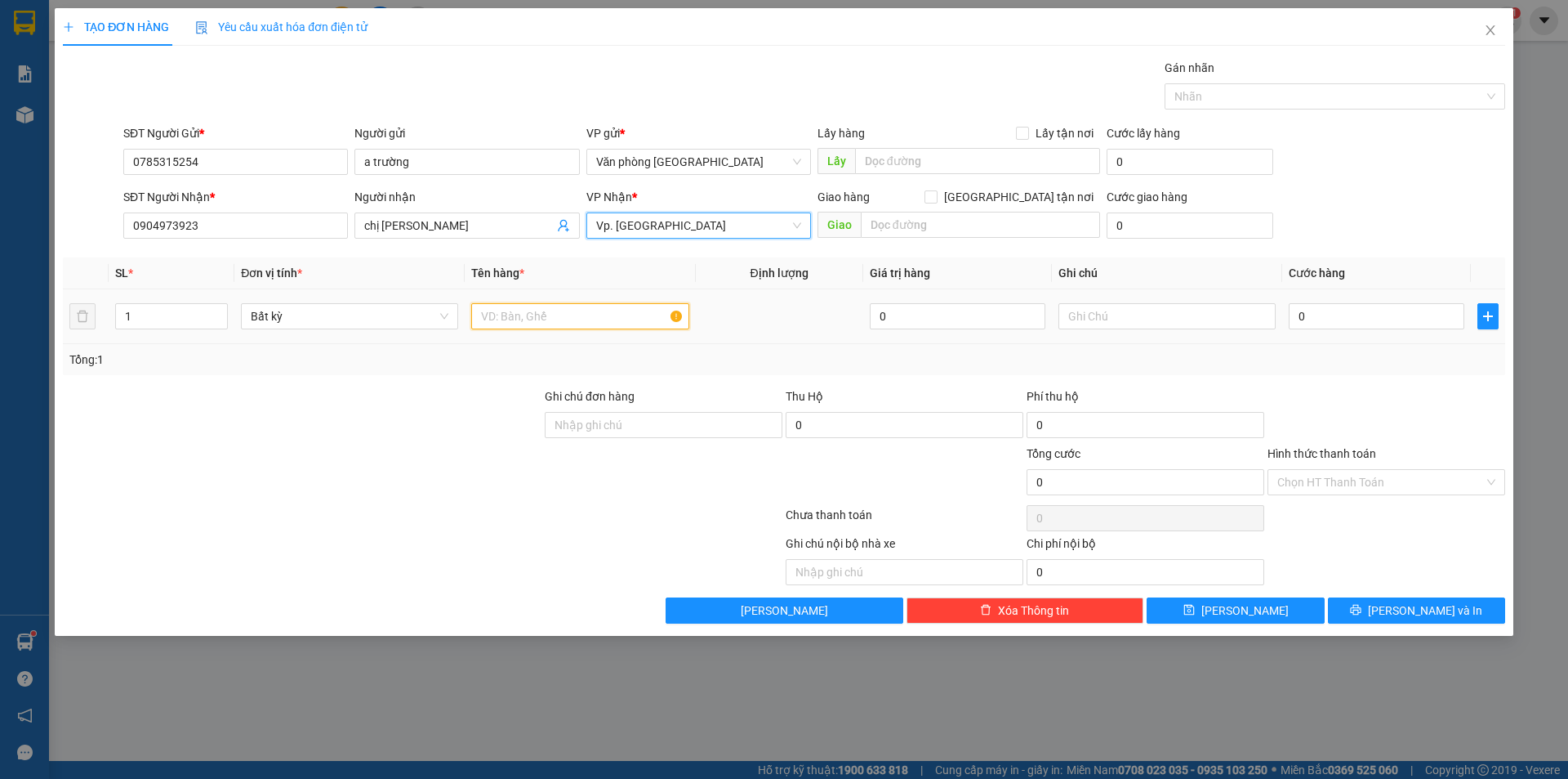
click at [545, 315] on input "text" at bounding box center [579, 316] width 217 height 26
click at [1336, 309] on input "0" at bounding box center [1377, 316] width 175 height 26
click at [1345, 429] on div at bounding box center [1387, 416] width 241 height 57
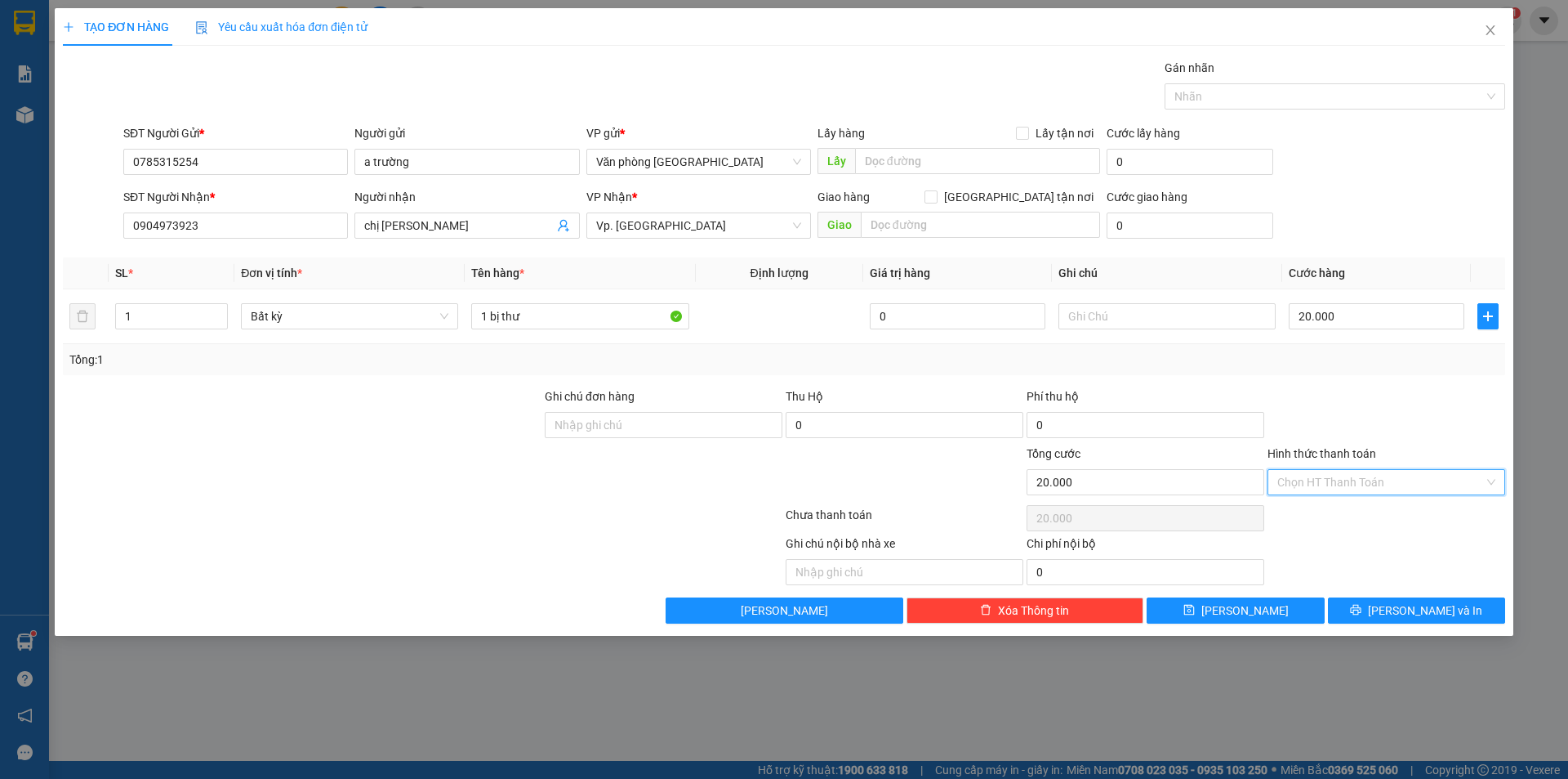
click at [1353, 479] on input "Hình thức thanh toán" at bounding box center [1380, 481] width 207 height 24
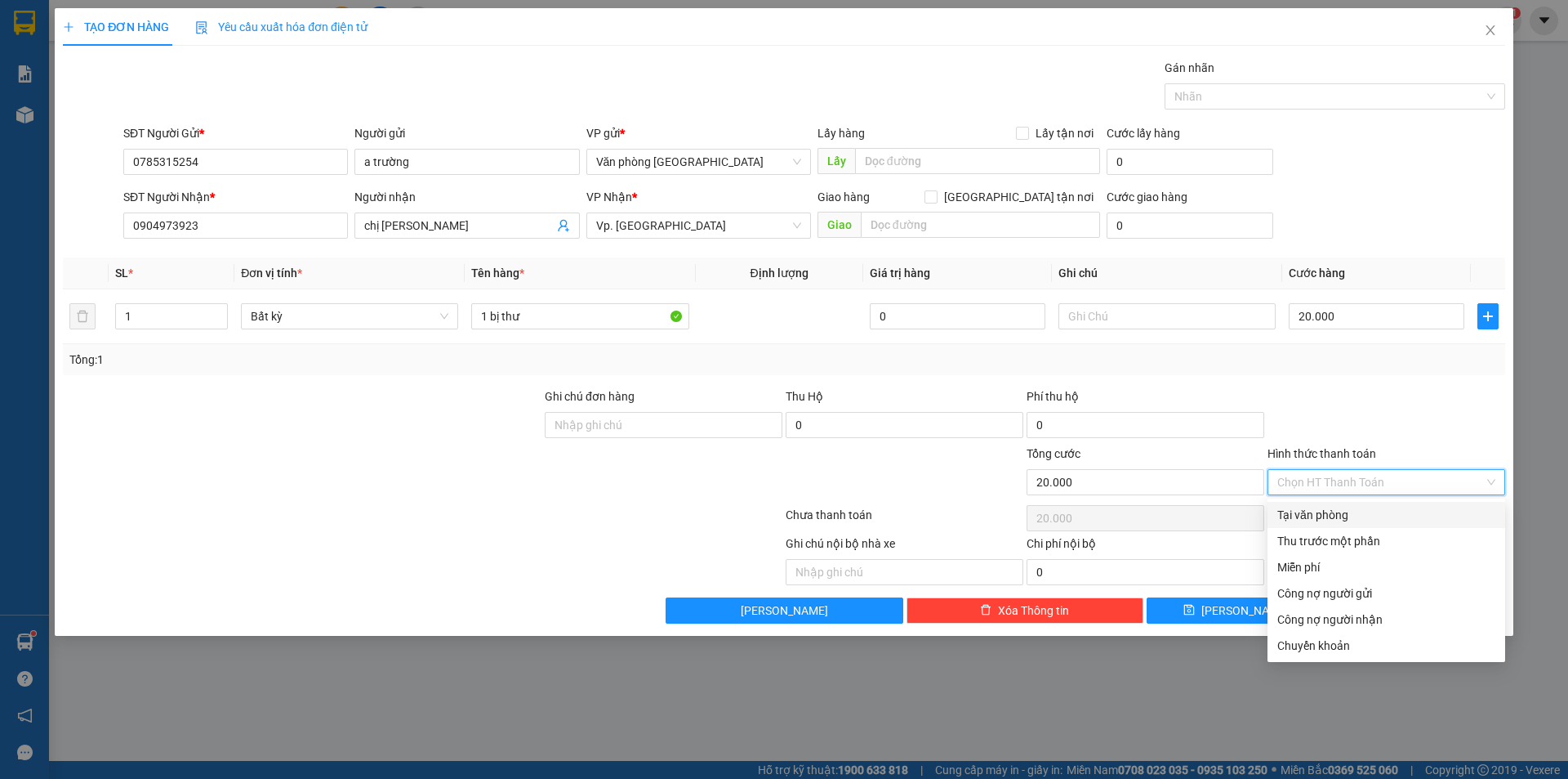
click at [1328, 505] on div "Tại văn phòng" at bounding box center [1387, 514] width 238 height 26
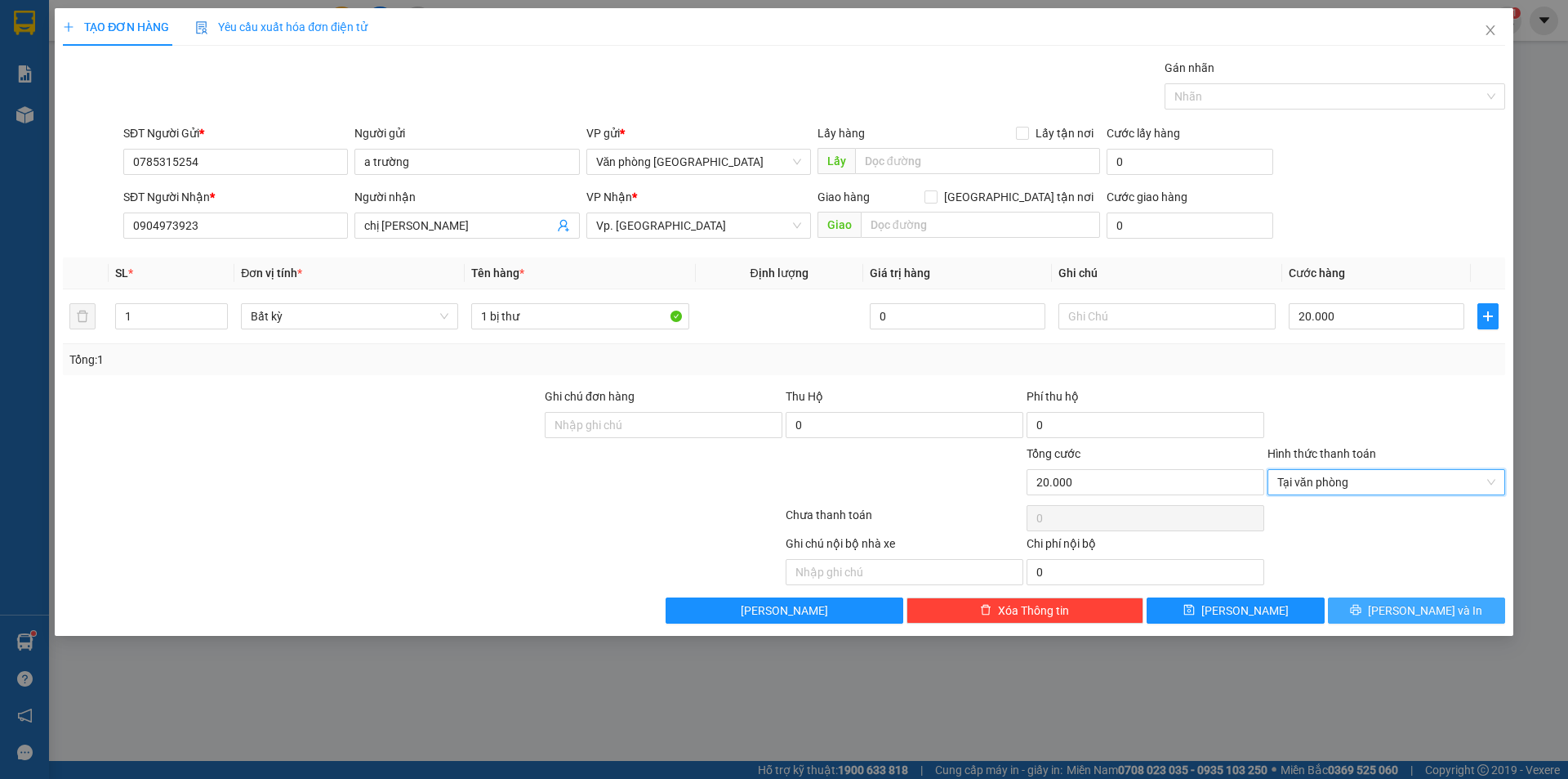
click at [1412, 607] on span "[PERSON_NAME] và In" at bounding box center [1425, 610] width 114 height 18
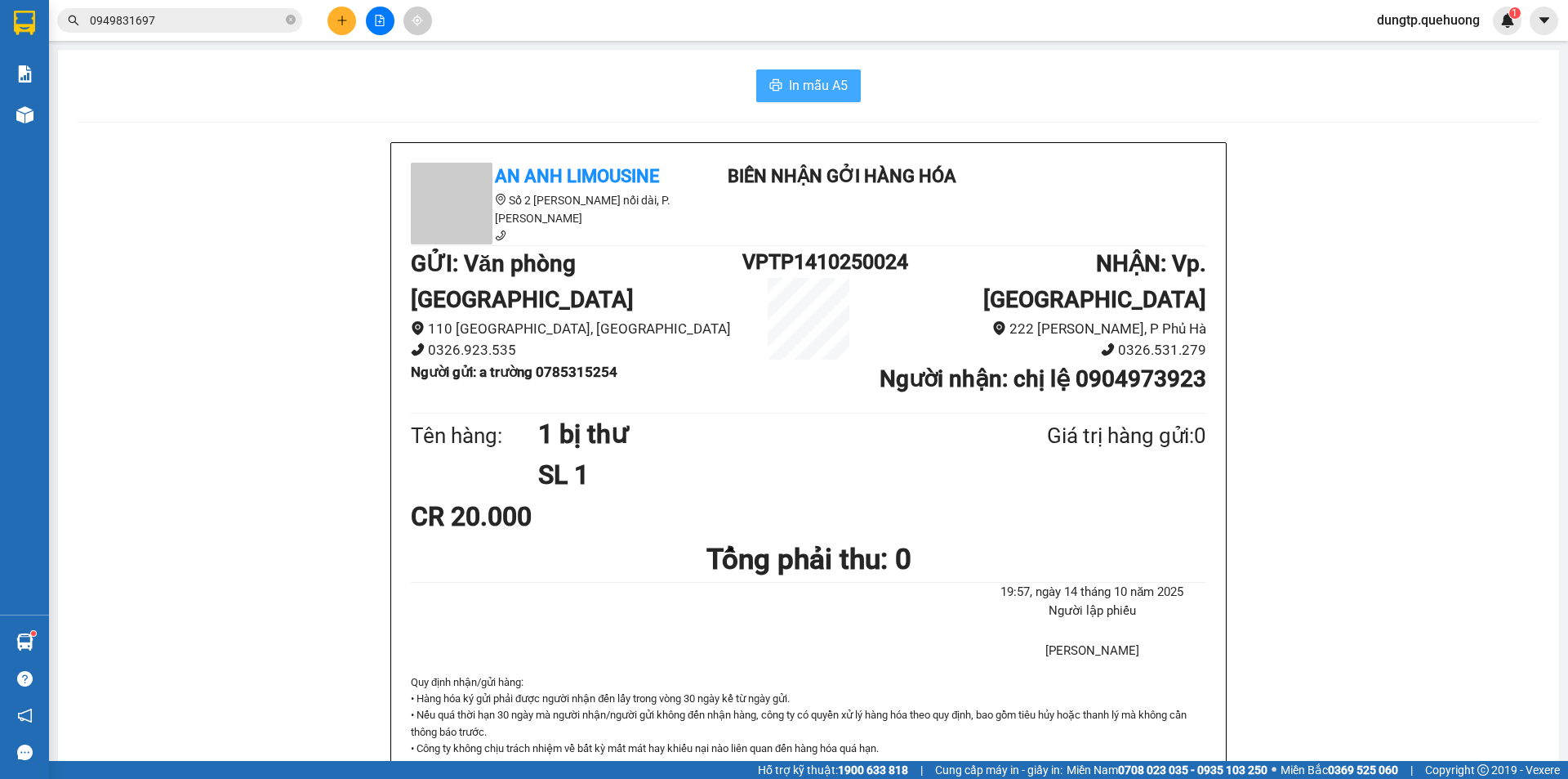
click at [800, 90] on span "In mẫu A5" at bounding box center [819, 85] width 59 height 21
click at [334, 21] on button at bounding box center [341, 21] width 29 height 29
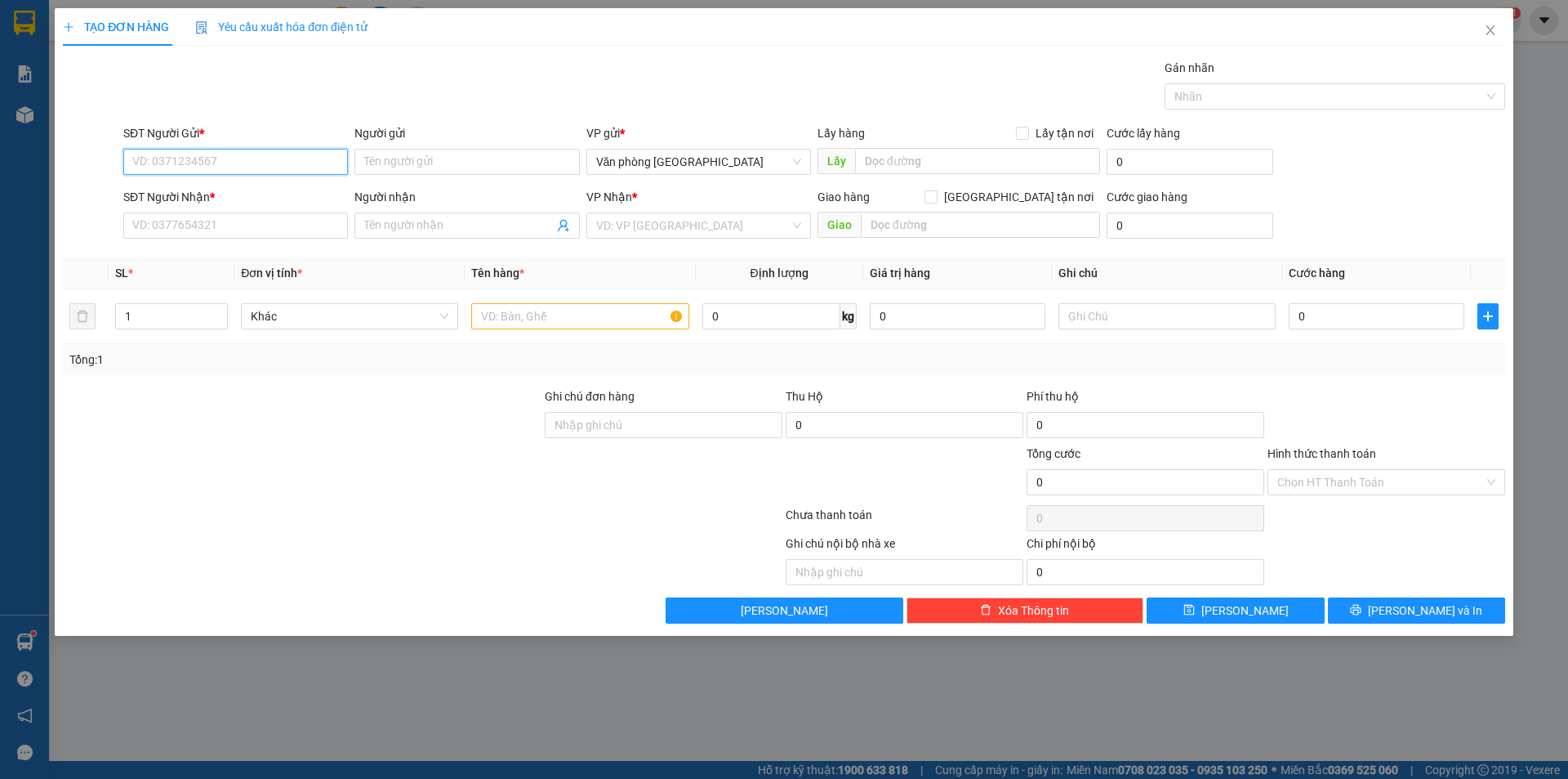
click at [250, 152] on input "SĐT Người Gửi *" at bounding box center [235, 161] width 224 height 26
click at [236, 198] on div "0909326768 - CHỊ [PERSON_NAME]" at bounding box center [235, 194] width 205 height 18
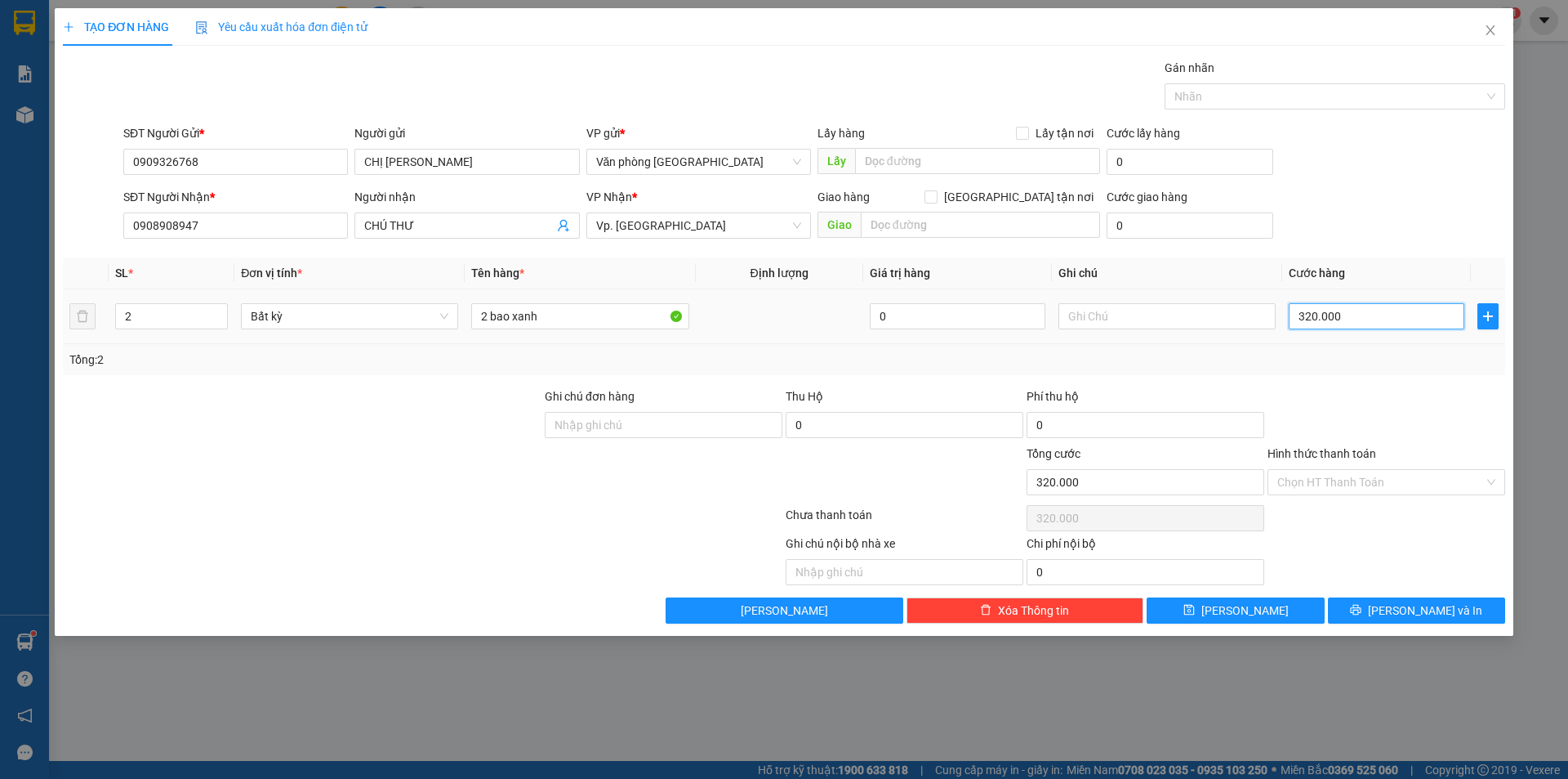
click at [1344, 317] on input "320.000" at bounding box center [1377, 316] width 175 height 26
click at [1343, 367] on div "Tổng: 2" at bounding box center [784, 360] width 1429 height 18
click at [1408, 435] on div at bounding box center [1387, 416] width 241 height 57
click at [558, 326] on input "2 bao xanh" at bounding box center [579, 316] width 217 height 26
click at [1411, 477] on input "Hình thức thanh toán" at bounding box center [1380, 481] width 207 height 24
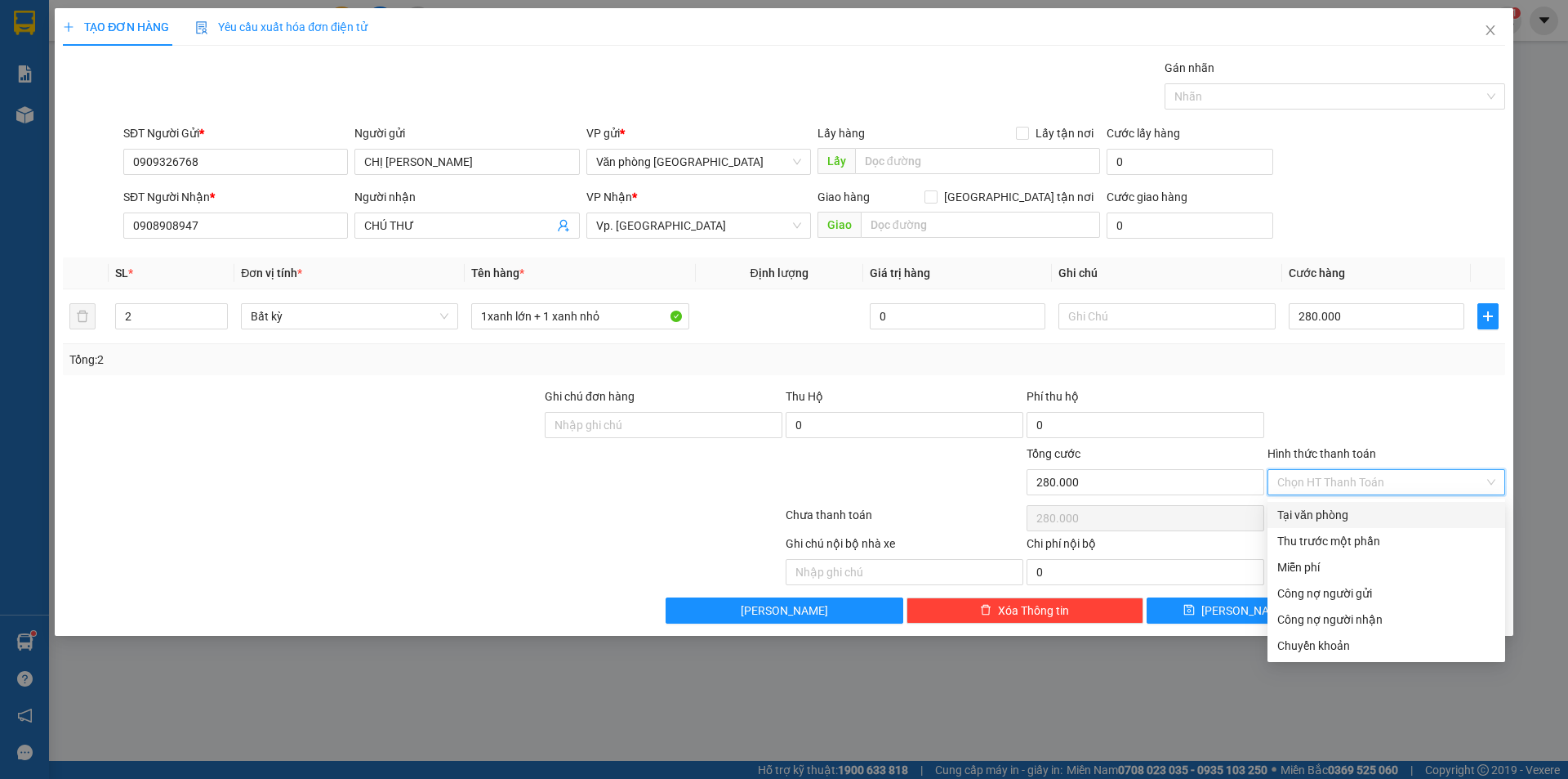
click at [1360, 511] on div "Tại văn phòng" at bounding box center [1387, 515] width 218 height 18
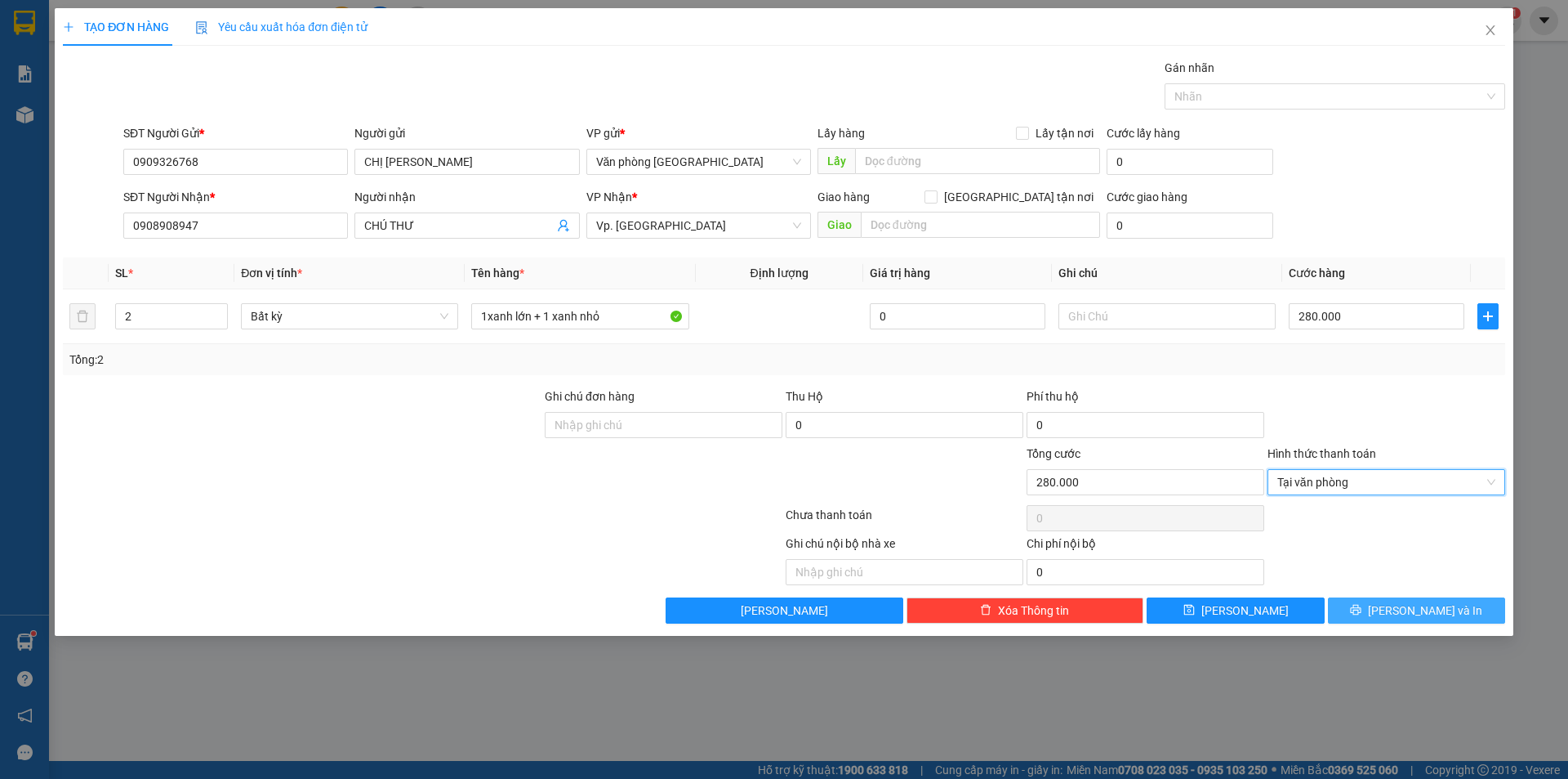
click at [1414, 618] on span "[PERSON_NAME] và In" at bounding box center [1425, 610] width 114 height 18
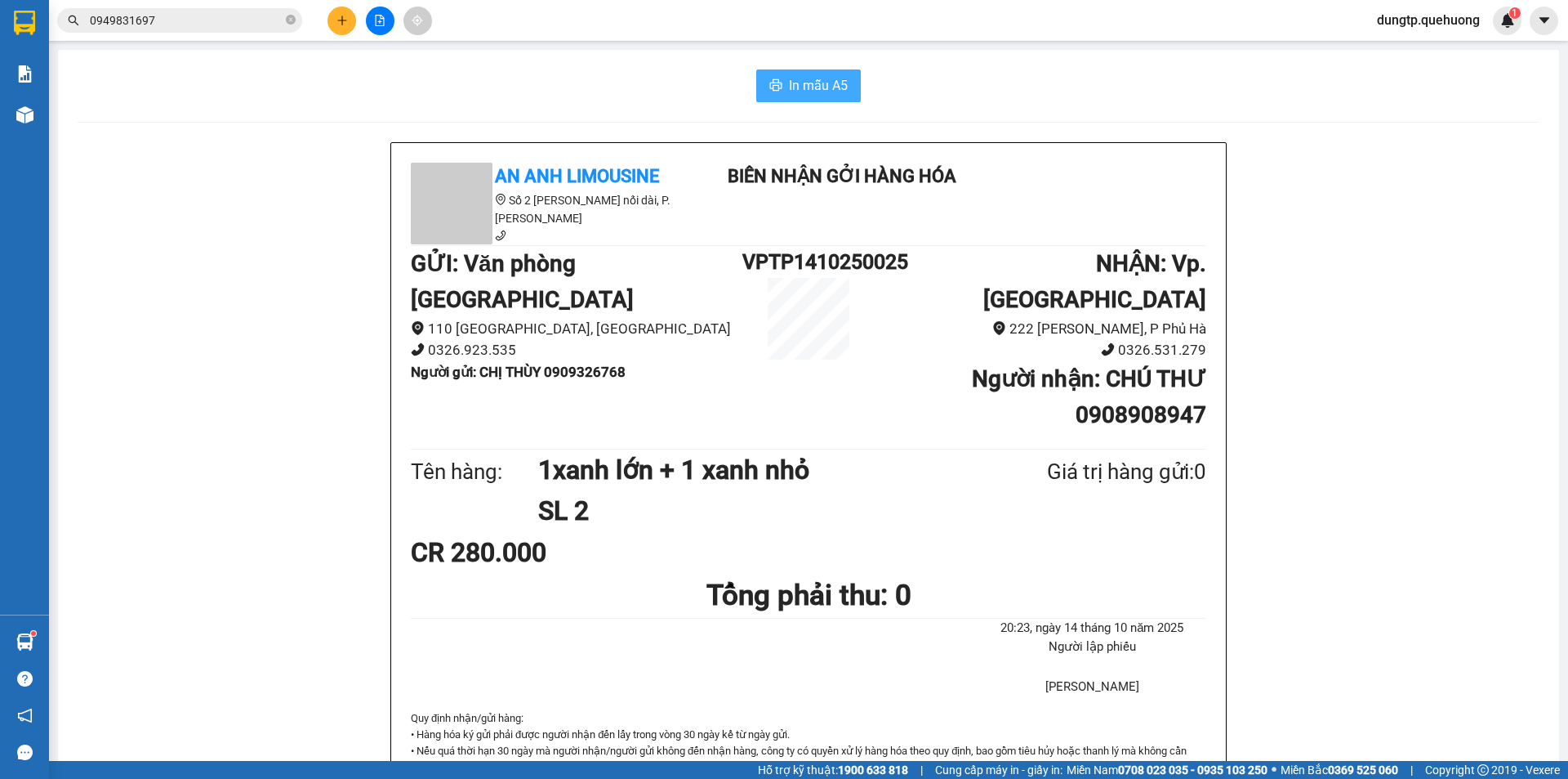
click at [796, 89] on span "In mẫu A5" at bounding box center [819, 85] width 59 height 21
click at [347, 18] on icon "plus" at bounding box center [341, 20] width 12 height 12
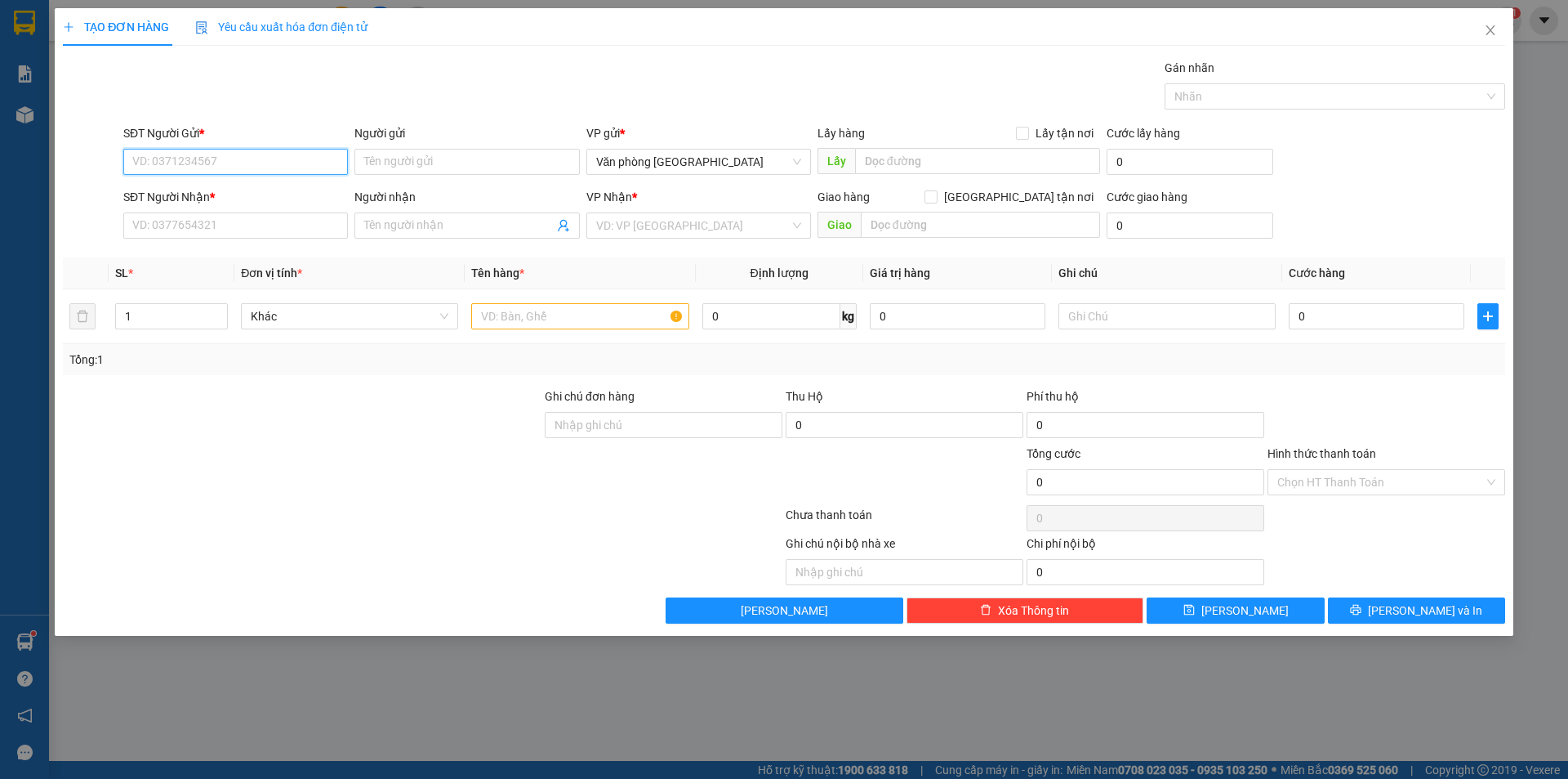
click at [223, 161] on input "SĐT Người Gửi *" at bounding box center [235, 161] width 224 height 26
click at [188, 188] on div "0934181615 - A Luân" at bounding box center [235, 194] width 205 height 18
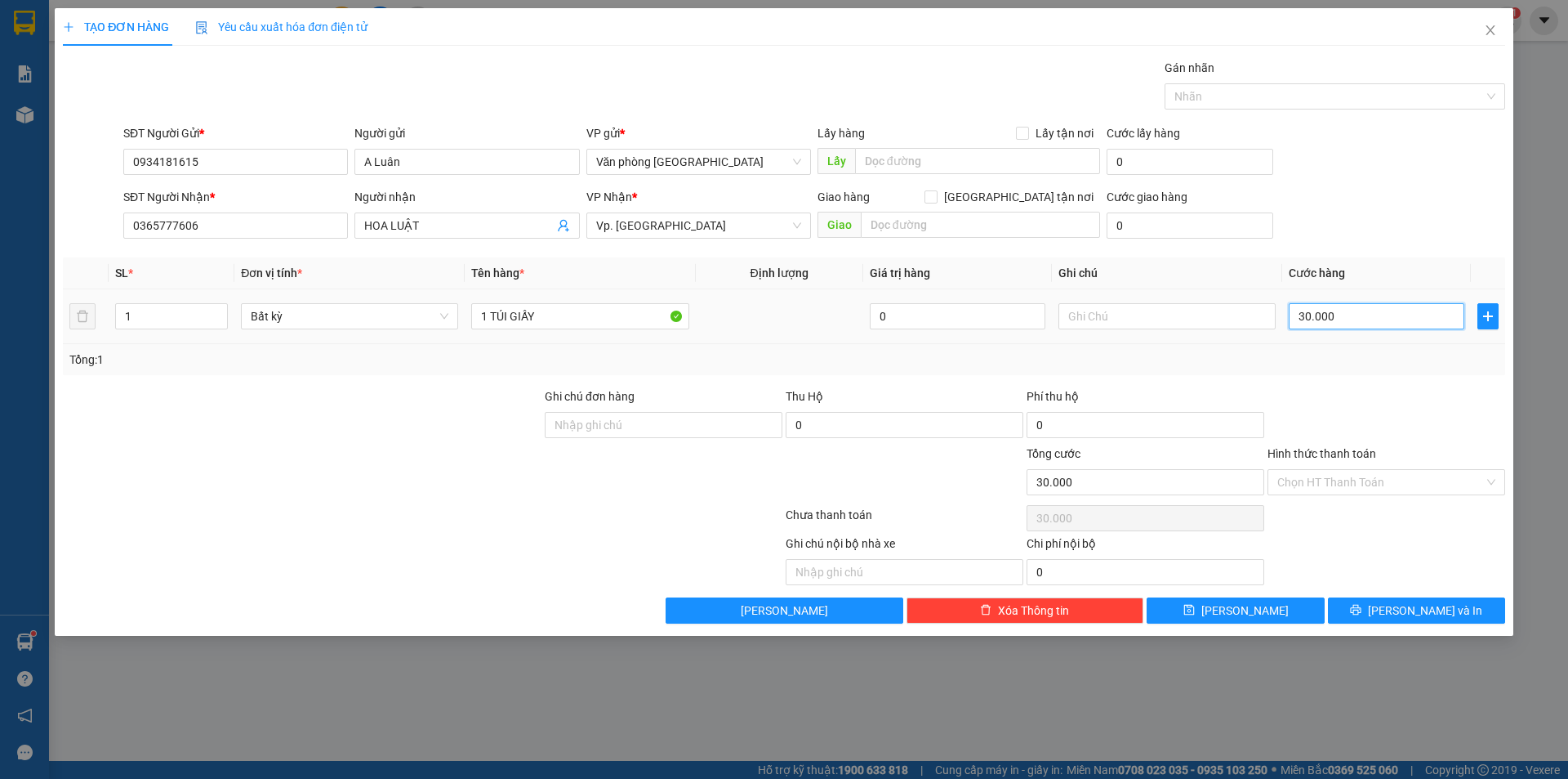
click at [1340, 312] on input "30.000" at bounding box center [1377, 316] width 175 height 26
click at [1338, 404] on div at bounding box center [1387, 416] width 241 height 57
click at [1335, 482] on input "Hình thức thanh toán" at bounding box center [1380, 481] width 207 height 24
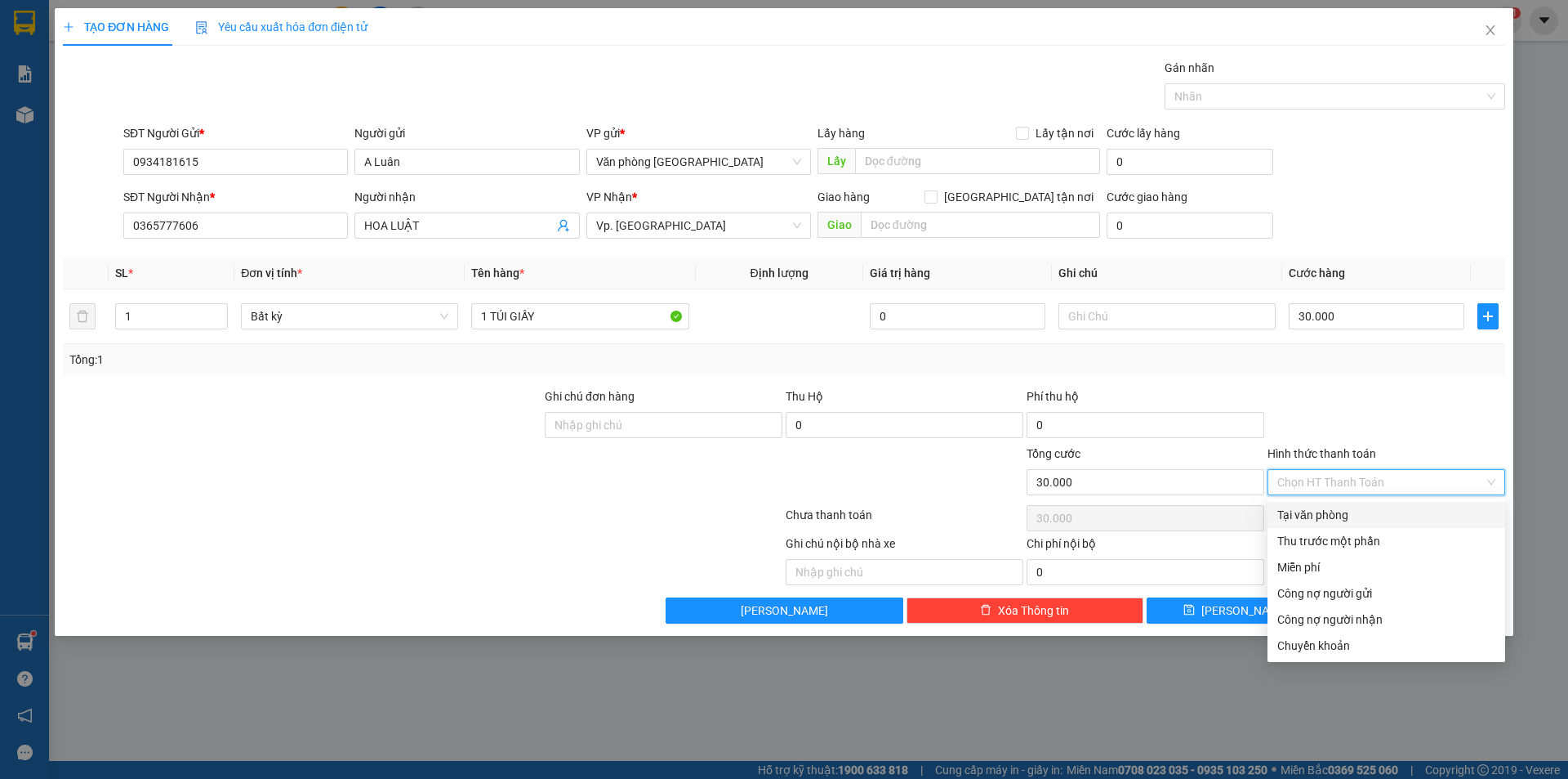
click at [1314, 513] on div "Tại văn phòng" at bounding box center [1387, 515] width 218 height 18
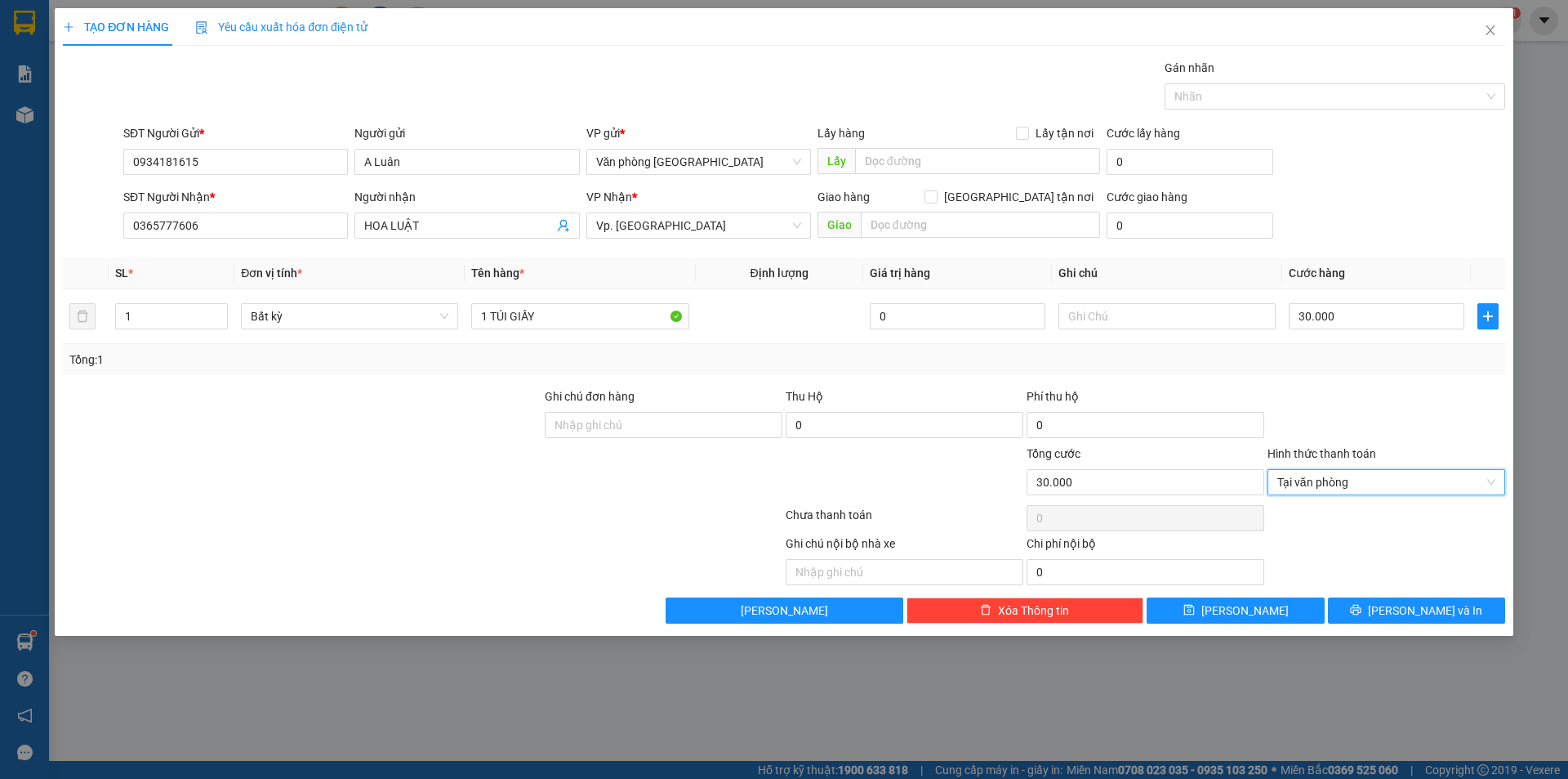
click at [1366, 383] on div "Transit Pickup Surcharge Ids Transit Deliver Surcharge Ids Transit Deliver Surc…" at bounding box center [783, 341] width 1442 height 564
click at [1361, 612] on icon "printer" at bounding box center [1355, 609] width 12 height 12
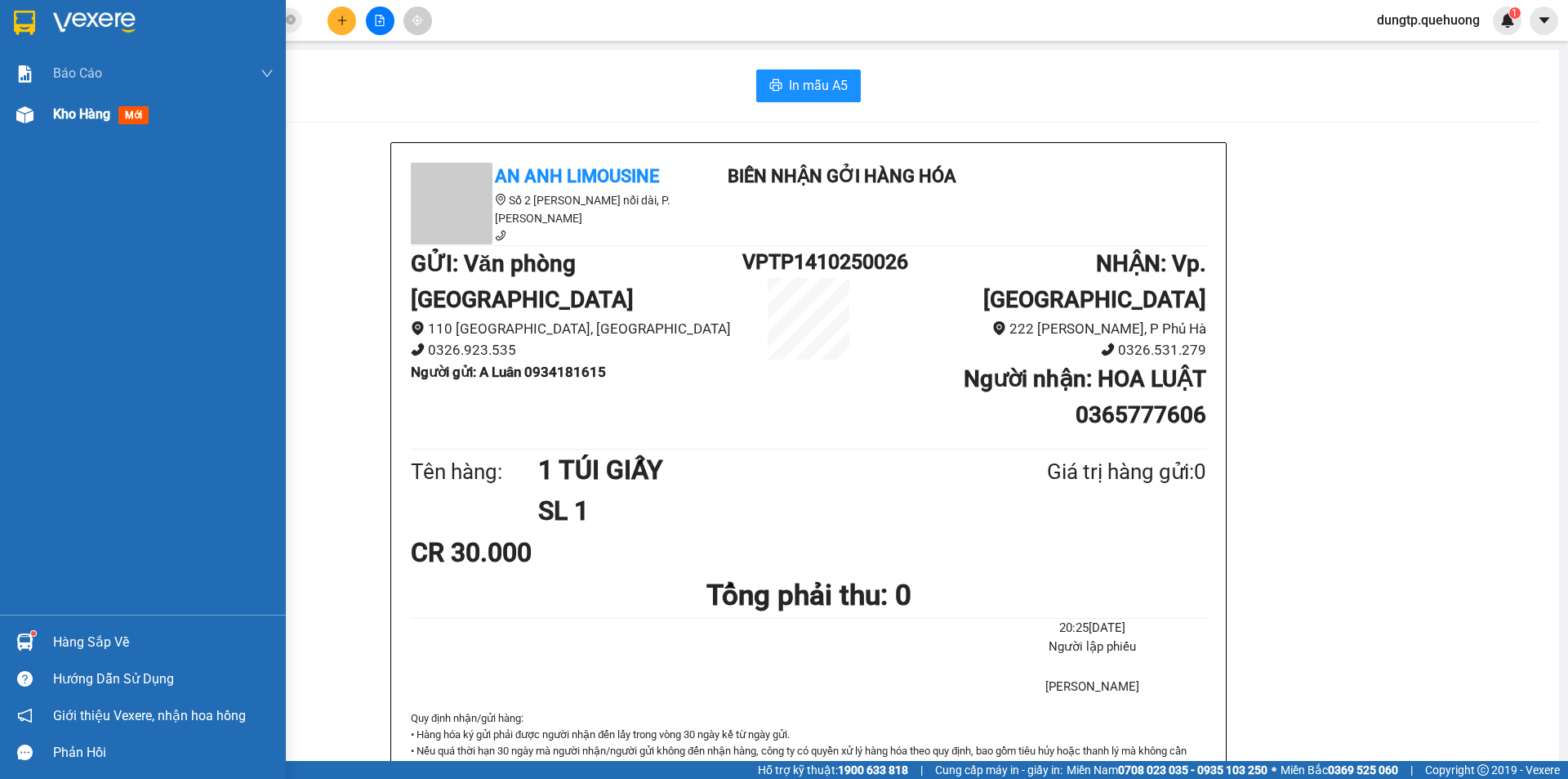
click at [69, 118] on span "Kho hàng" at bounding box center [81, 114] width 57 height 15
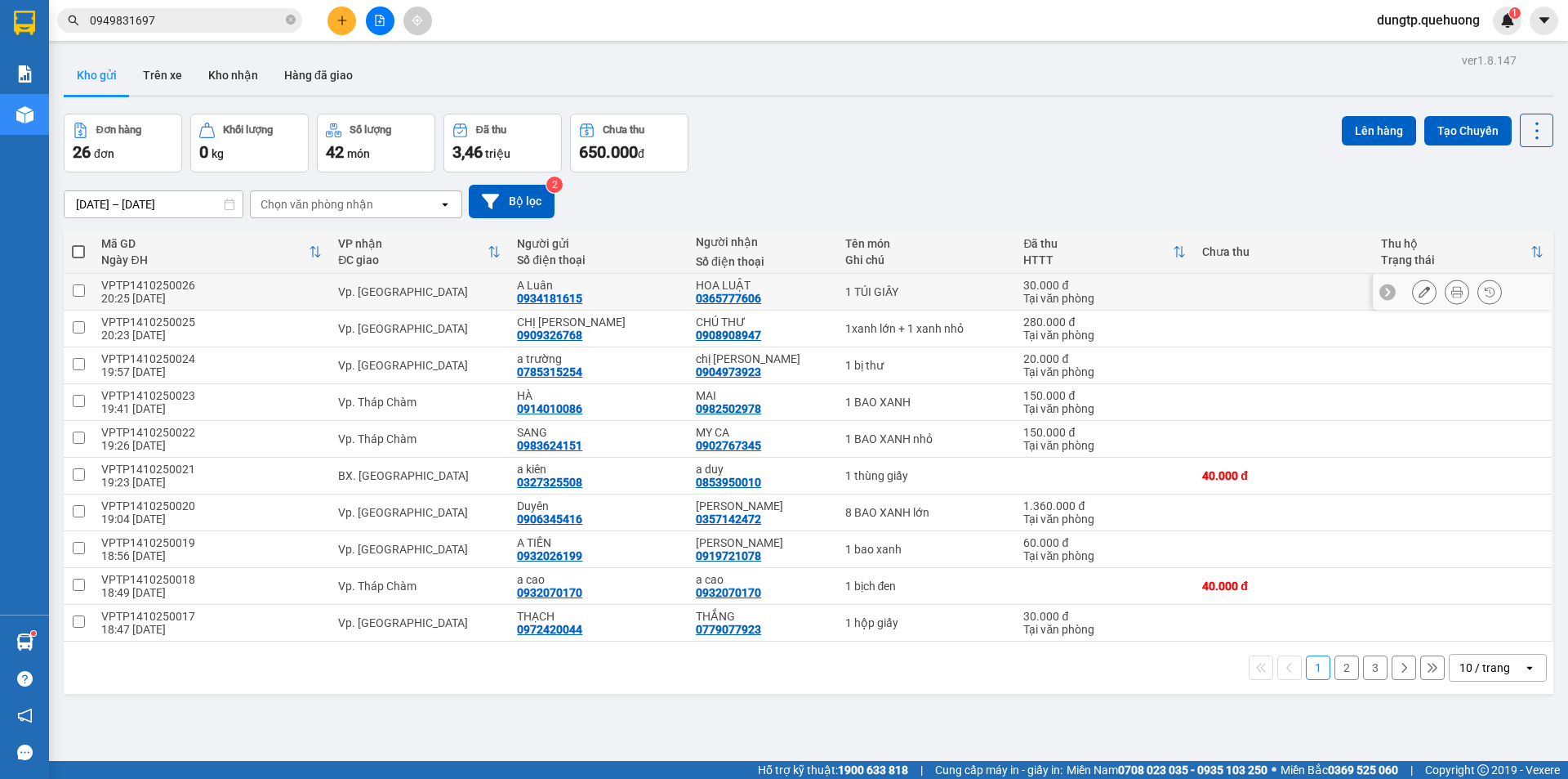
click at [1413, 298] on button at bounding box center [1425, 292] width 23 height 29
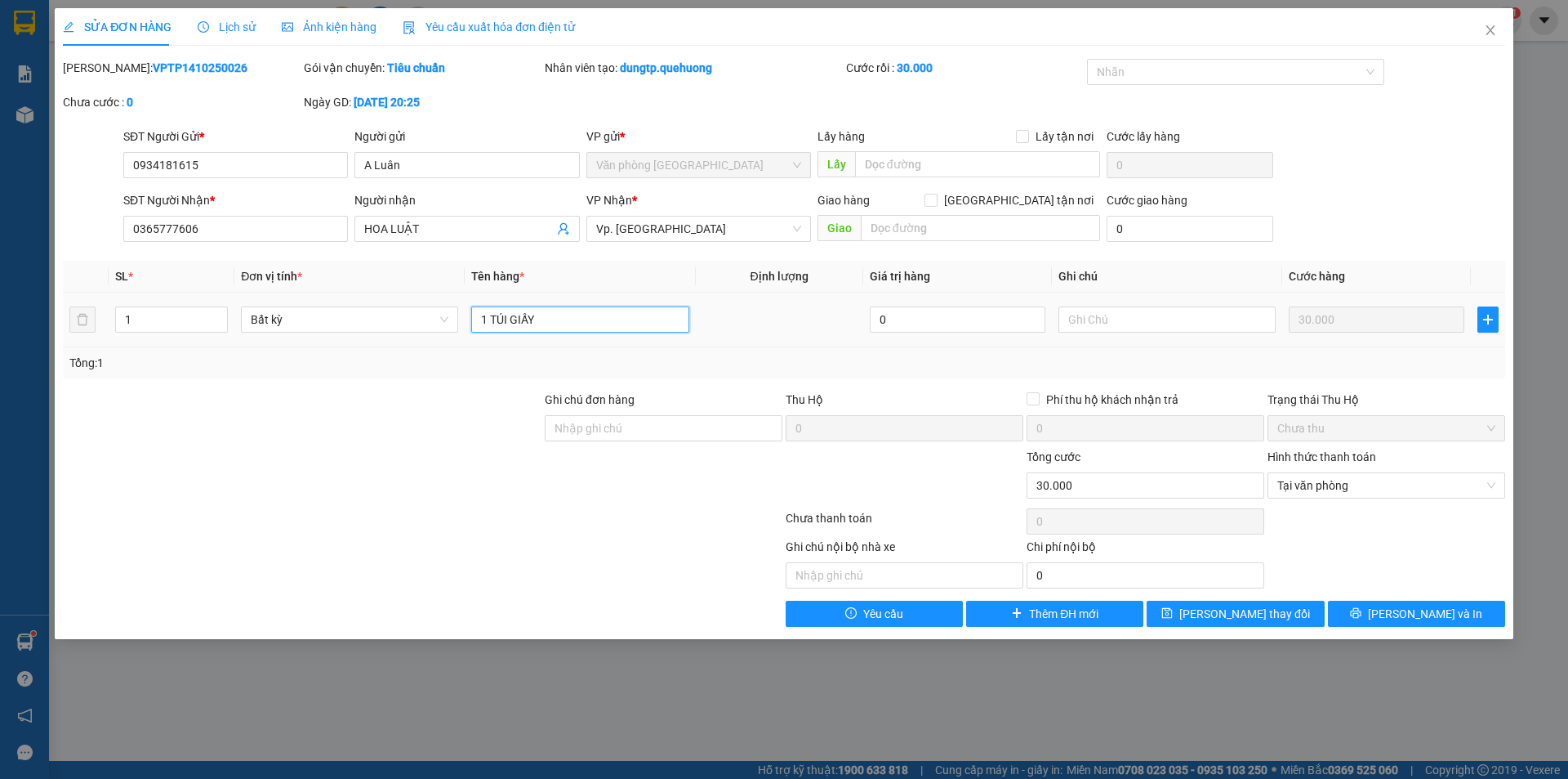
click at [544, 313] on input "1 TÚI GIẤY" at bounding box center [579, 319] width 217 height 26
click at [1404, 618] on span "[PERSON_NAME] và In" at bounding box center [1425, 614] width 114 height 18
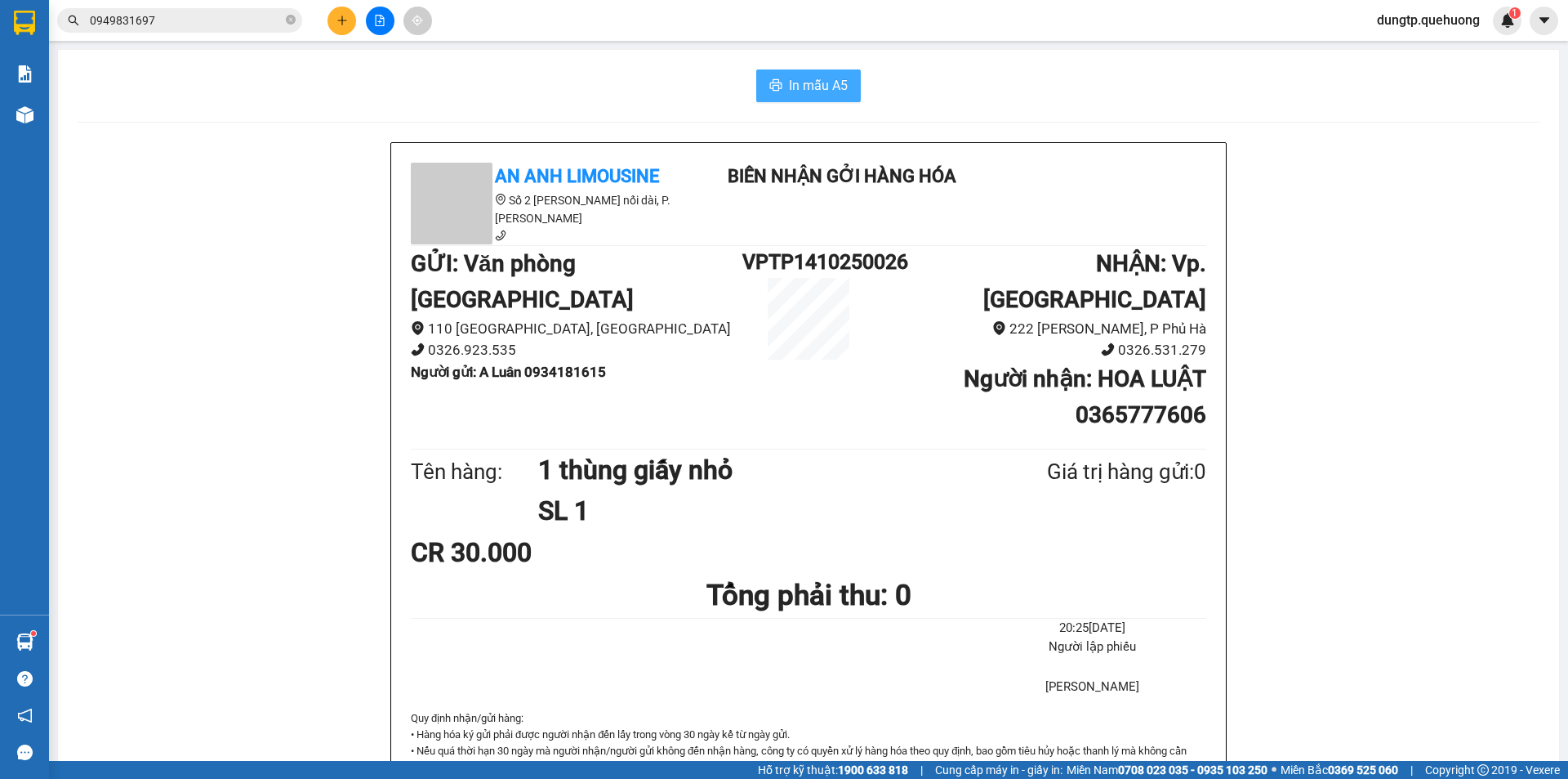
click at [792, 84] on span "In mẫu A5" at bounding box center [819, 85] width 59 height 21
click at [341, 20] on icon "plus" at bounding box center [341, 20] width 12 height 12
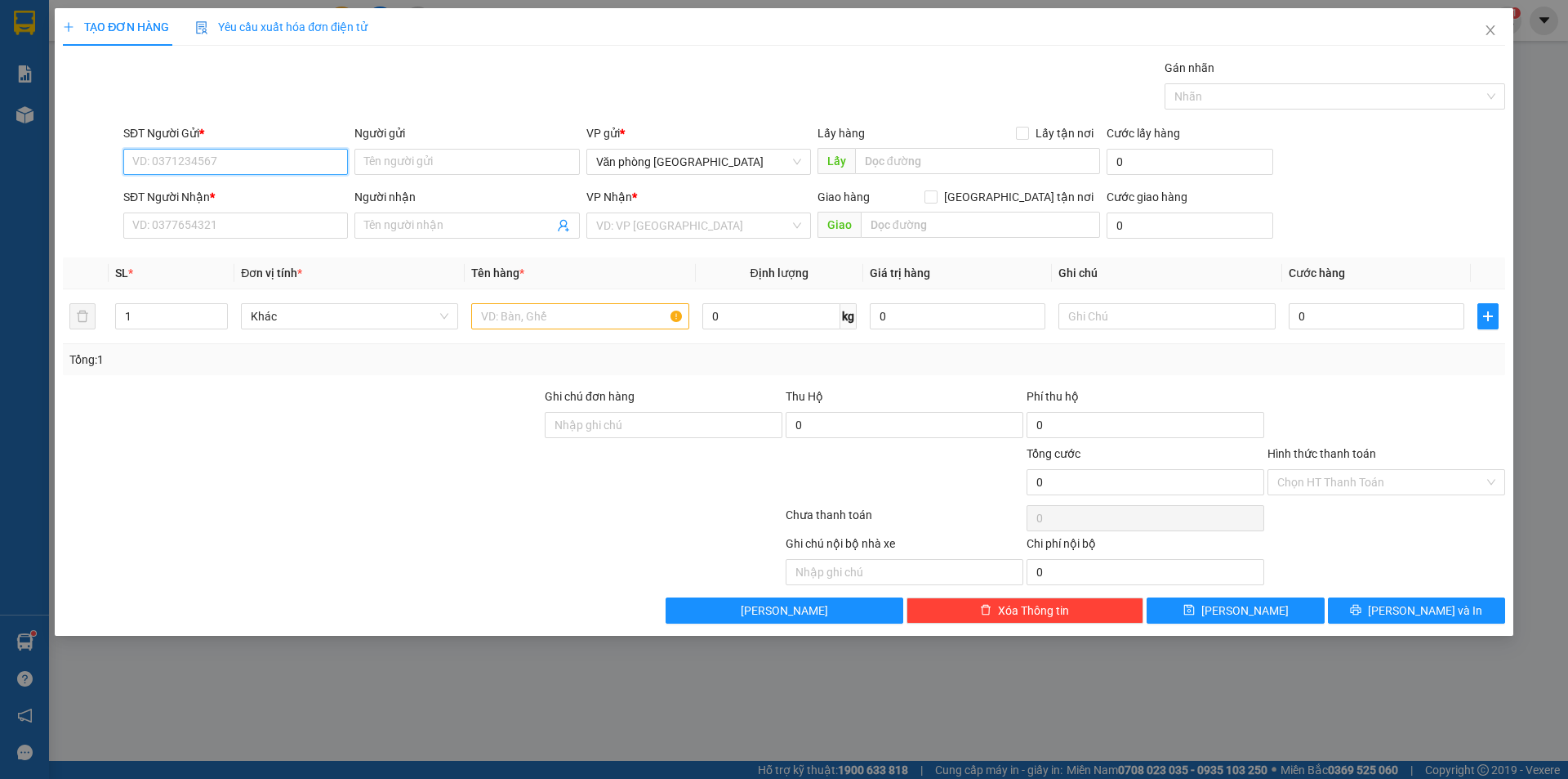
click at [246, 153] on input "SĐT Người Gửi *" at bounding box center [235, 161] width 224 height 26
click at [257, 196] on div "0933443399 - A KHẢI" at bounding box center [235, 194] width 205 height 18
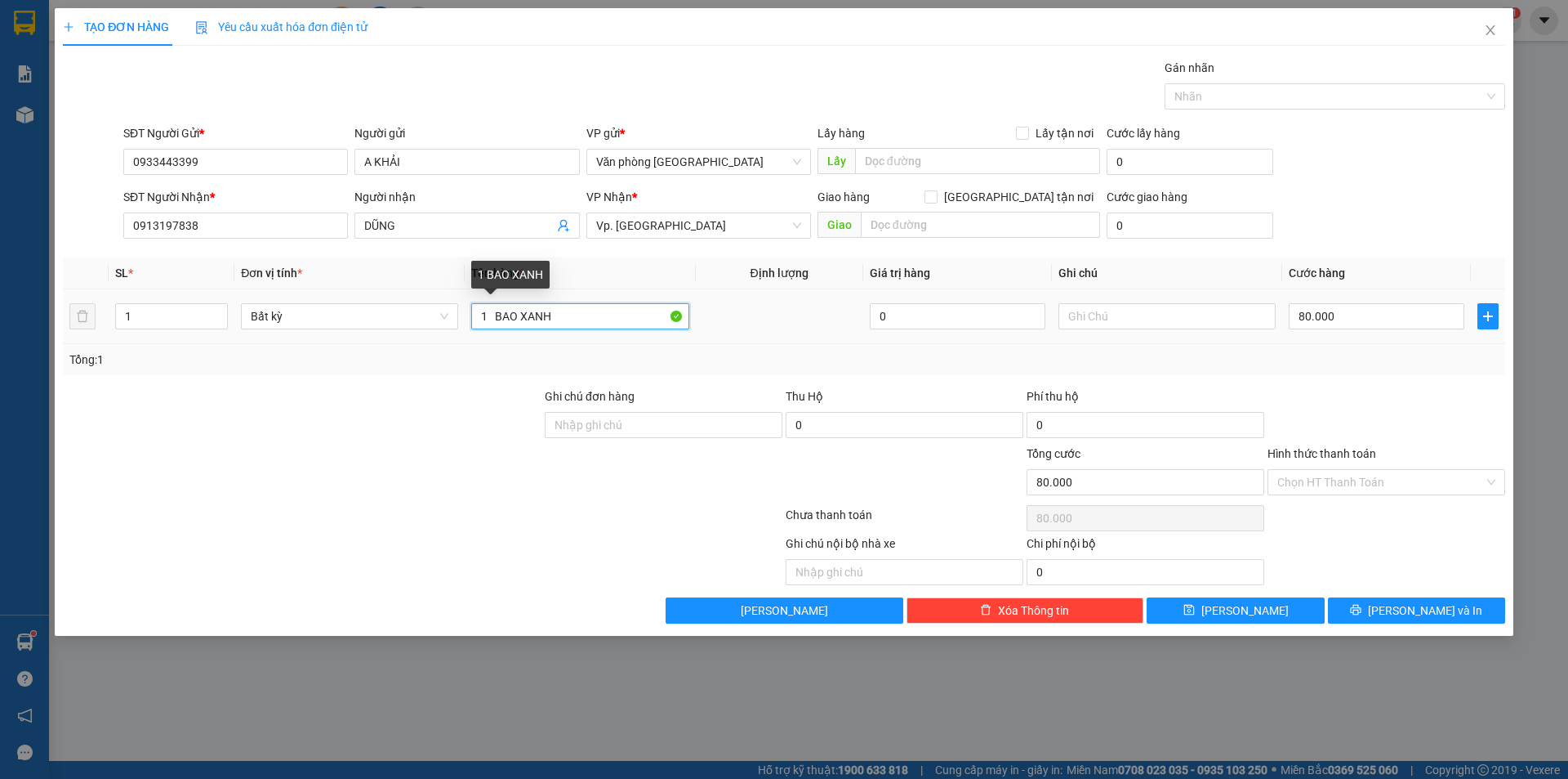
click at [572, 325] on input "1 BAO XANH" at bounding box center [579, 316] width 217 height 26
click at [1369, 324] on input "80.000" at bounding box center [1377, 316] width 175 height 26
click at [1339, 366] on div "Tổng: 1" at bounding box center [784, 360] width 1429 height 18
click at [1366, 485] on input "Hình thức thanh toán" at bounding box center [1380, 481] width 207 height 24
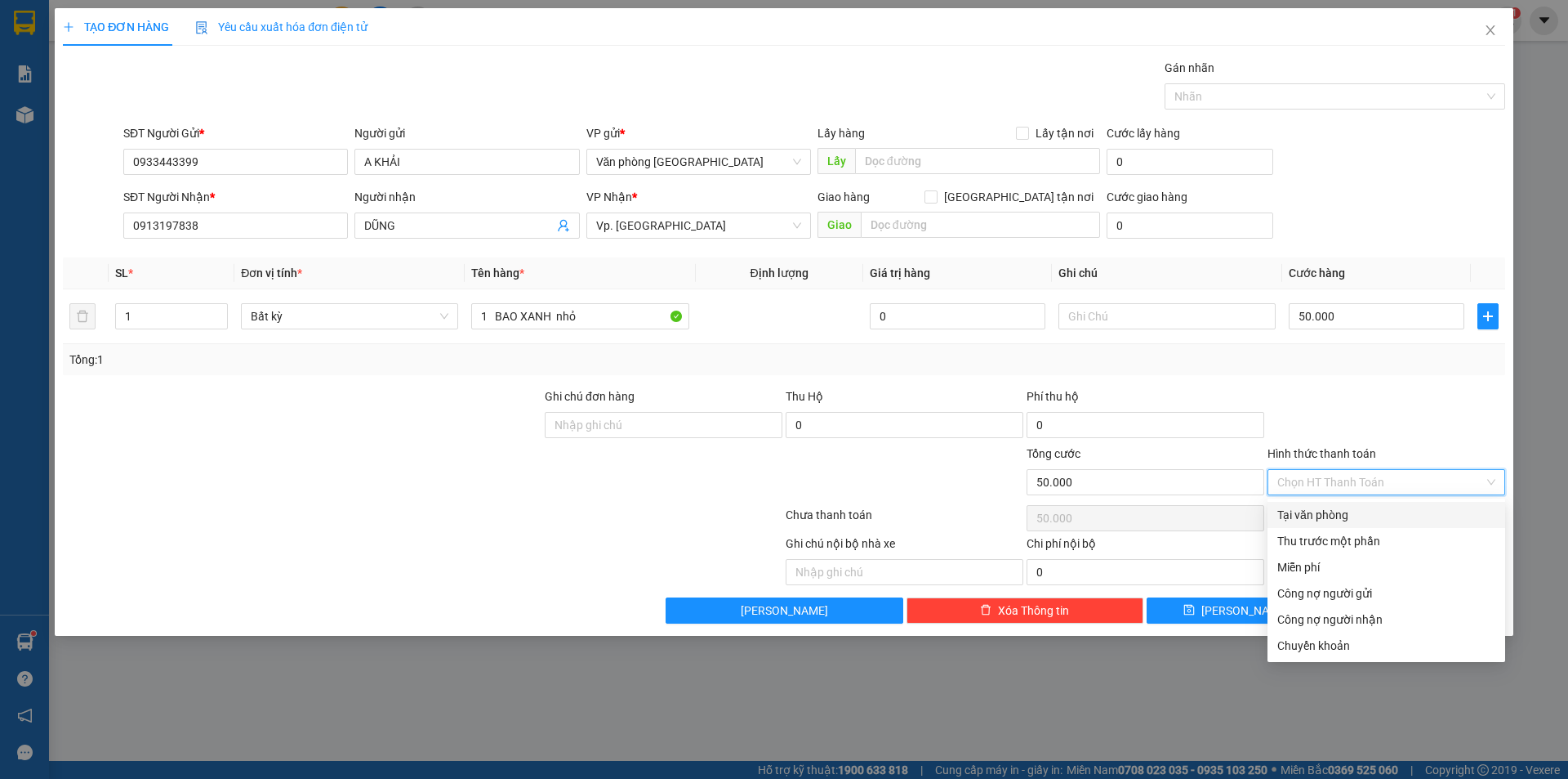
click at [1346, 515] on div "Tại văn phòng" at bounding box center [1387, 515] width 218 height 18
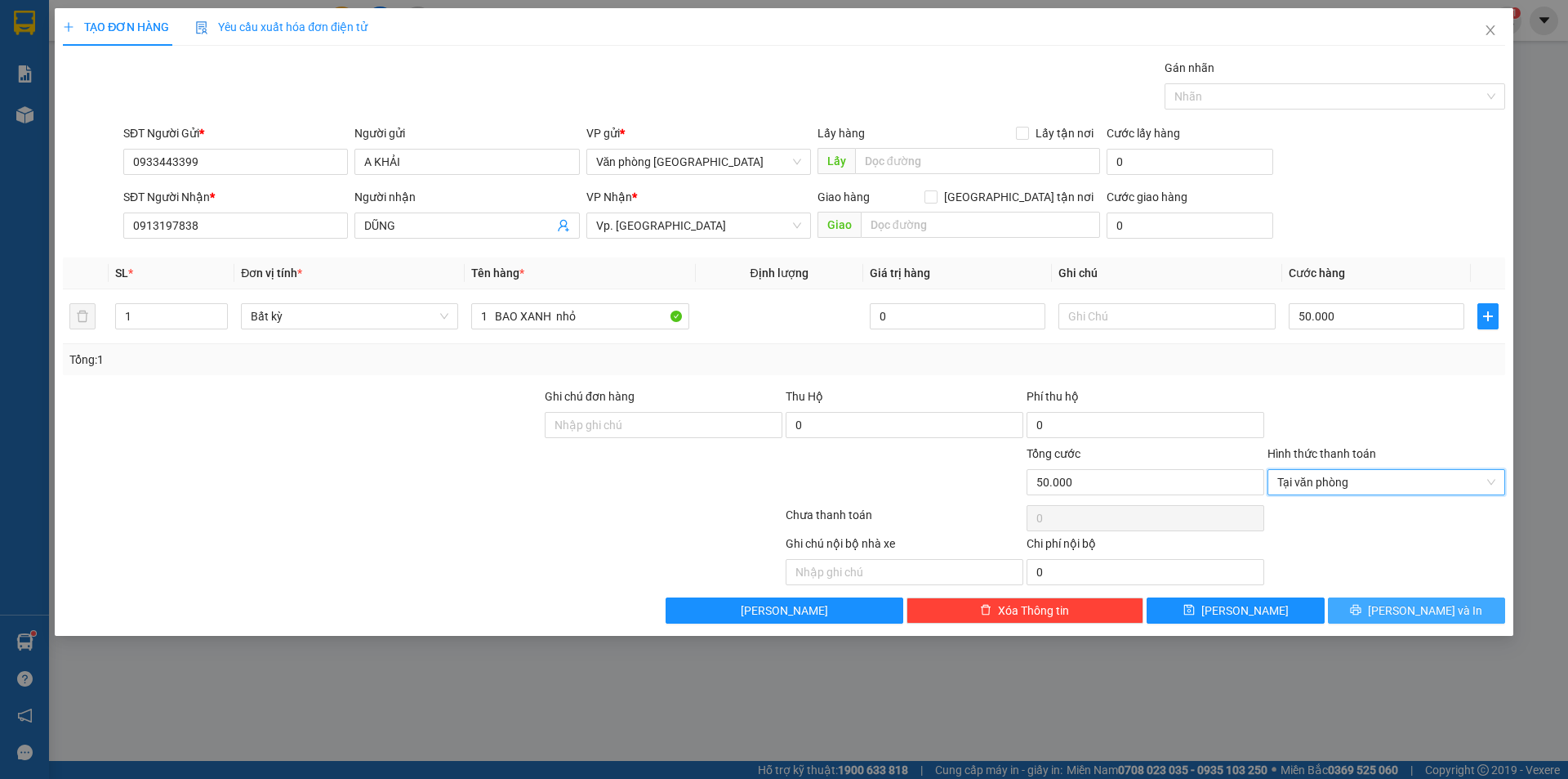
click at [1370, 603] on button "[PERSON_NAME] và In" at bounding box center [1417, 610] width 177 height 26
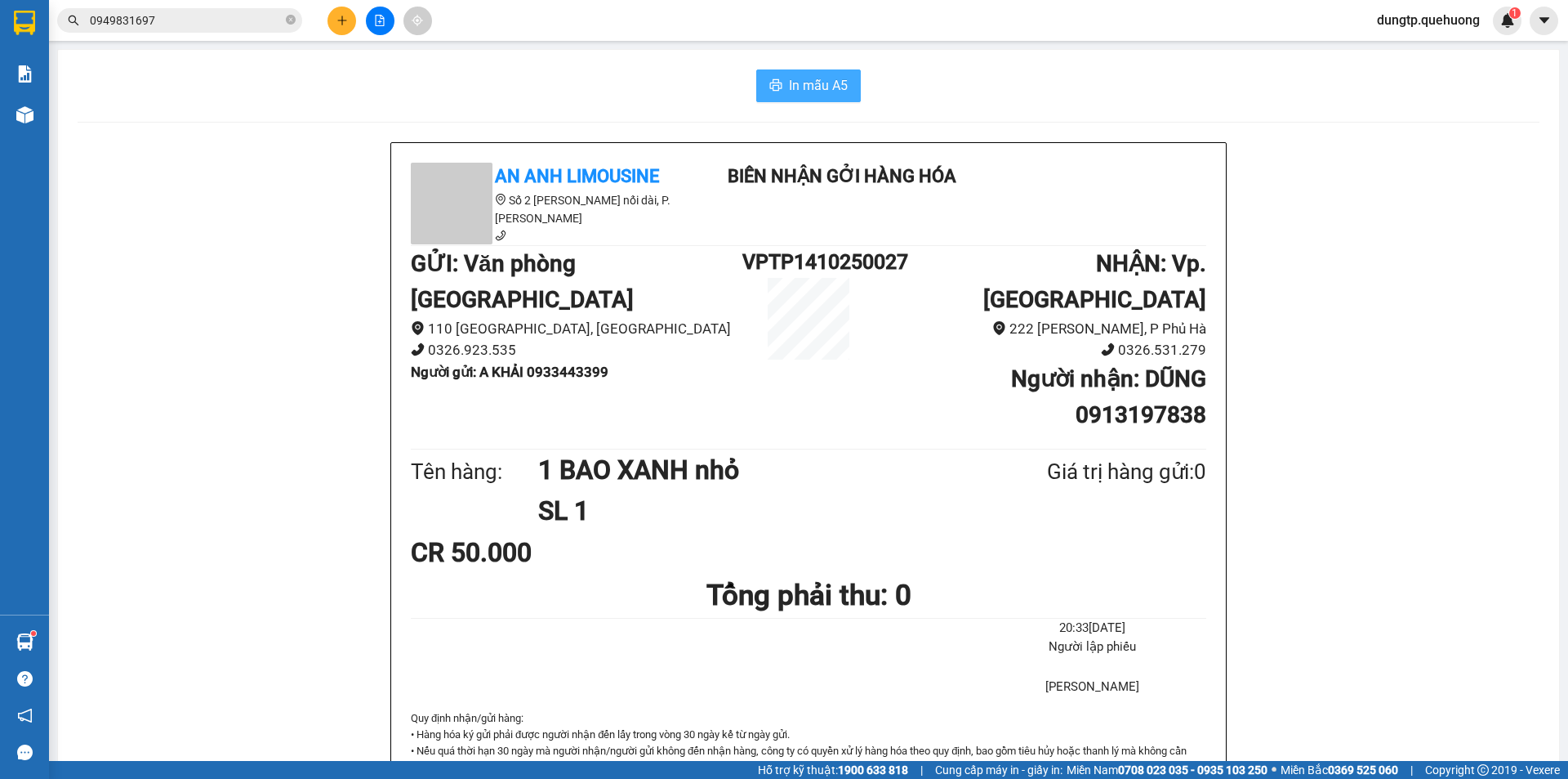
click at [789, 76] on span "In mẫu A5" at bounding box center [819, 85] width 59 height 21
click at [341, 23] on icon "plus" at bounding box center [341, 20] width 12 height 12
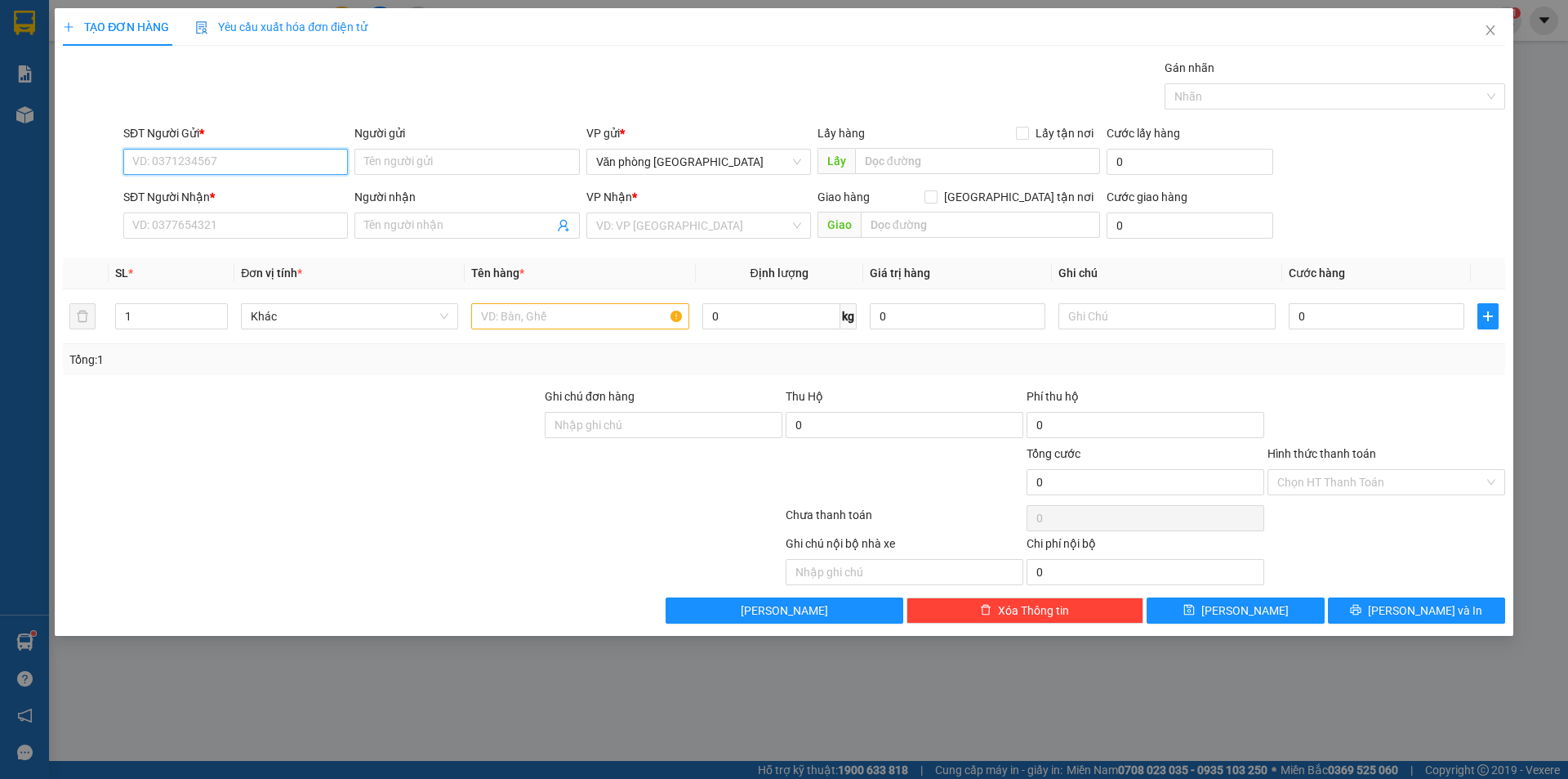
click at [184, 157] on input "SĐT Người Gửi *" at bounding box center [235, 161] width 224 height 26
click at [399, 157] on input "Người gửi" at bounding box center [467, 161] width 224 height 26
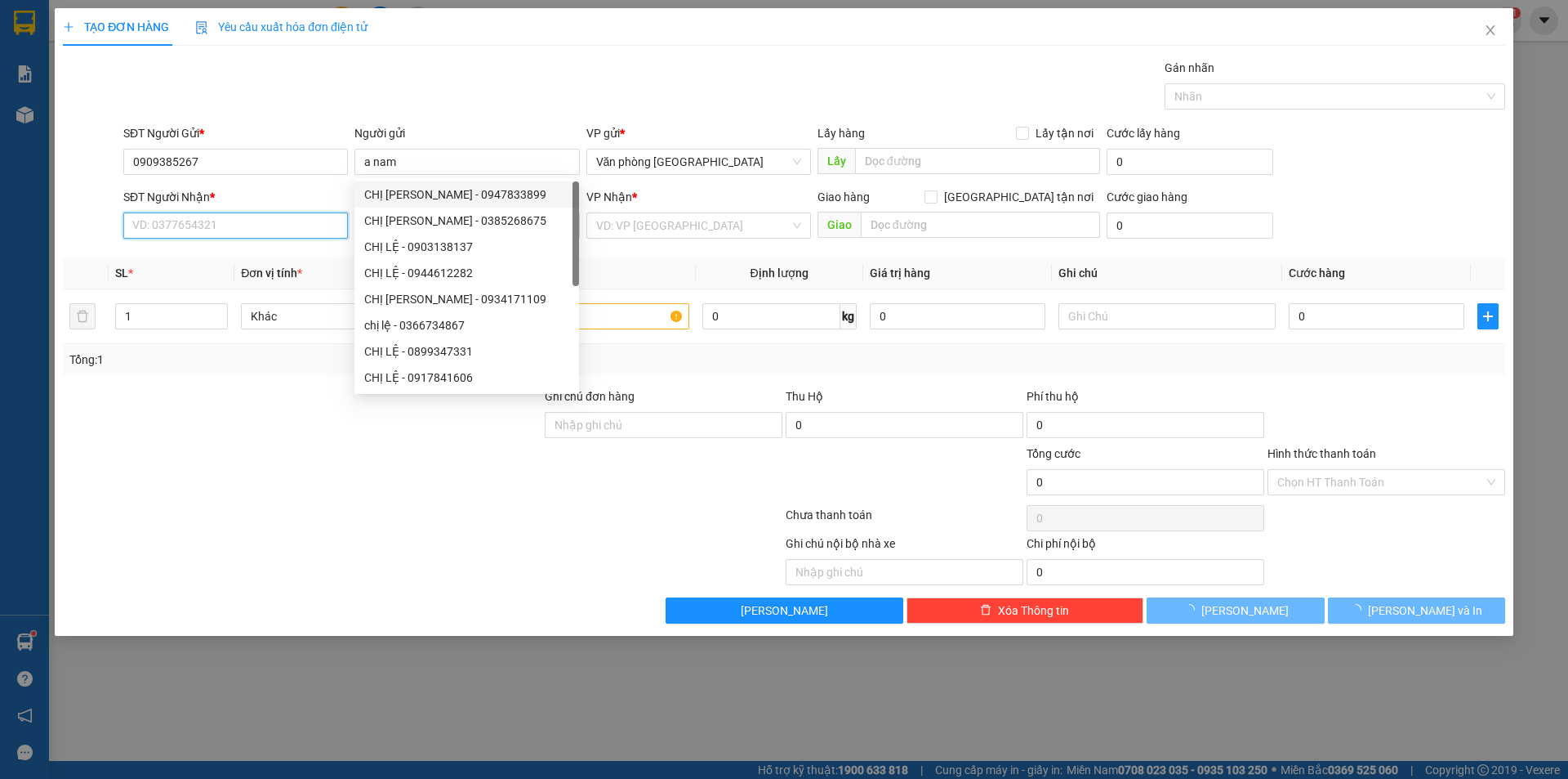
click at [262, 229] on input "SĐT Người Nhận *" at bounding box center [235, 225] width 224 height 26
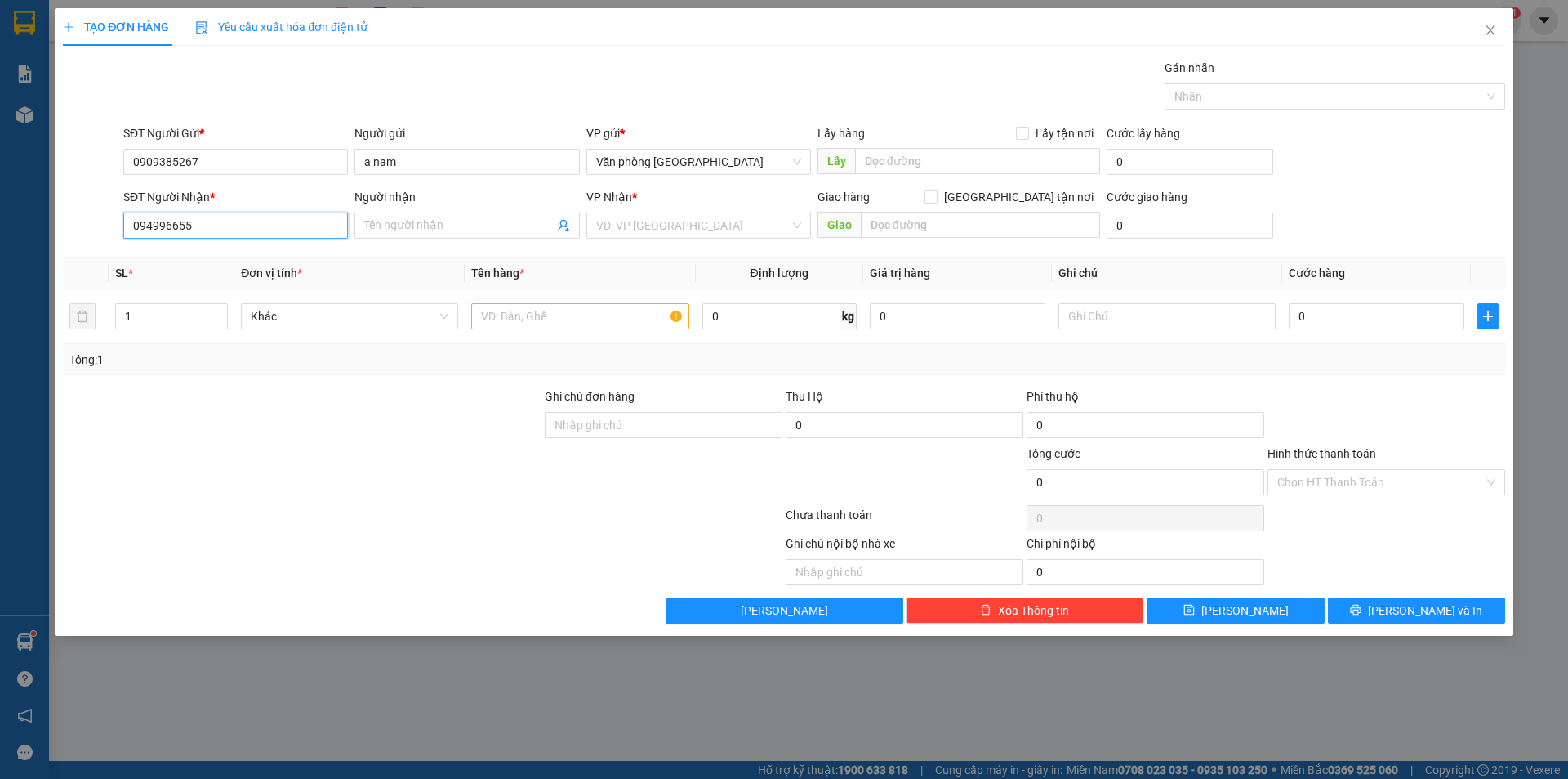
click at [175, 227] on input "094996655" at bounding box center [235, 225] width 224 height 26
click at [212, 256] on div "0949966455 - MAI" at bounding box center [235, 258] width 205 height 18
click at [400, 224] on input "MAI" at bounding box center [458, 225] width 189 height 18
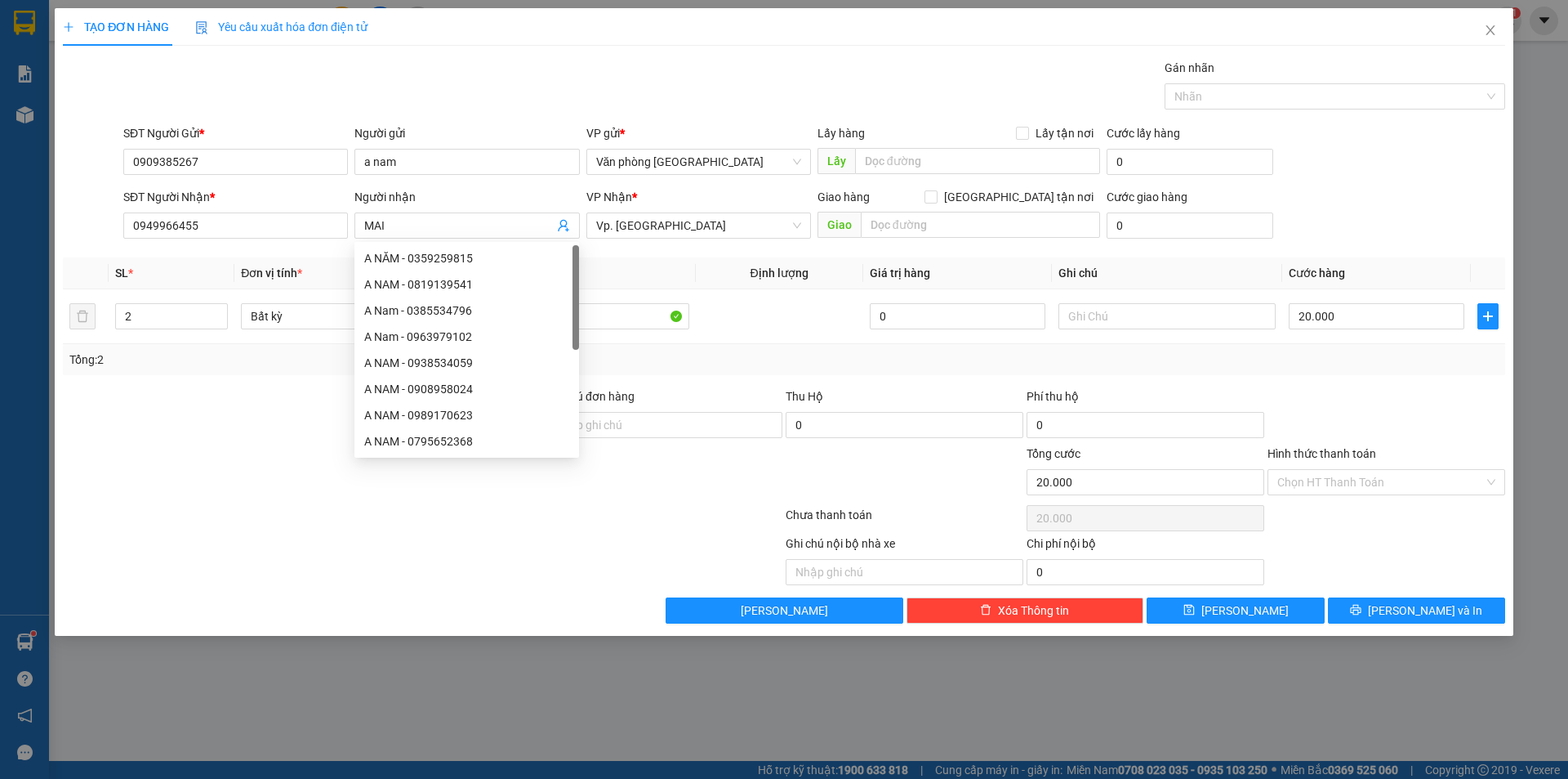
drag, startPoint x: 1368, startPoint y: 388, endPoint x: 1389, endPoint y: 391, distance: 21.2
click at [1369, 388] on div at bounding box center [1387, 416] width 241 height 57
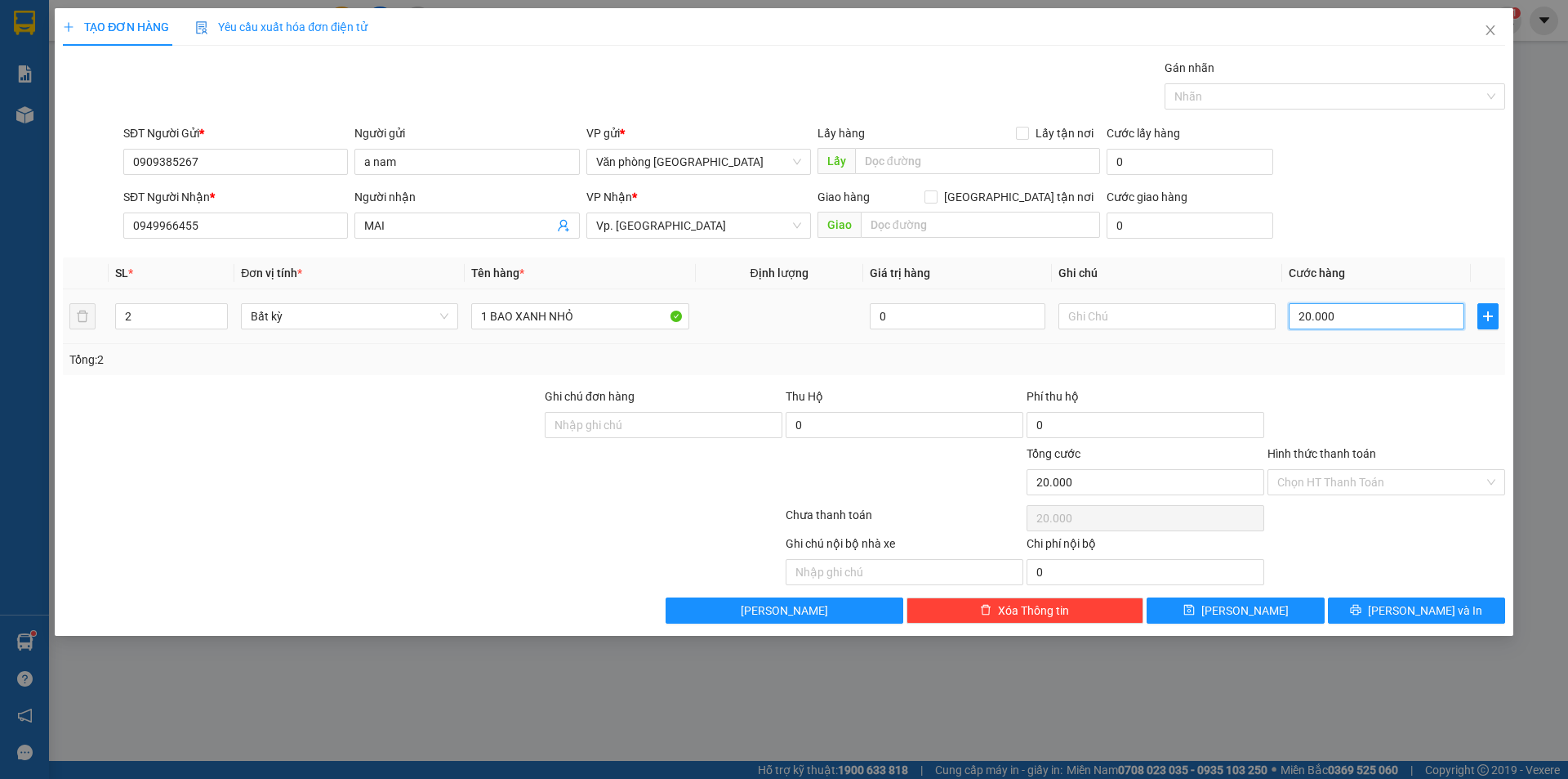
click at [1363, 306] on input "20.000" at bounding box center [1377, 316] width 175 height 26
drag, startPoint x: 581, startPoint y: 316, endPoint x: 477, endPoint y: 347, distance: 108.5
click at [477, 347] on div "SL * Đơn vị tính * Tên hàng * Định lượng Giá trị hàng Ghi chú Cước hàng 2 Bất k…" at bounding box center [783, 317] width 1442 height 118
click at [163, 317] on input "2" at bounding box center [172, 316] width 111 height 24
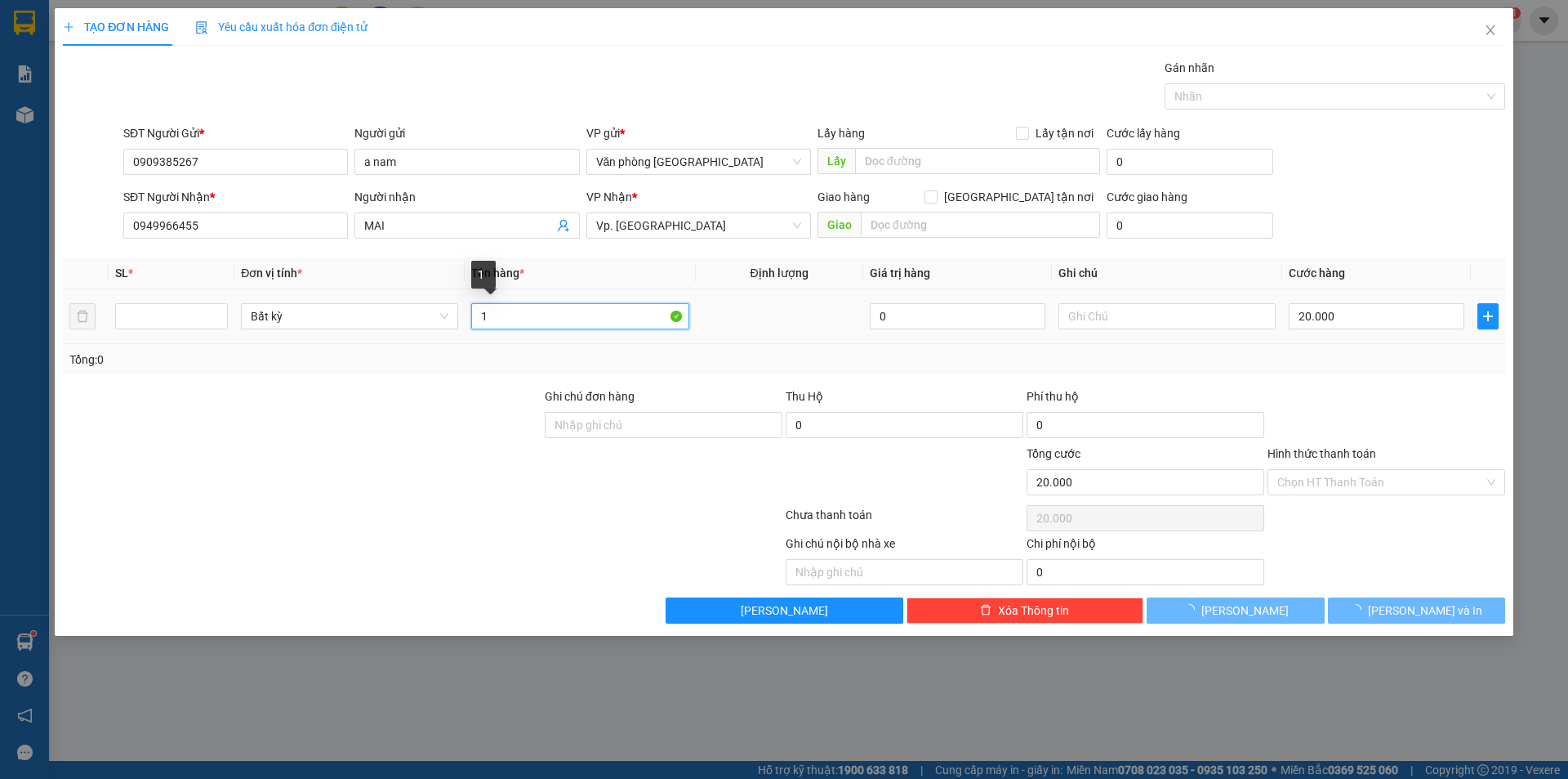
click at [496, 314] on input "1" at bounding box center [579, 316] width 217 height 26
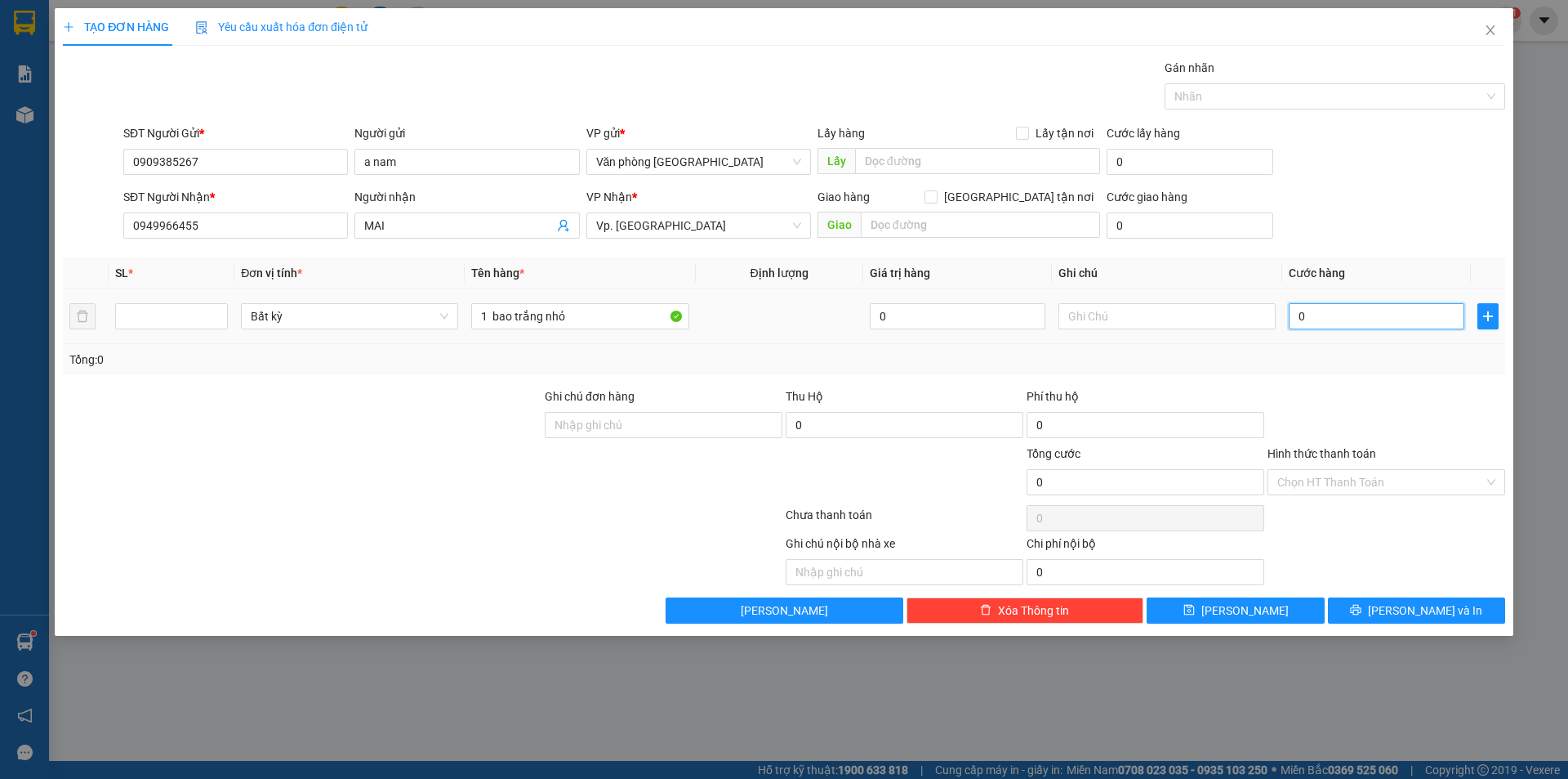
click at [1318, 324] on input "0" at bounding box center [1377, 316] width 175 height 26
drag, startPoint x: 1329, startPoint y: 393, endPoint x: 1362, endPoint y: 440, distance: 57.4
click at [1329, 393] on div at bounding box center [1387, 416] width 241 height 57
click at [1366, 484] on input "Hình thức thanh toán" at bounding box center [1380, 481] width 207 height 24
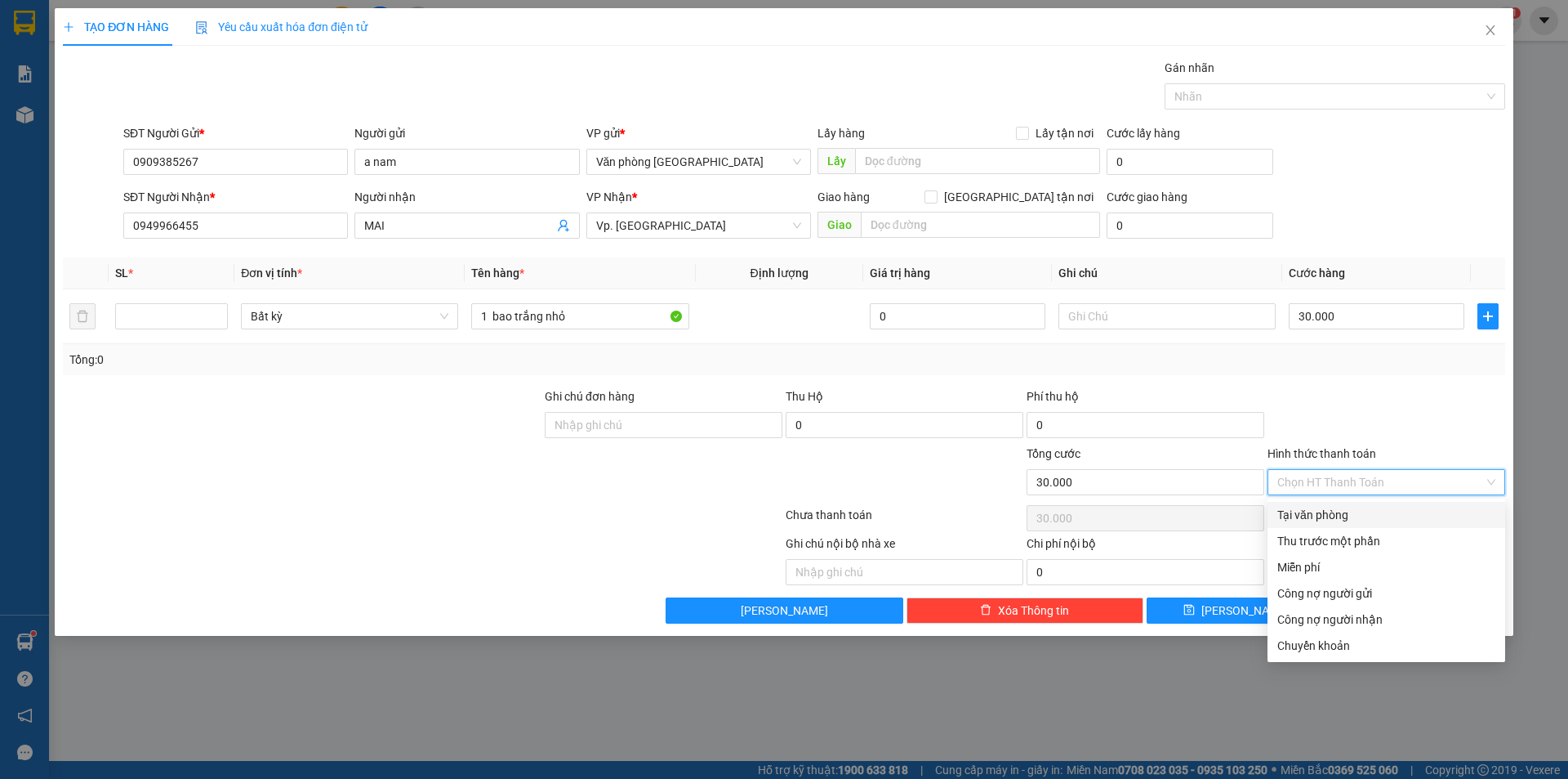
click at [1341, 515] on div "Tại văn phòng" at bounding box center [1387, 515] width 218 height 18
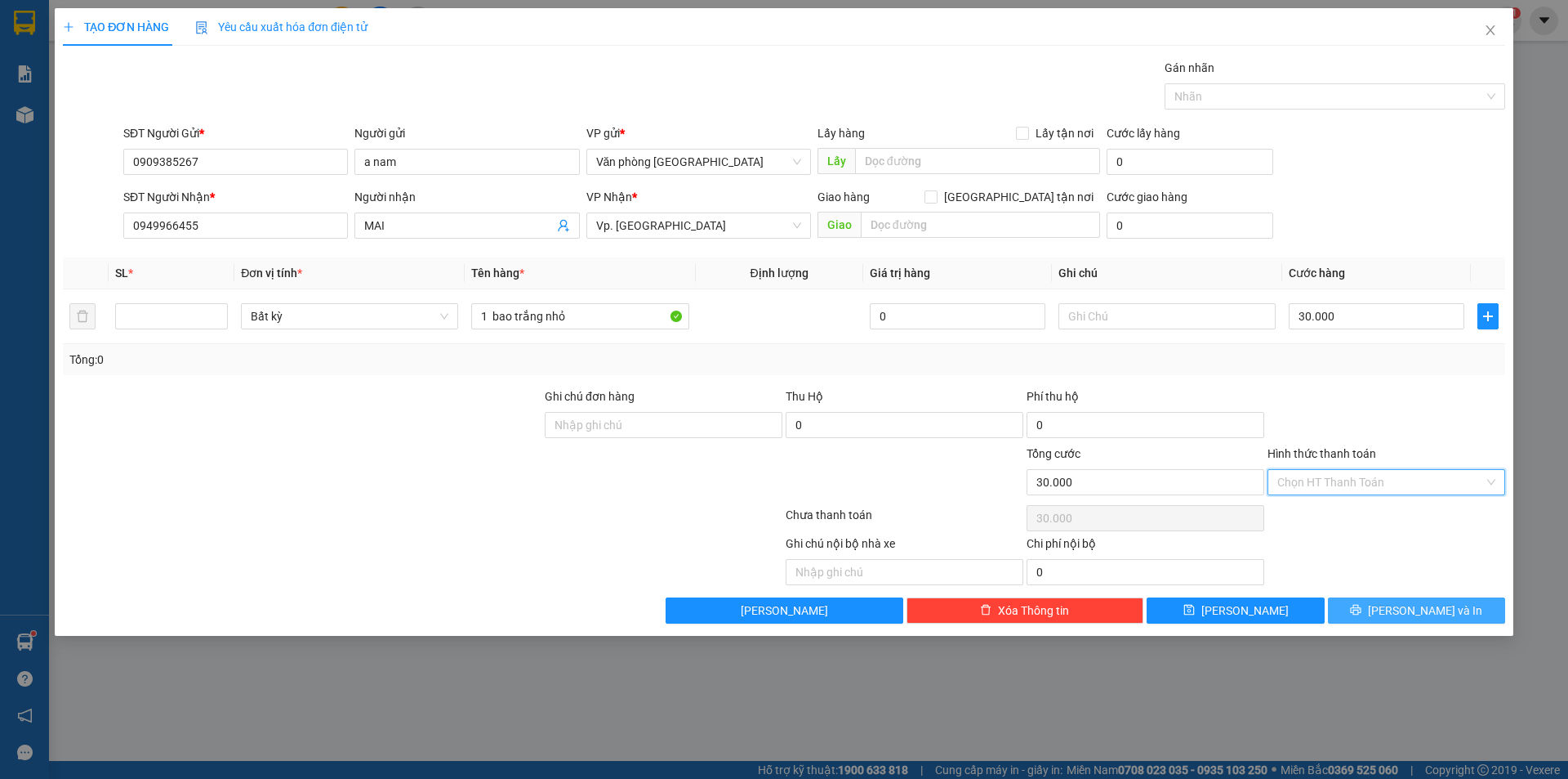
click at [1457, 609] on button "[PERSON_NAME] và In" at bounding box center [1417, 610] width 177 height 26
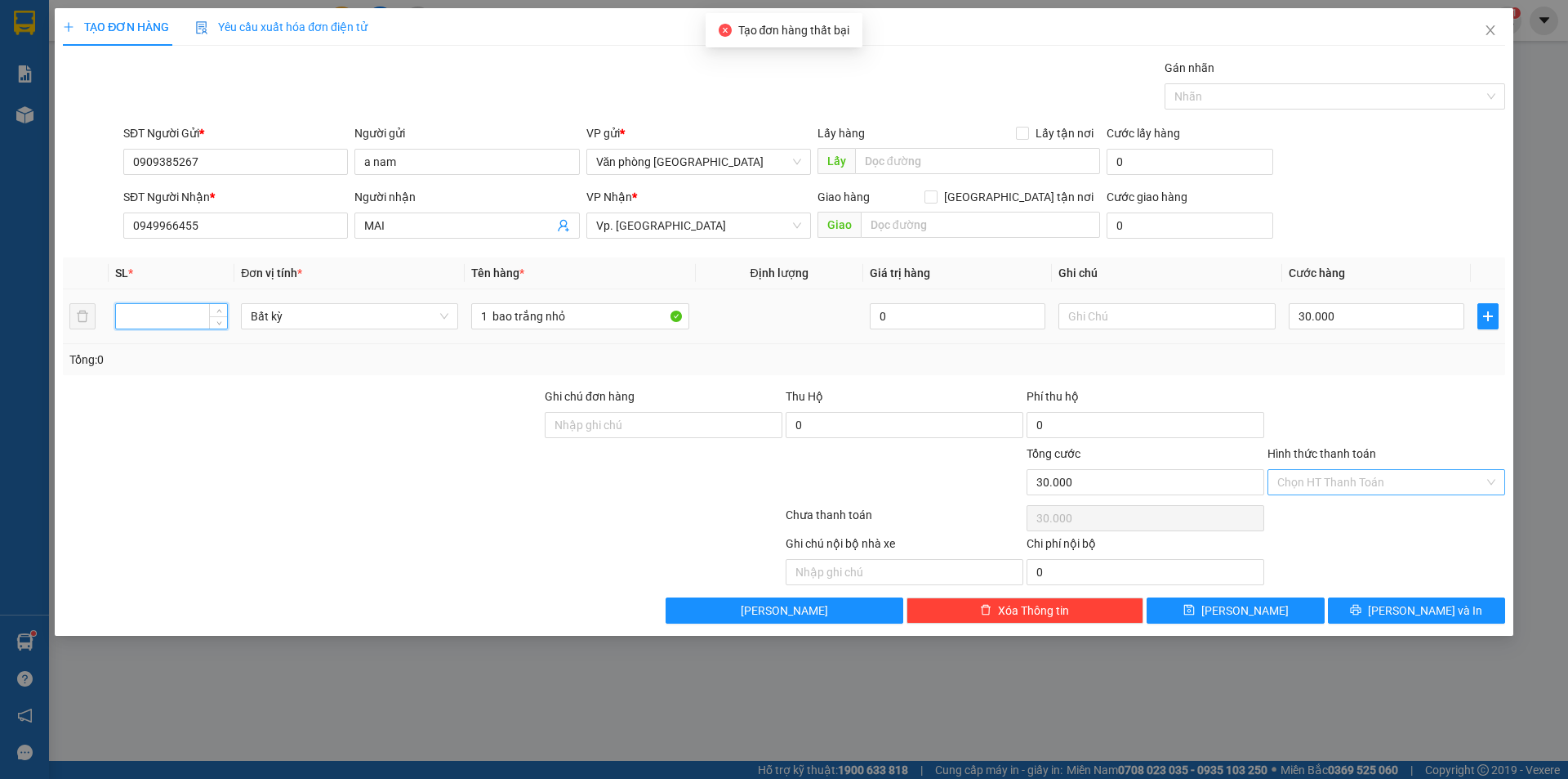
click at [190, 323] on input "number" at bounding box center [172, 316] width 111 height 24
click at [1383, 605] on button "[PERSON_NAME] và In" at bounding box center [1417, 610] width 177 height 26
click at [1361, 305] on input "0" at bounding box center [1377, 316] width 175 height 26
click at [1376, 413] on div at bounding box center [1387, 416] width 241 height 57
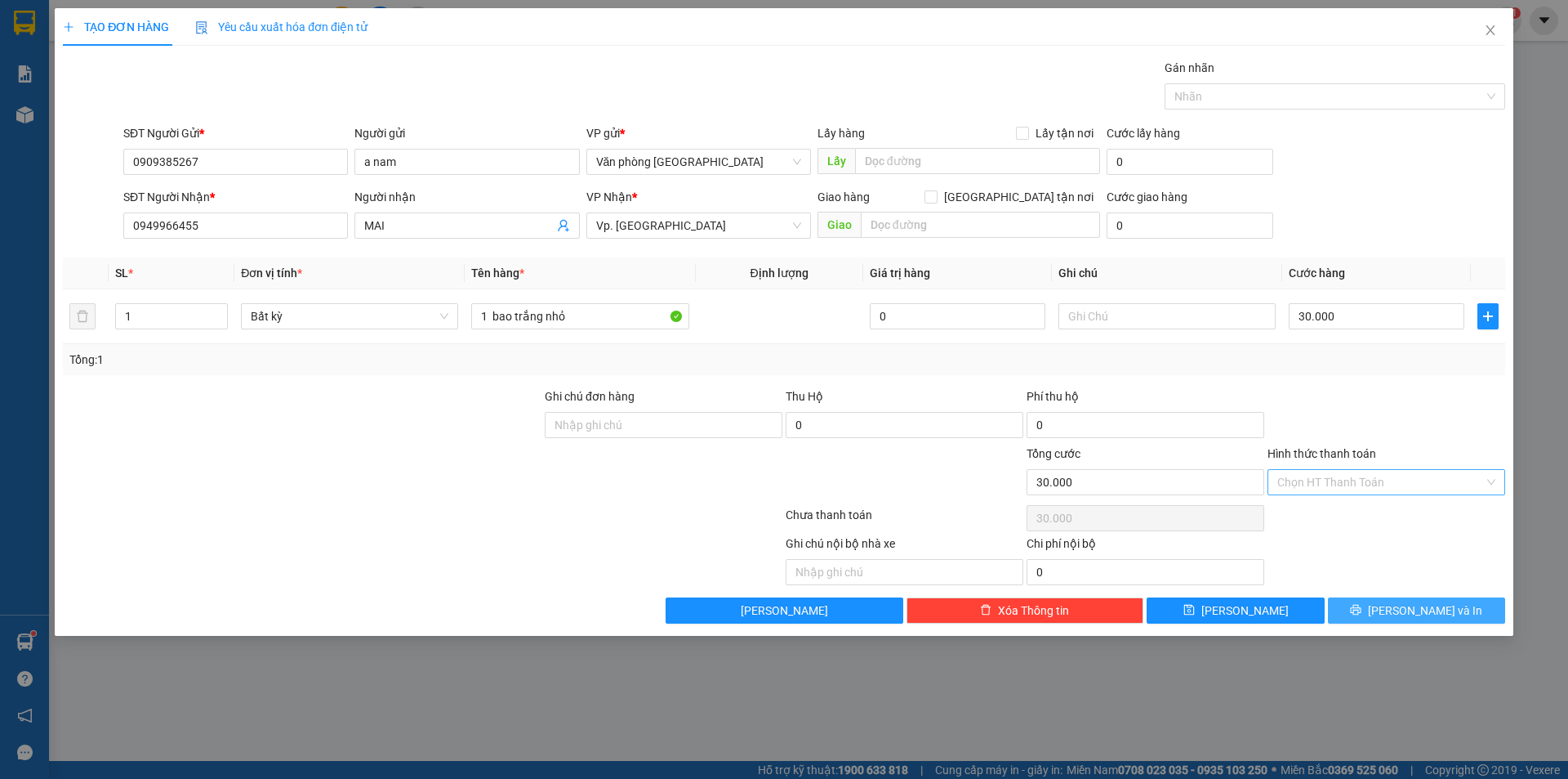
click at [1384, 608] on button "[PERSON_NAME] và In" at bounding box center [1417, 610] width 177 height 26
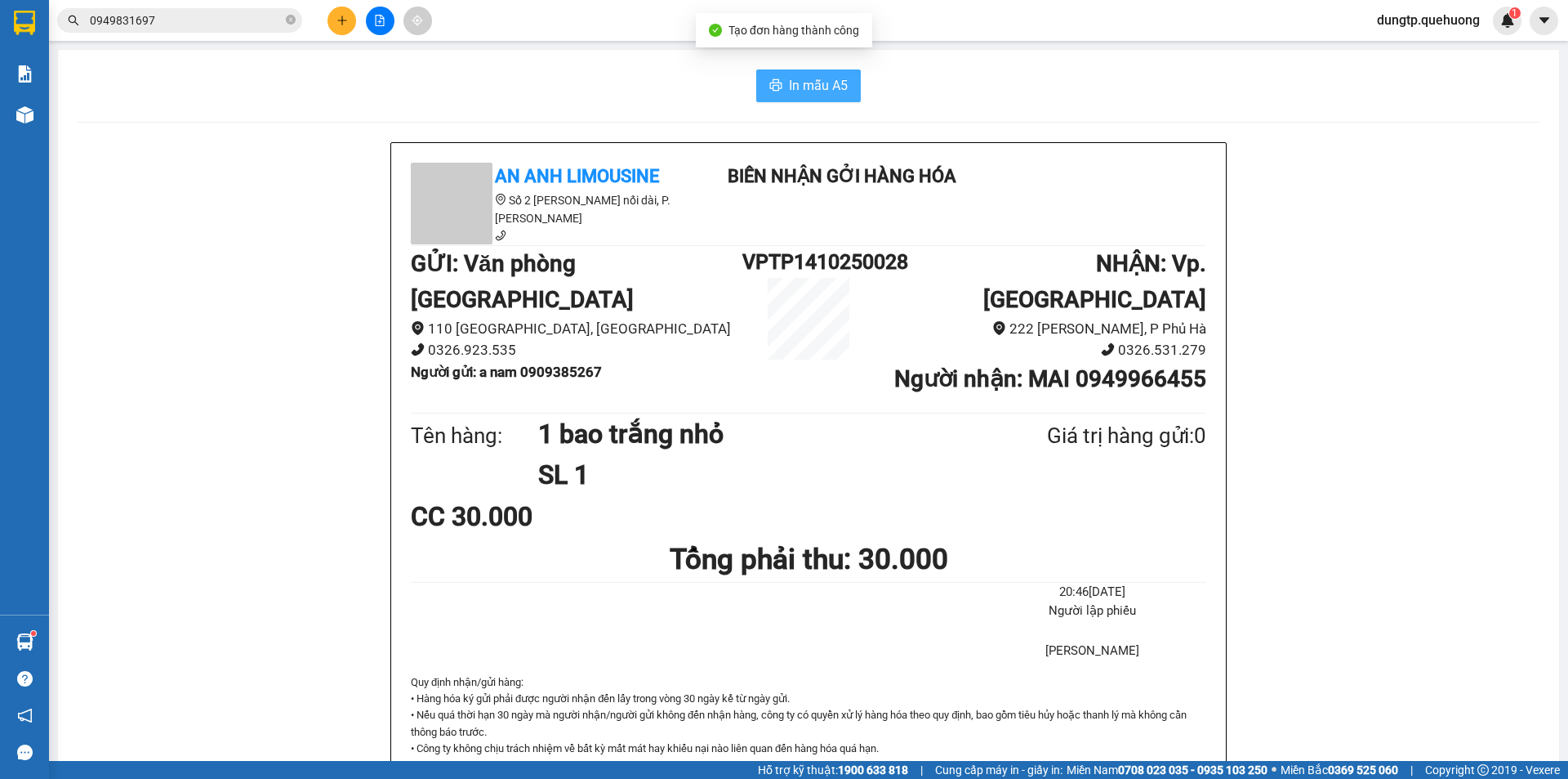
click at [839, 95] on span "In mẫu A5" at bounding box center [819, 85] width 59 height 21
click at [342, 15] on icon "plus" at bounding box center [341, 20] width 12 height 12
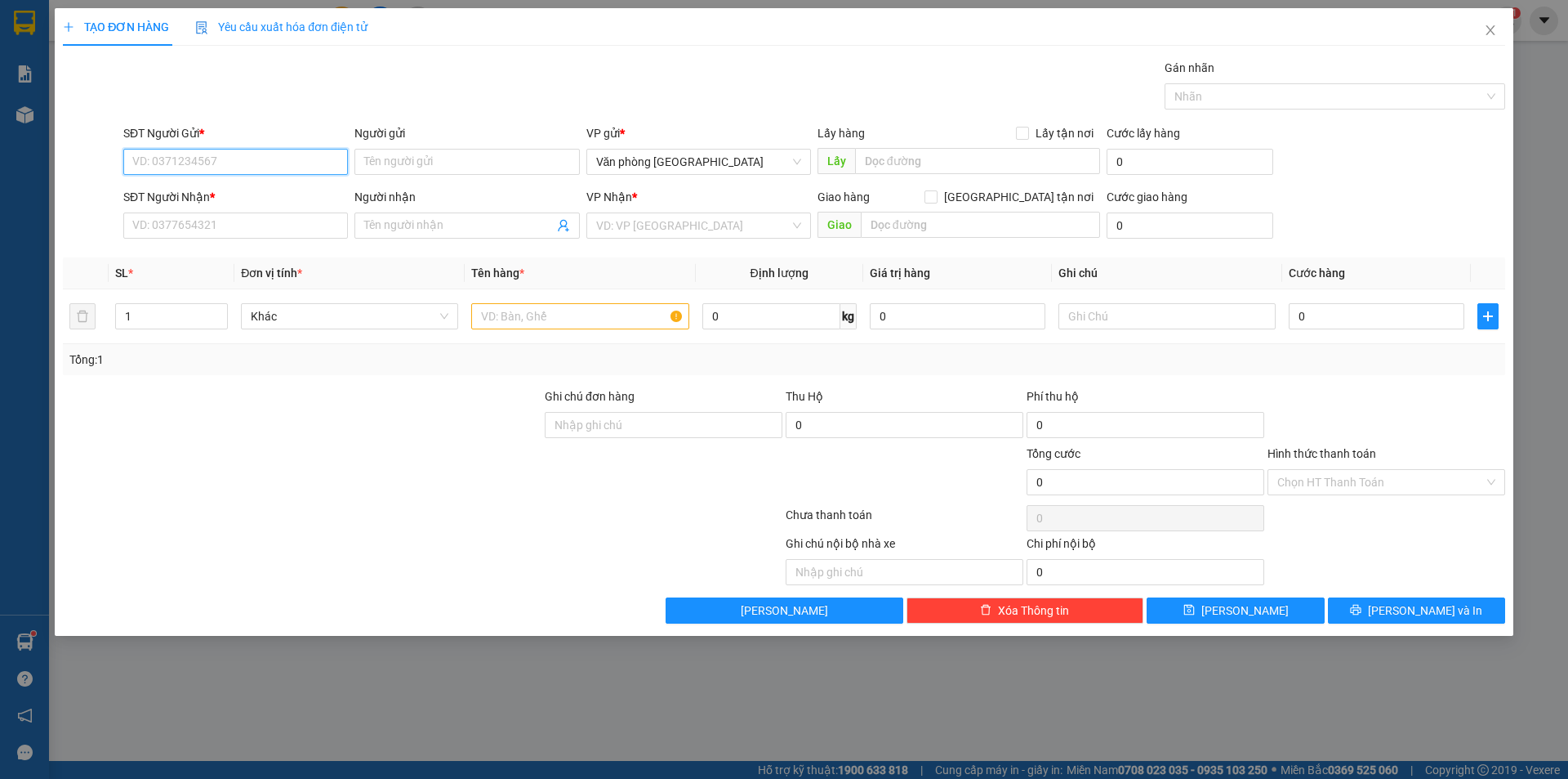
click at [220, 169] on input "SĐT Người Gửi *" at bounding box center [235, 161] width 224 height 26
click at [392, 149] on div "Người gửi Tên người gửi" at bounding box center [467, 153] width 224 height 57
click at [386, 157] on input "Người gửi" at bounding box center [467, 161] width 224 height 26
click at [216, 215] on input "SĐT Người Nhận *" at bounding box center [235, 225] width 224 height 26
click at [635, 216] on input "search" at bounding box center [693, 224] width 194 height 24
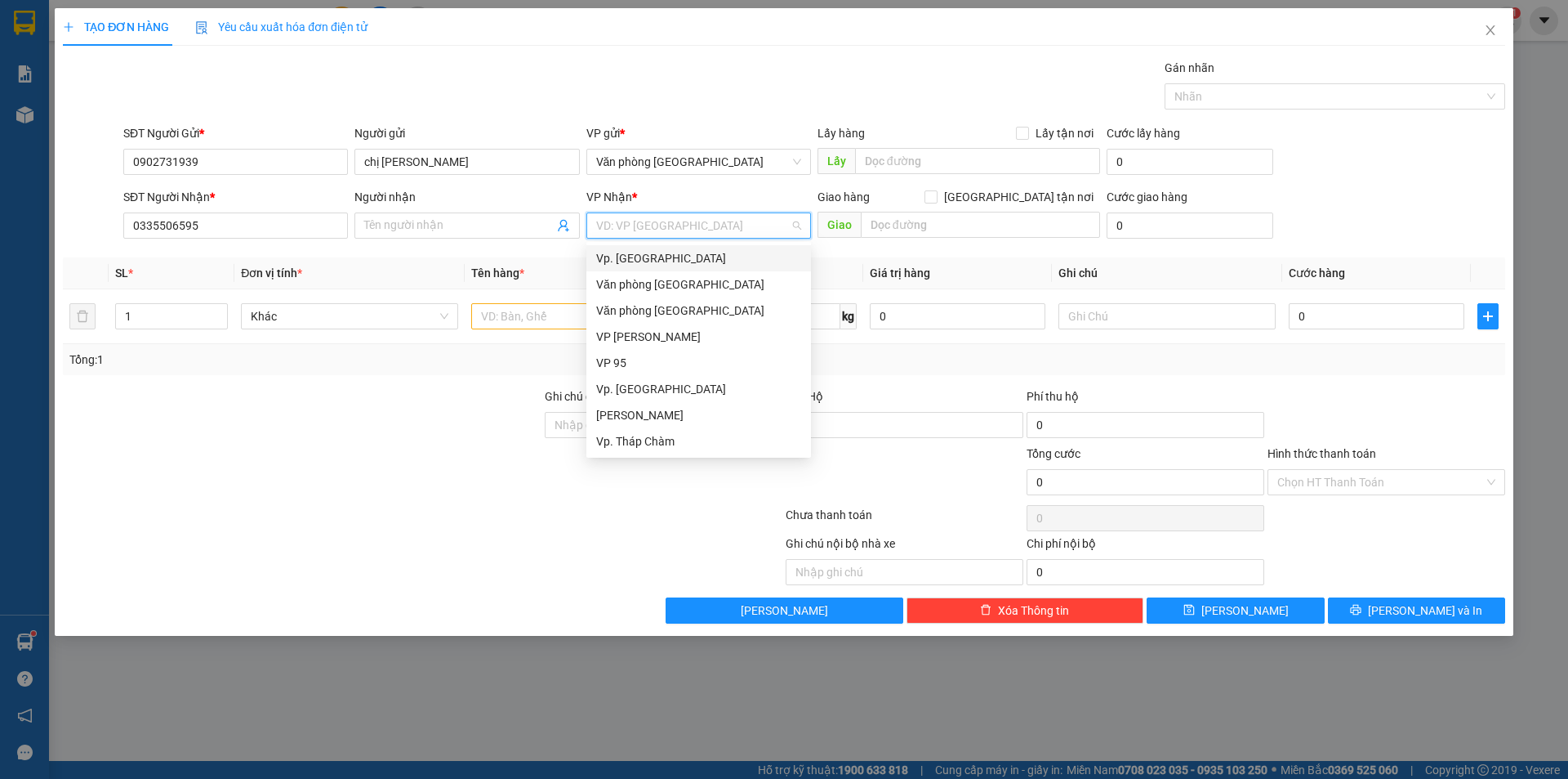
click at [628, 259] on div "Vp. [GEOGRAPHIC_DATA]" at bounding box center [698, 258] width 205 height 18
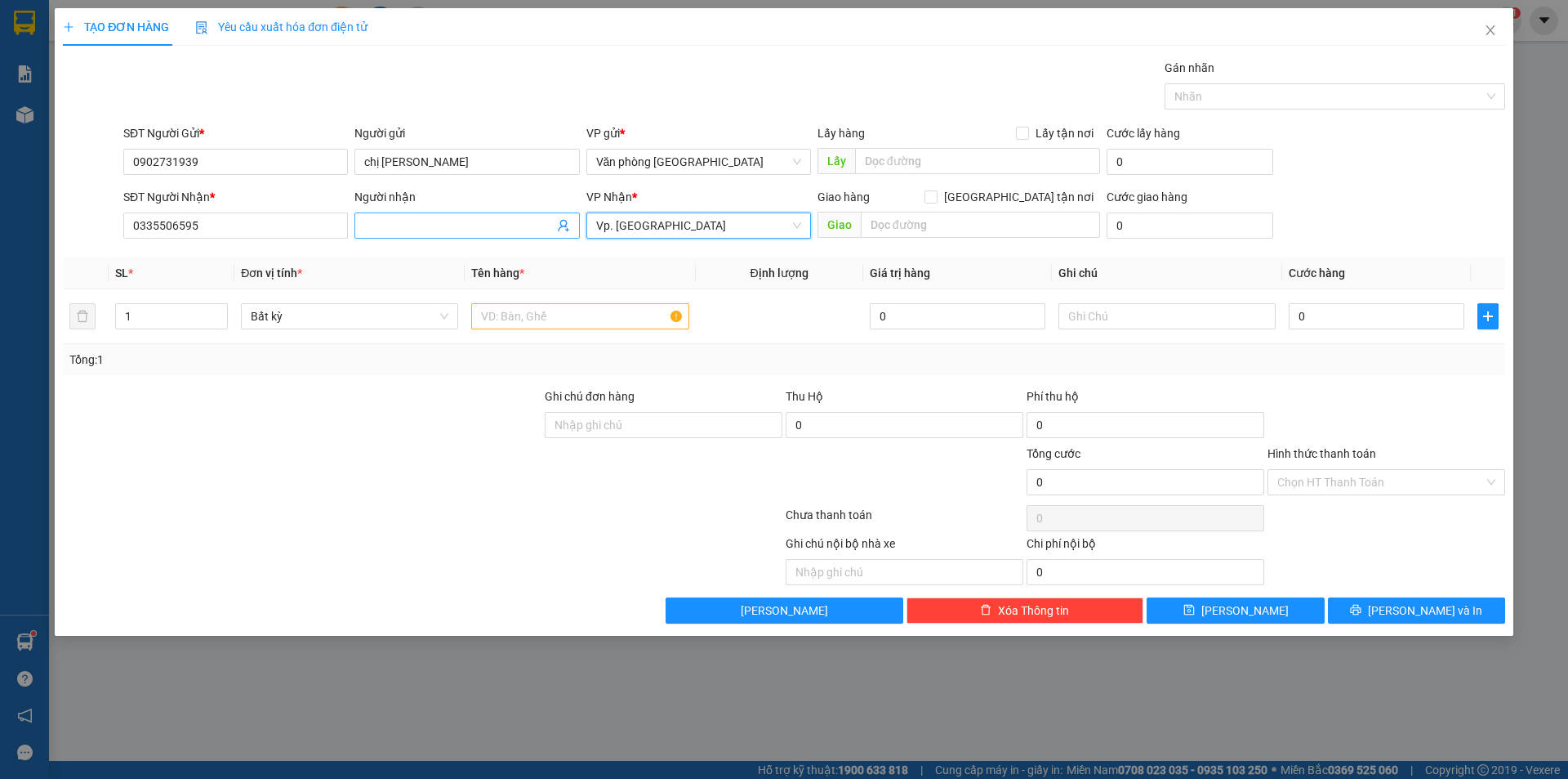
click at [451, 225] on input "Người nhận" at bounding box center [458, 225] width 189 height 18
click at [425, 433] on div at bounding box center [302, 416] width 482 height 57
click at [542, 312] on input "text" at bounding box center [579, 316] width 217 height 26
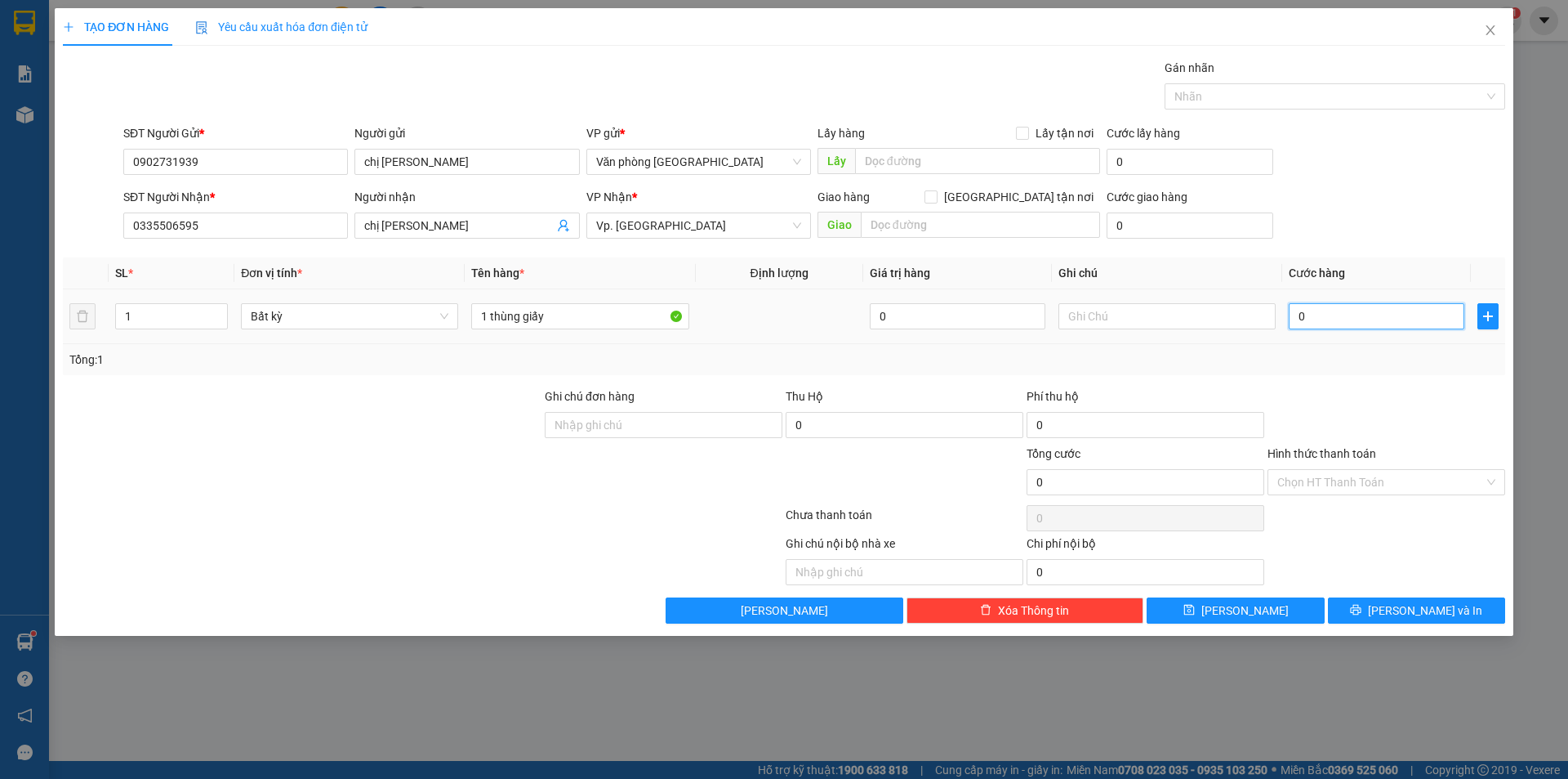
click at [1347, 326] on input "0" at bounding box center [1377, 316] width 175 height 26
click at [1367, 401] on div at bounding box center [1387, 416] width 241 height 57
click at [1418, 481] on input "Hình thức thanh toán" at bounding box center [1380, 481] width 207 height 24
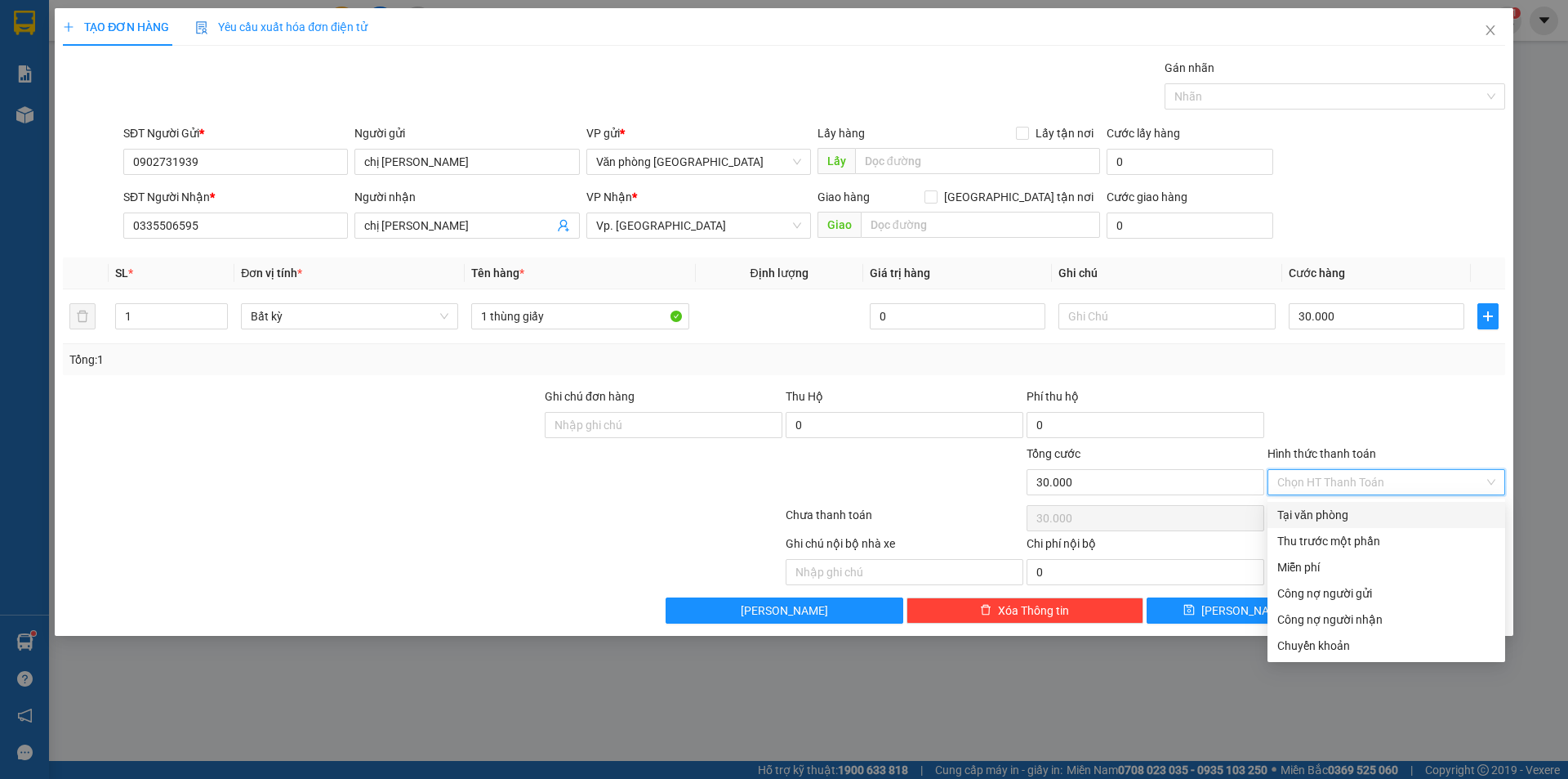
click at [1383, 519] on div "Tại văn phòng" at bounding box center [1387, 515] width 218 height 18
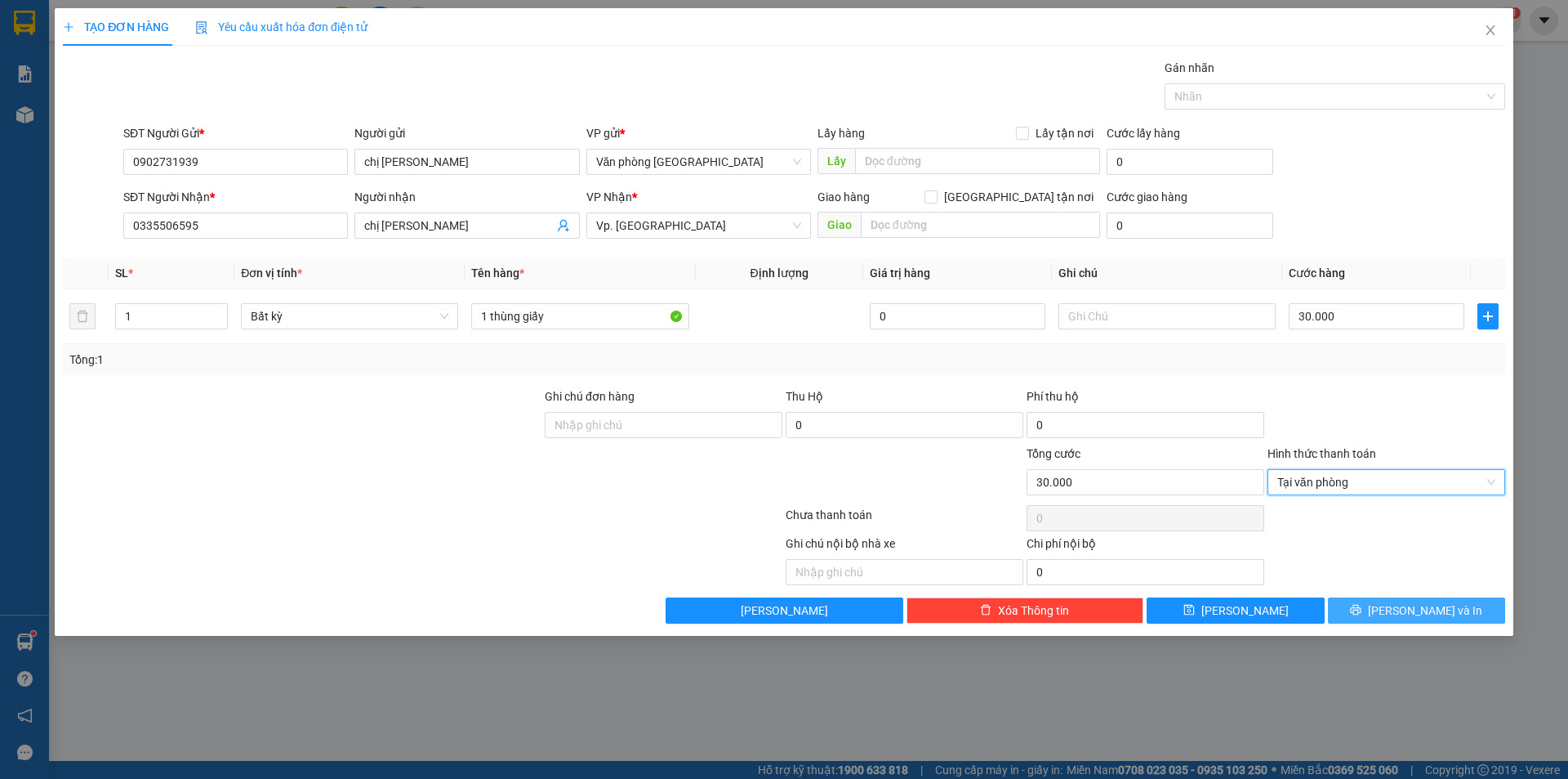
click at [1383, 606] on button "[PERSON_NAME] và In" at bounding box center [1417, 610] width 177 height 26
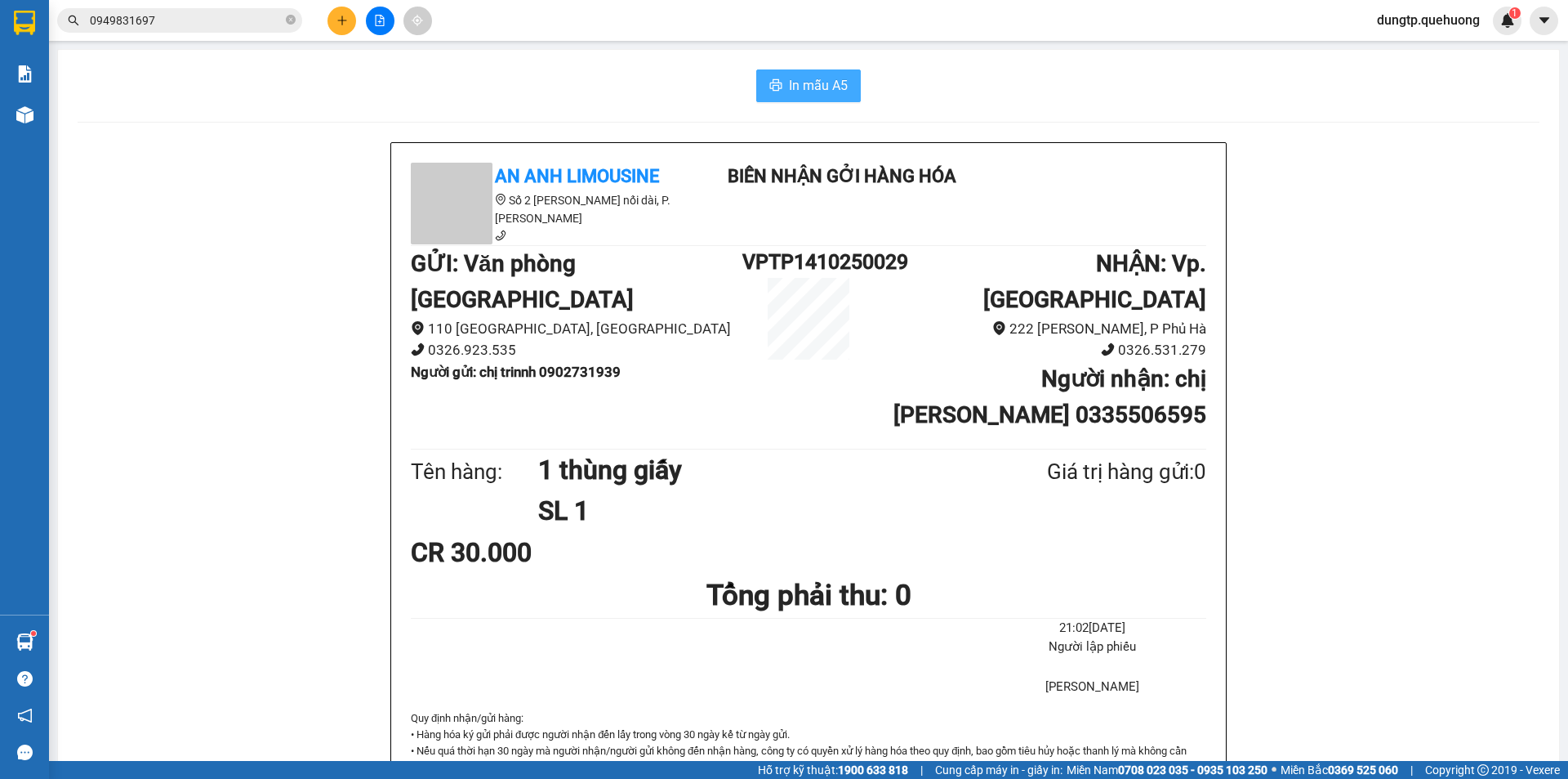
click at [797, 89] on span "In mẫu A5" at bounding box center [819, 85] width 59 height 21
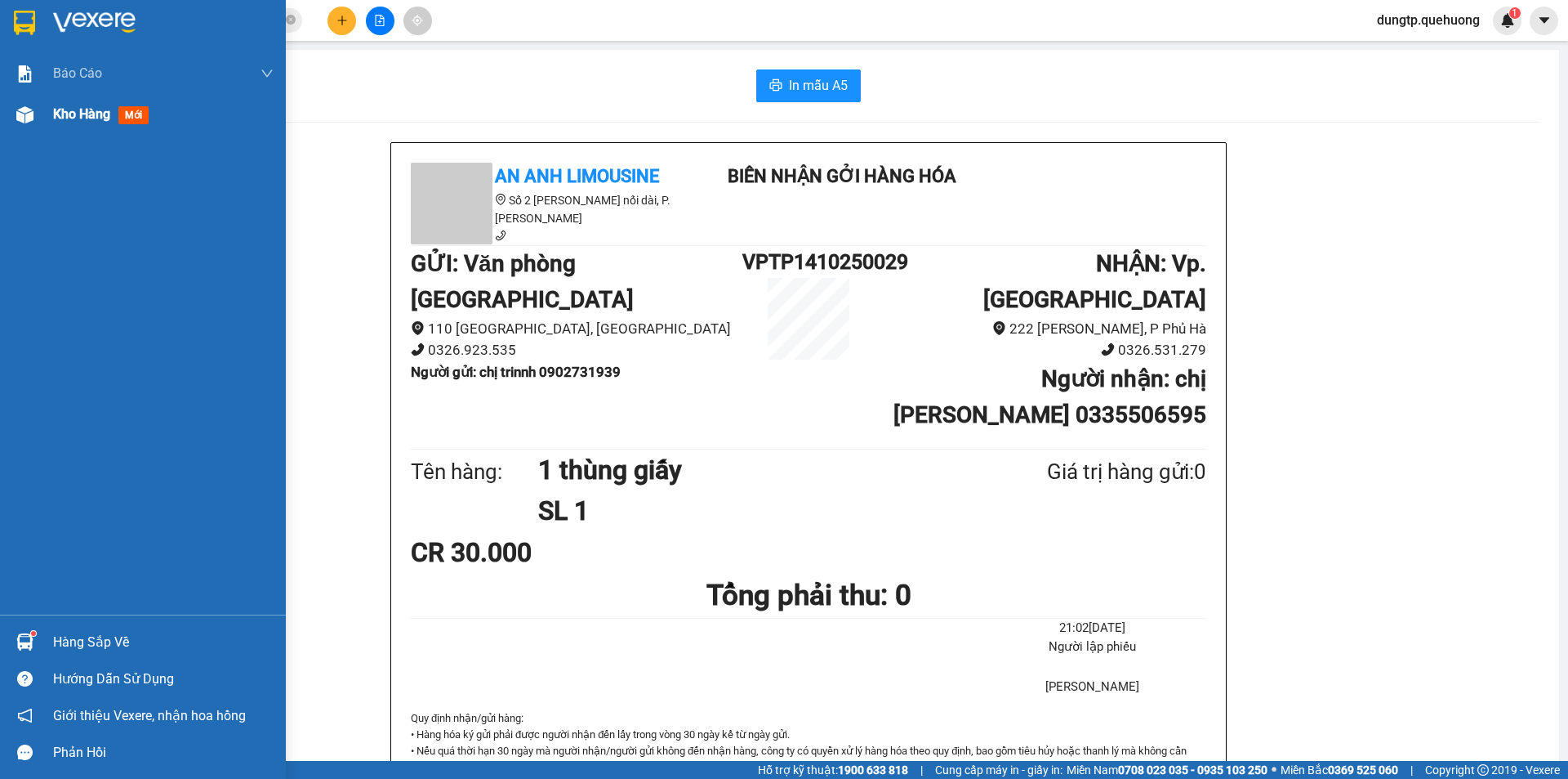
click at [85, 117] on span "Kho hàng" at bounding box center [81, 114] width 57 height 15
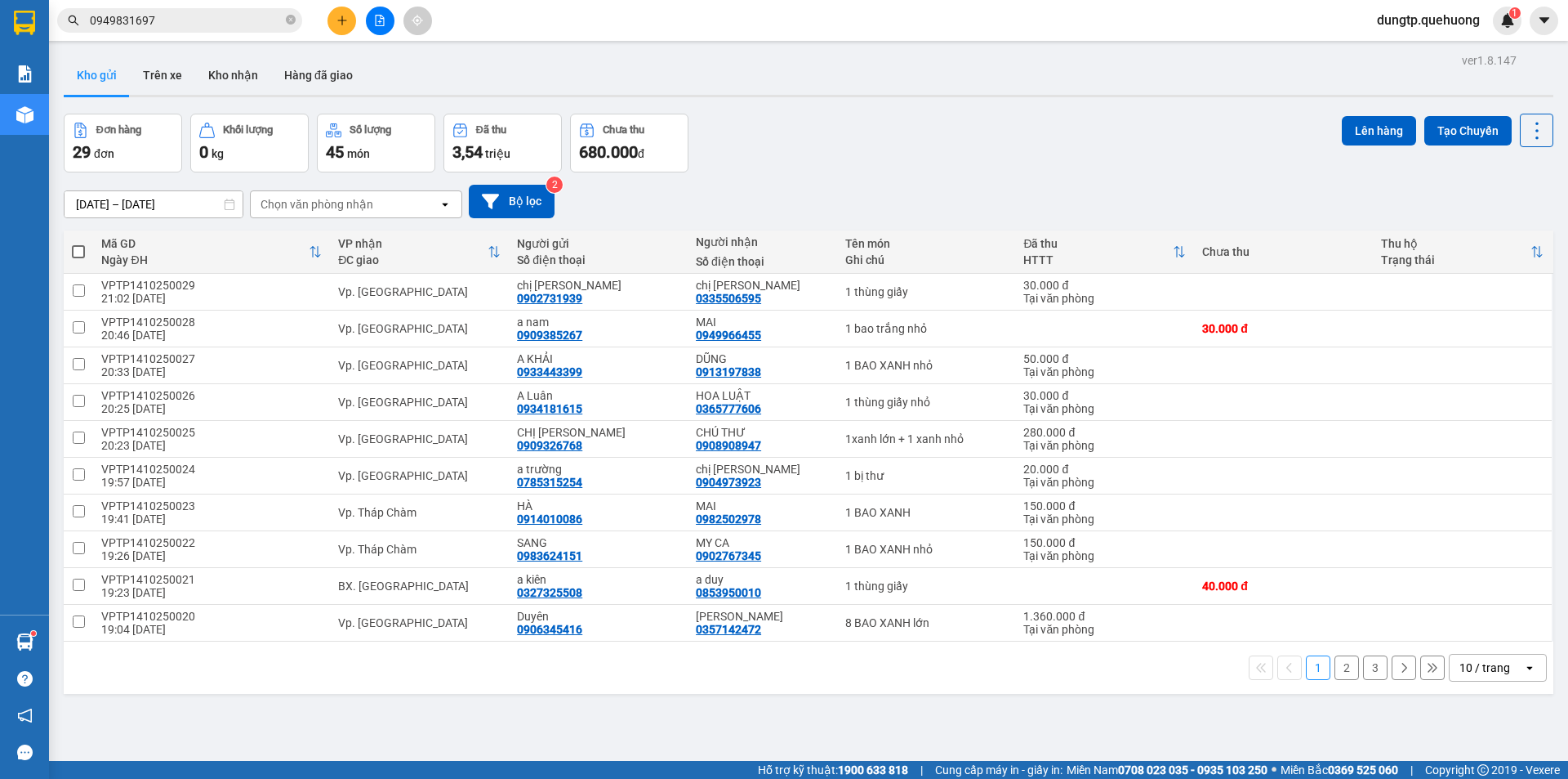
click at [80, 250] on span at bounding box center [78, 251] width 13 height 13
click at [79, 243] on input "checkbox" at bounding box center [79, 243] width 0 height 0
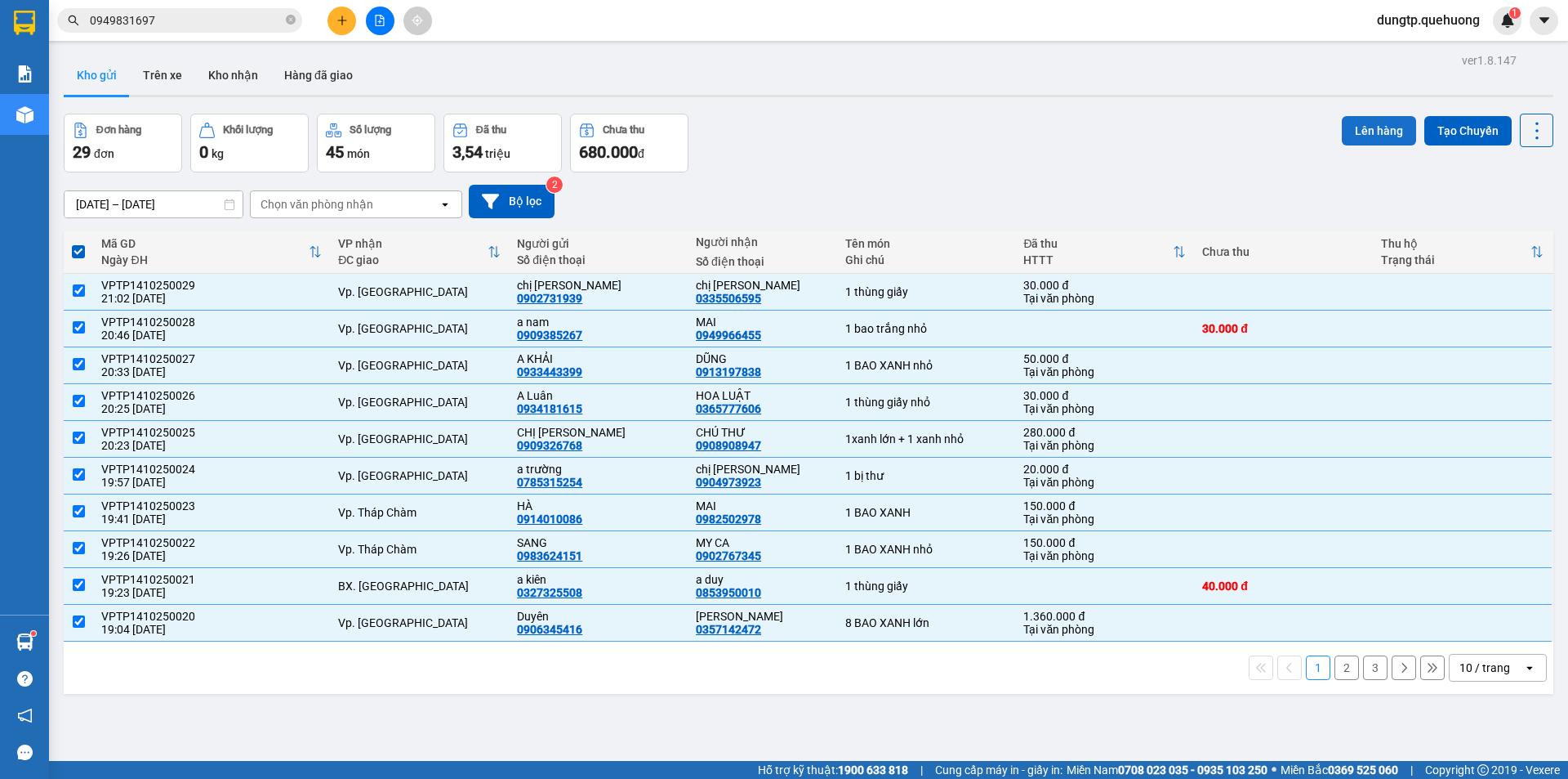
click at [1371, 135] on button "Lên hàng" at bounding box center [1378, 131] width 74 height 30
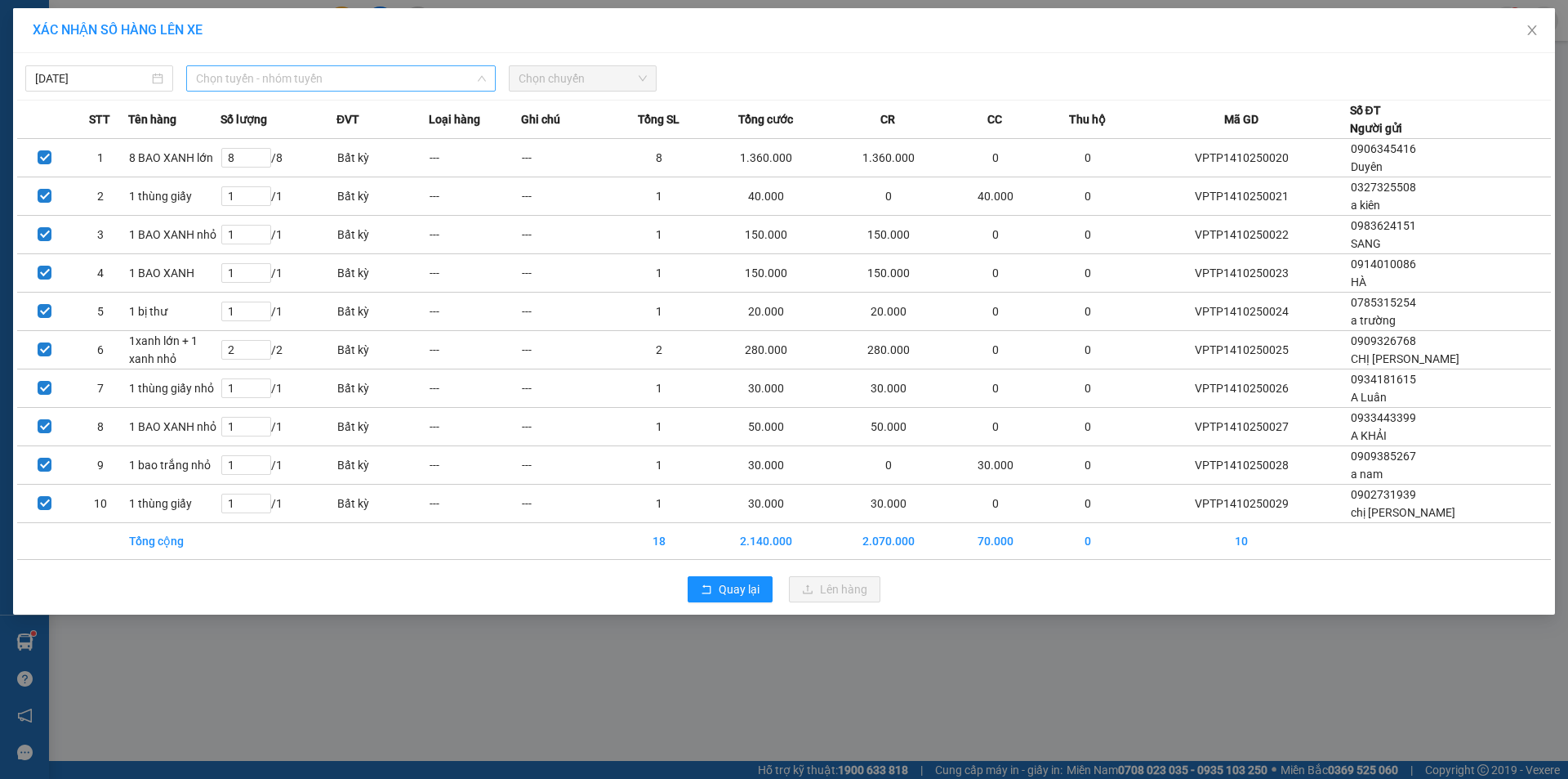
click at [434, 80] on span "Chọn tuyến - nhóm tuyến" at bounding box center [341, 78] width 290 height 24
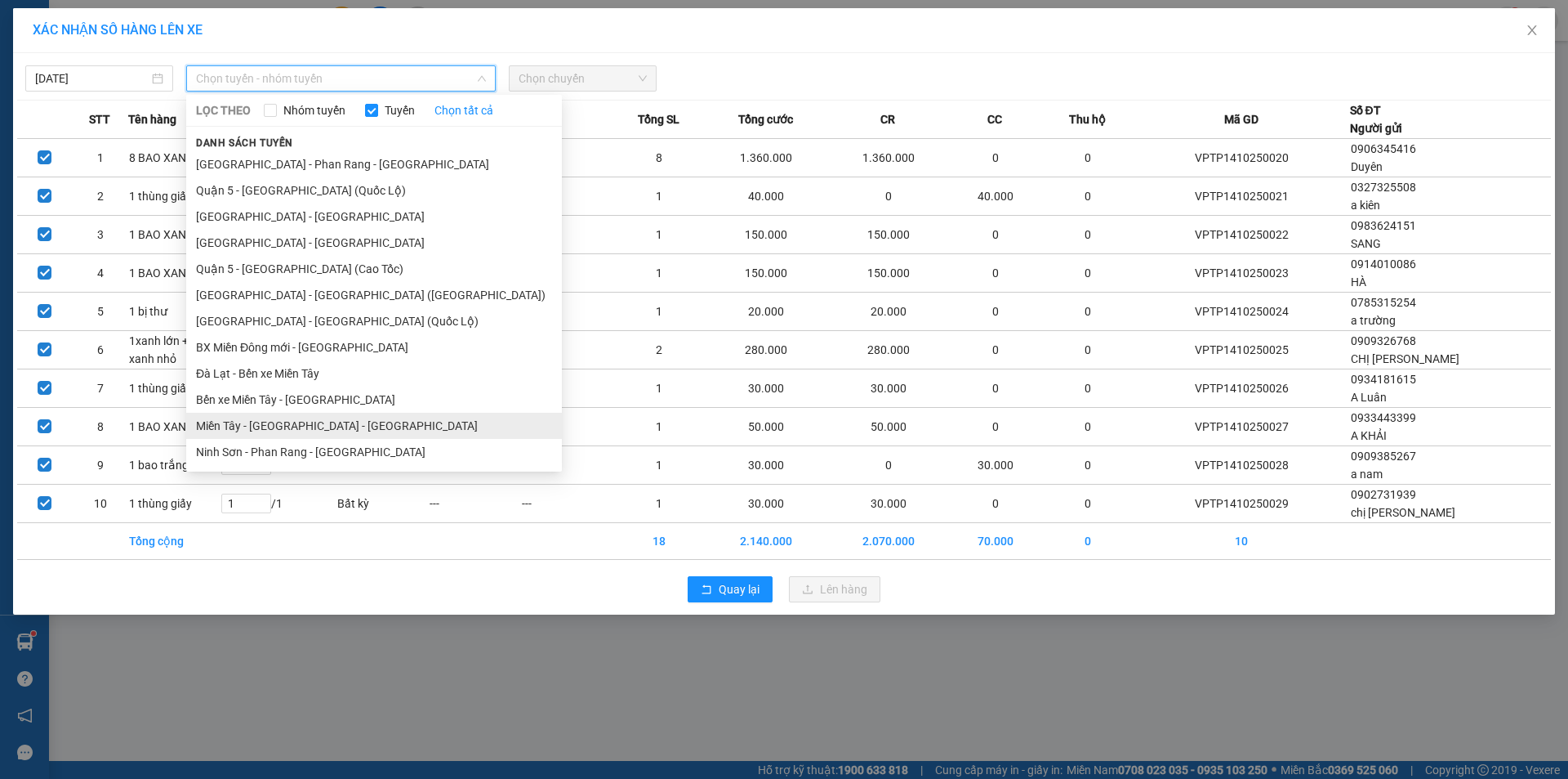
click at [282, 427] on li "Miền Tây - [GEOGRAPHIC_DATA] - [GEOGRAPHIC_DATA]" at bounding box center [374, 425] width 375 height 26
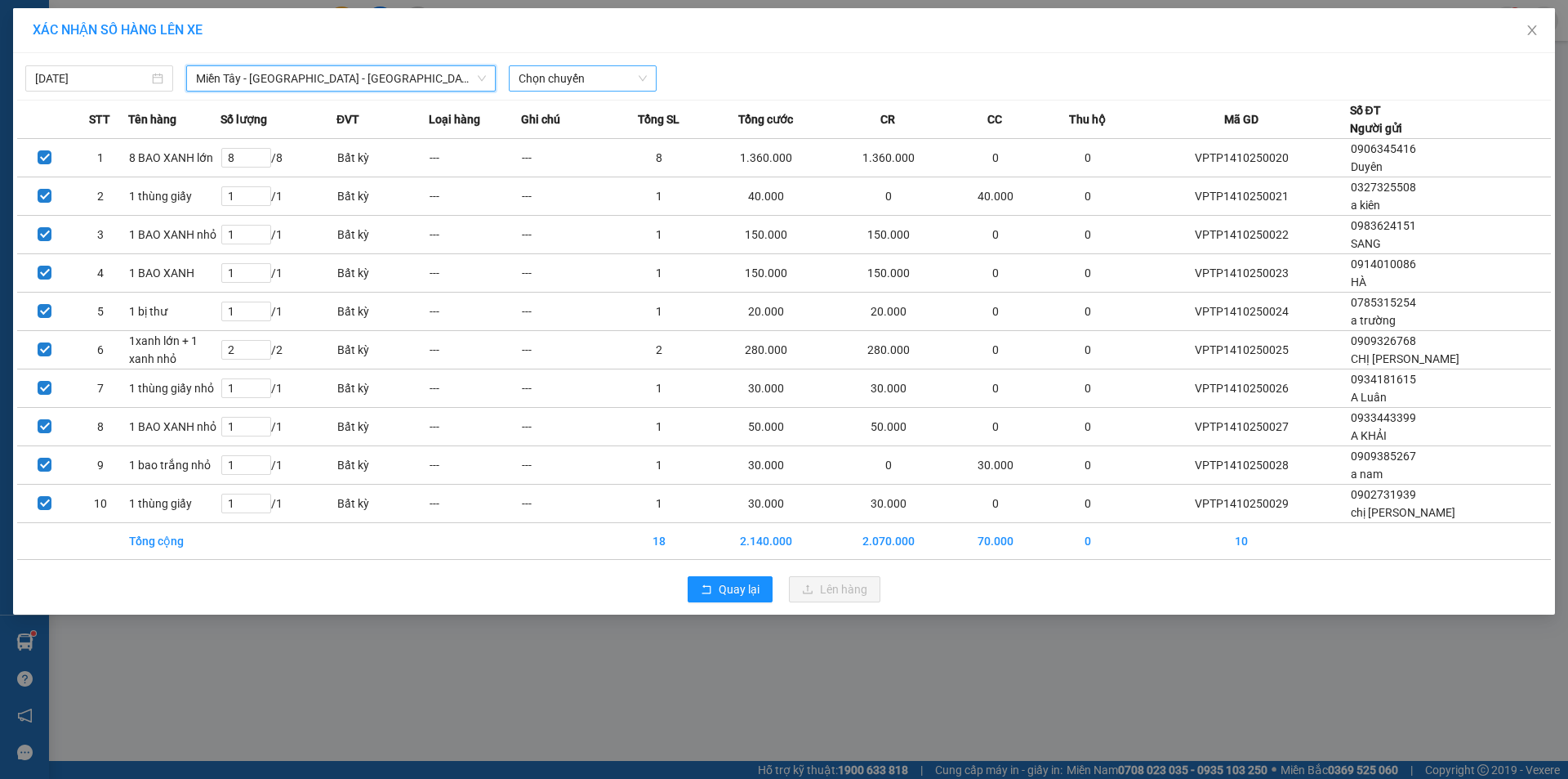
click at [563, 73] on span "Chọn chuyến" at bounding box center [582, 78] width 128 height 24
click at [637, 82] on span "Chọn chuyến" at bounding box center [582, 78] width 128 height 24
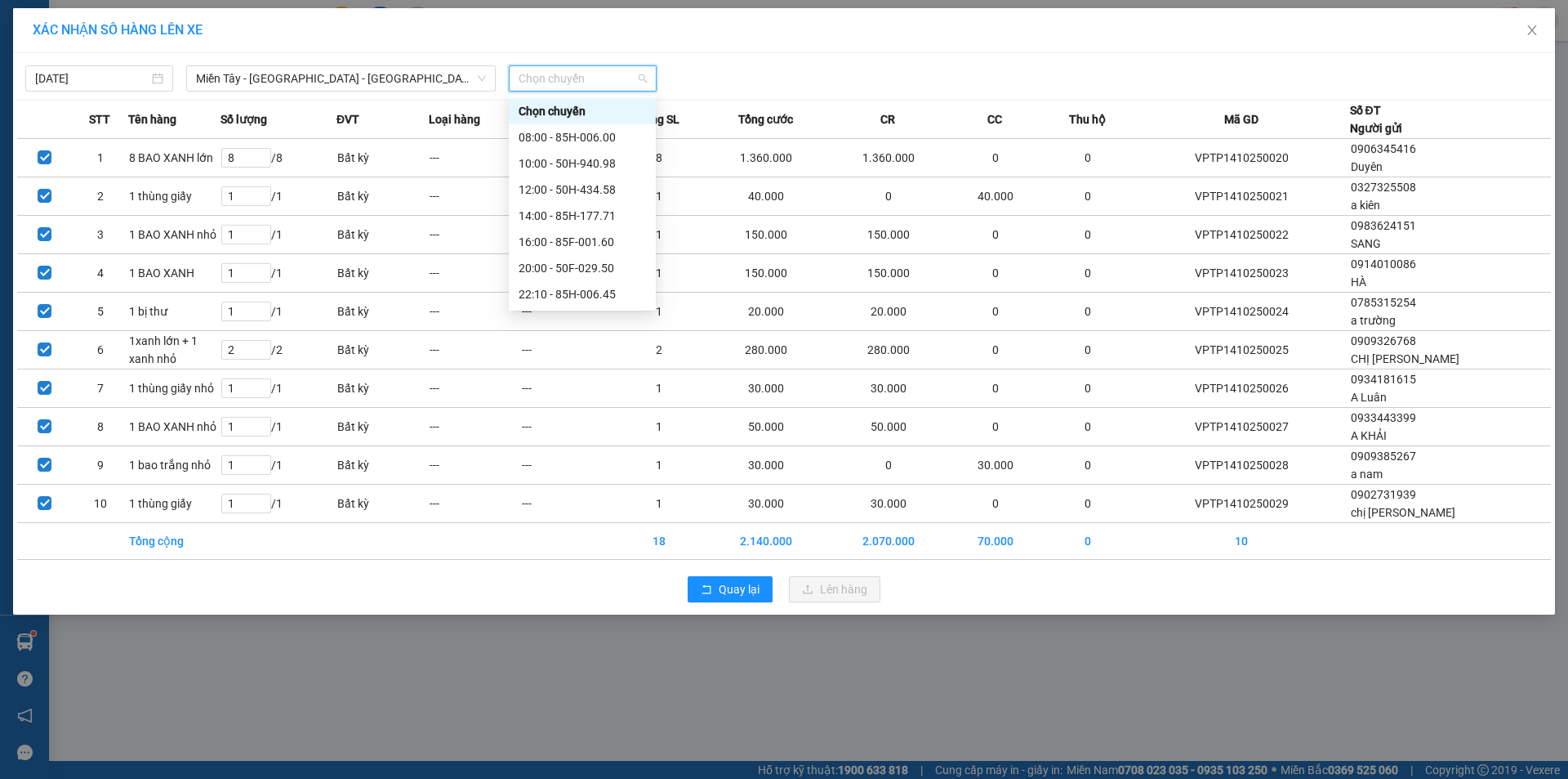
click at [591, 364] on div "23:06 - 50E-189.73" at bounding box center [582, 373] width 128 height 18
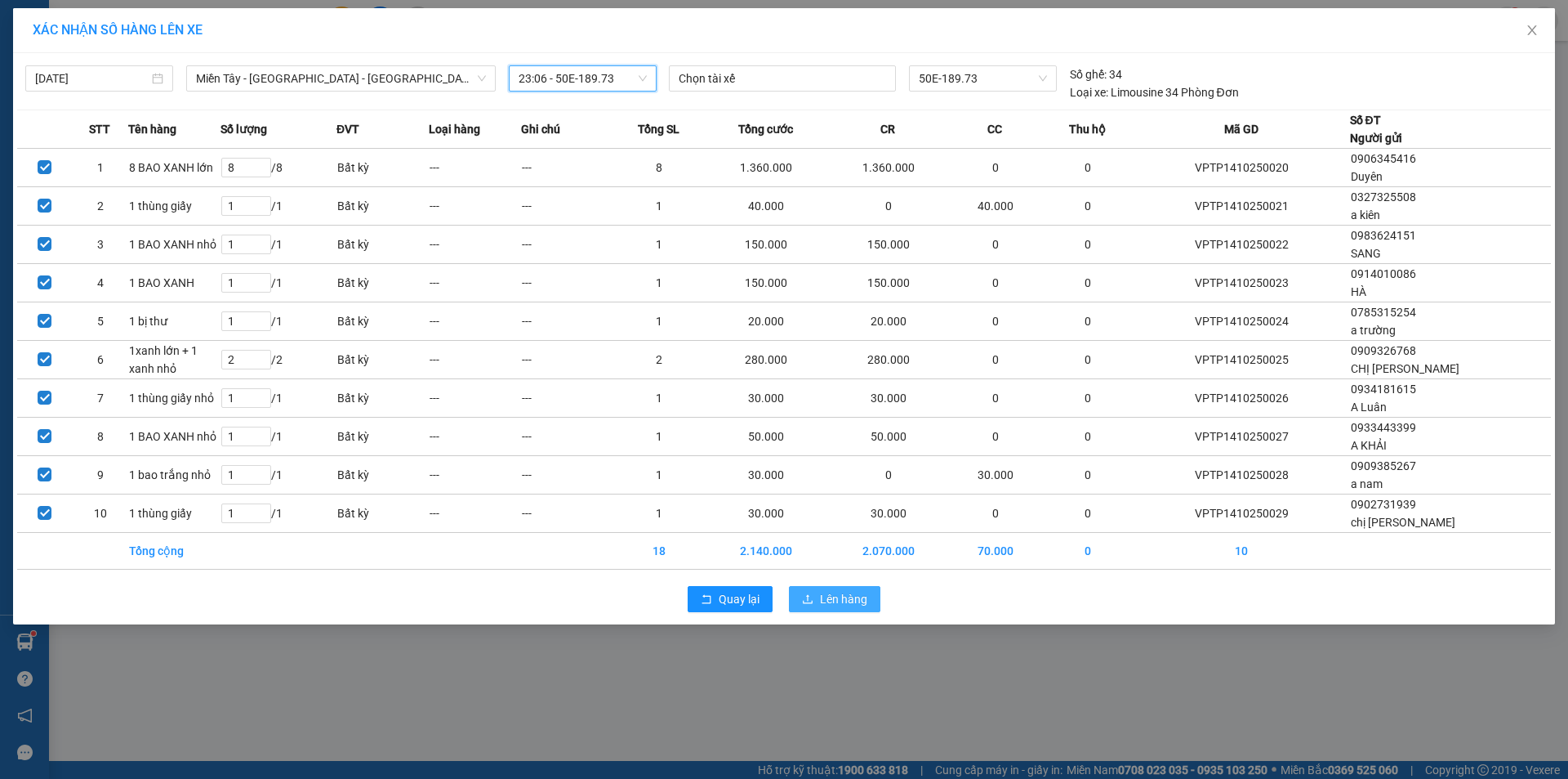
click at [839, 599] on span "Lên hàng" at bounding box center [843, 599] width 47 height 18
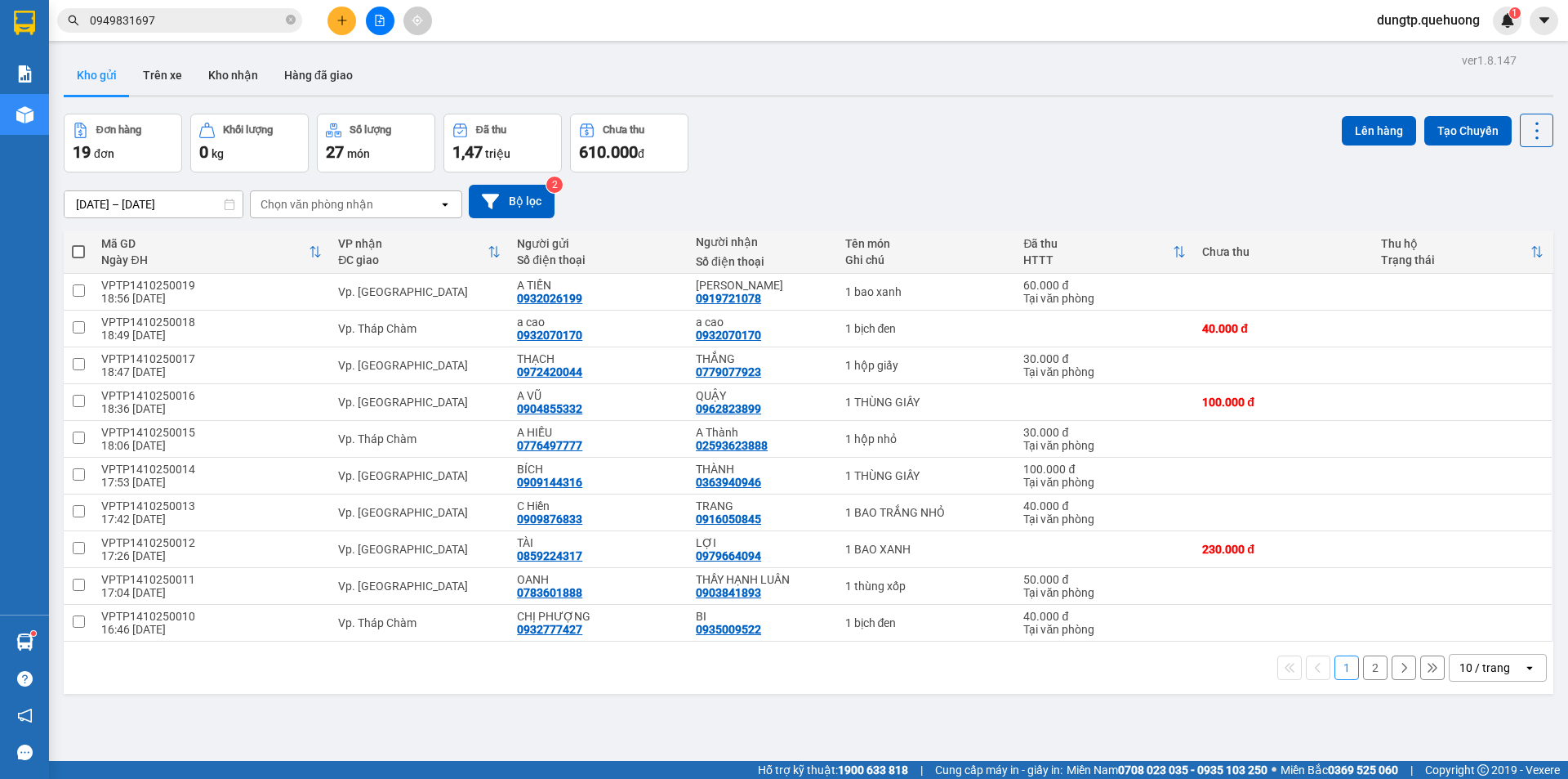
click at [79, 254] on span at bounding box center [78, 251] width 13 height 13
click at [79, 243] on input "checkbox" at bounding box center [79, 243] width 0 height 0
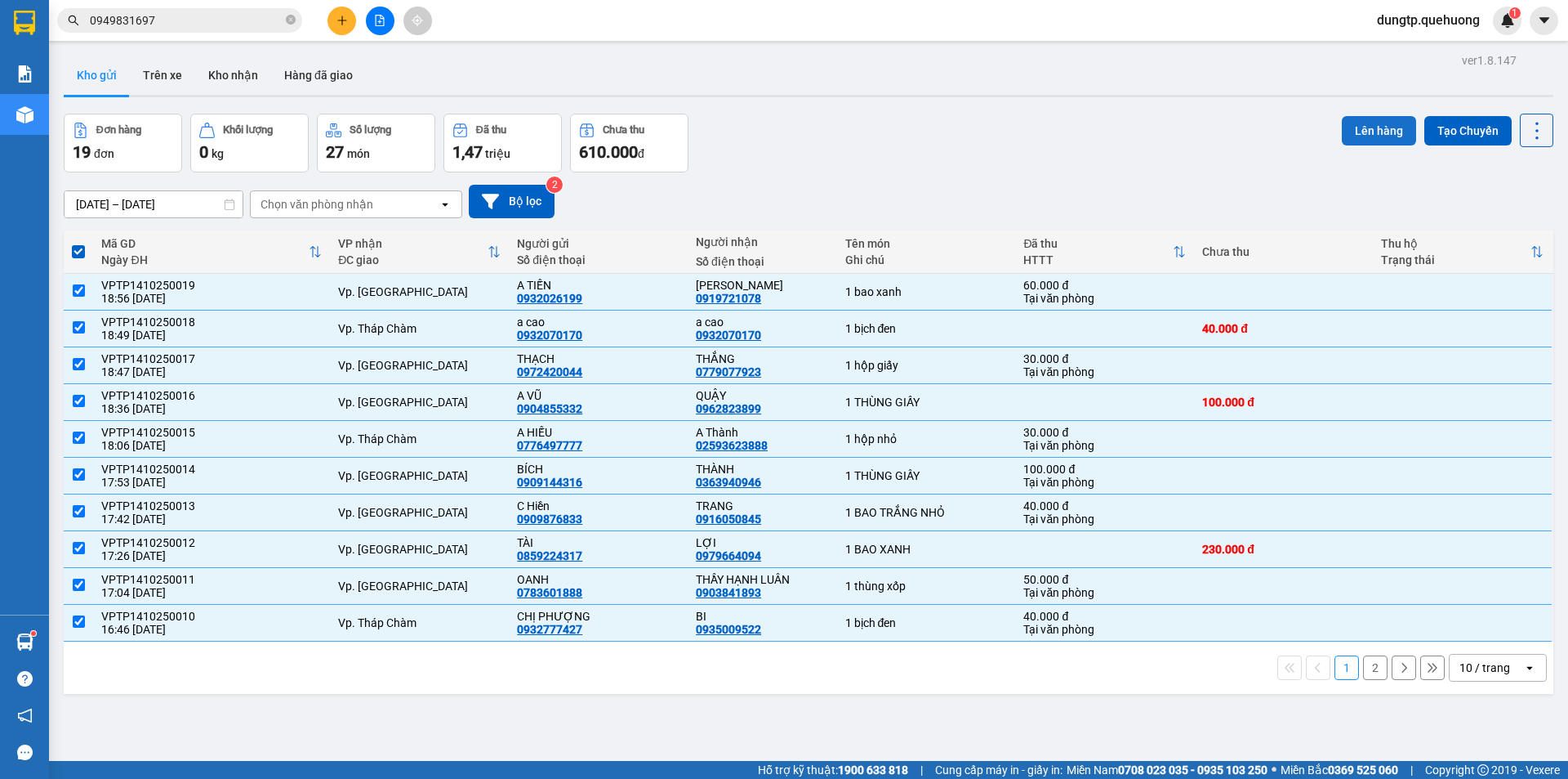
click at [1370, 133] on button "Lên hàng" at bounding box center [1378, 131] width 74 height 30
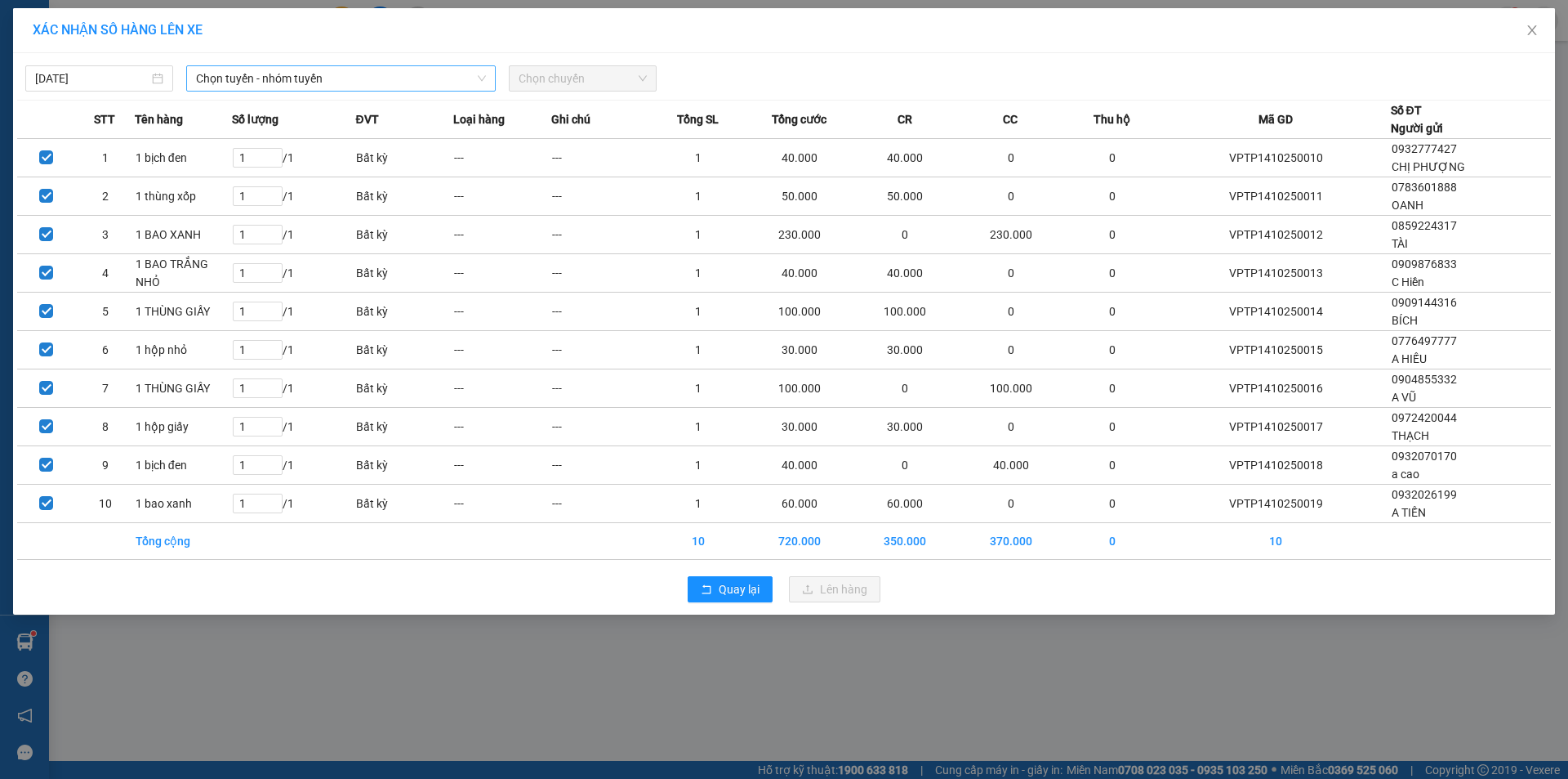
click at [451, 78] on span "Chọn tuyến - nhóm tuyến" at bounding box center [341, 78] width 290 height 24
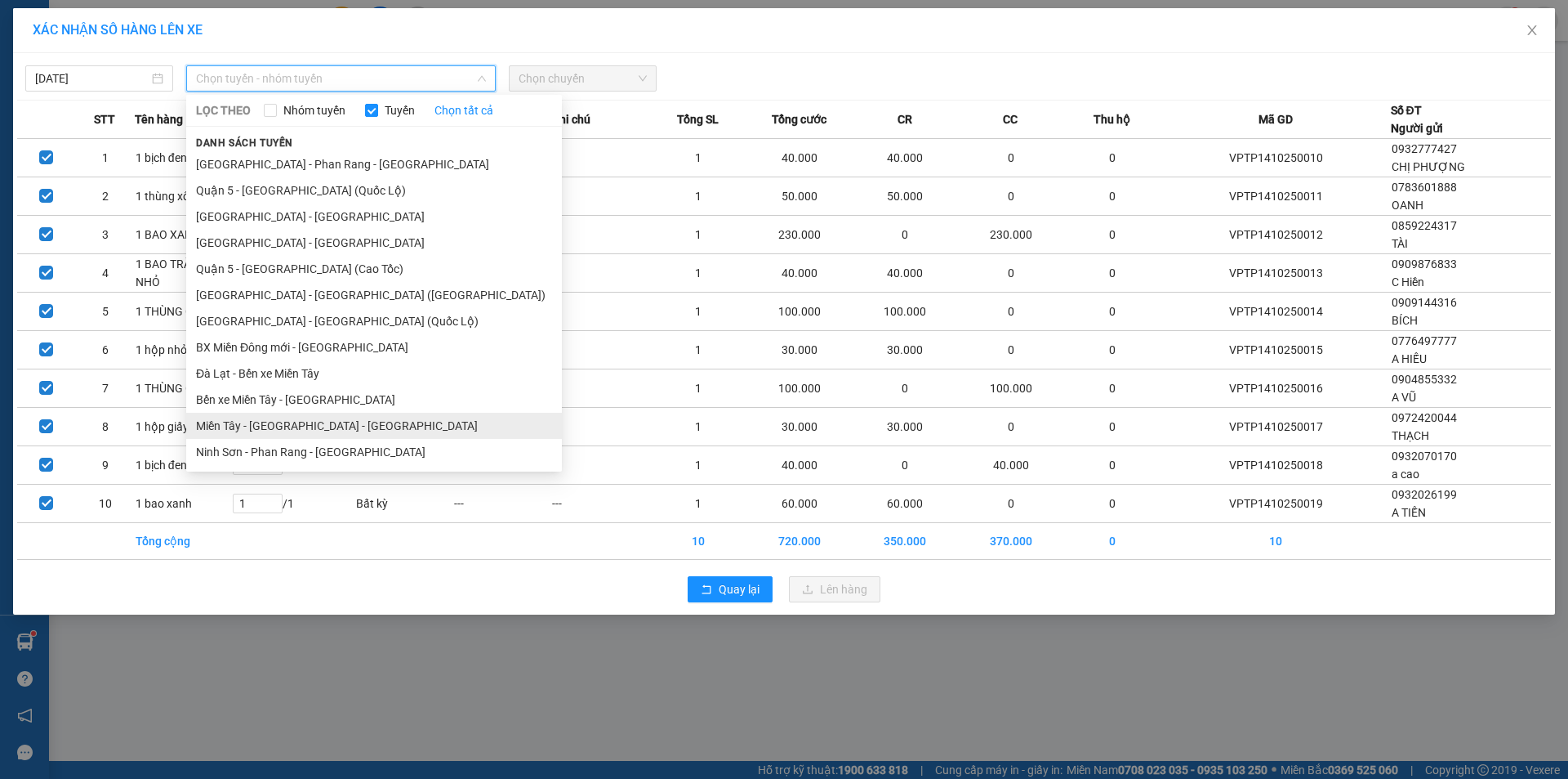
click at [279, 424] on li "Miền Tây - [GEOGRAPHIC_DATA] - [GEOGRAPHIC_DATA]" at bounding box center [374, 425] width 375 height 26
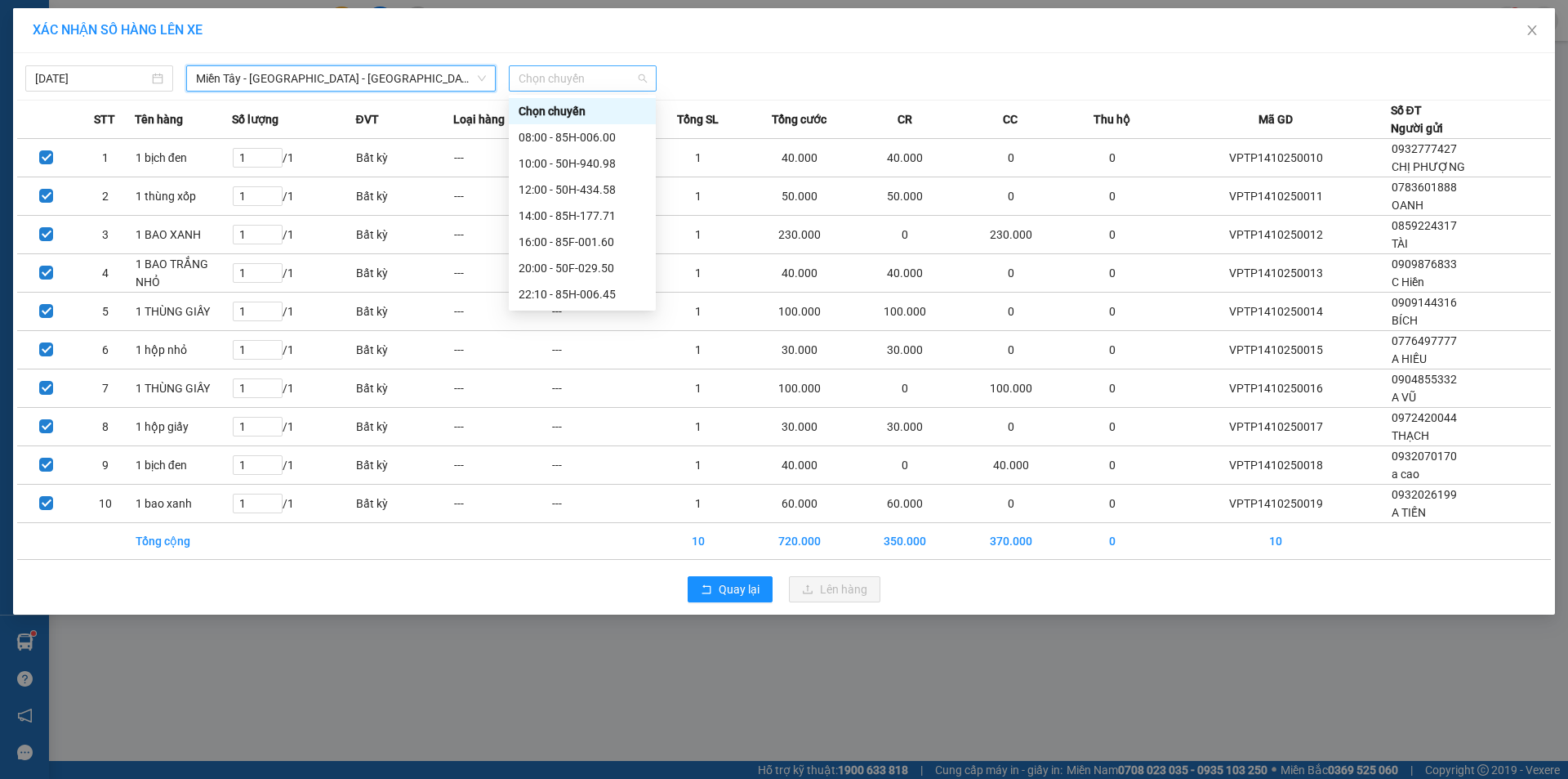
click at [552, 79] on span "Chọn chuyến" at bounding box center [582, 78] width 128 height 24
click at [597, 337] on div "23:05 - 85F-000.30" at bounding box center [582, 346] width 128 height 18
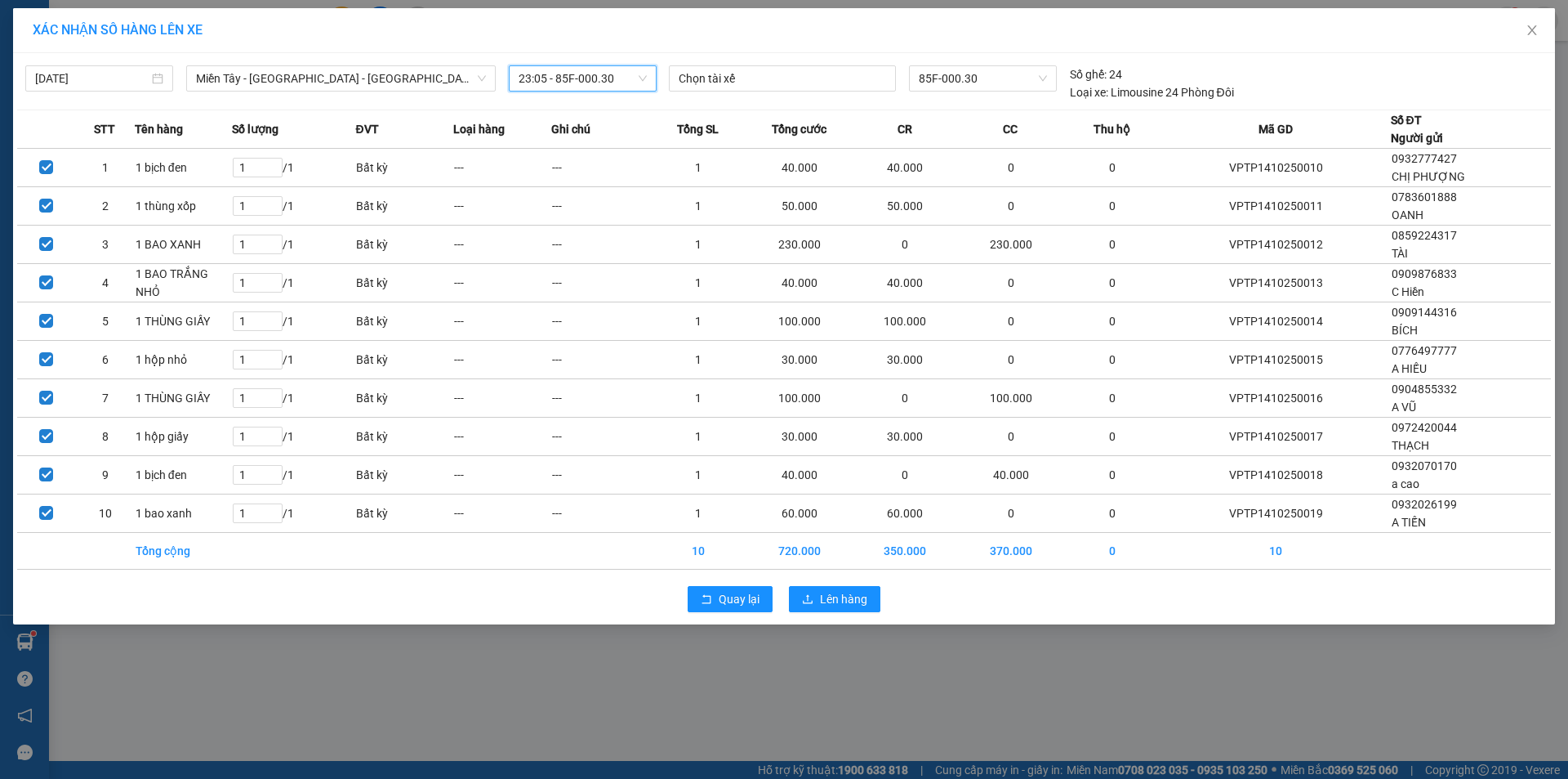
click at [623, 80] on span "23:05 - 85F-000.30" at bounding box center [582, 78] width 128 height 24
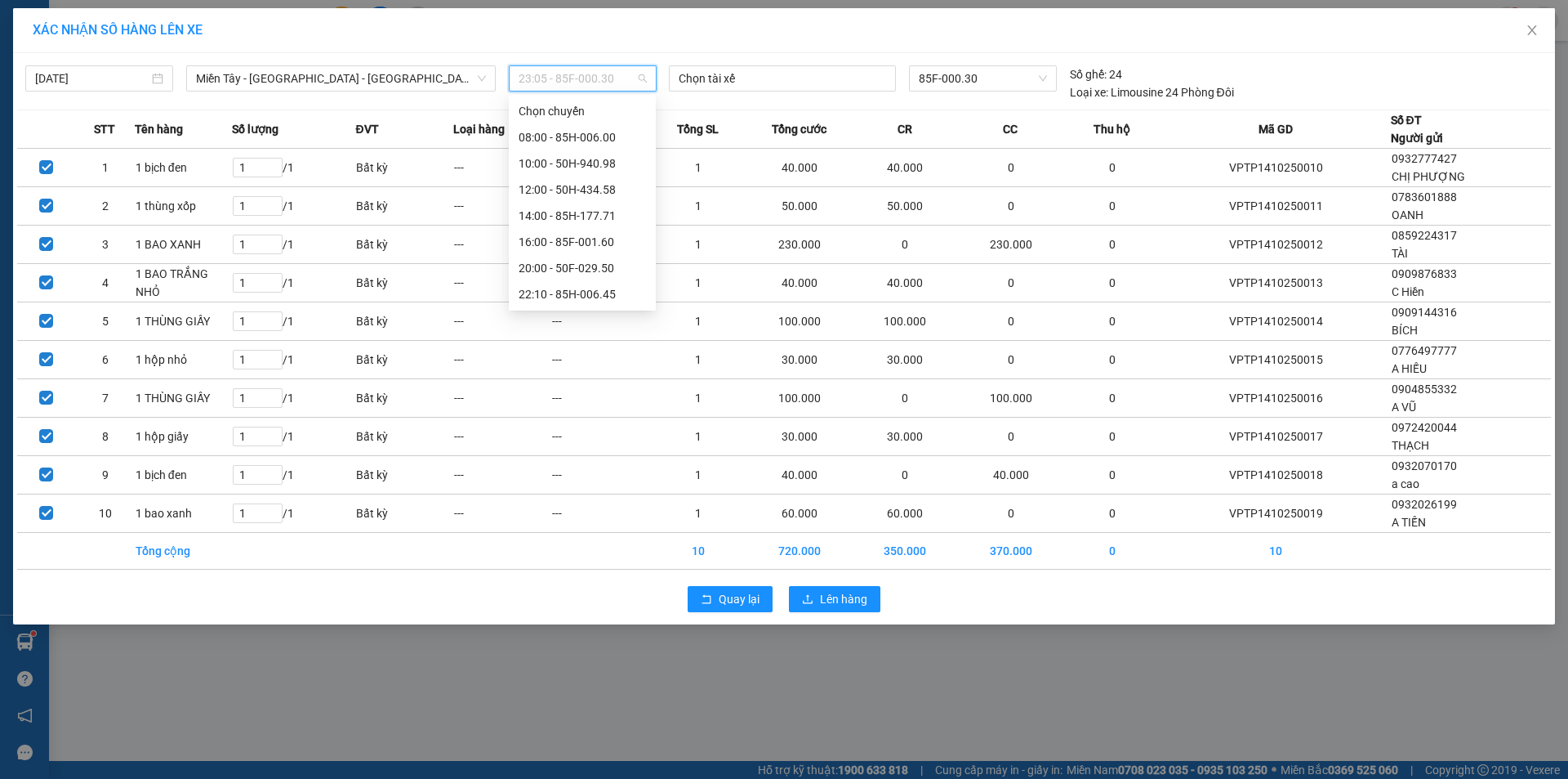
click at [598, 360] on div "23:06 - 50E-189.73" at bounding box center [582, 372] width 147 height 26
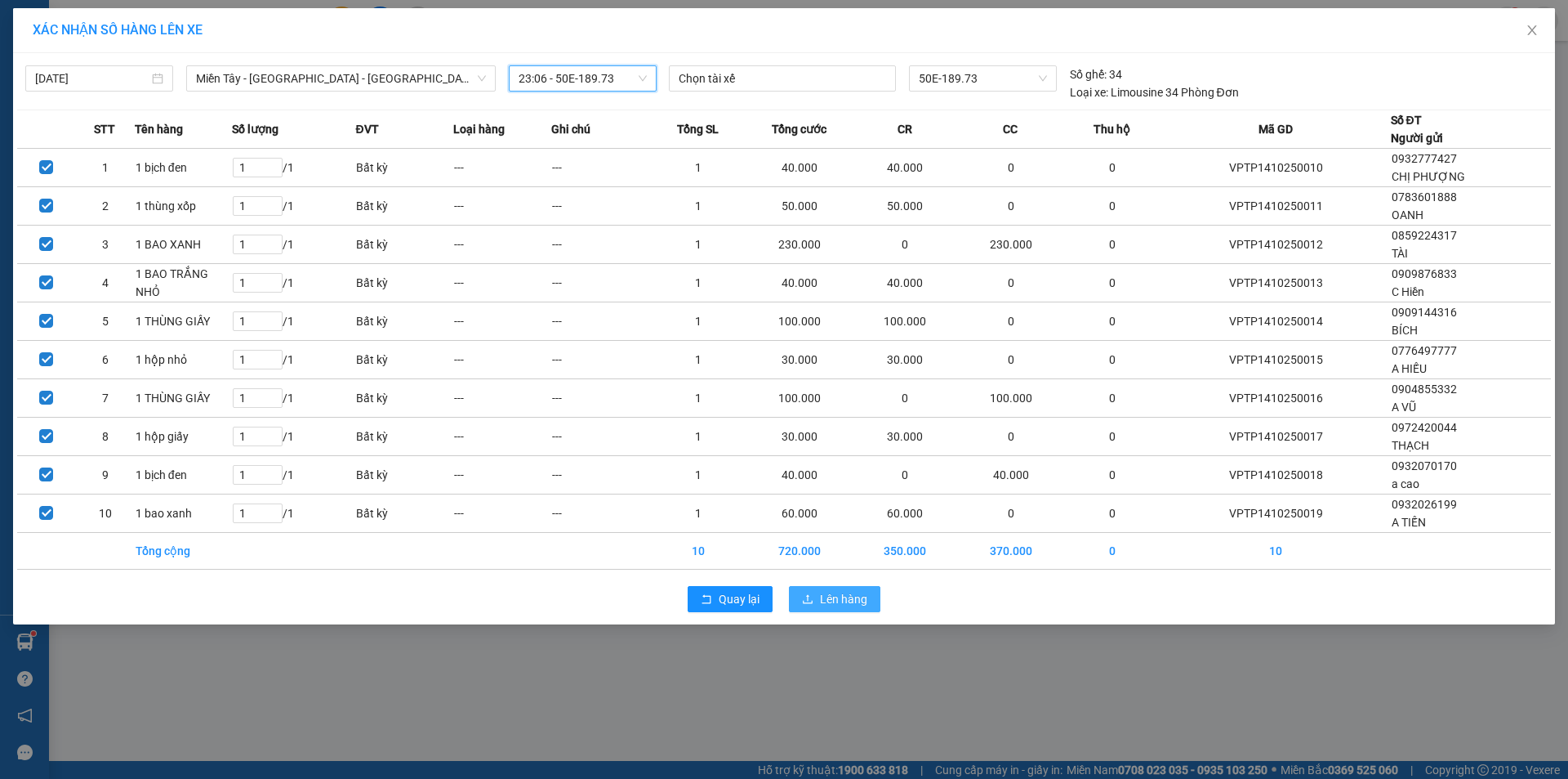
click at [829, 596] on span "Lên hàng" at bounding box center [843, 599] width 47 height 18
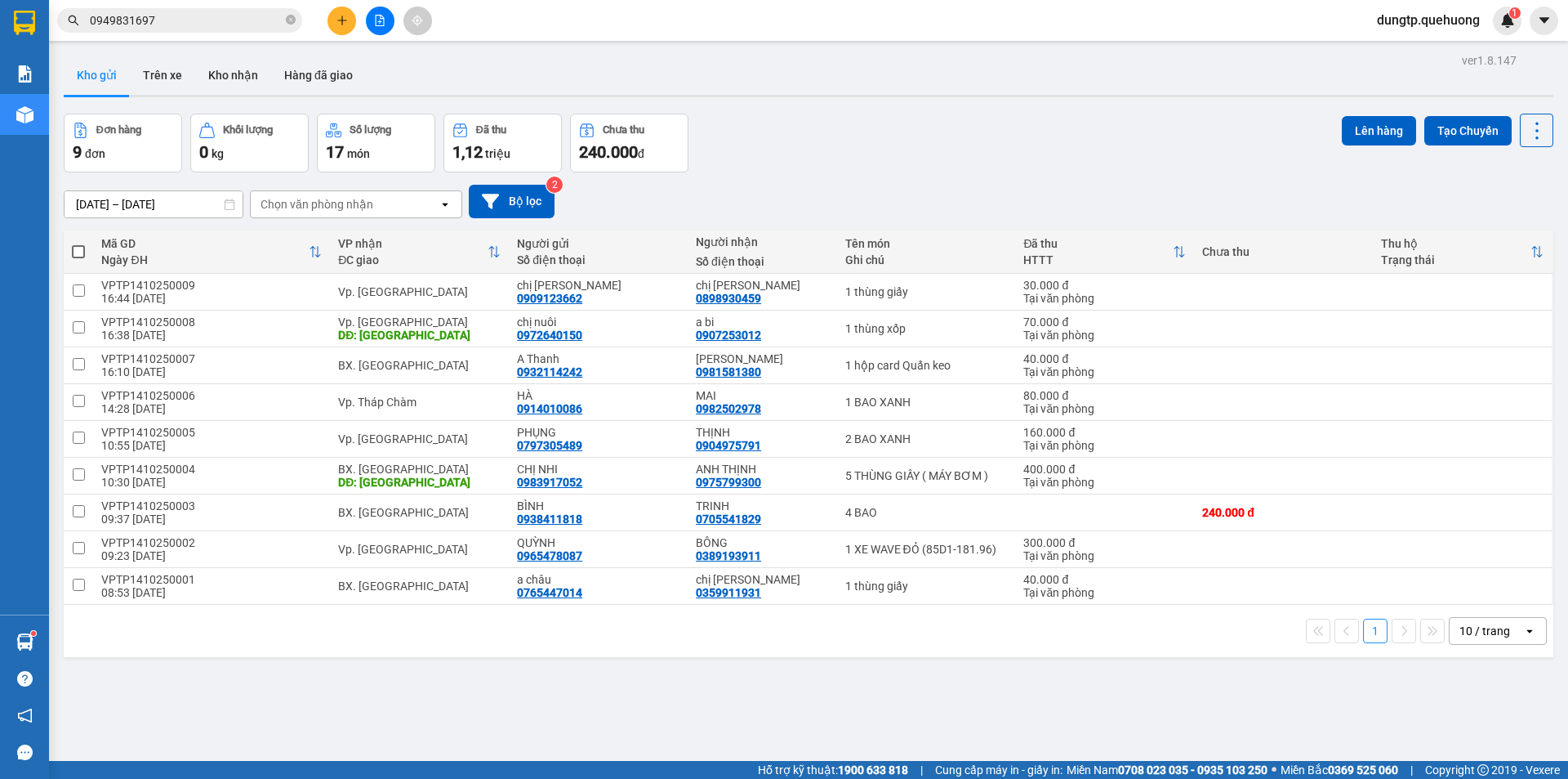
click at [78, 255] on span at bounding box center [78, 251] width 13 height 13
click at [79, 243] on input "checkbox" at bounding box center [79, 243] width 0 height 0
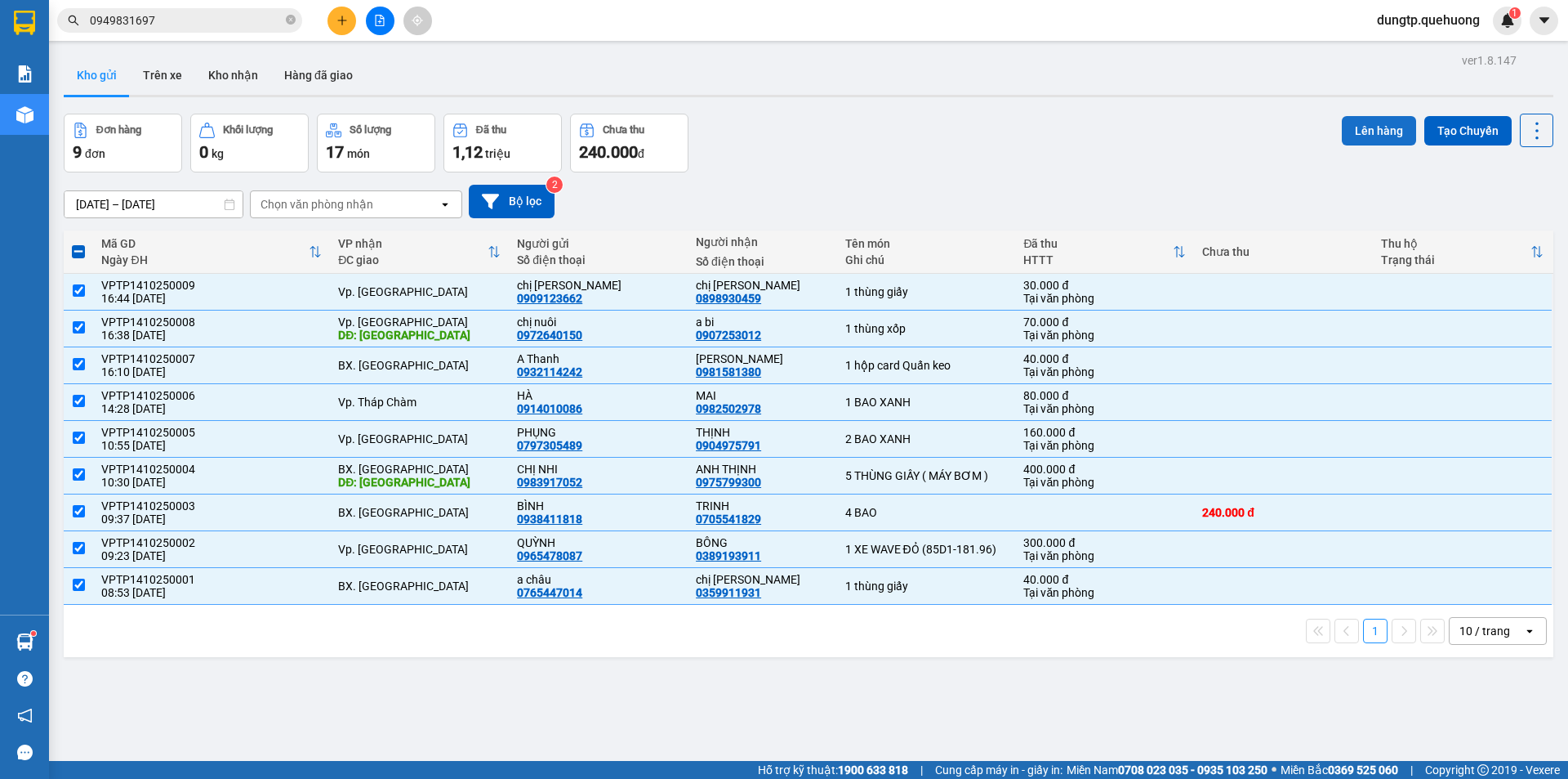
click at [1373, 130] on button "Lên hàng" at bounding box center [1378, 131] width 74 height 30
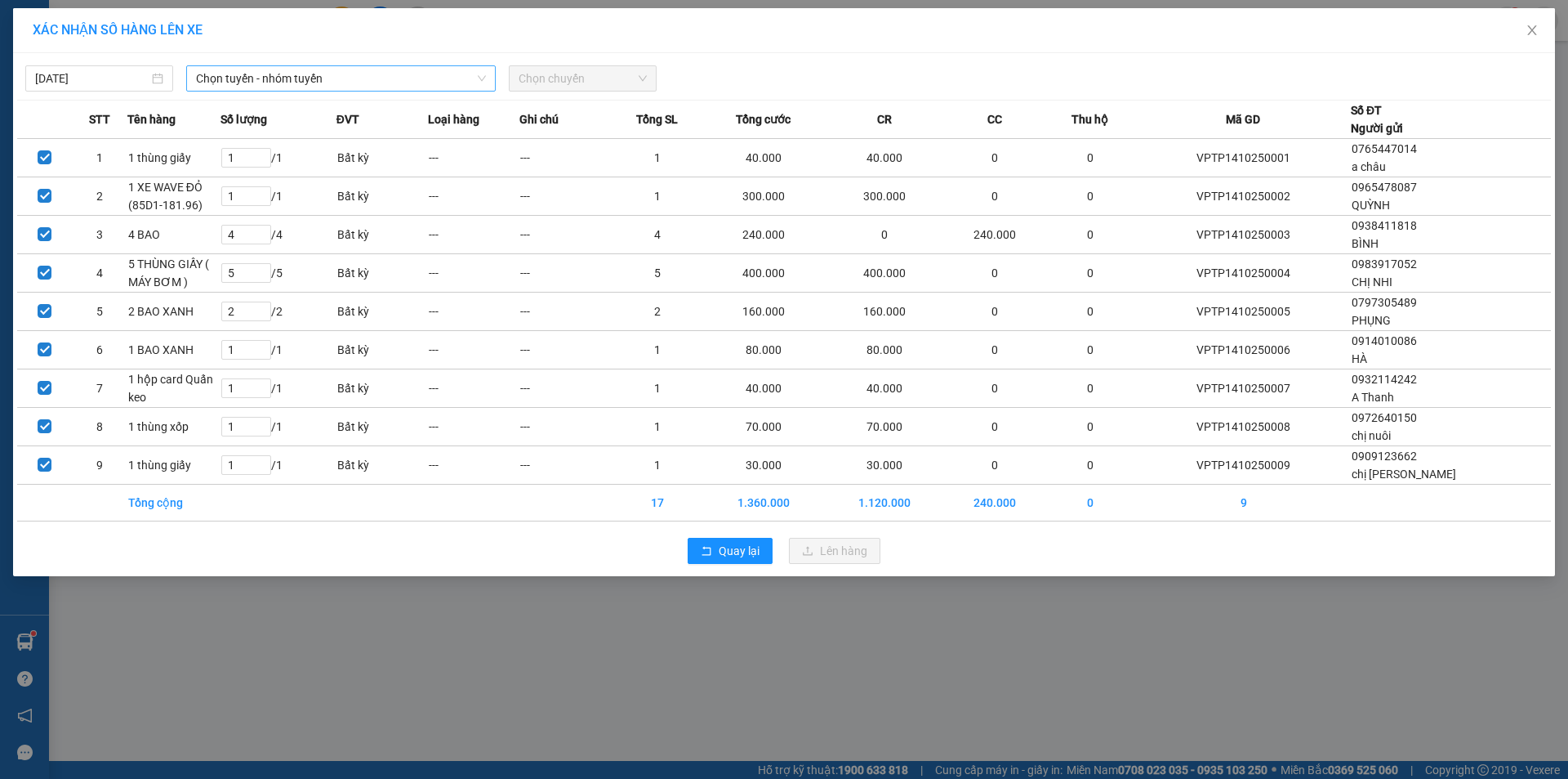
click at [422, 72] on span "Chọn tuyến - nhóm tuyến" at bounding box center [341, 78] width 290 height 24
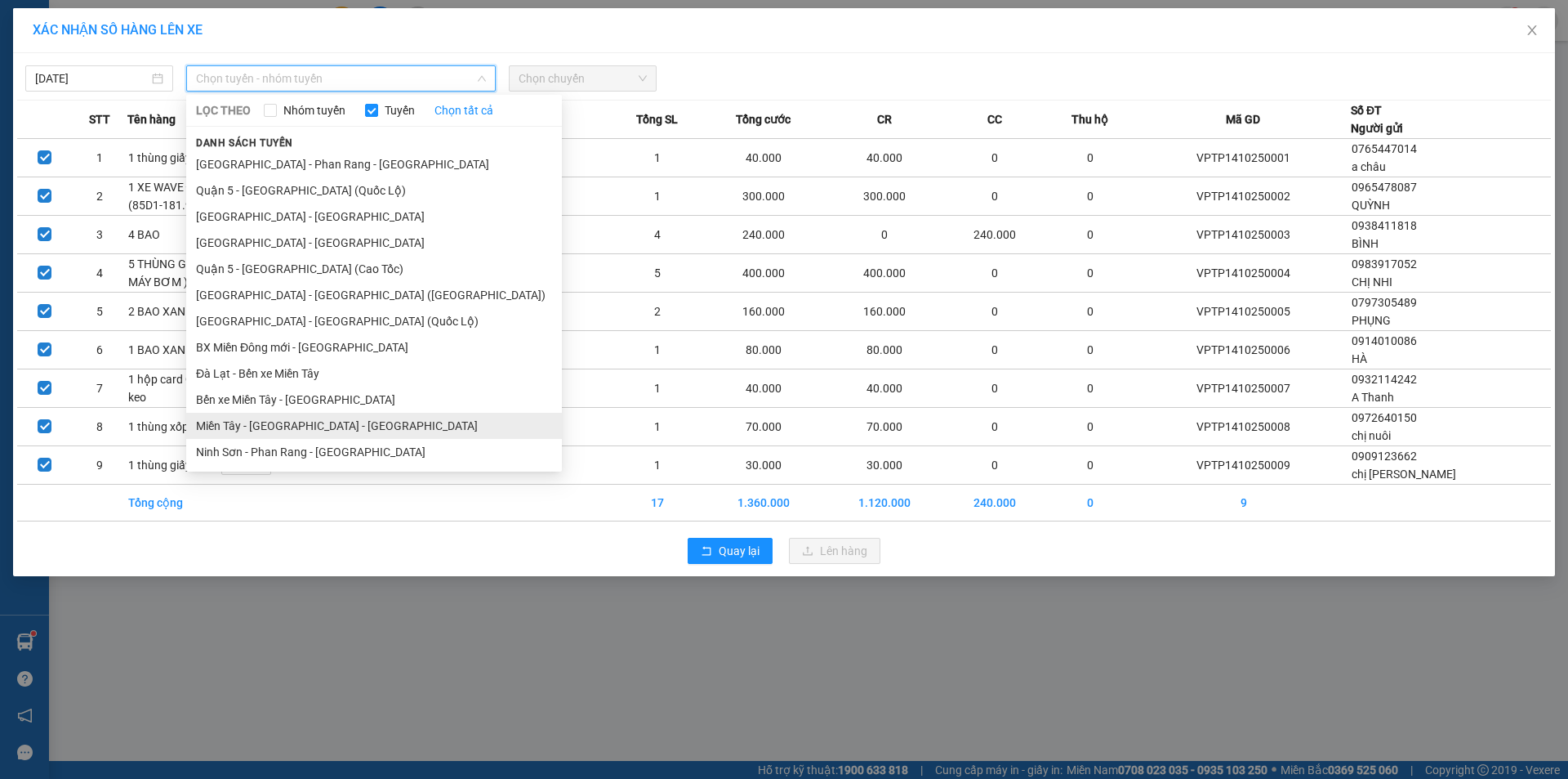
click at [294, 425] on li "Miền Tây - [GEOGRAPHIC_DATA] - [GEOGRAPHIC_DATA]" at bounding box center [374, 425] width 375 height 26
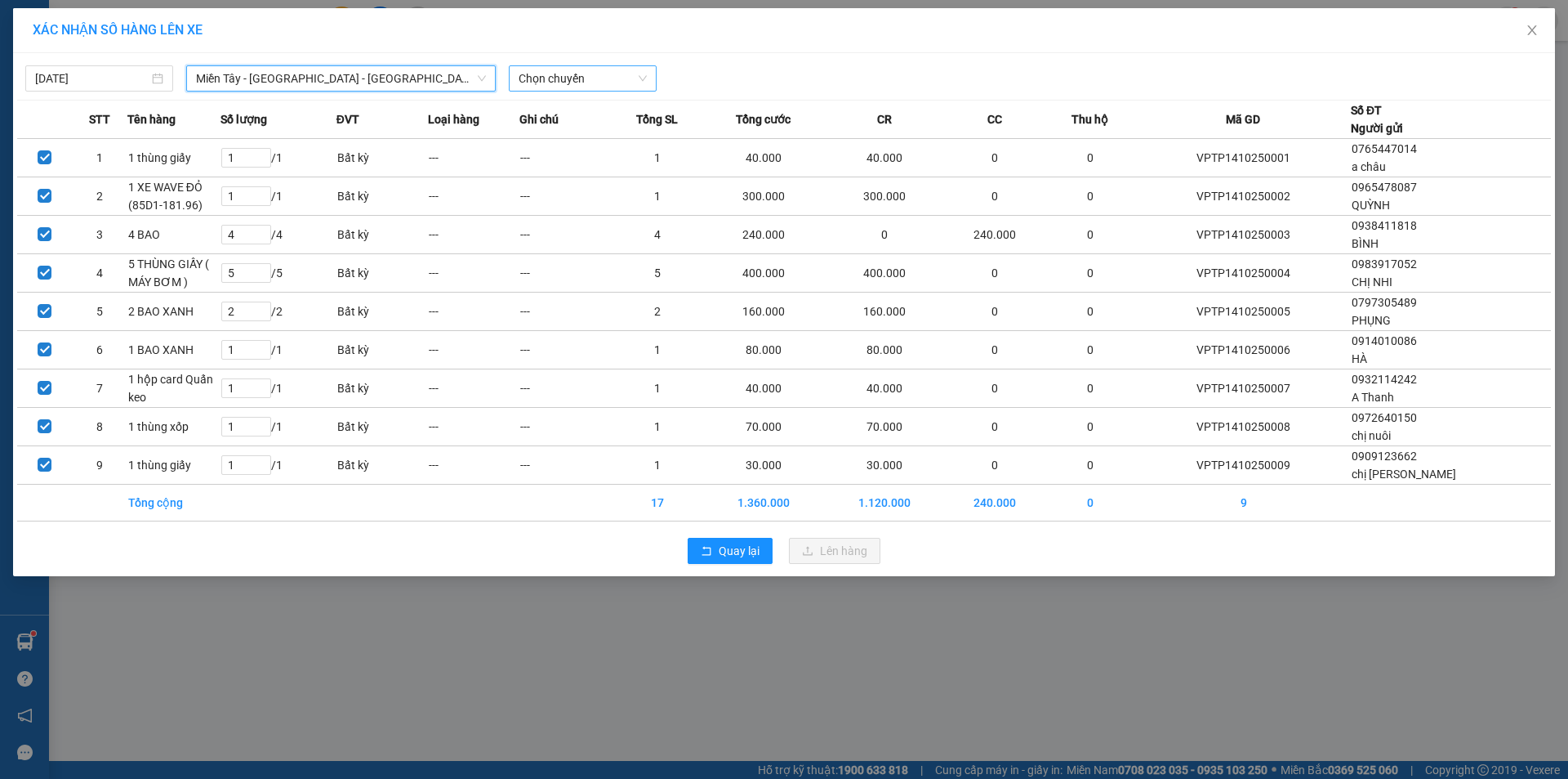
click at [553, 70] on span "Chọn chuyến" at bounding box center [582, 78] width 128 height 24
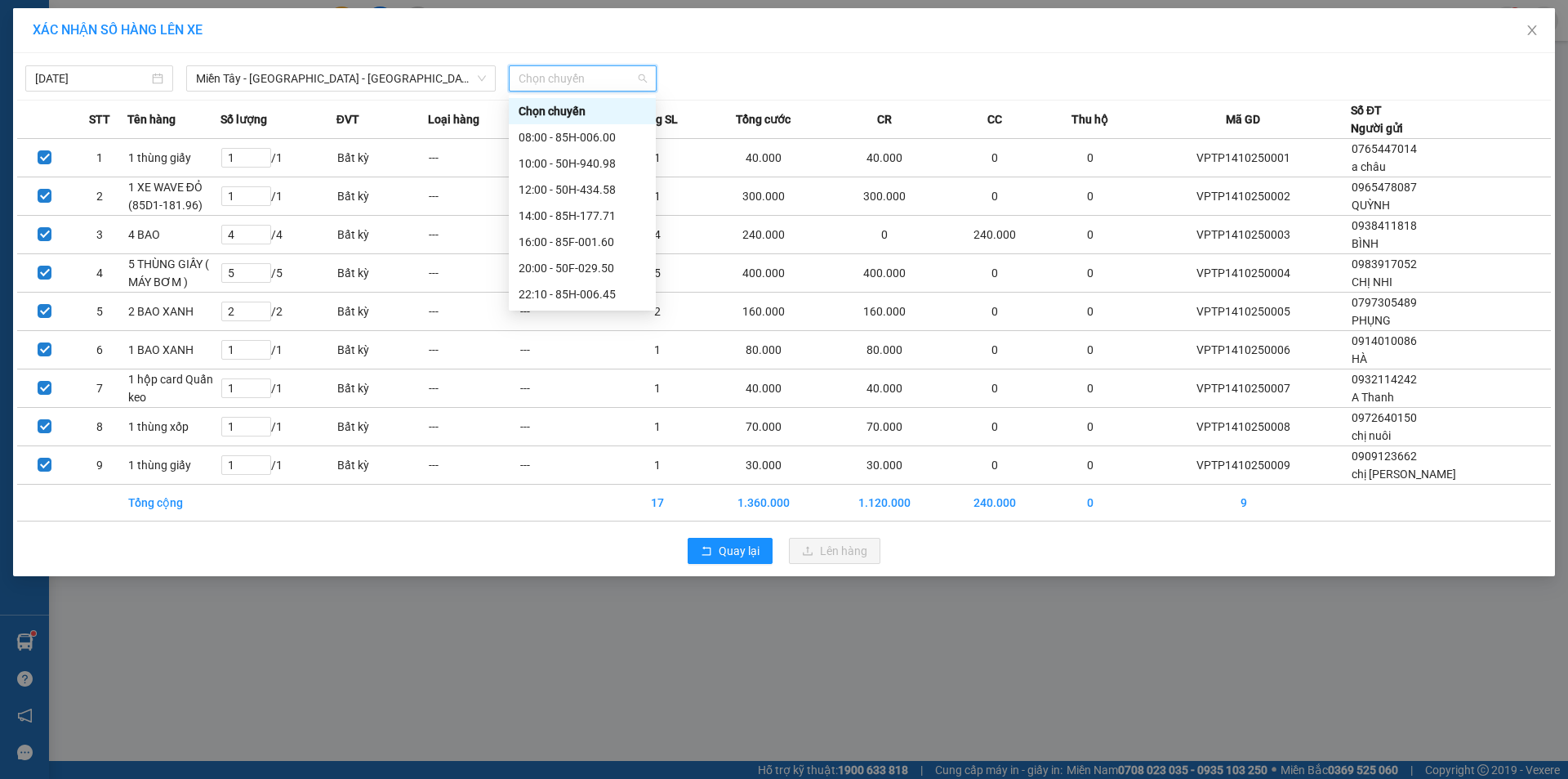
click at [603, 364] on div "23:06 - 50E-189.73" at bounding box center [582, 373] width 128 height 18
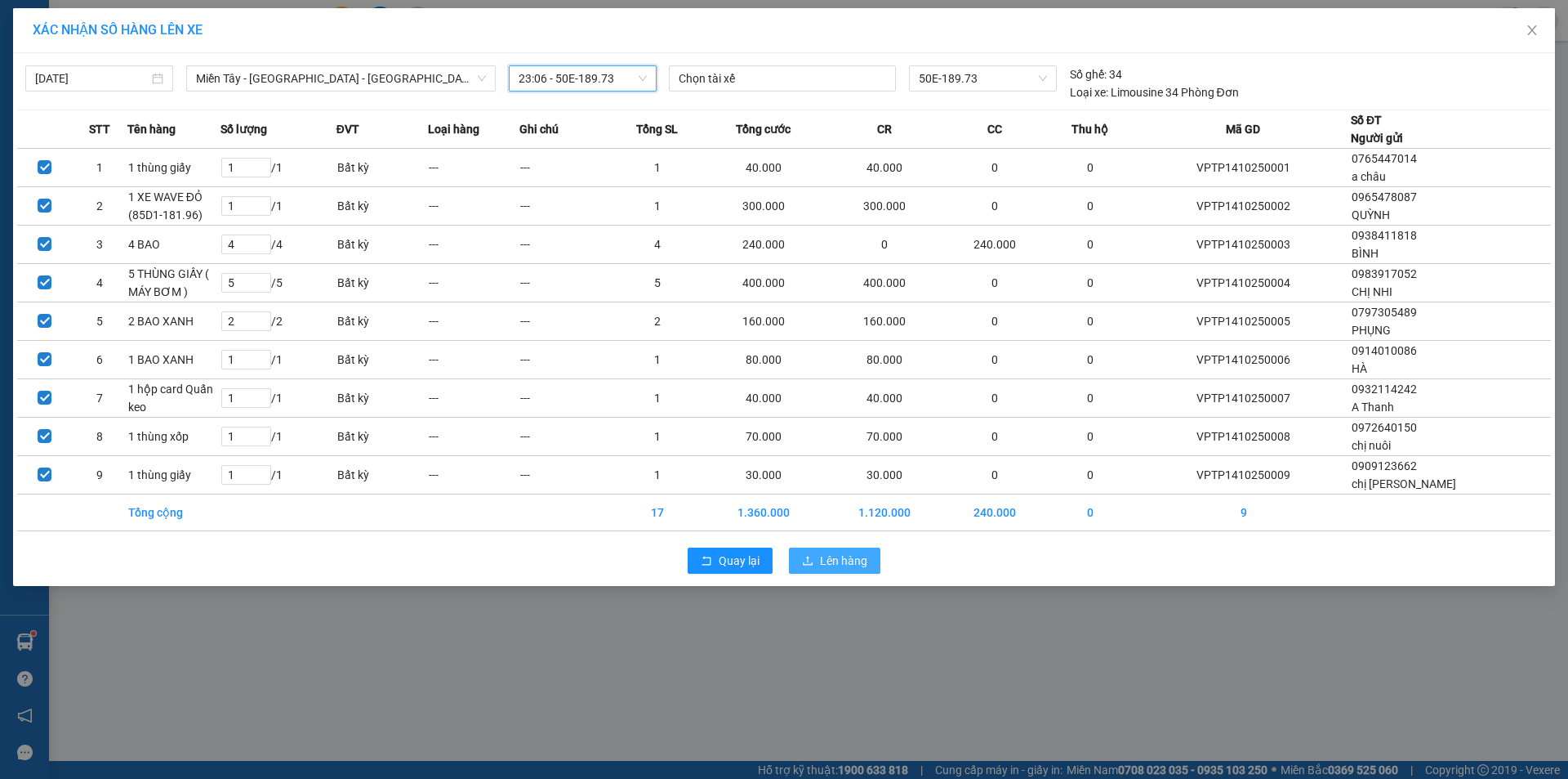
click at [847, 554] on span "Lên hàng" at bounding box center [843, 561] width 47 height 18
